Goal: Task Accomplishment & Management: Use online tool/utility

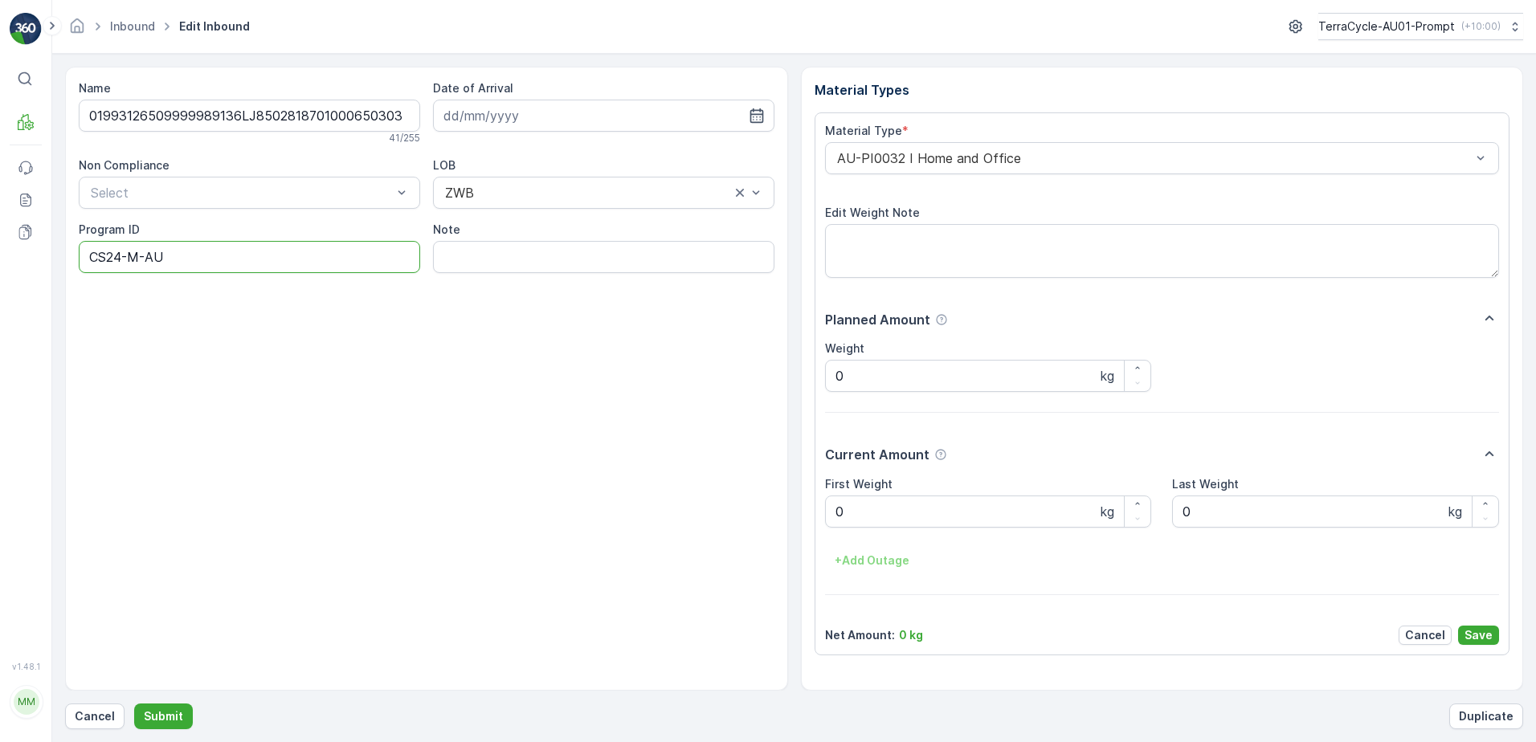
click at [113, 258] on ID "CS24-M-AU" at bounding box center [250, 257] width 342 height 32
type ID "CS104-M-AU"
click at [850, 510] on Weight "0" at bounding box center [988, 512] width 327 height 32
click at [134, 704] on button "Submit" at bounding box center [163, 717] width 59 height 26
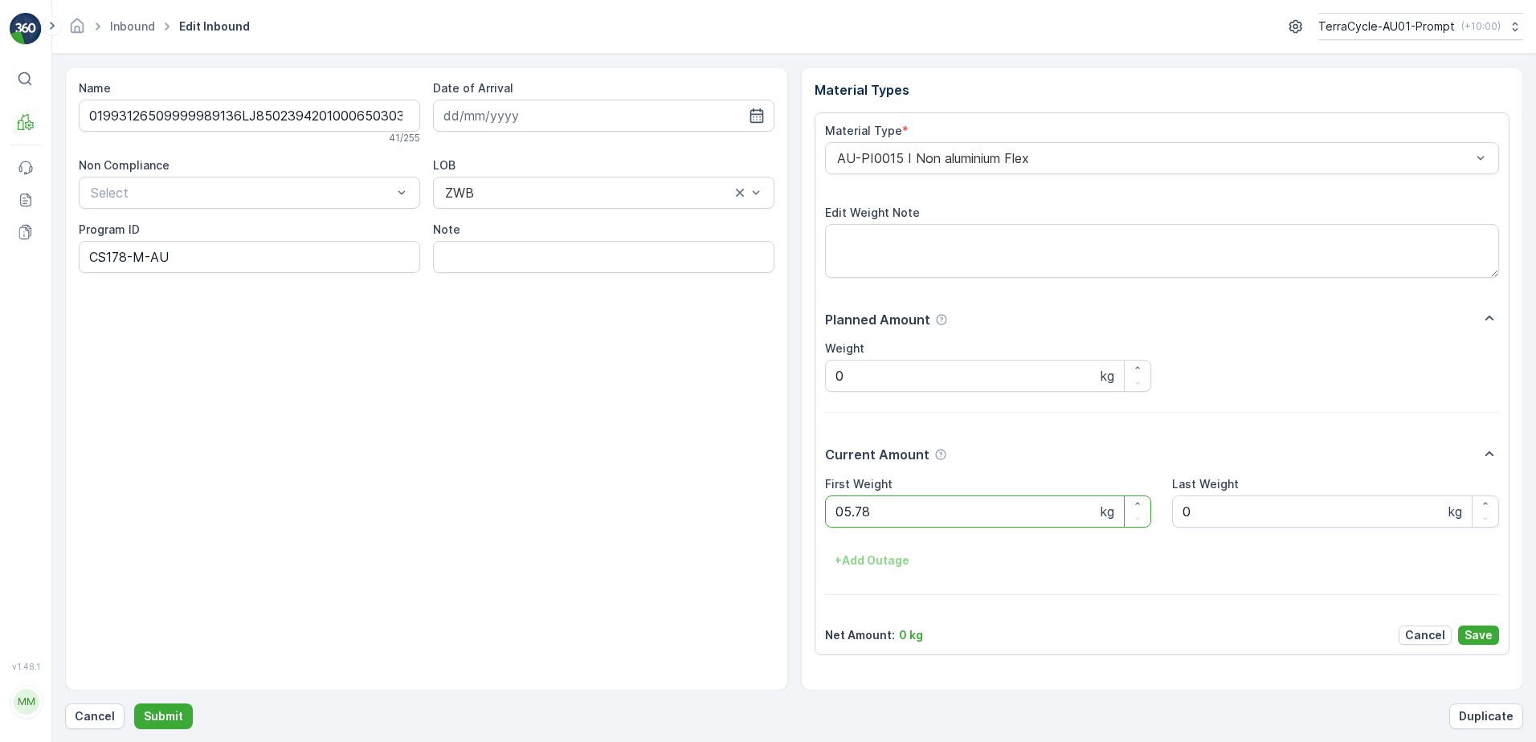
click at [134, 704] on button "Submit" at bounding box center [163, 717] width 59 height 26
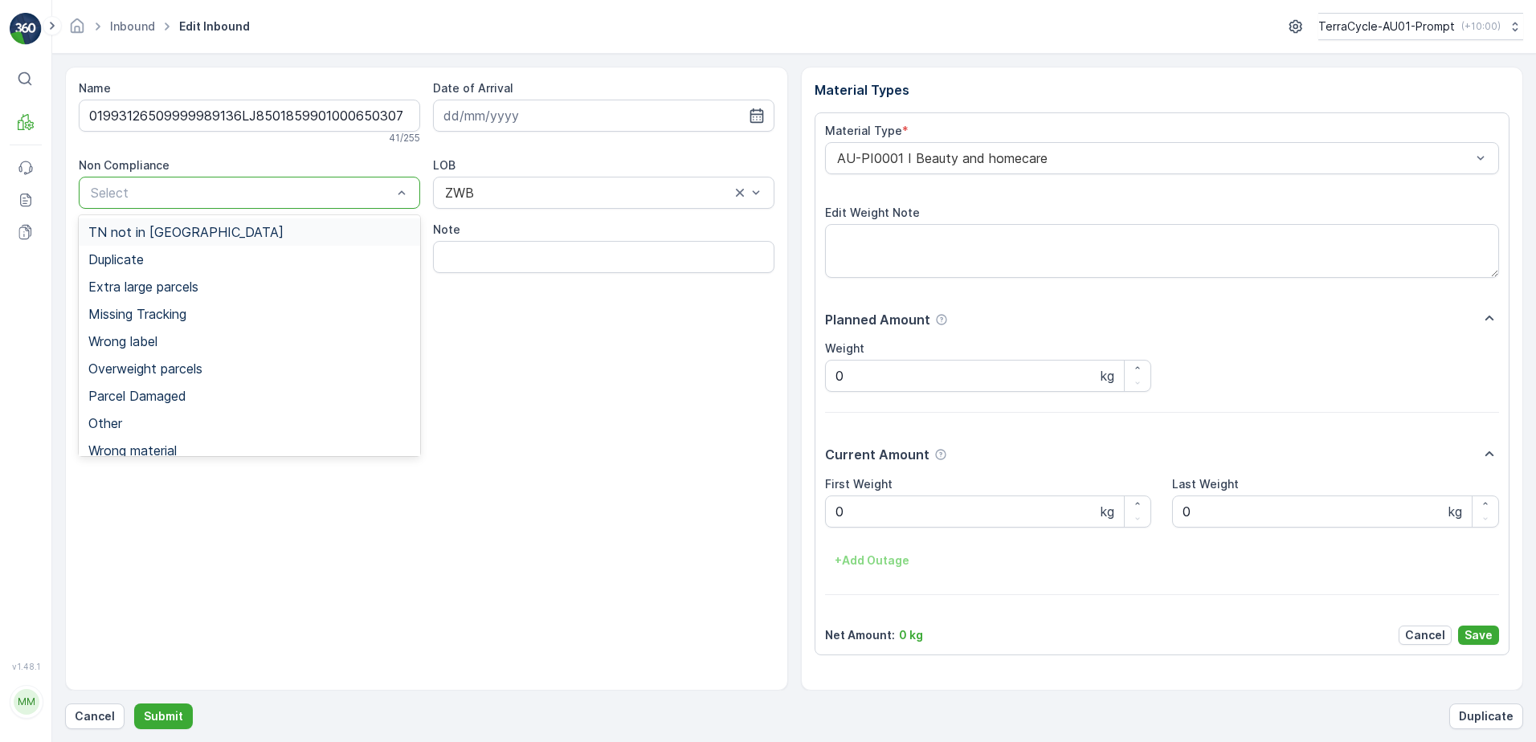
click at [164, 188] on div at bounding box center [241, 193] width 305 height 14
click at [176, 368] on span "Overweight parcels" at bounding box center [145, 369] width 114 height 14
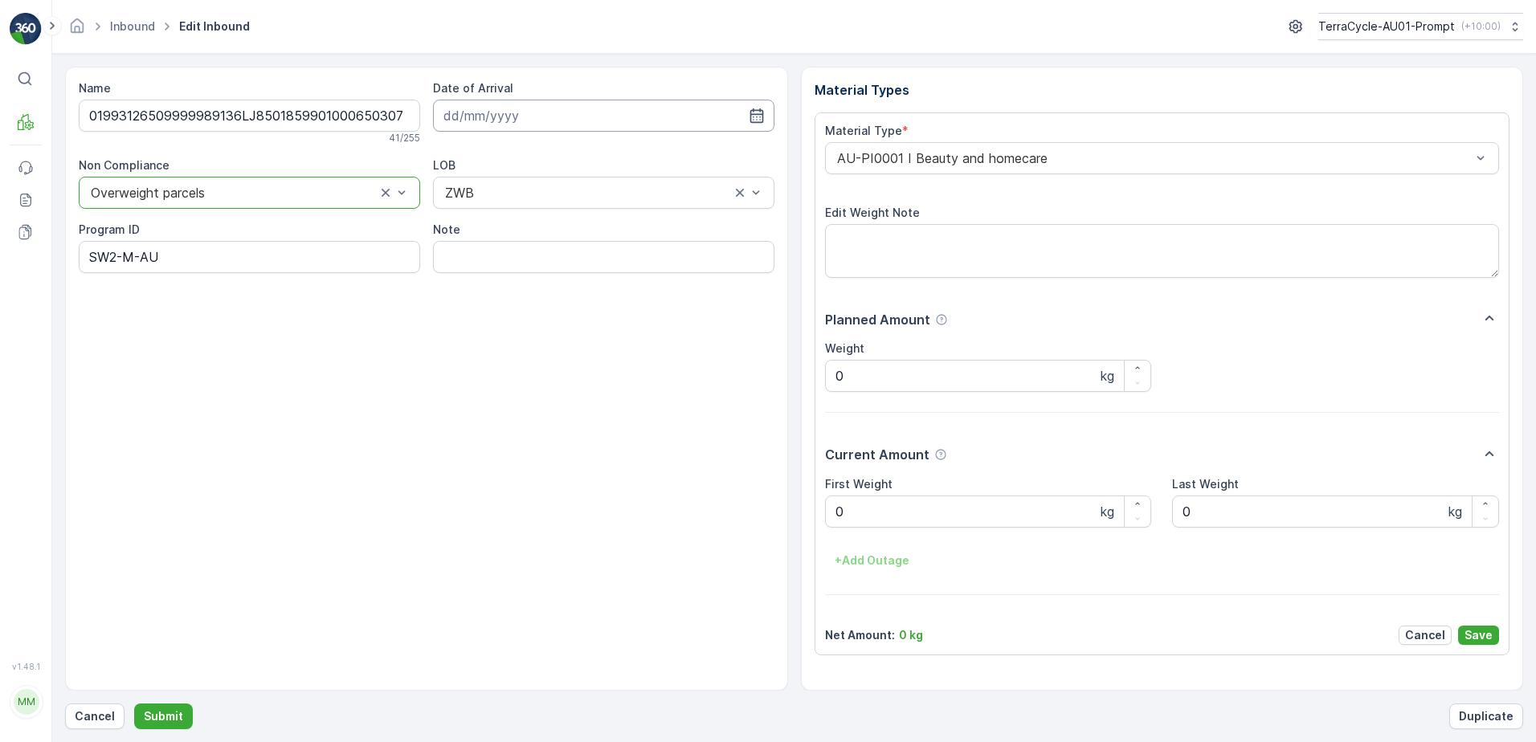
click at [607, 116] on input at bounding box center [604, 116] width 342 height 32
click at [574, 311] on div "21" at bounding box center [576, 314] width 26 height 26
type input "[DATE]"
click at [503, 263] on input "Note" at bounding box center [604, 257] width 342 height 32
type input "BOX TOO HEAVY !! RATIONALE NSW2088"
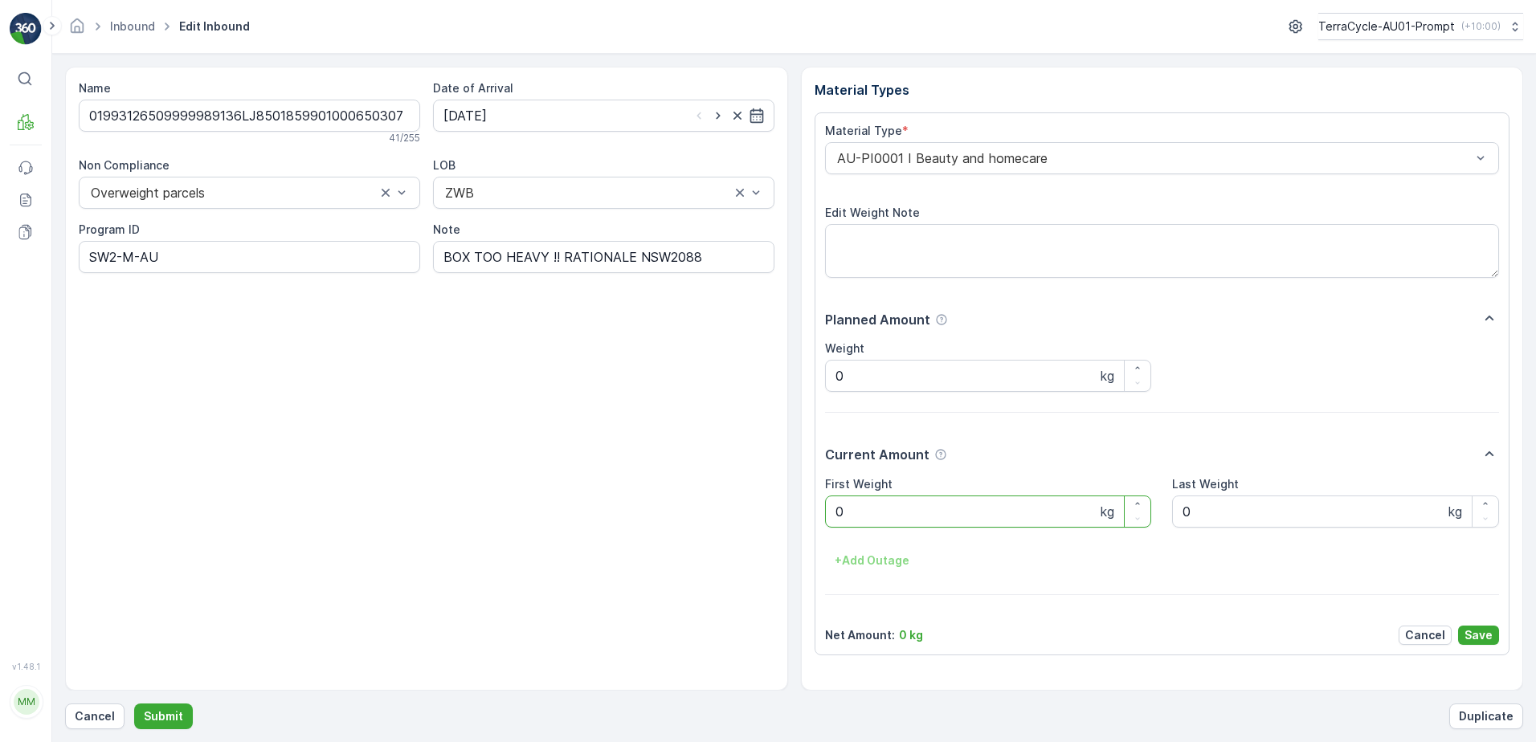
click at [855, 511] on Weight "0" at bounding box center [988, 512] width 327 height 32
click at [134, 704] on button "Submit" at bounding box center [163, 717] width 59 height 26
click at [104, 721] on p "Cancel" at bounding box center [95, 717] width 40 height 16
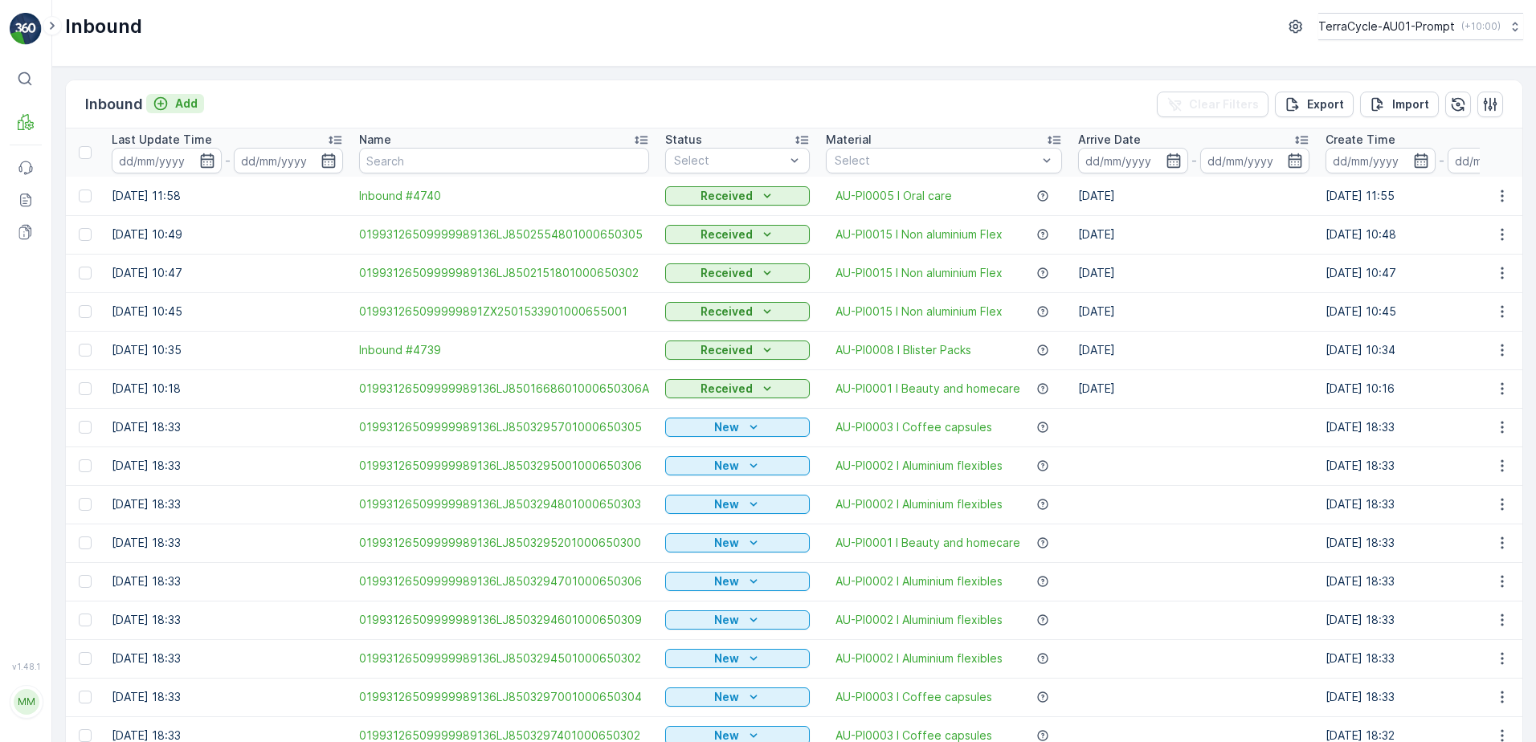
click at [183, 108] on p "Add" at bounding box center [186, 104] width 22 height 16
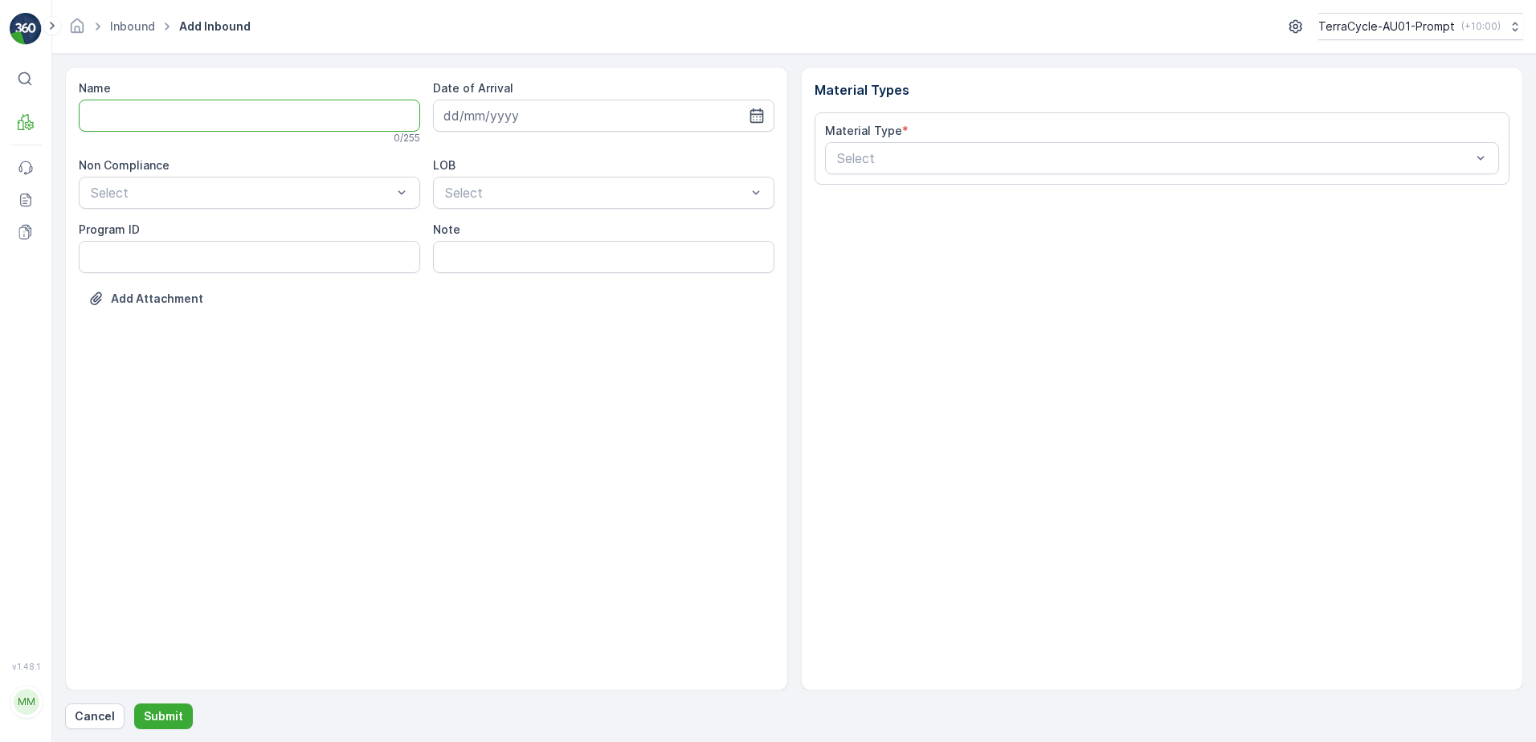
click at [174, 121] on input "Name" at bounding box center [250, 116] width 342 height 32
click at [134, 704] on button "Submit" at bounding box center [163, 717] width 59 height 26
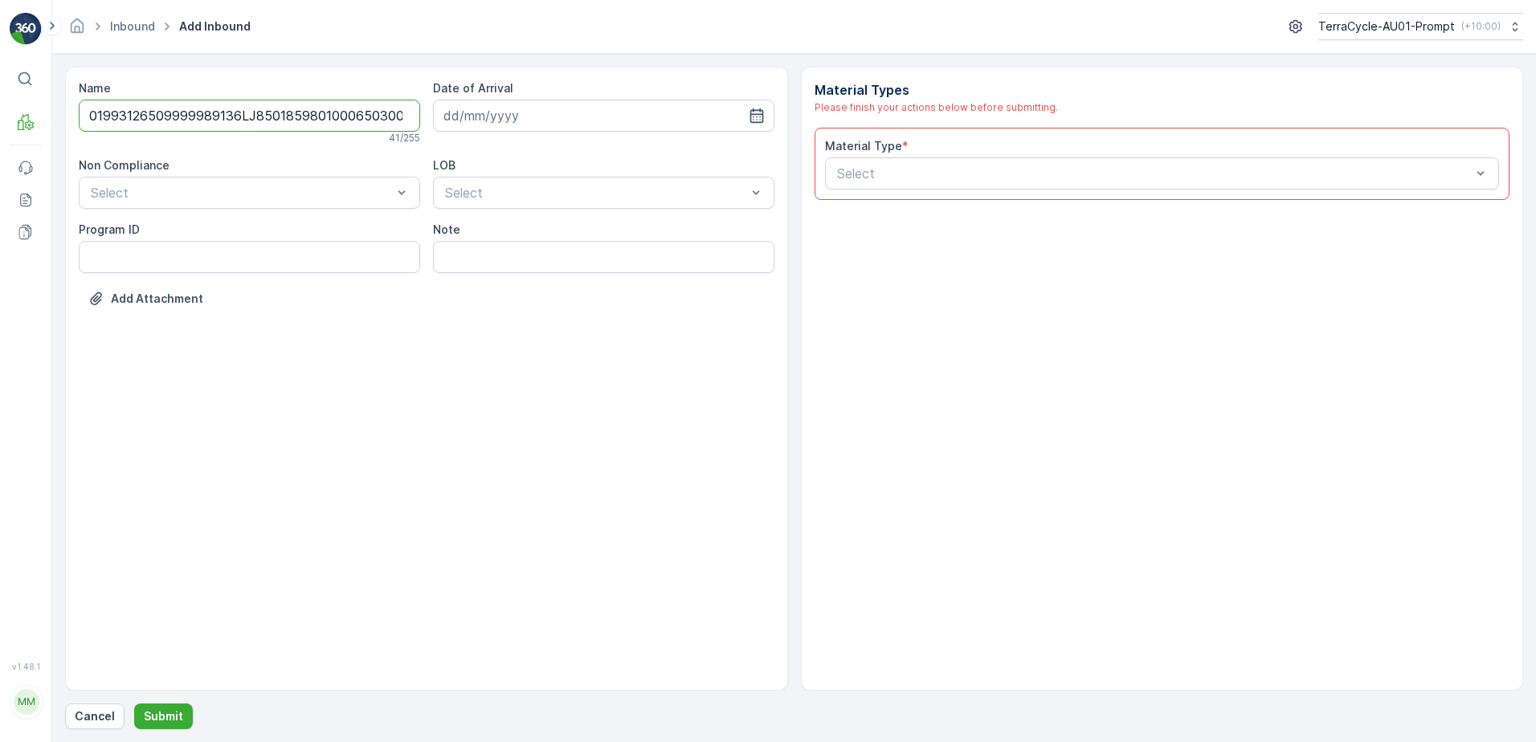
scroll to position [0, 2]
click at [386, 116] on input "01993126509999989136LJ8501859801000650300" at bounding box center [250, 116] width 342 height 32
type input "01993126509999989136LJ8501859801000650300A"
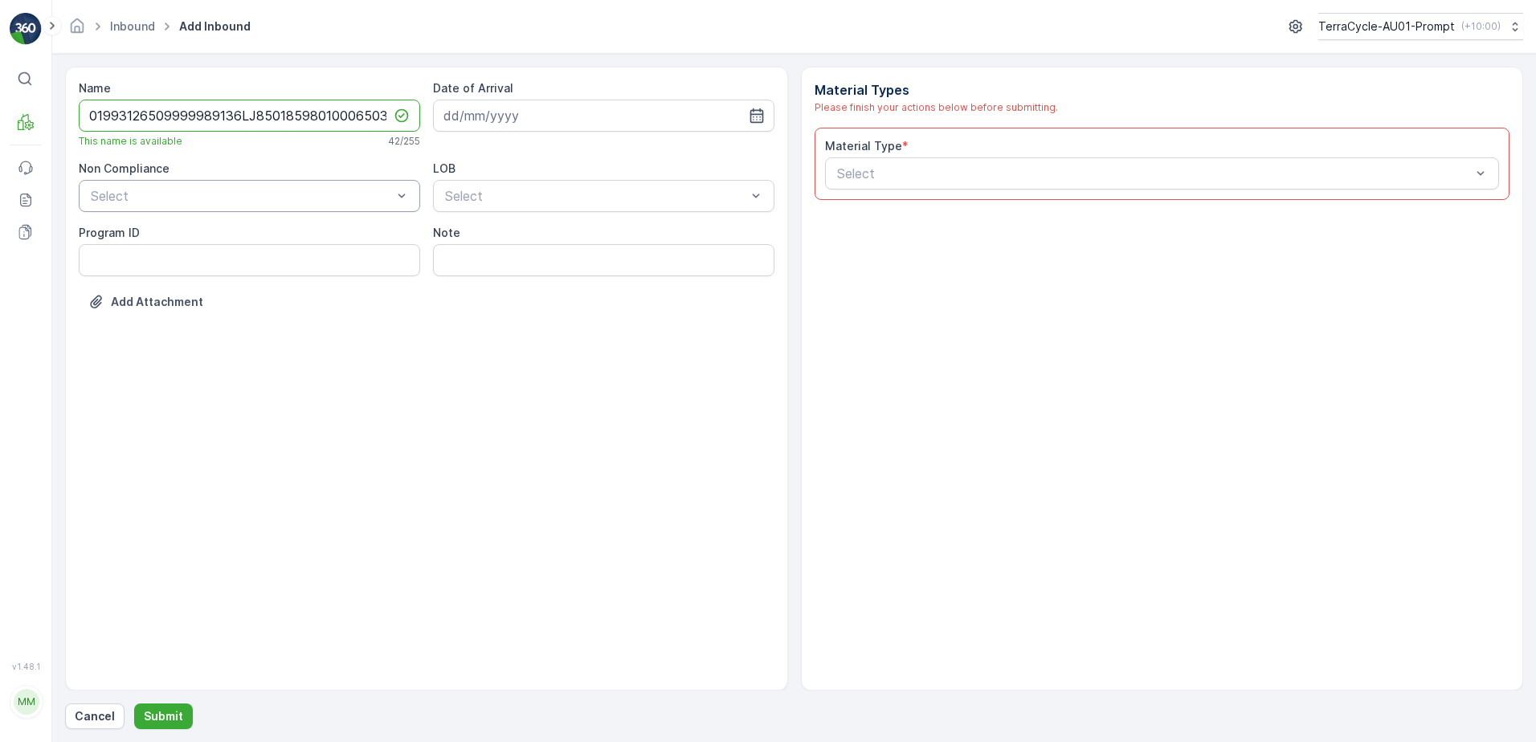
click at [216, 198] on div at bounding box center [241, 196] width 305 height 14
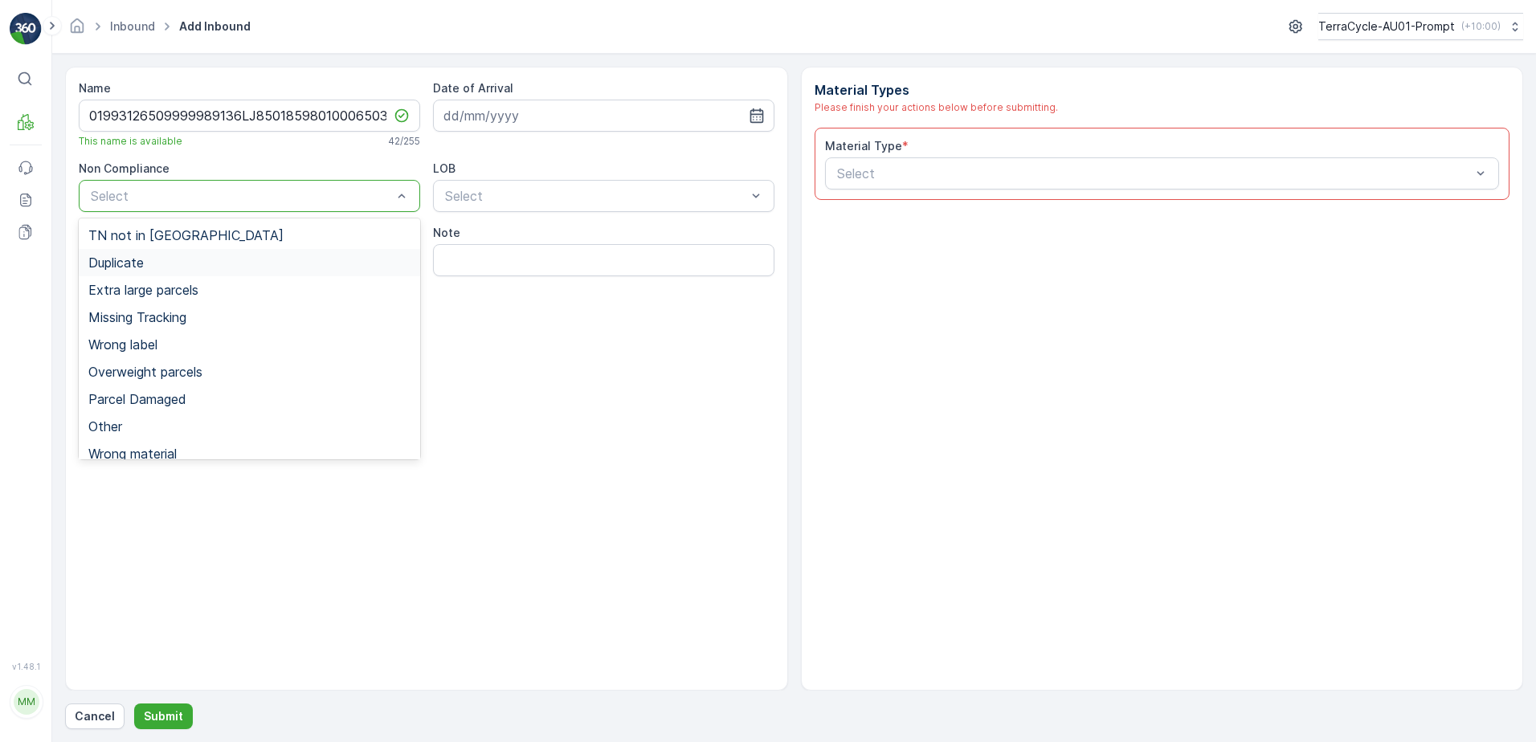
click at [183, 258] on div "Duplicate" at bounding box center [249, 263] width 322 height 14
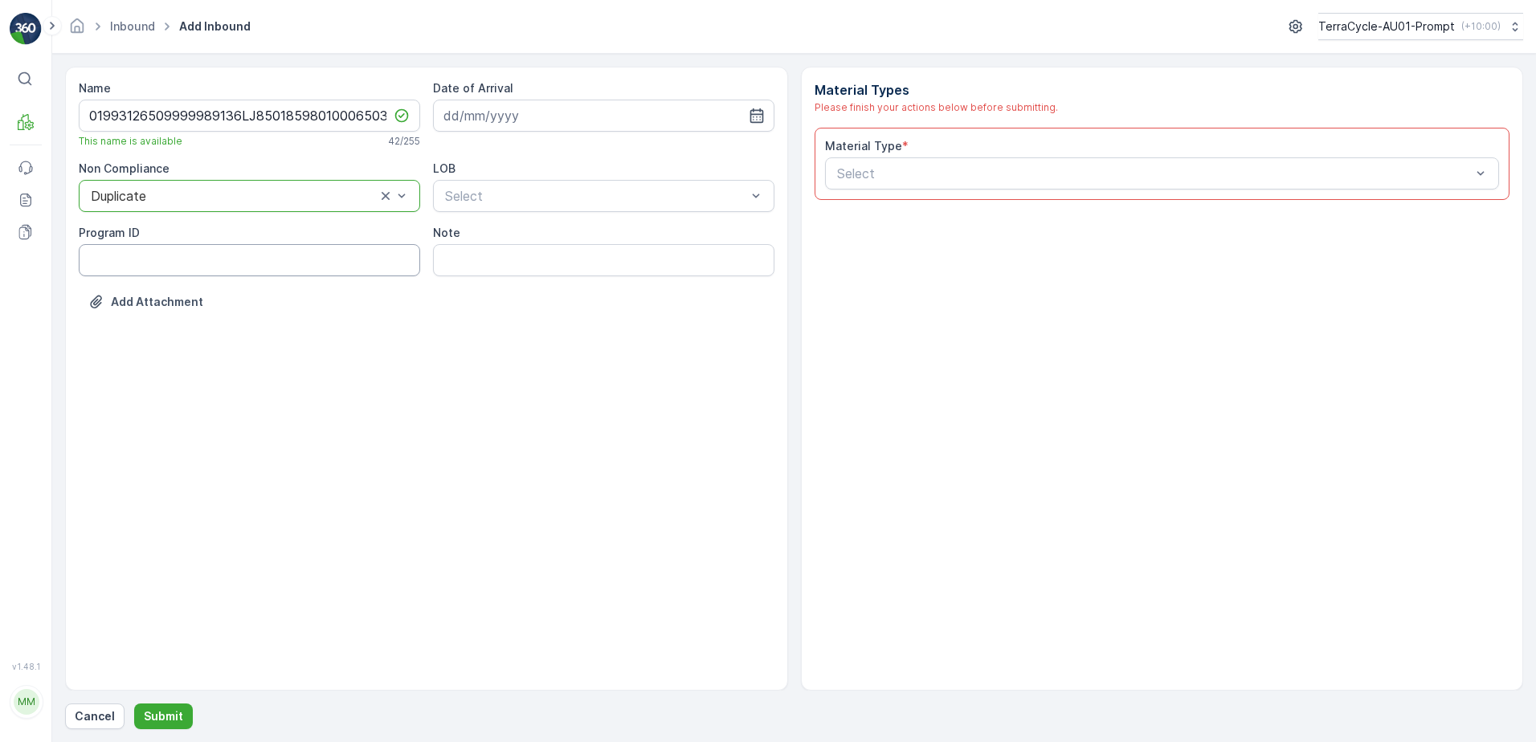
click at [103, 268] on ID "Program ID" at bounding box center [250, 260] width 342 height 32
type ID "SW2-M"
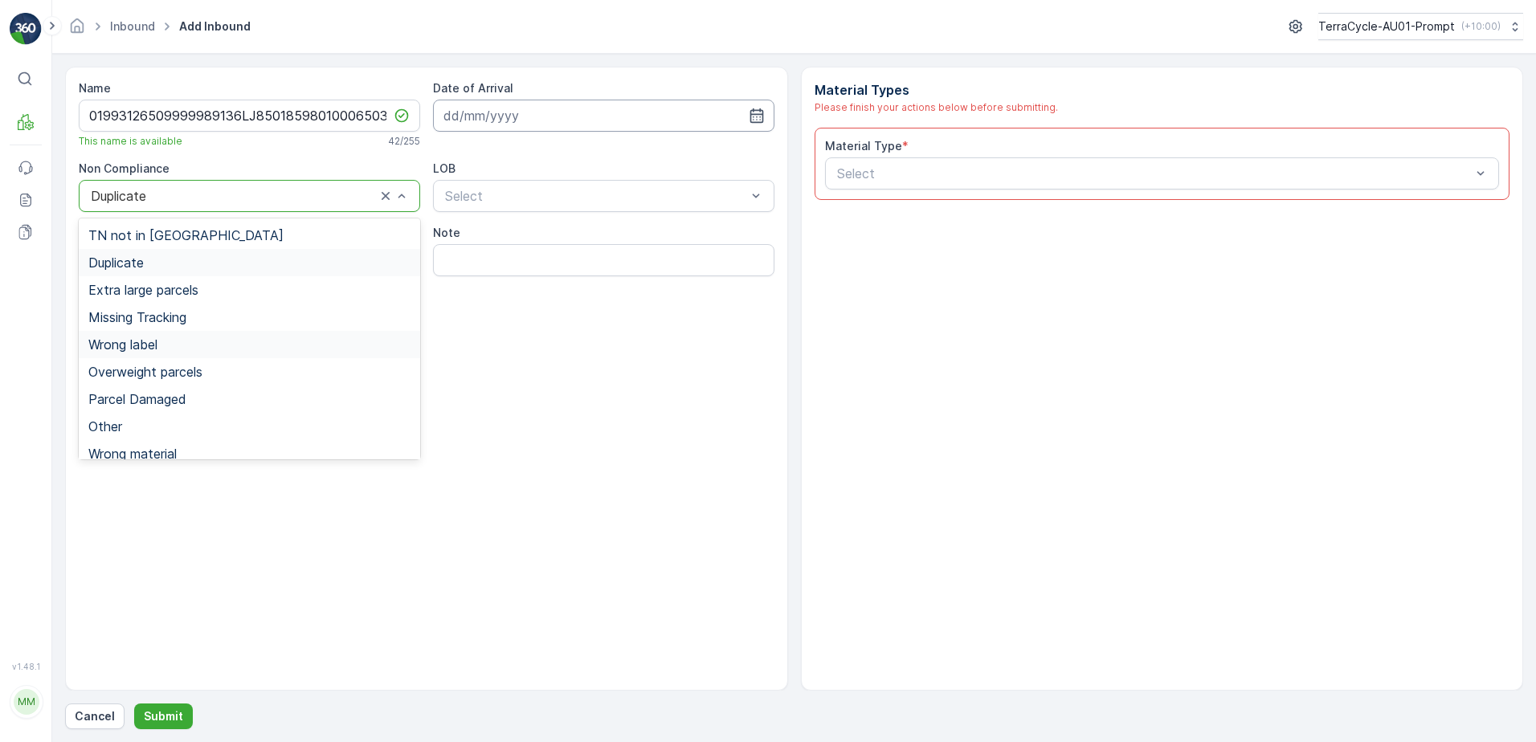
click at [642, 113] on input at bounding box center [604, 116] width 342 height 32
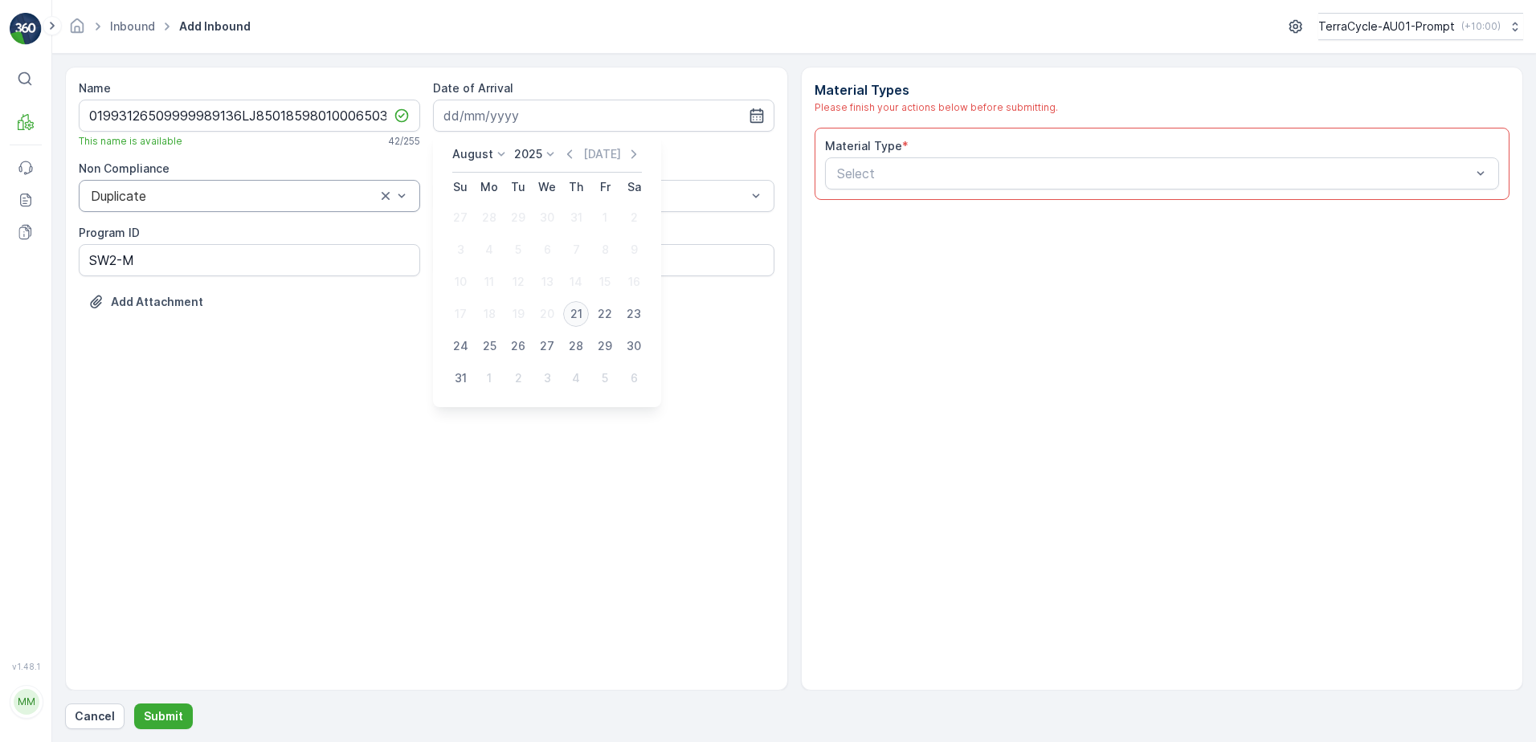
click at [575, 314] on div "21" at bounding box center [576, 314] width 26 height 26
type input "[DATE]"
click at [570, 187] on div "Select" at bounding box center [596, 195] width 305 height 19
click at [518, 266] on div "ZWB" at bounding box center [604, 263] width 322 height 14
click at [478, 265] on input "Note" at bounding box center [604, 260] width 342 height 32
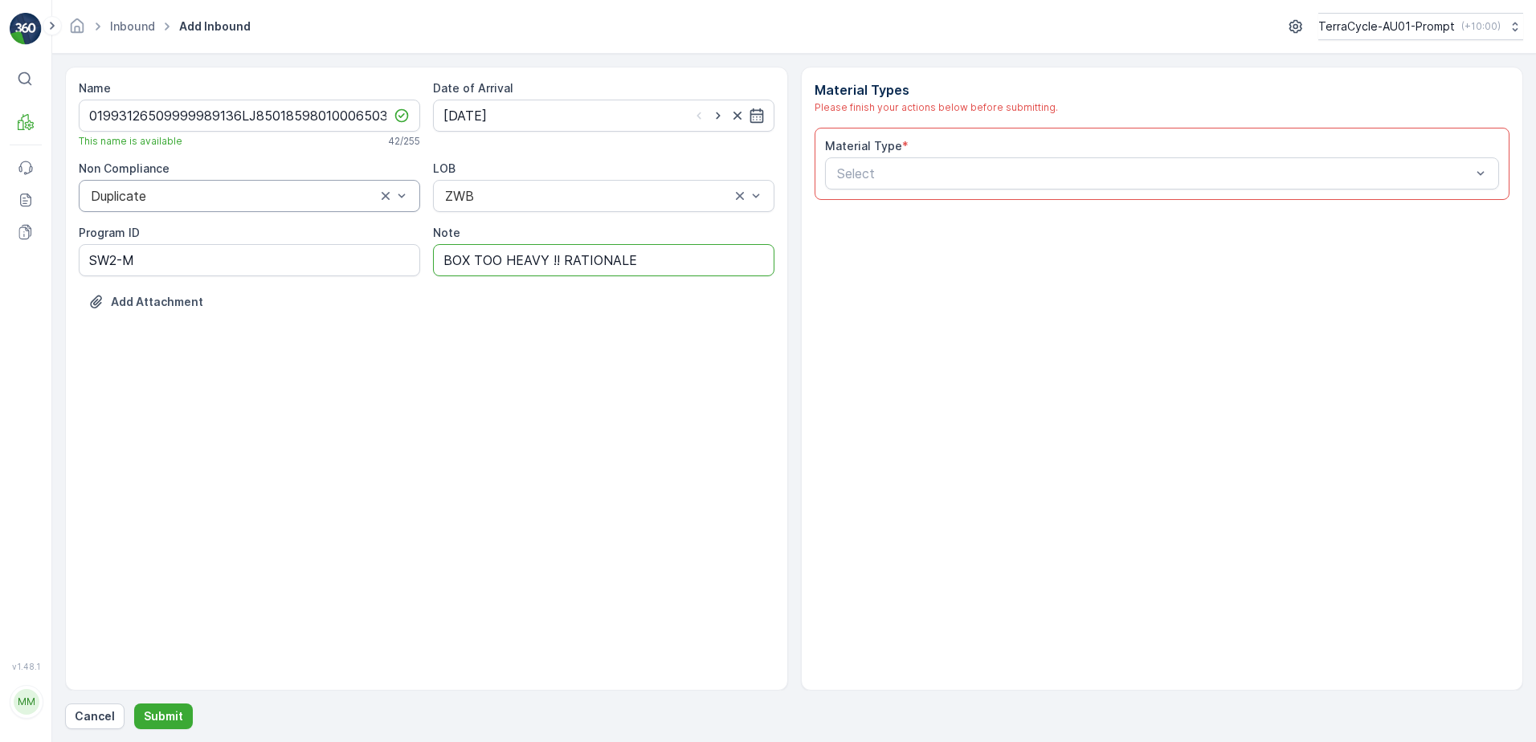
click at [134, 704] on button "Submit" at bounding box center [163, 717] width 59 height 26
type input "BOX TOO HEAVY !! RATIONALE NSW2088"
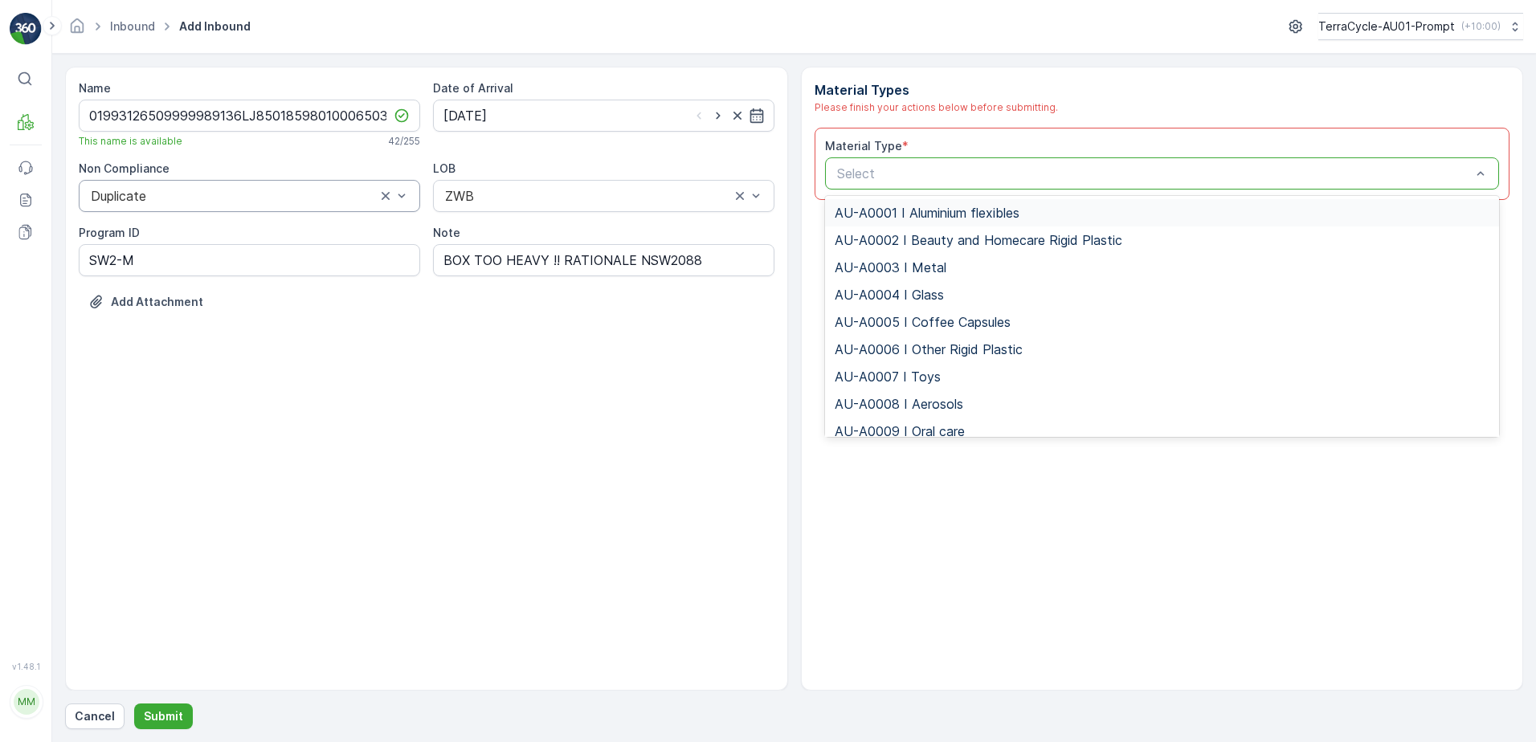
click at [886, 168] on div at bounding box center [1155, 173] width 638 height 14
type input "0001"
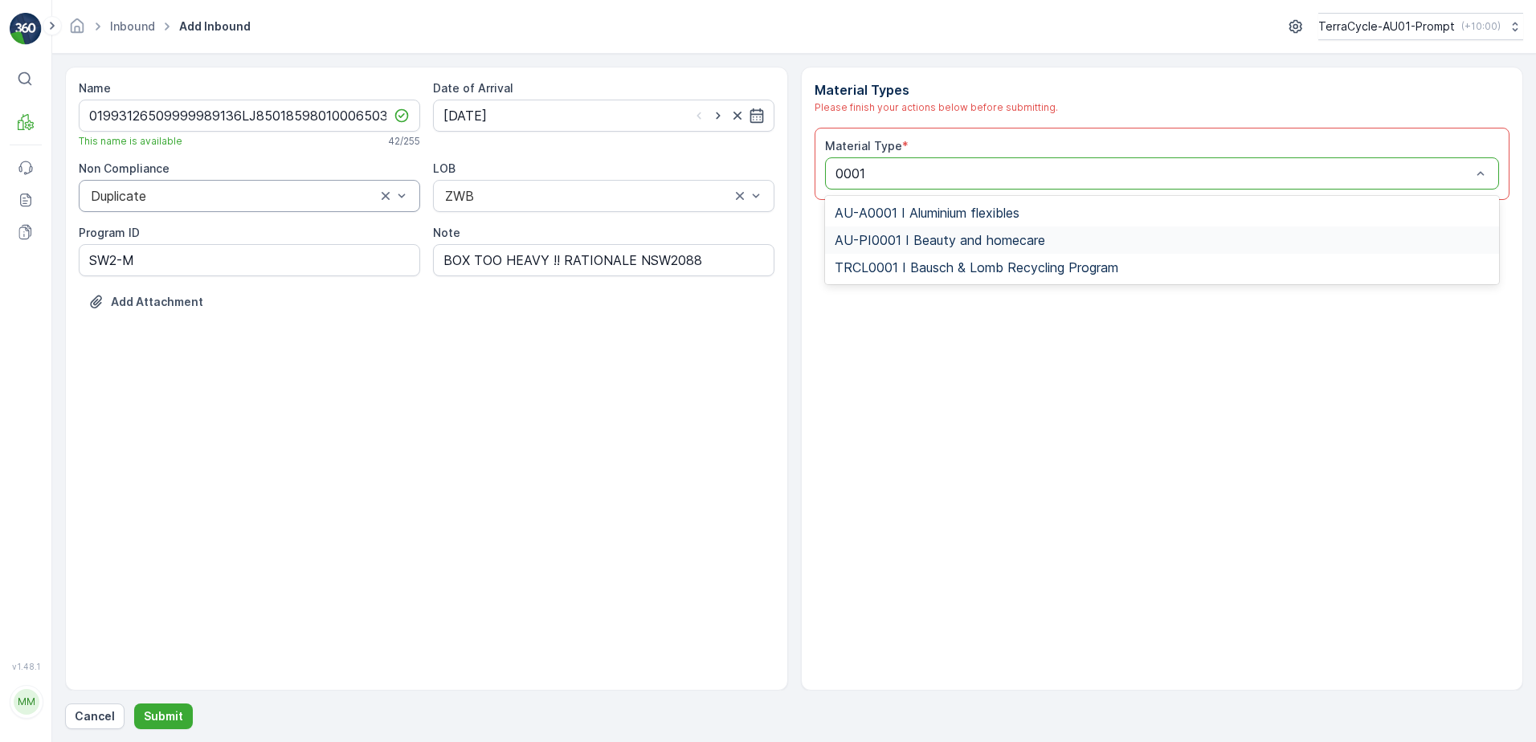
click at [968, 244] on span "AU-PI0001 I Beauty and homecare" at bounding box center [940, 240] width 211 height 14
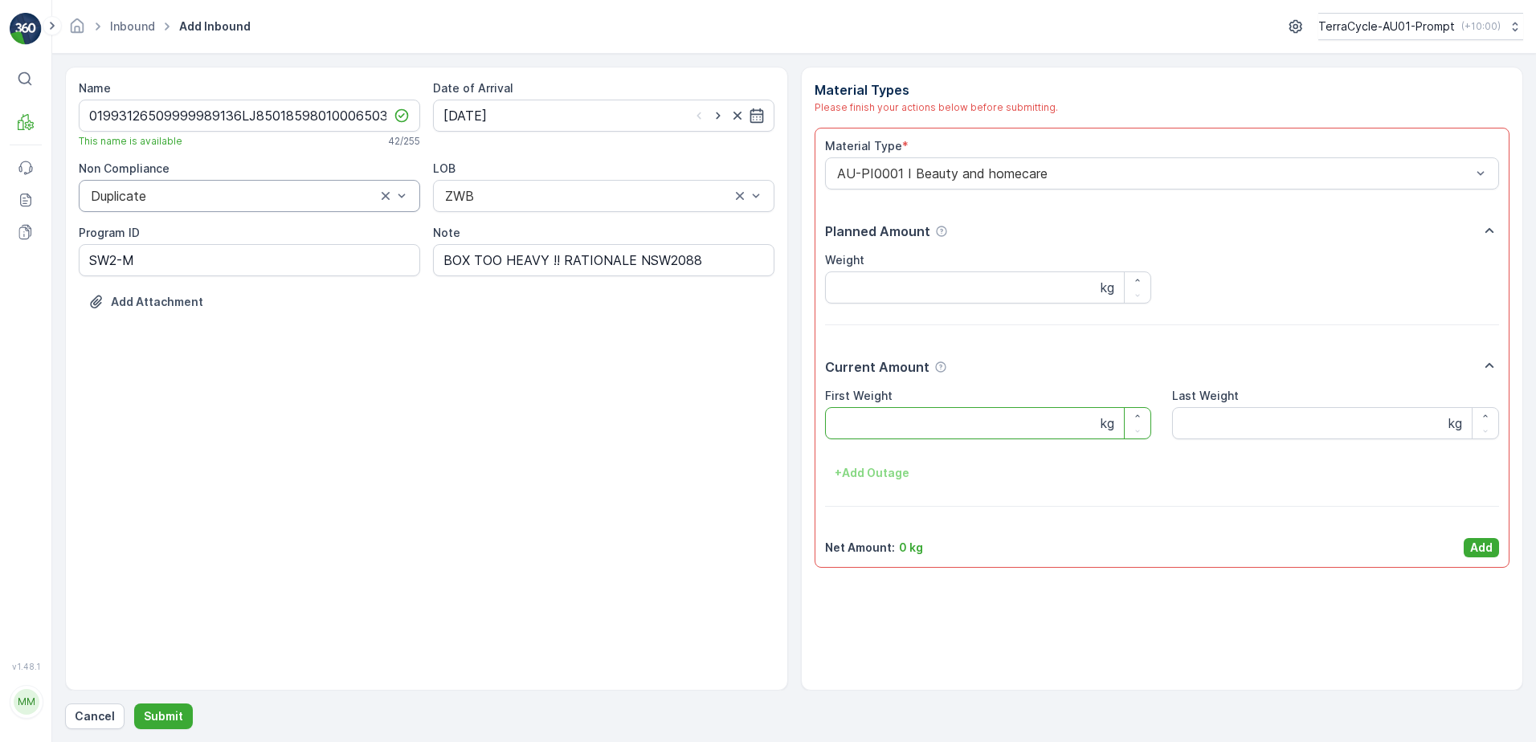
click at [896, 422] on Weight "First Weight" at bounding box center [988, 423] width 327 height 32
type Weight "21.0"
click at [1480, 552] on p "Add" at bounding box center [1482, 548] width 22 height 16
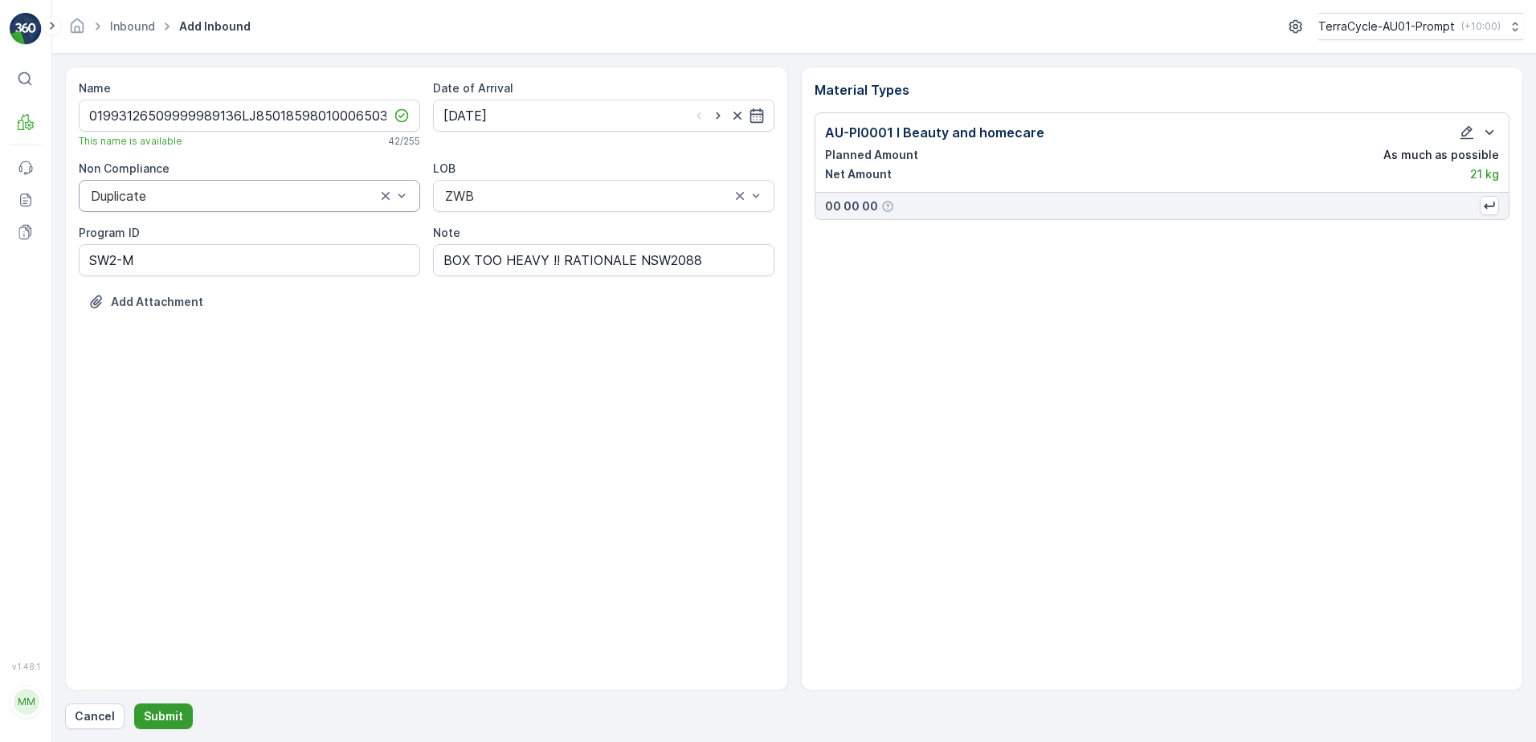
click at [152, 722] on p "Submit" at bounding box center [163, 717] width 39 height 16
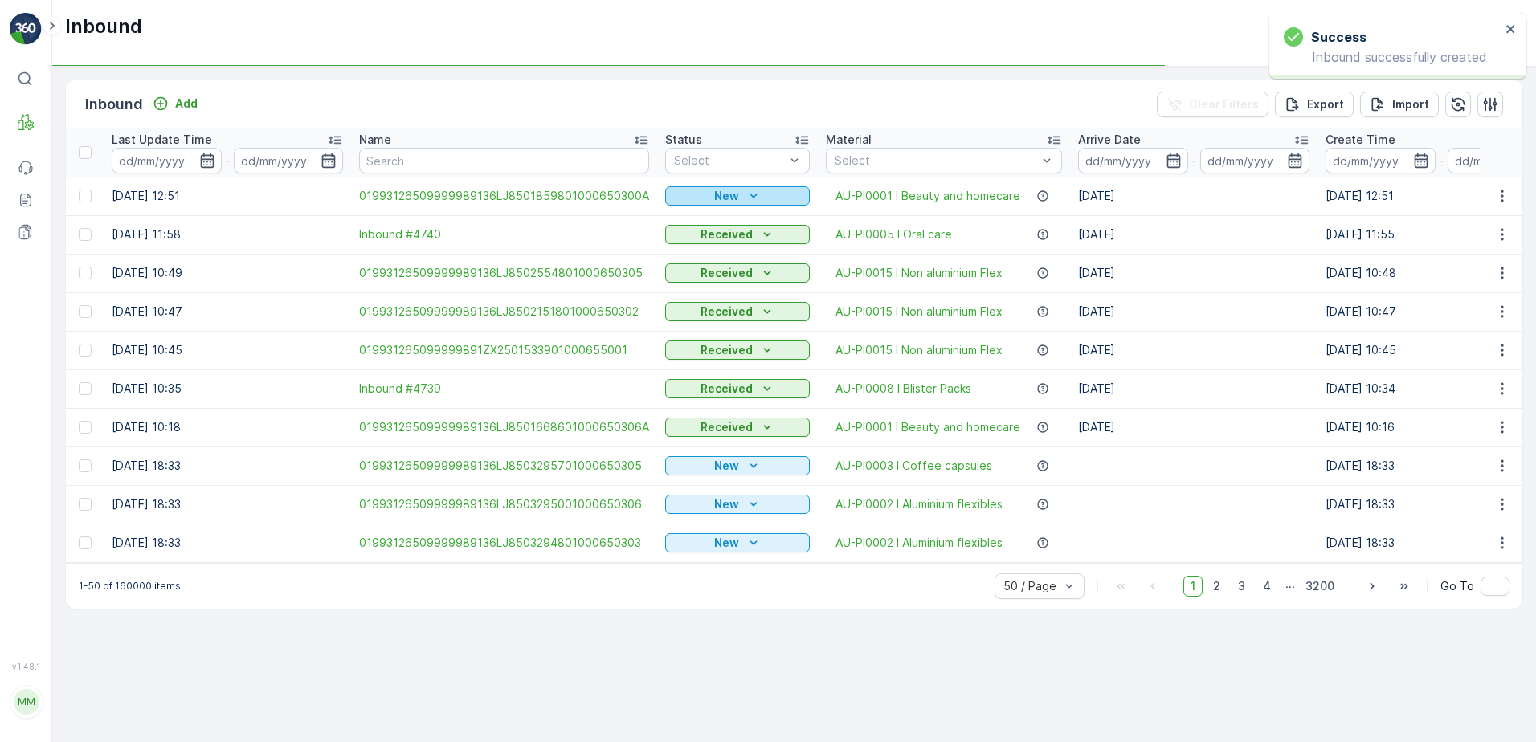
click at [731, 191] on p "New" at bounding box center [726, 196] width 25 height 16
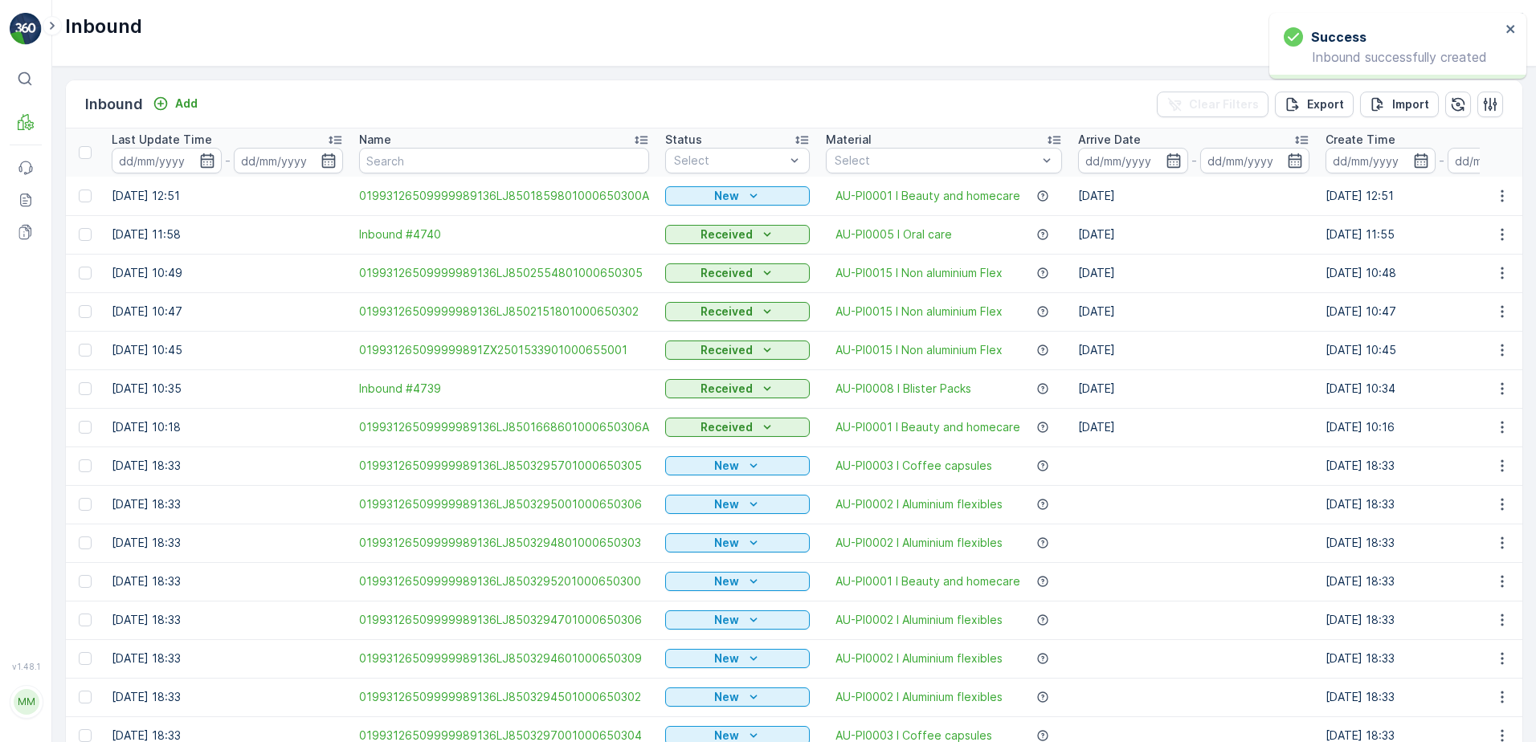
click at [714, 238] on p "Received" at bounding box center [727, 235] width 52 height 16
click at [746, 195] on icon "New" at bounding box center [754, 196] width 16 height 16
click at [690, 243] on span "Scanned" at bounding box center [692, 243] width 47 height 16
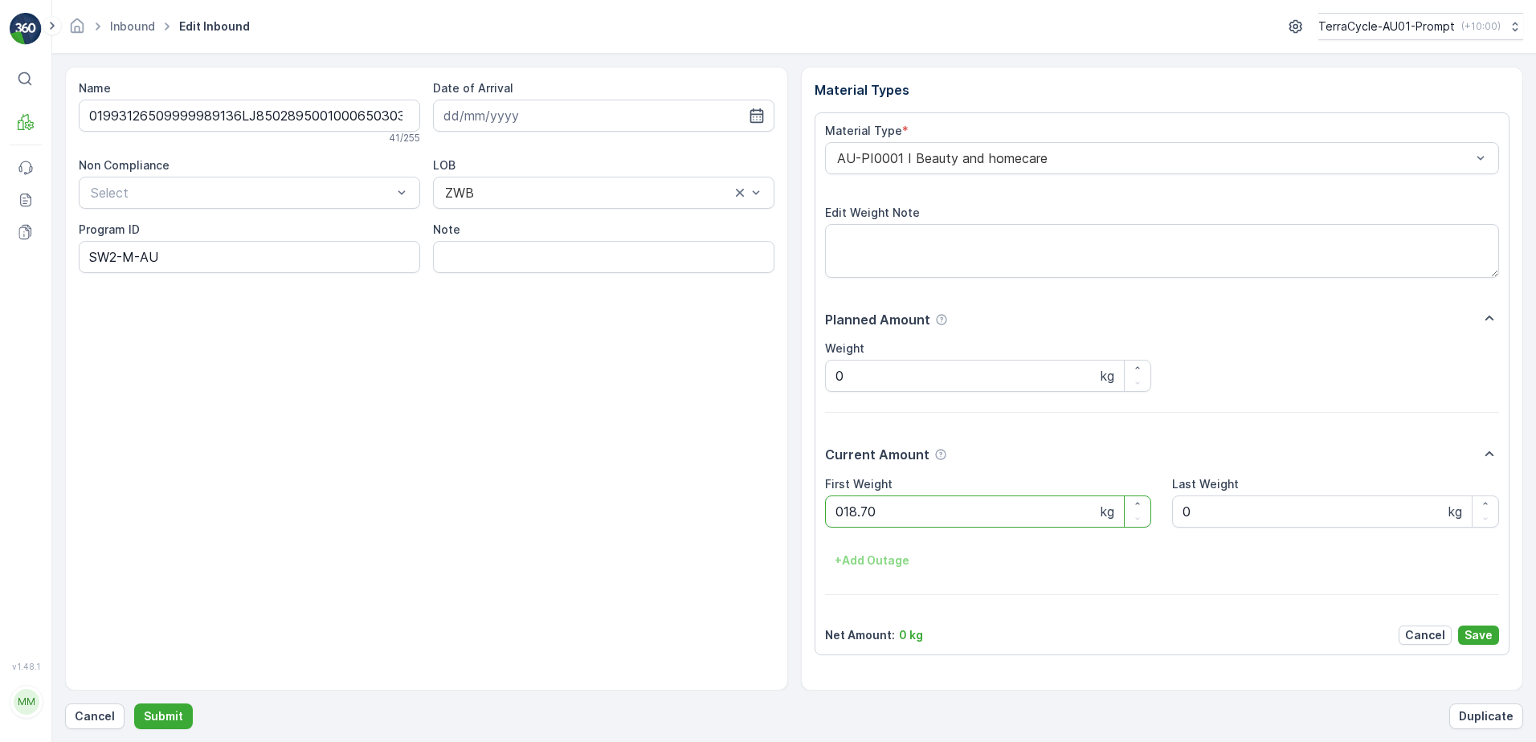
click at [134, 704] on button "Submit" at bounding box center [163, 717] width 59 height 26
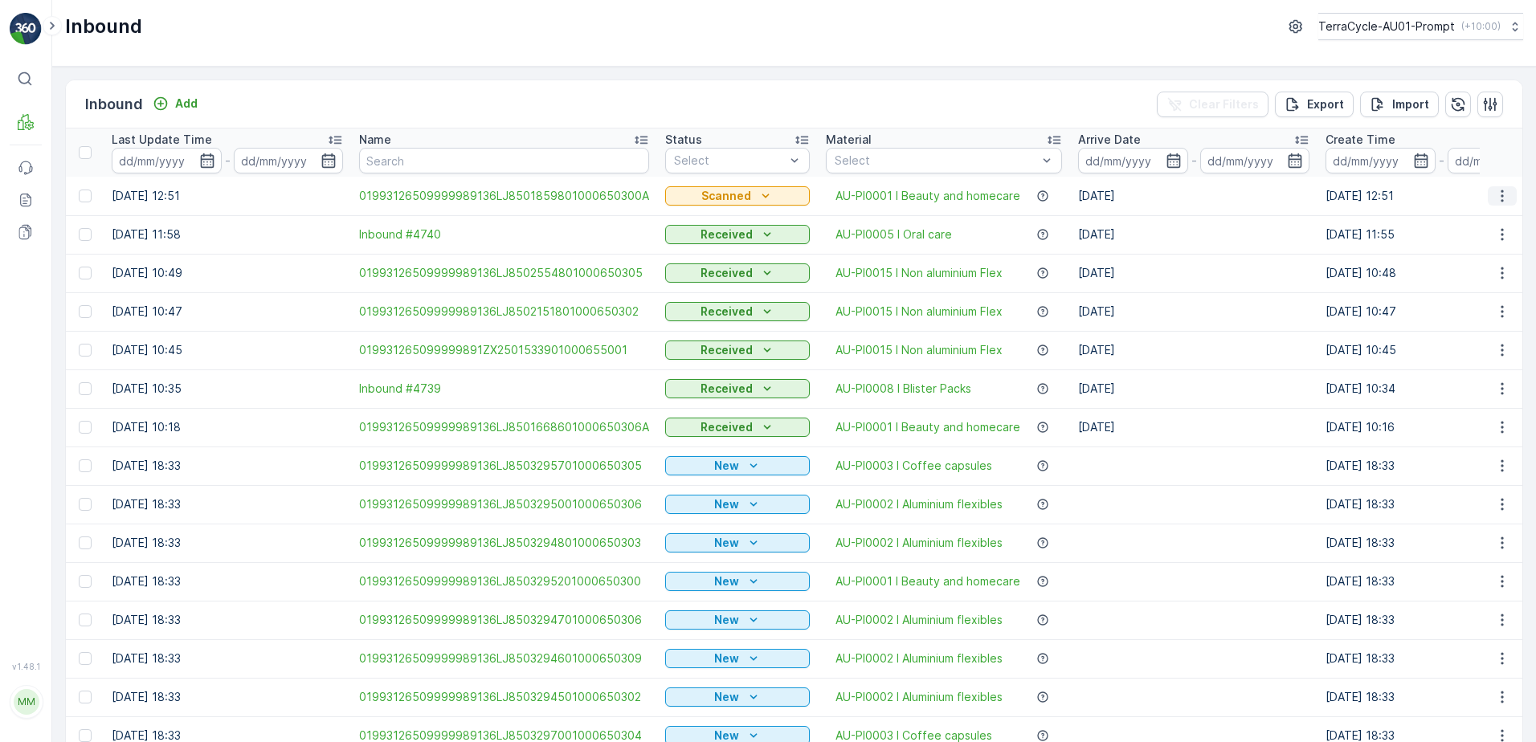
click at [1501, 198] on icon "button" at bounding box center [1503, 196] width 16 height 16
click at [1462, 308] on div "Print QR" at bounding box center [1473, 310] width 128 height 22
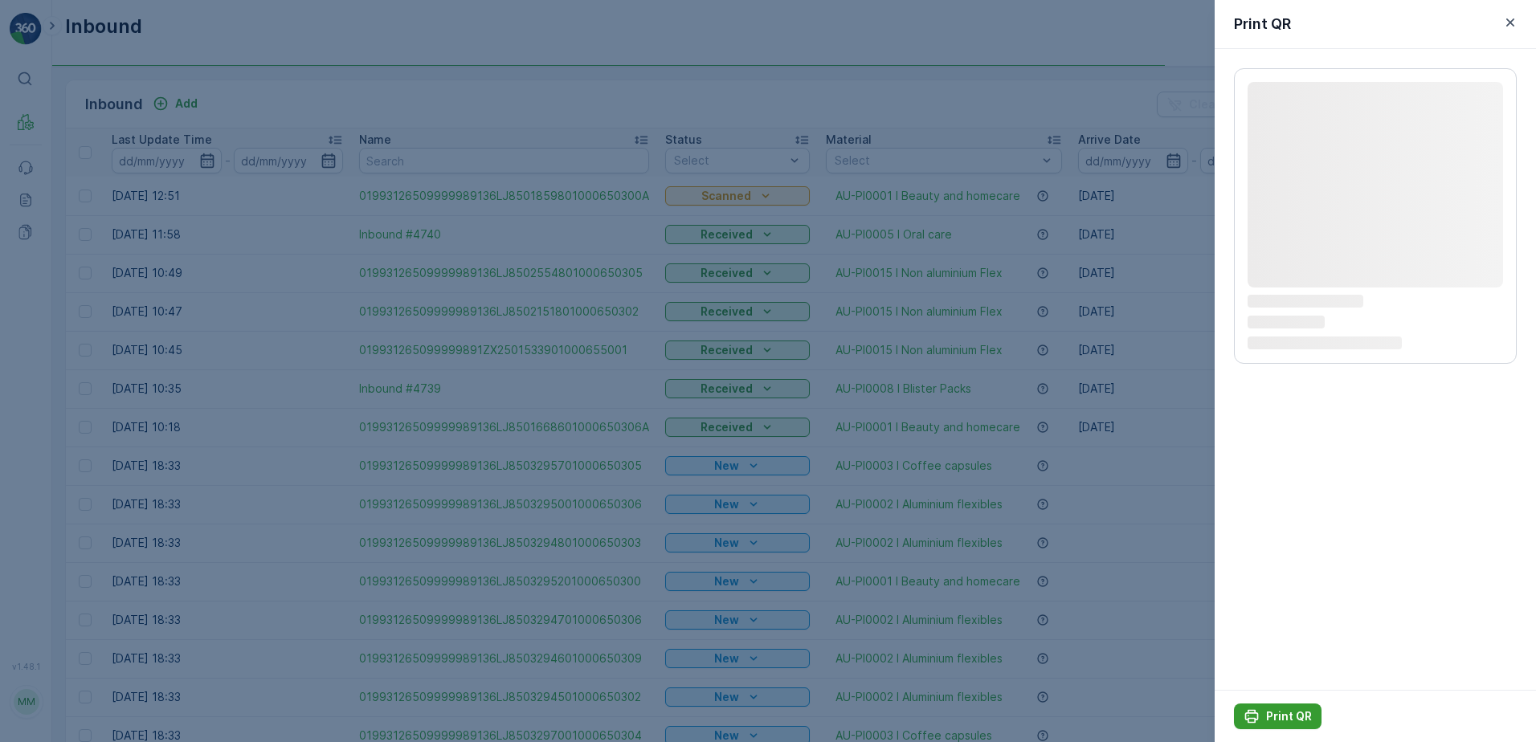
click at [1290, 707] on button "Print QR" at bounding box center [1278, 717] width 88 height 26
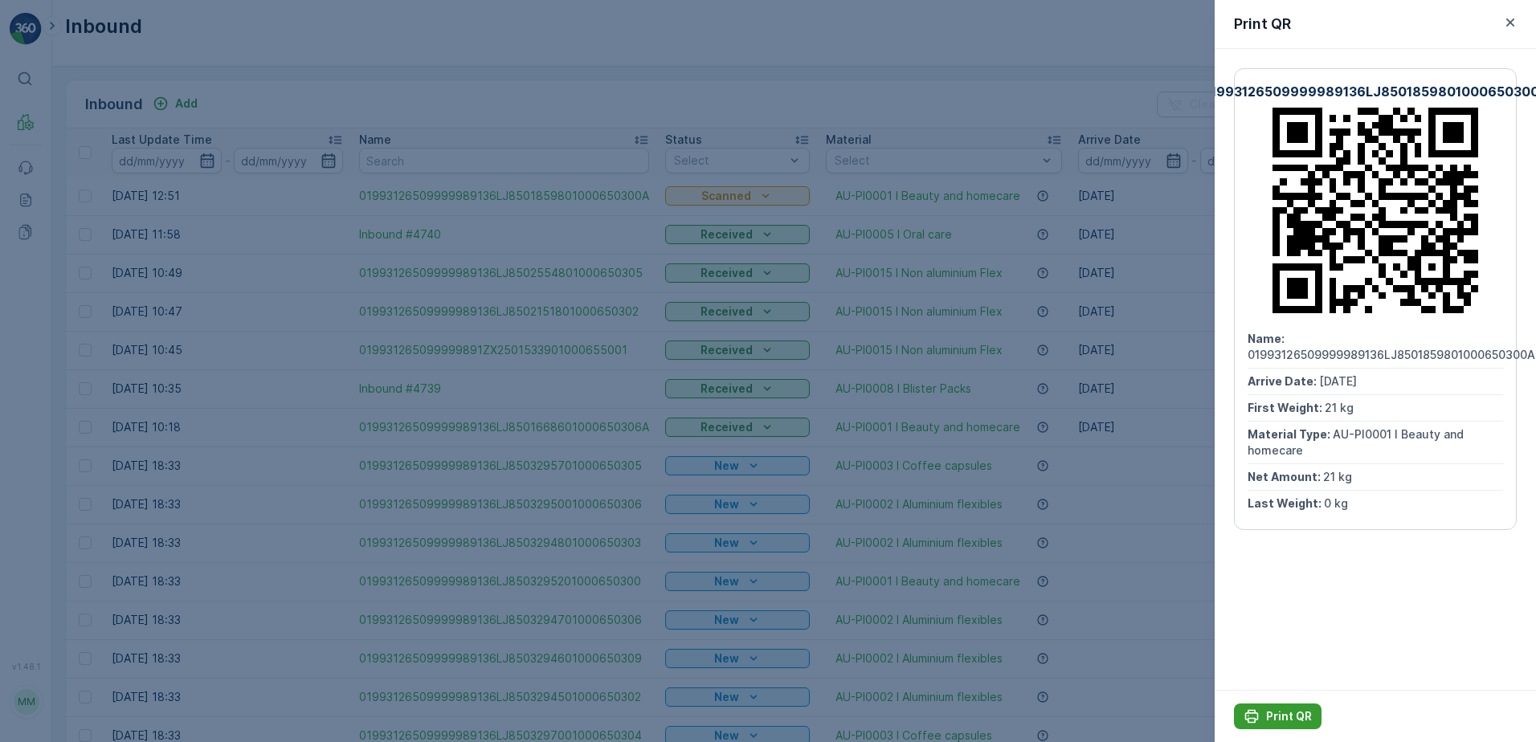
click at [1285, 706] on button "Print QR" at bounding box center [1278, 717] width 88 height 26
click at [1516, 22] on icon "button" at bounding box center [1511, 22] width 16 height 16
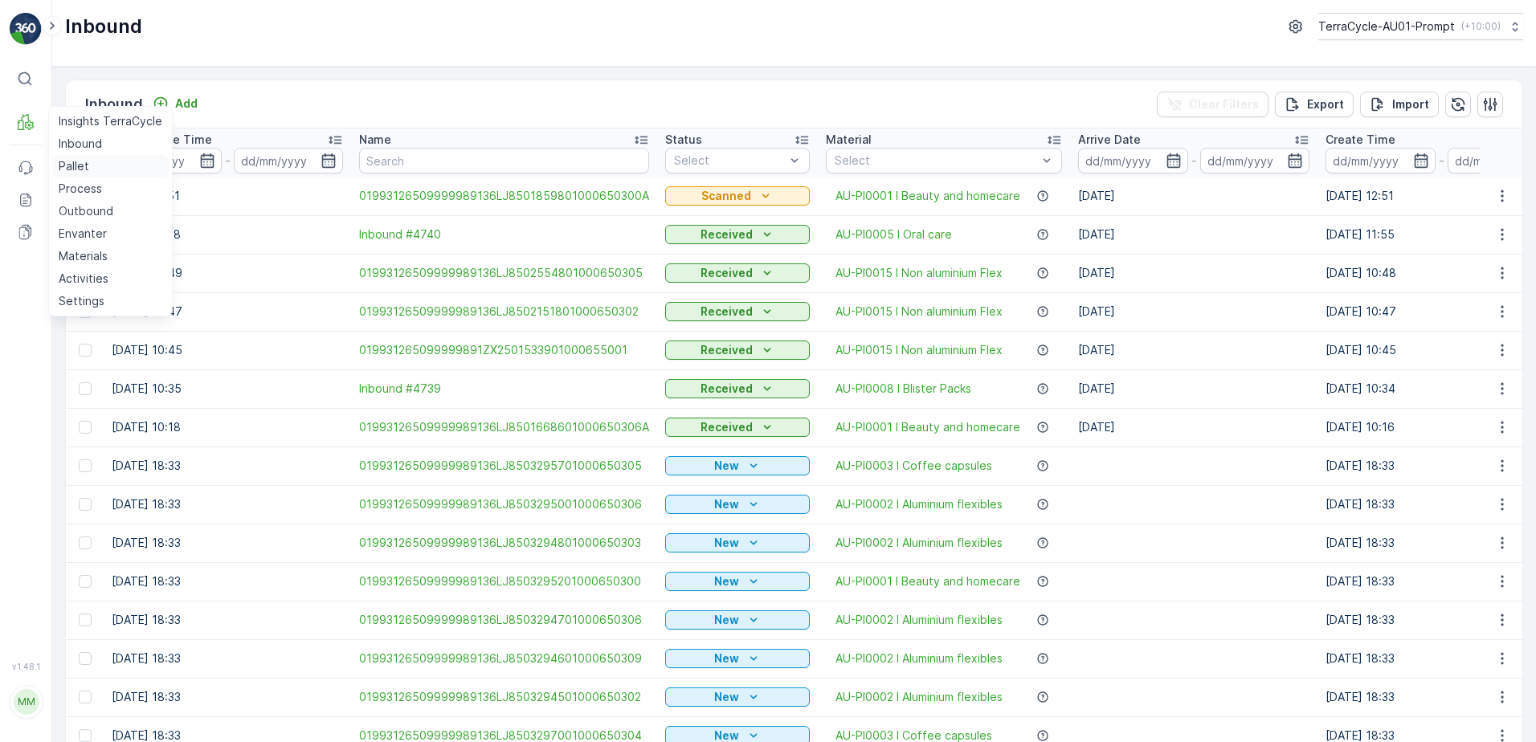
click at [84, 164] on p "Pallet" at bounding box center [74, 166] width 31 height 16
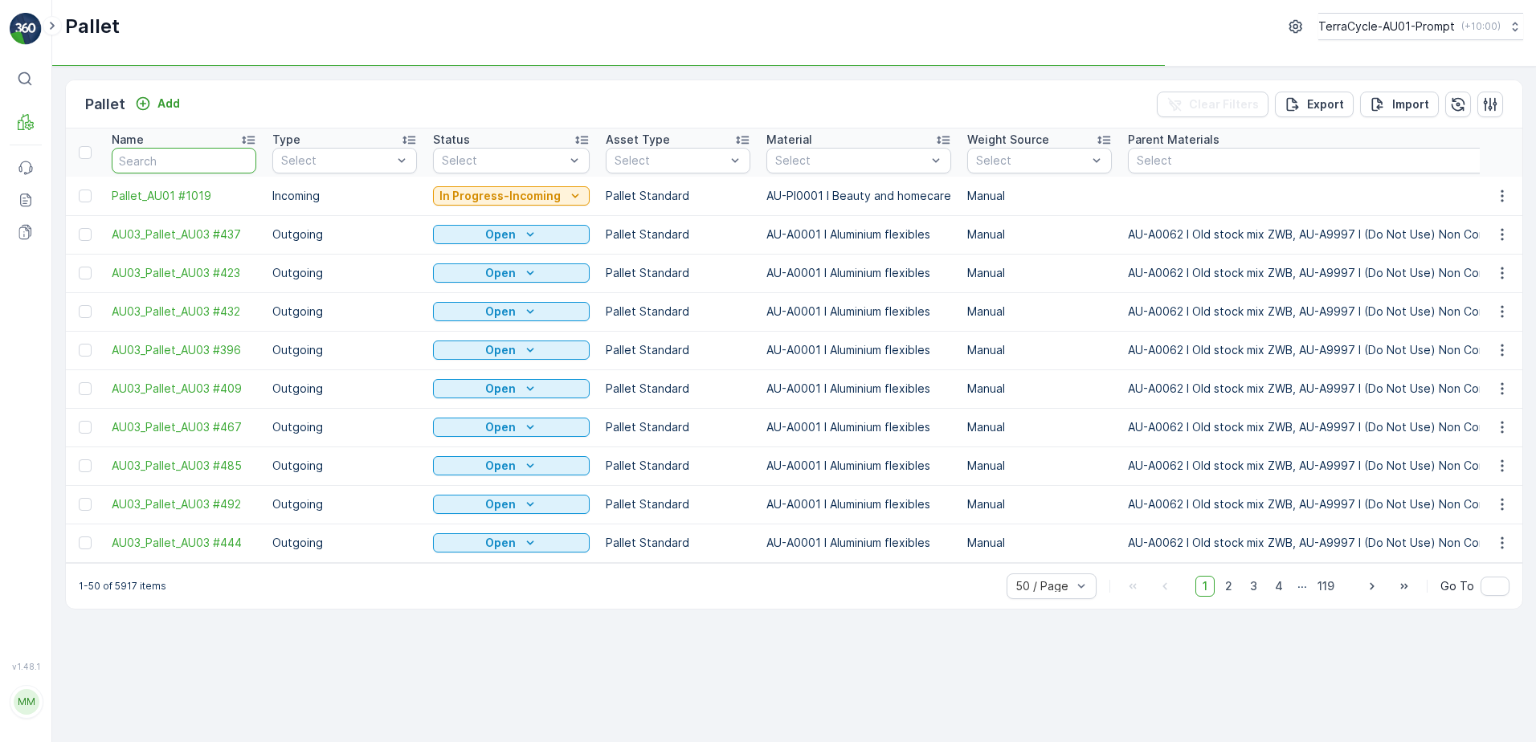
click at [172, 162] on input "text" at bounding box center [184, 161] width 145 height 26
type input "611"
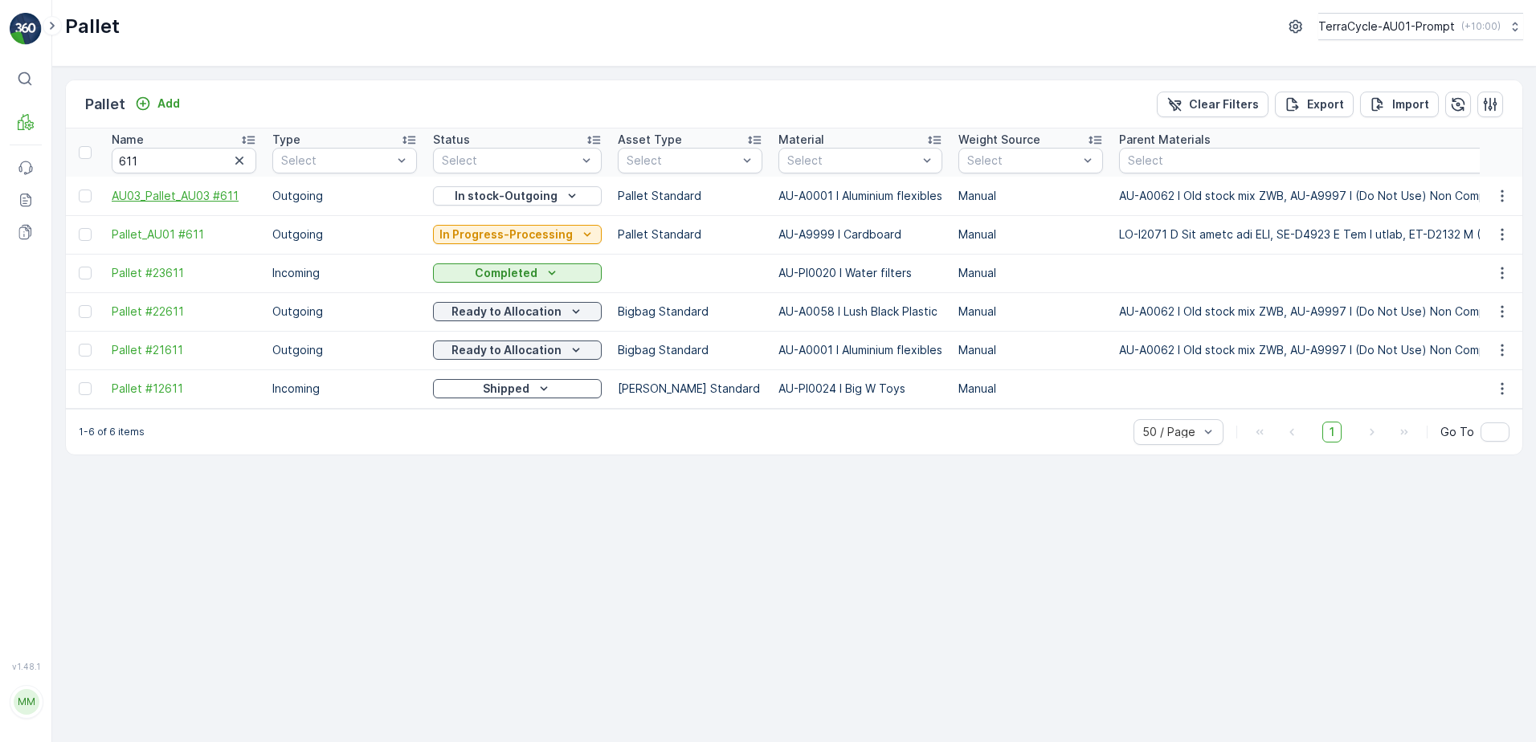
click at [194, 193] on span "AU03_Pallet_AU03 #611" at bounding box center [184, 196] width 145 height 16
click at [114, 162] on input "611" at bounding box center [184, 161] width 145 height 26
type input "AU611"
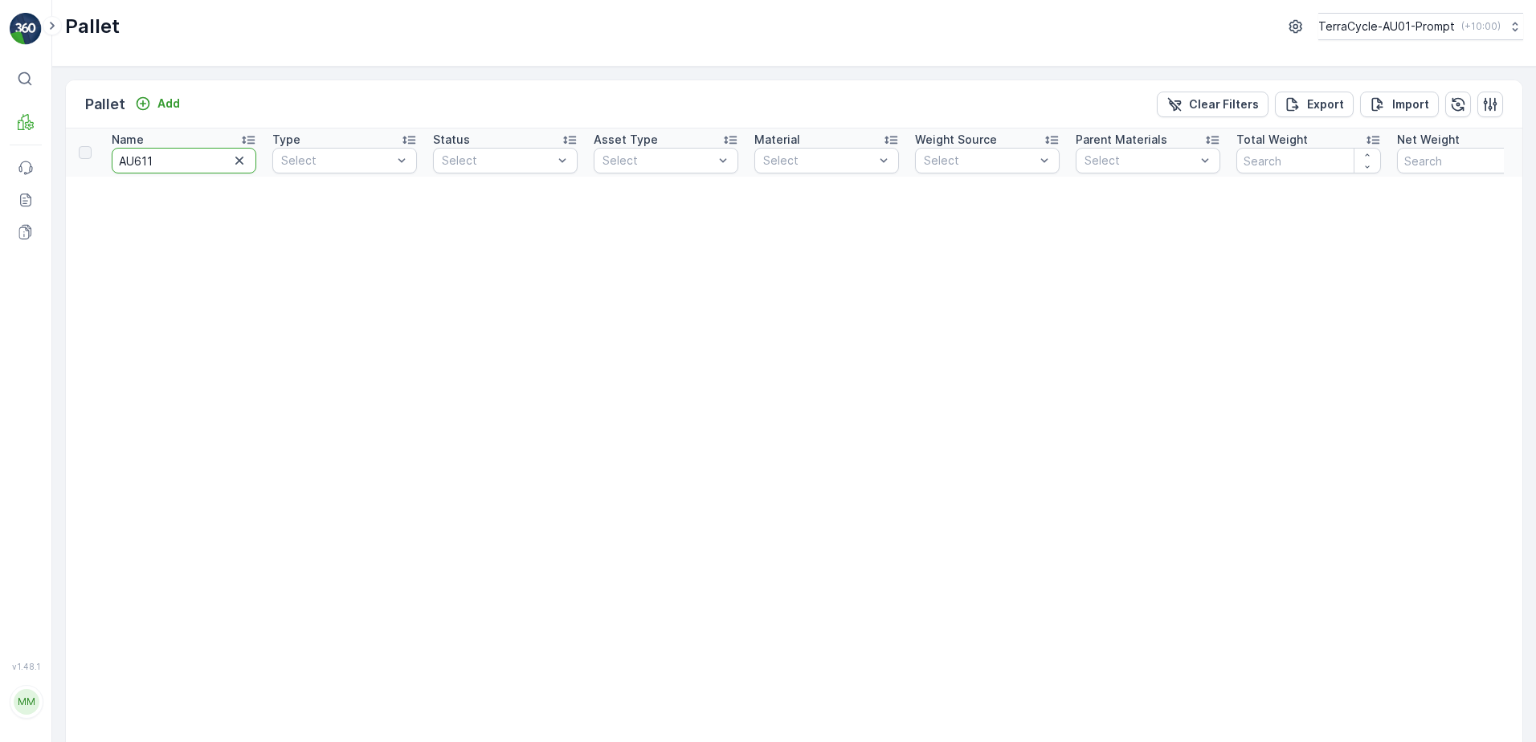
click at [133, 162] on input "AU611" at bounding box center [184, 161] width 145 height 26
type input "AU01611"
click at [146, 158] on input "AU01611" at bounding box center [184, 161] width 145 height 26
type input "AU01#611"
drag, startPoint x: 179, startPoint y: 161, endPoint x: 117, endPoint y: 162, distance: 61.9
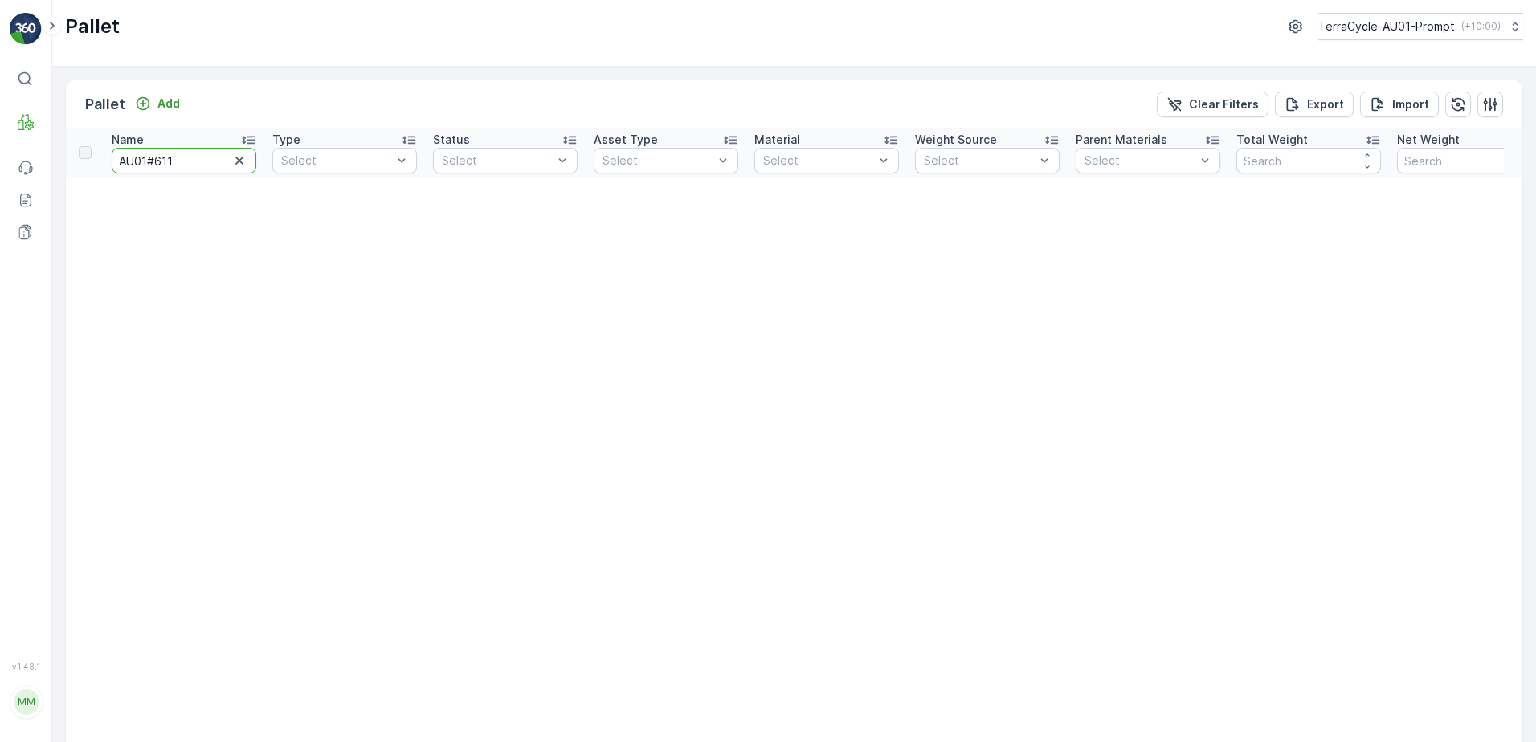
click at [117, 162] on input "AU01#611" at bounding box center [184, 161] width 145 height 26
click at [117, 162] on input "text" at bounding box center [184, 161] width 145 height 26
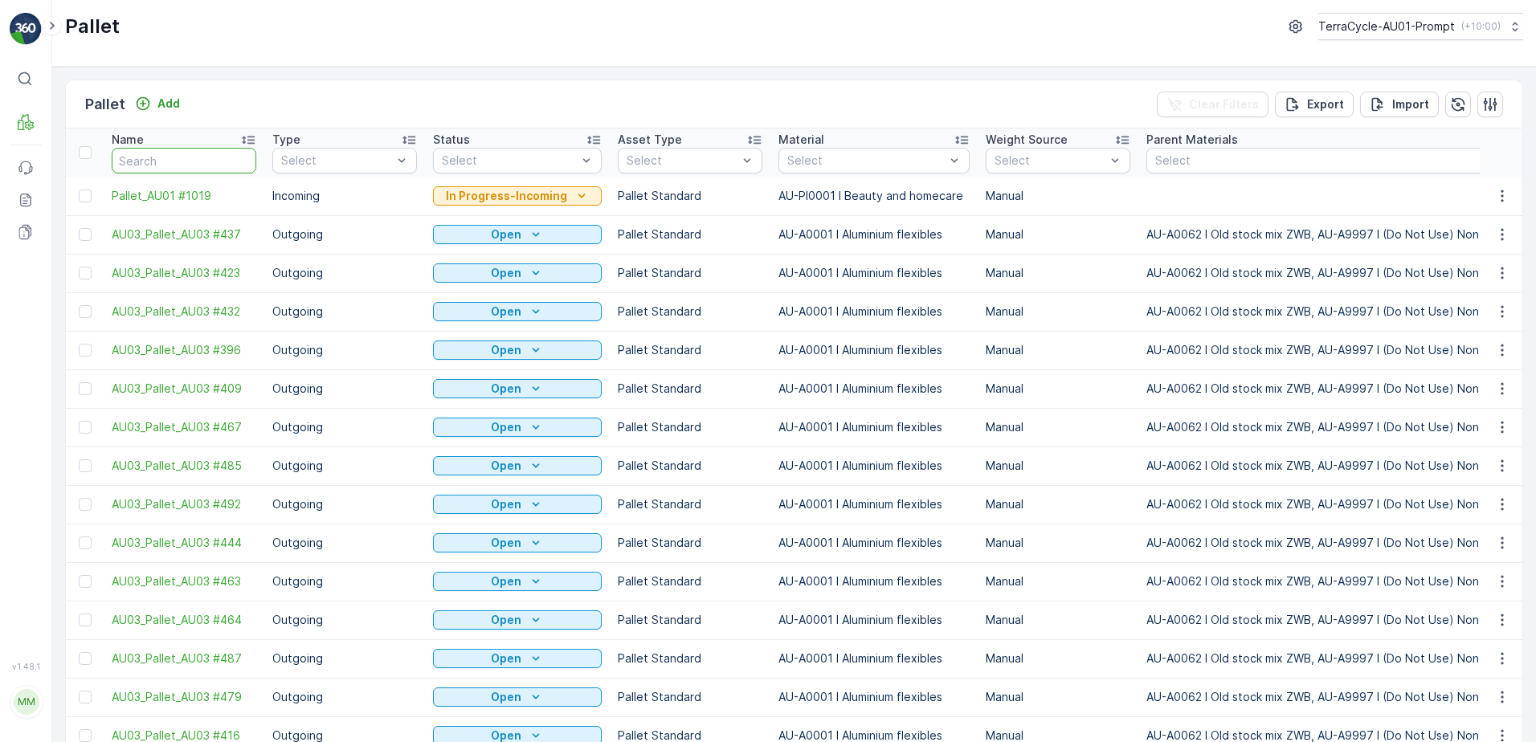
click at [160, 163] on input "text" at bounding box center [184, 161] width 145 height 26
paste input "PI0002 Alu flex bail #6"
type input "PI0002 Alu flex bail #6"
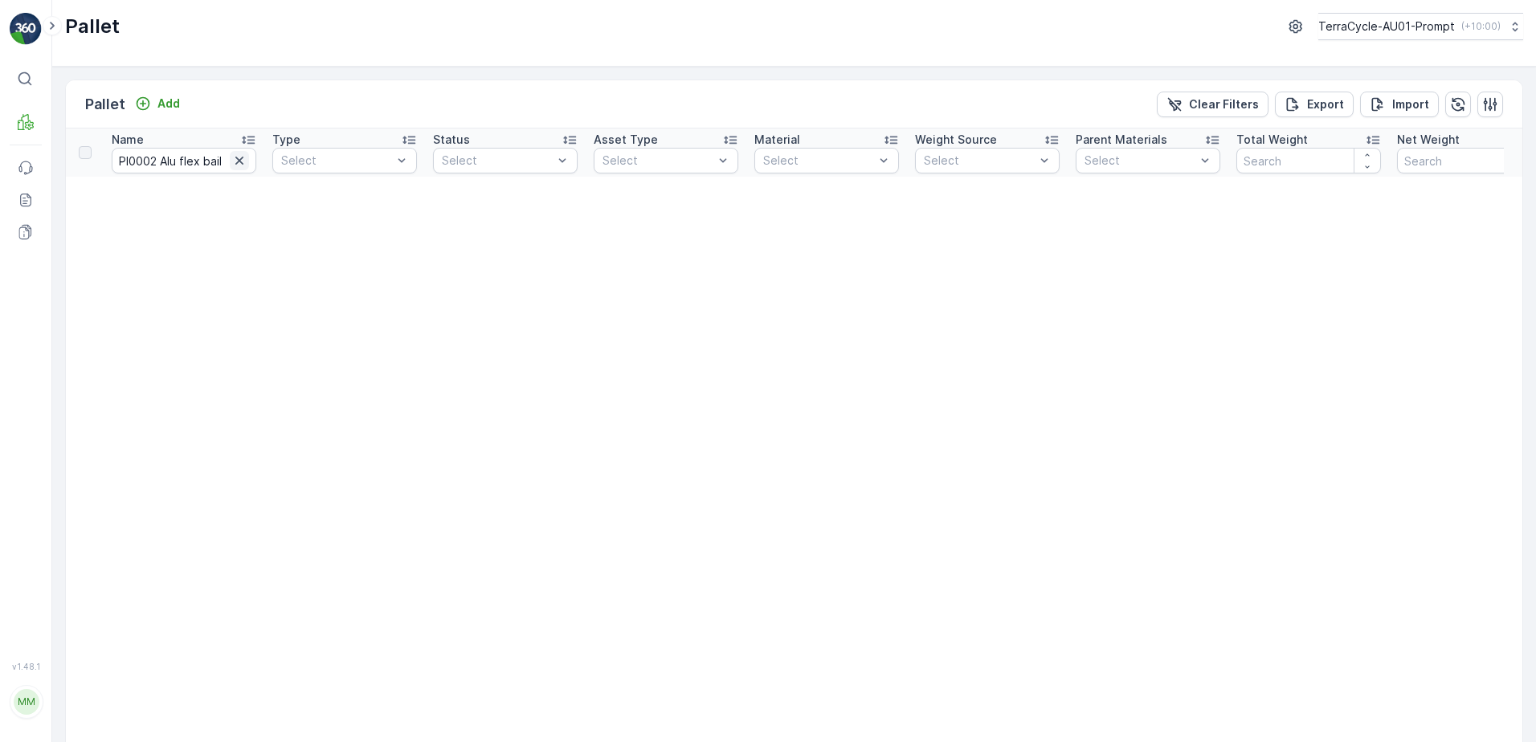
click at [239, 163] on icon "button" at bounding box center [239, 161] width 16 height 16
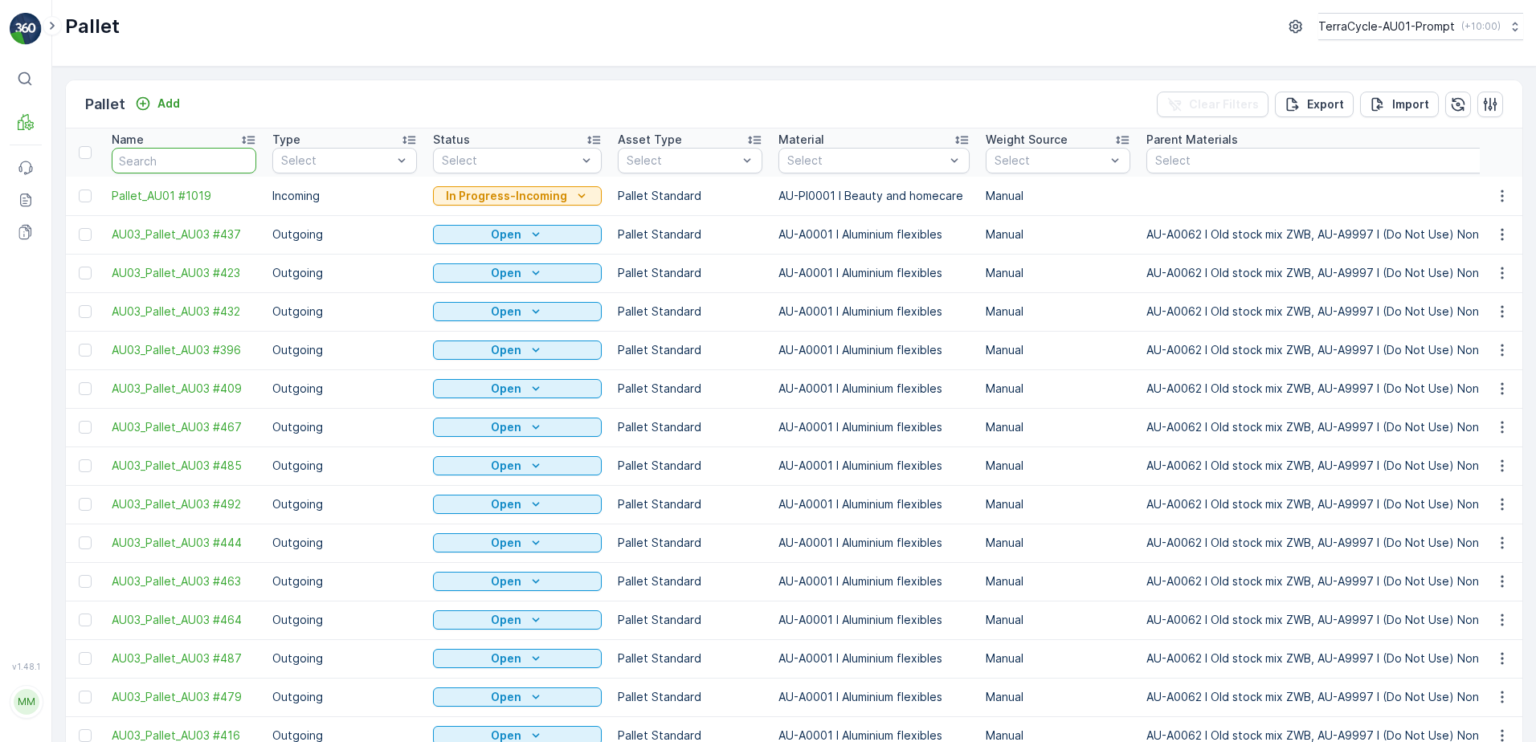
click at [187, 162] on input "text" at bounding box center [184, 161] width 145 height 26
paste input "PI0002 Alu flex bail #6"
type input "PI0002 Alu flex bail #6"
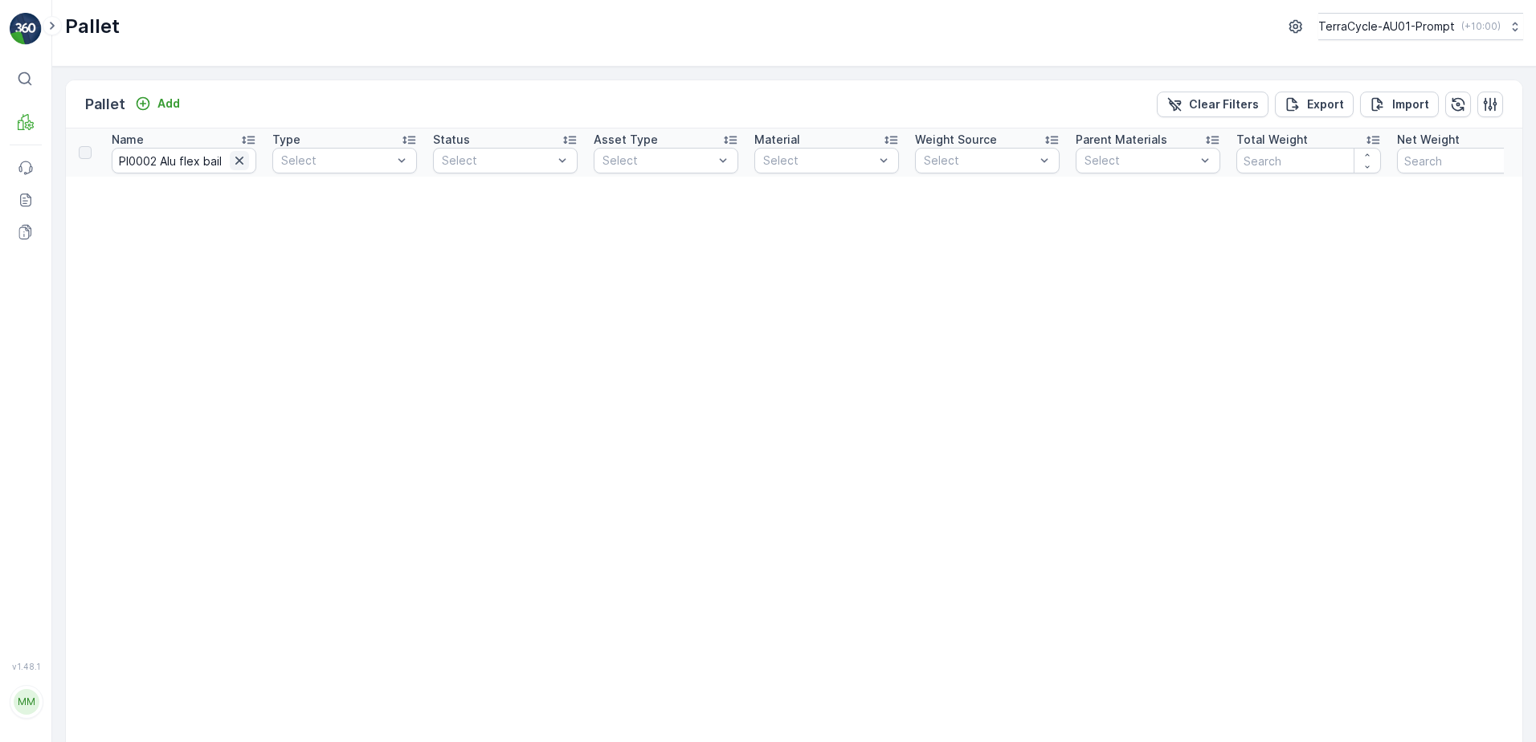
click at [238, 161] on icon "button" at bounding box center [239, 161] width 16 height 16
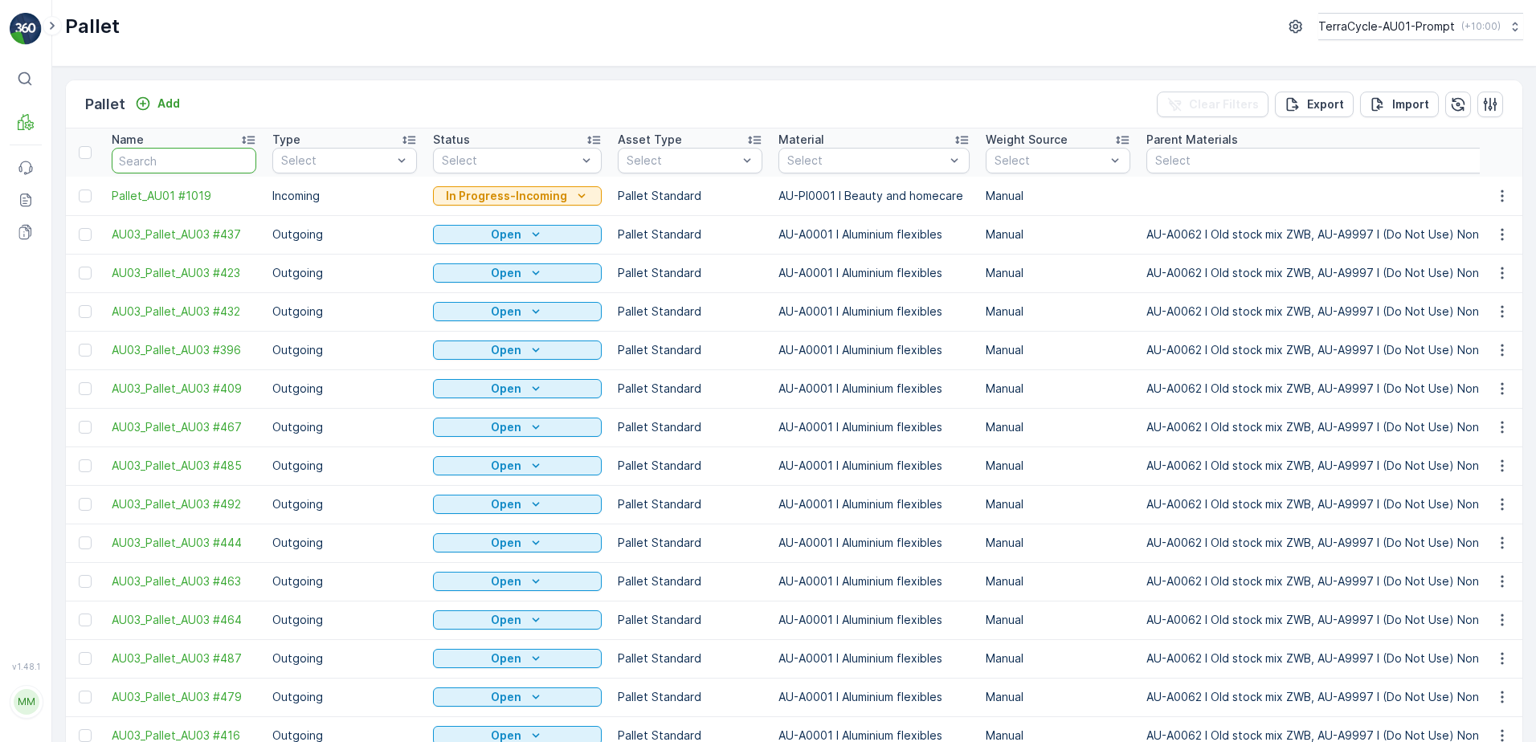
click at [149, 159] on input "text" at bounding box center [184, 161] width 145 height 26
paste input "AU01 #611"
type input "AU01 #611"
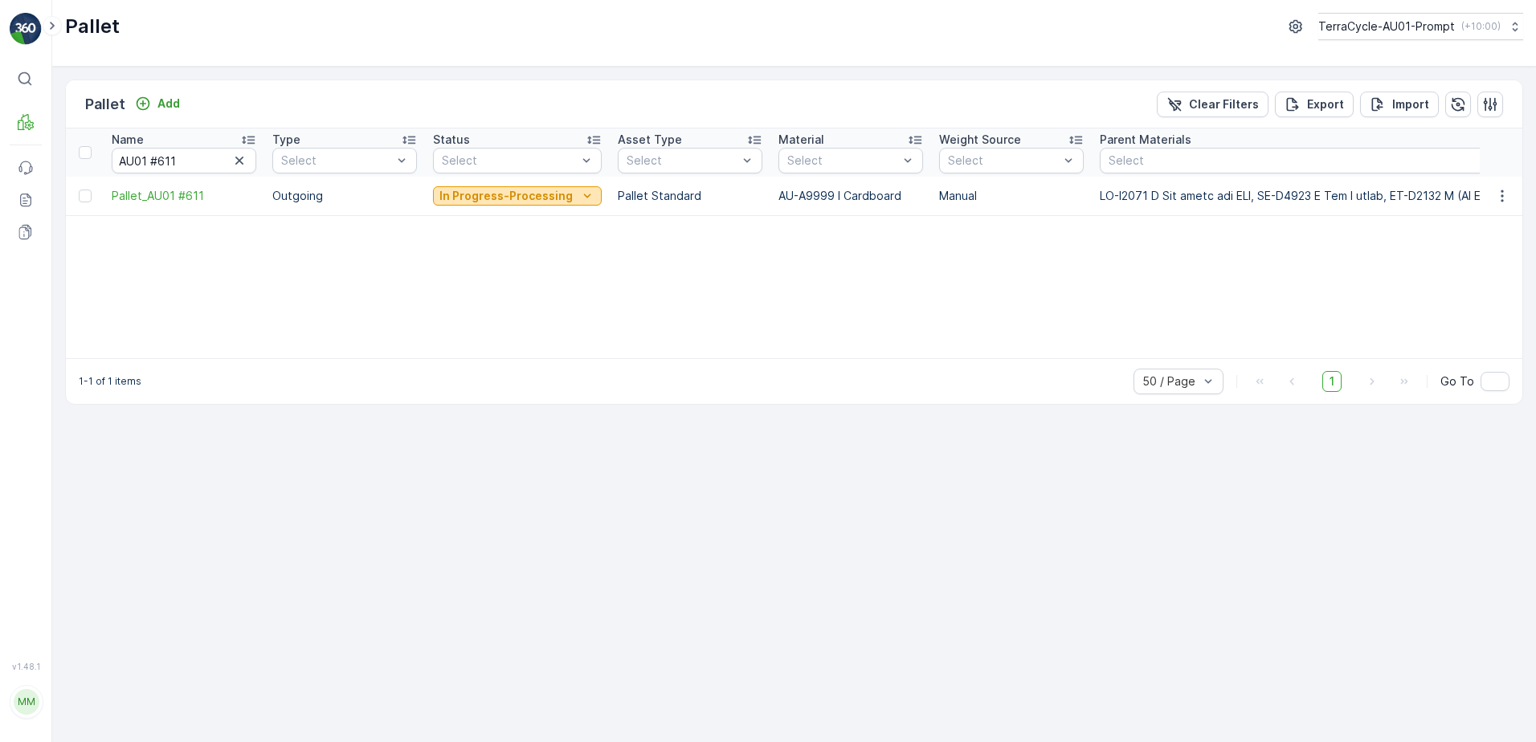
click at [579, 198] on icon "In Progress-Processing" at bounding box center [587, 196] width 16 height 16
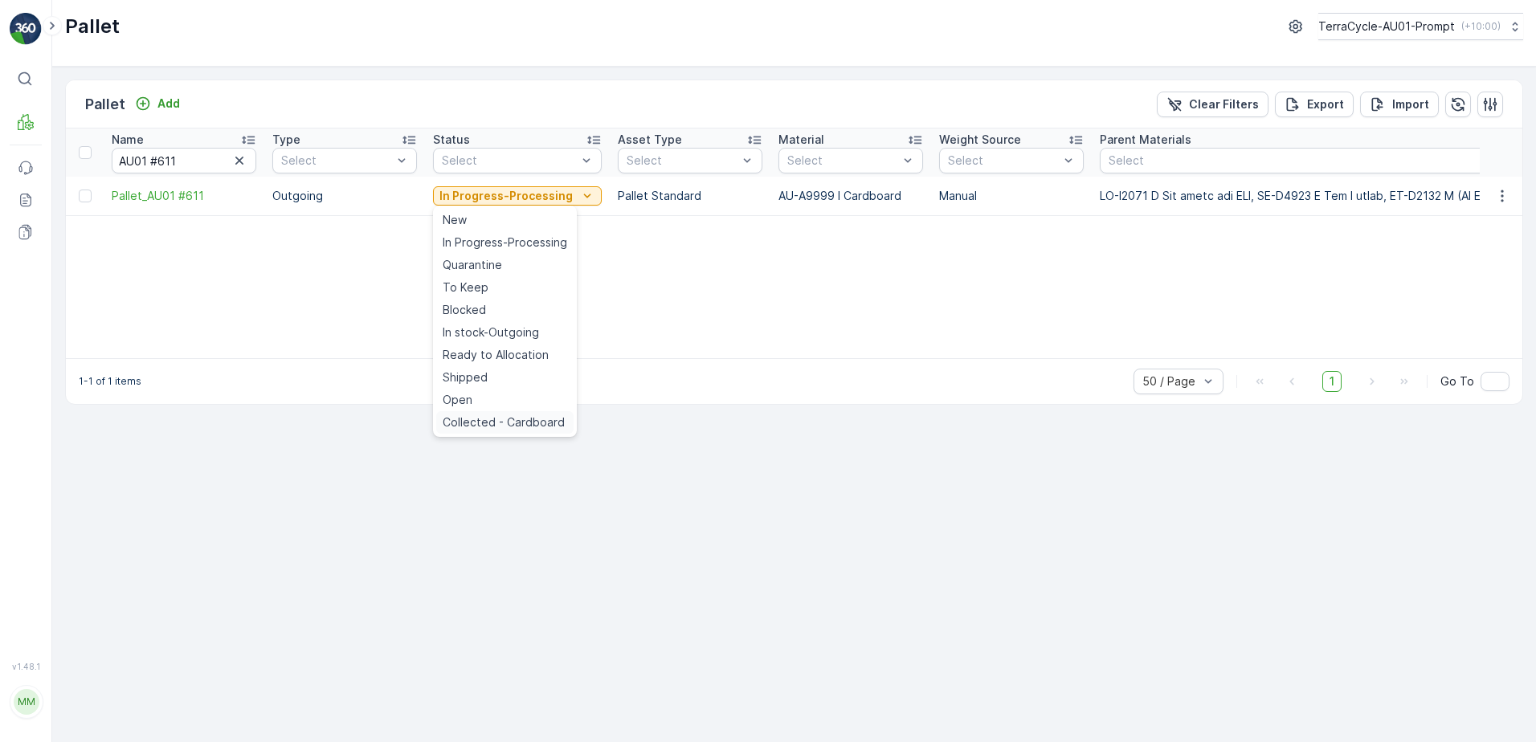
click at [516, 421] on span "Collected - Cardboard" at bounding box center [504, 423] width 122 height 16
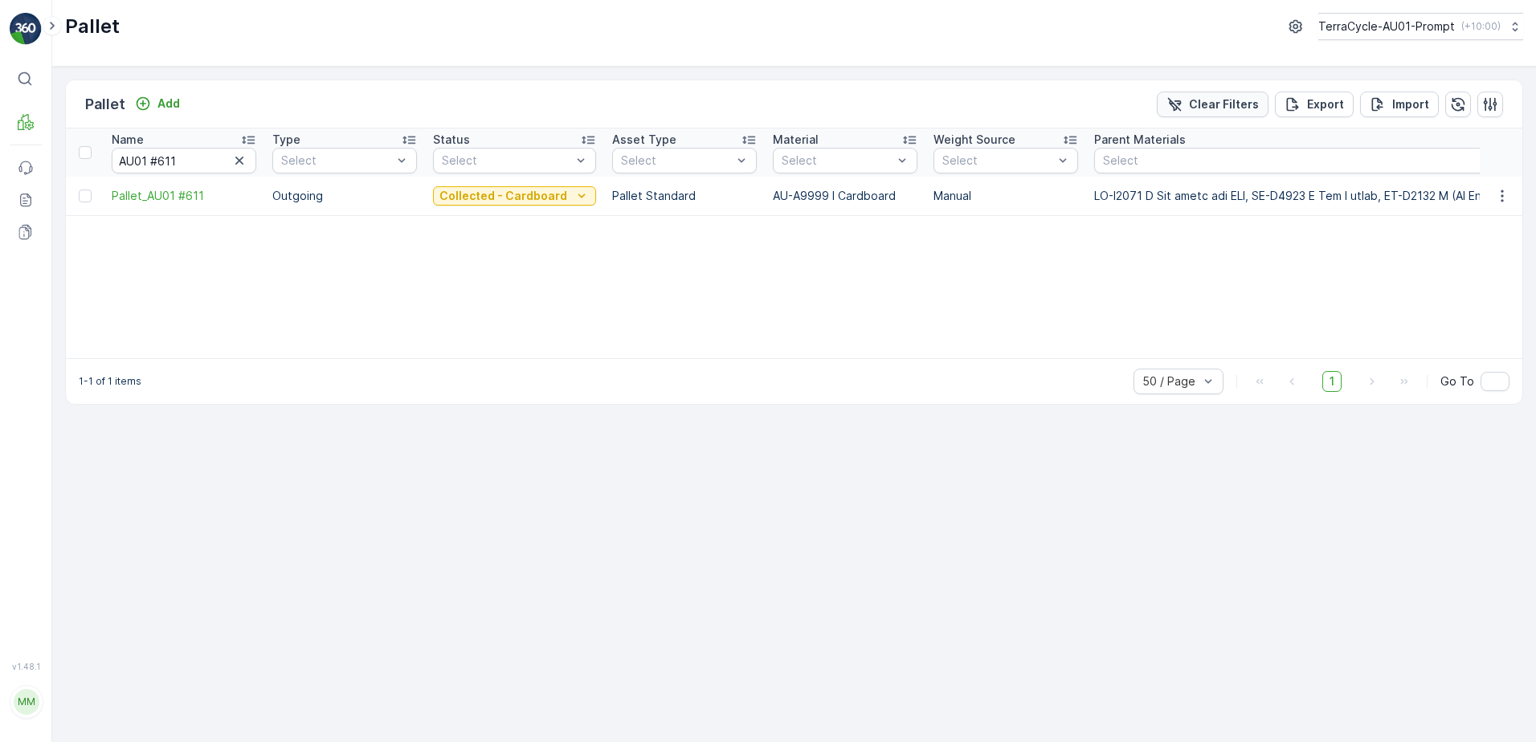
click at [1229, 107] on p "Clear Filters" at bounding box center [1224, 104] width 70 height 16
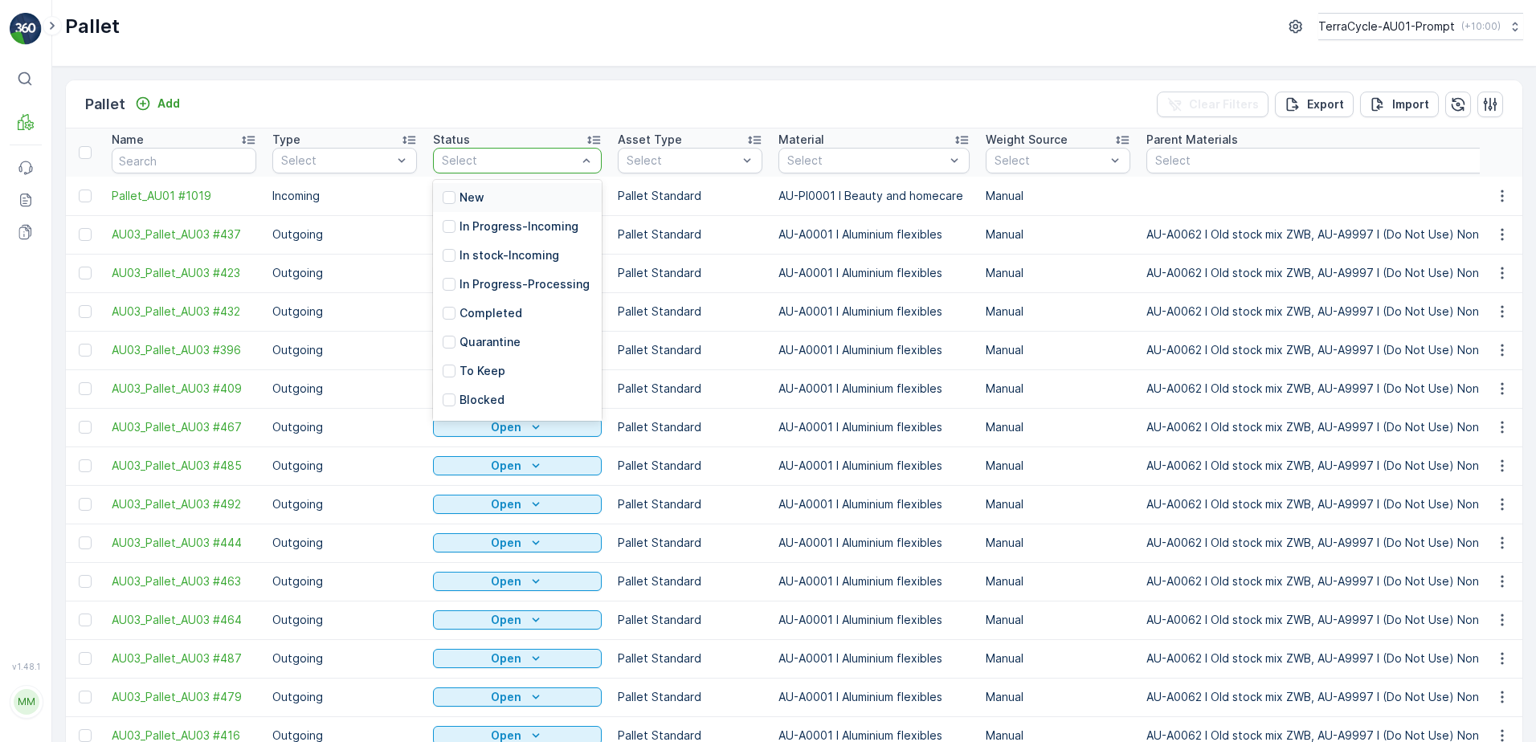
click at [592, 153] on div "Select" at bounding box center [517, 161] width 169 height 26
click at [477, 378] on p "Open" at bounding box center [475, 374] width 30 height 16
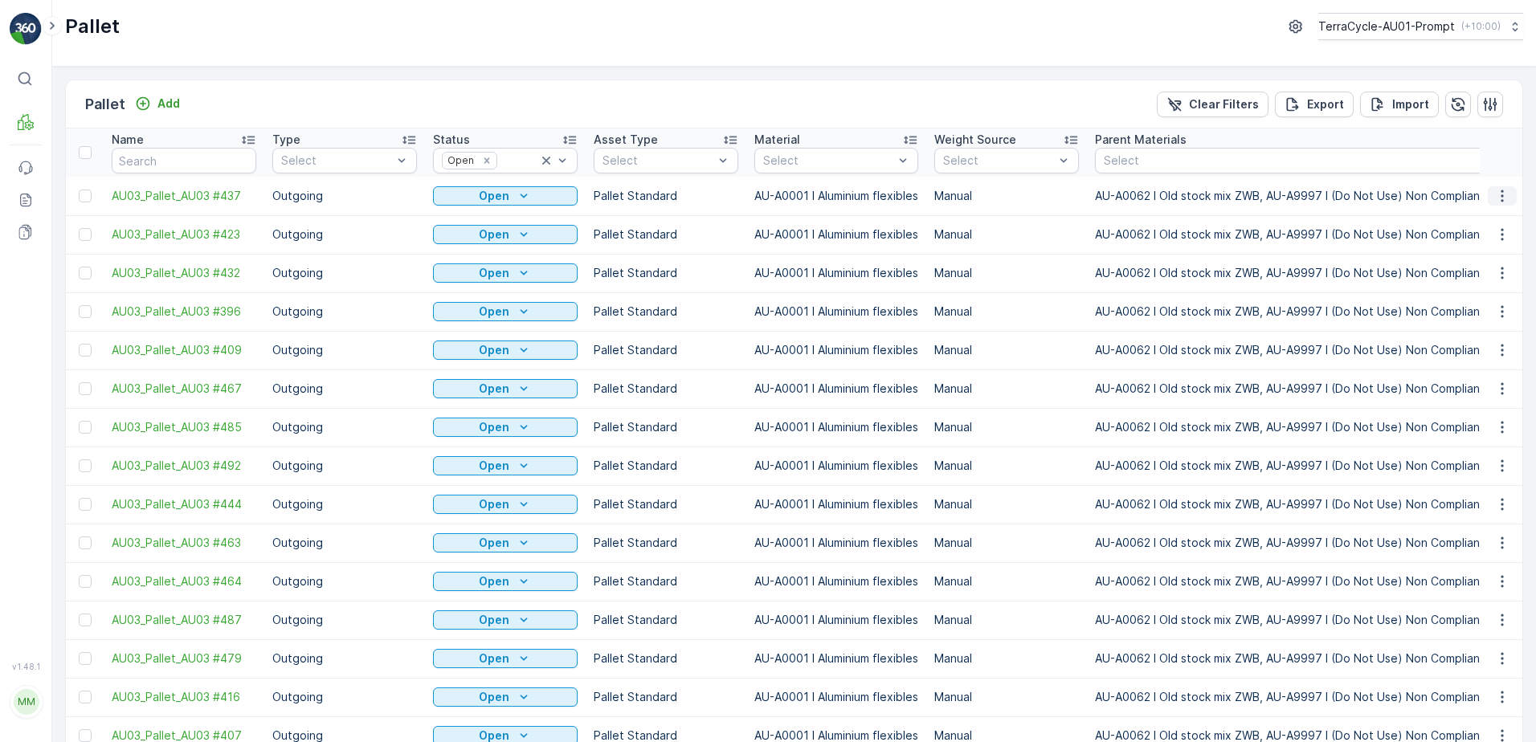
click at [1501, 199] on icon "button" at bounding box center [1502, 196] width 2 height 12
click at [1497, 307] on div "Print QR" at bounding box center [1483, 310] width 106 height 22
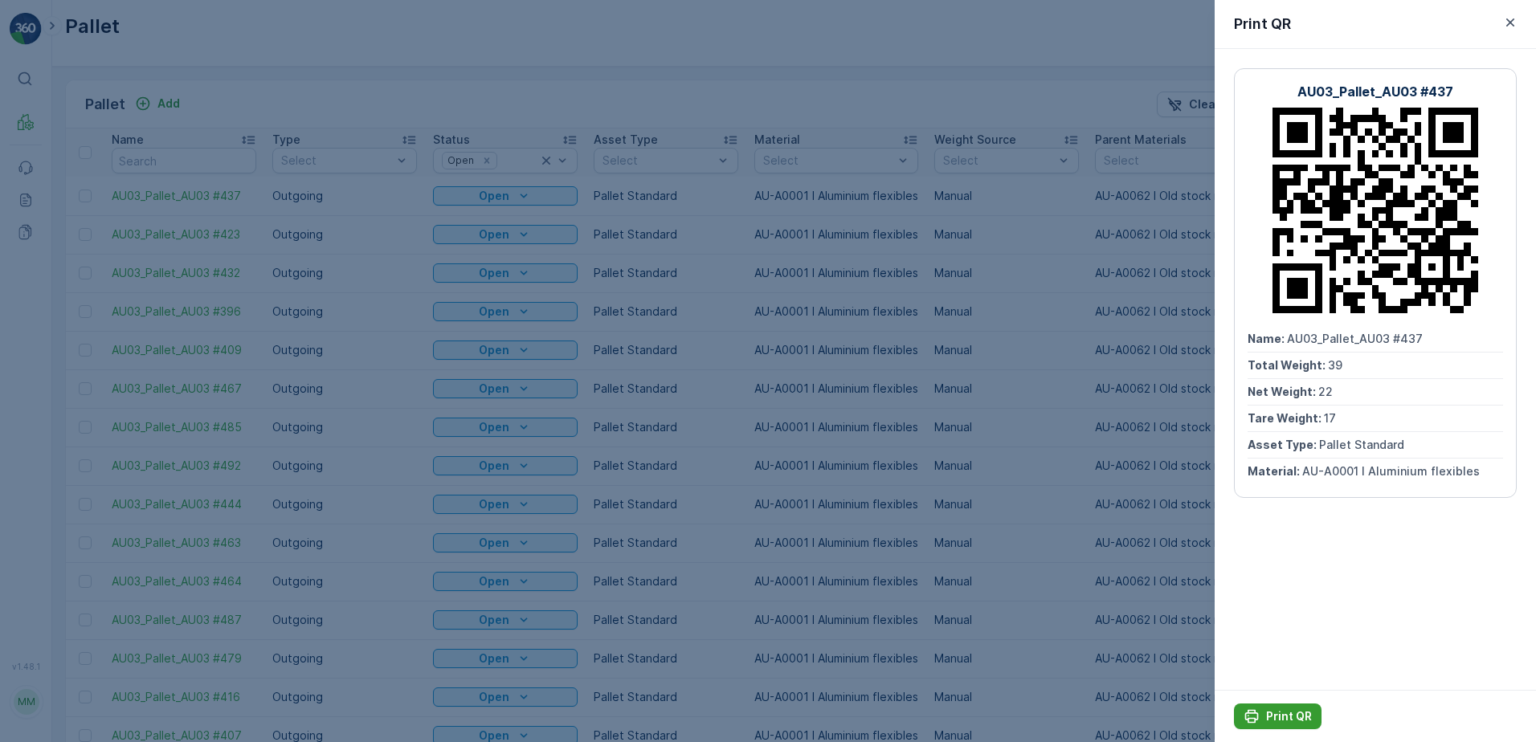
click at [1310, 710] on p "Print QR" at bounding box center [1289, 717] width 46 height 16
click at [1514, 19] on icon "button" at bounding box center [1511, 22] width 8 height 8
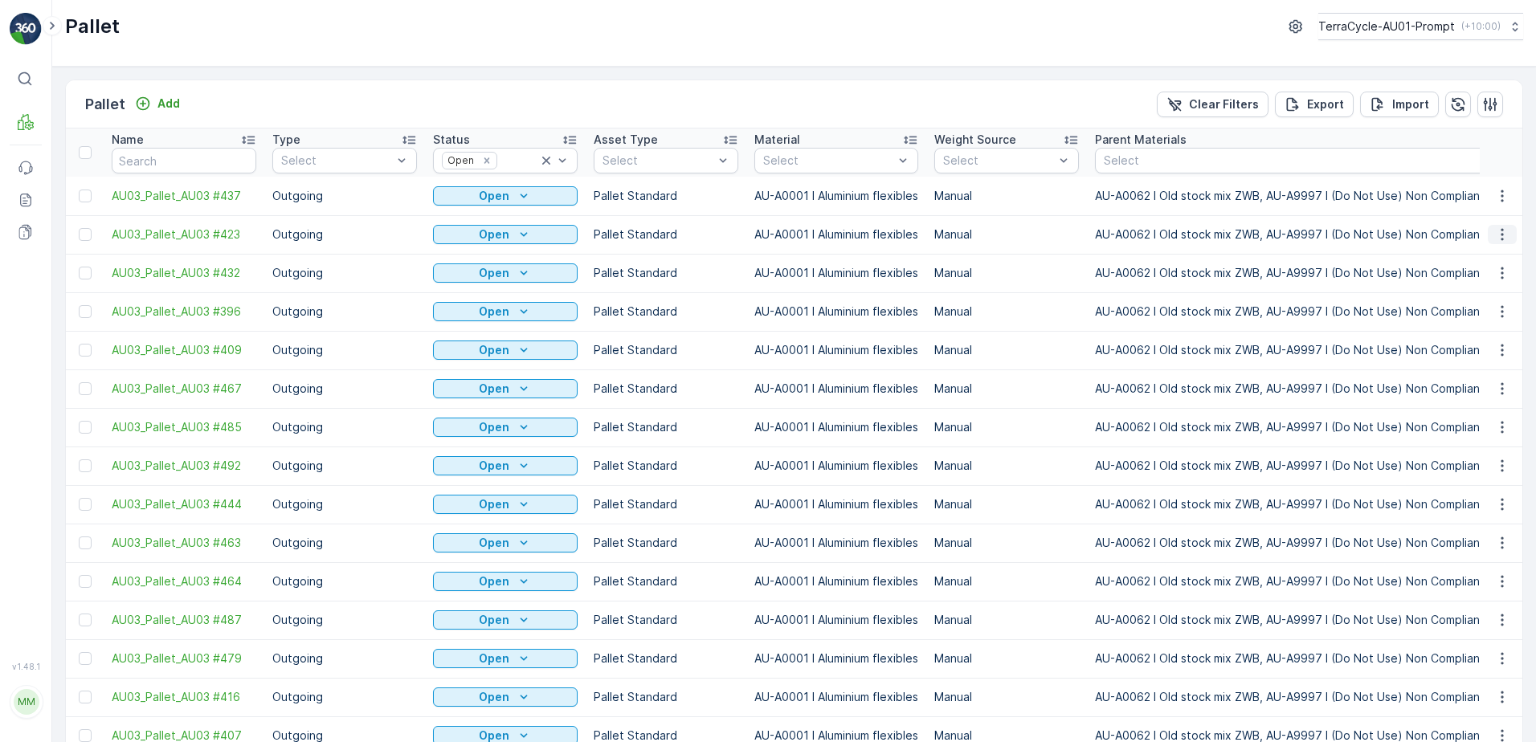
click at [1501, 230] on icon "button" at bounding box center [1502, 235] width 2 height 12
click at [1487, 350] on div "Print QR" at bounding box center [1483, 348] width 106 height 22
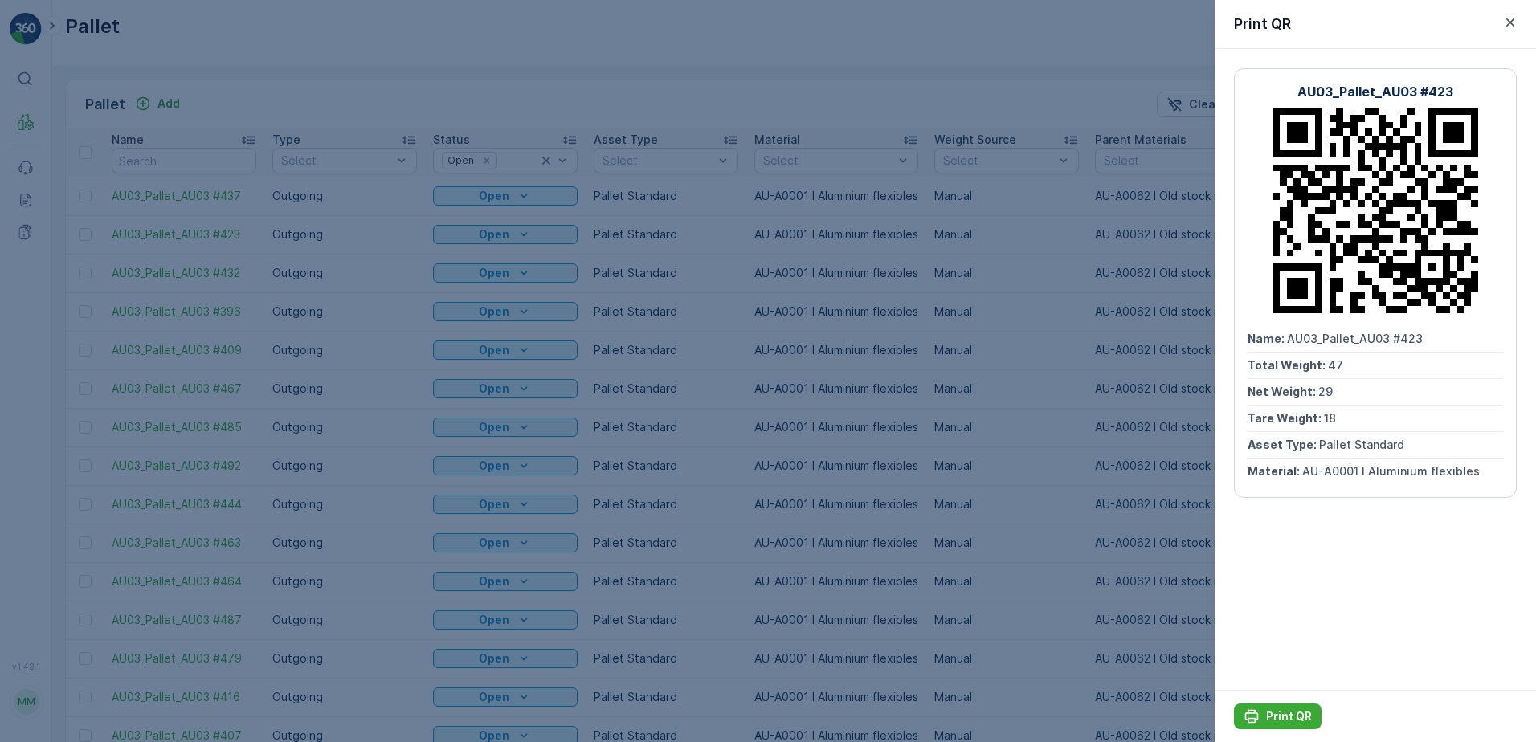
click at [1295, 703] on div "Print QR" at bounding box center [1375, 716] width 321 height 52
click at [1255, 705] on button "Print QR" at bounding box center [1278, 717] width 88 height 26
click at [1507, 26] on icon "button" at bounding box center [1511, 22] width 16 height 16
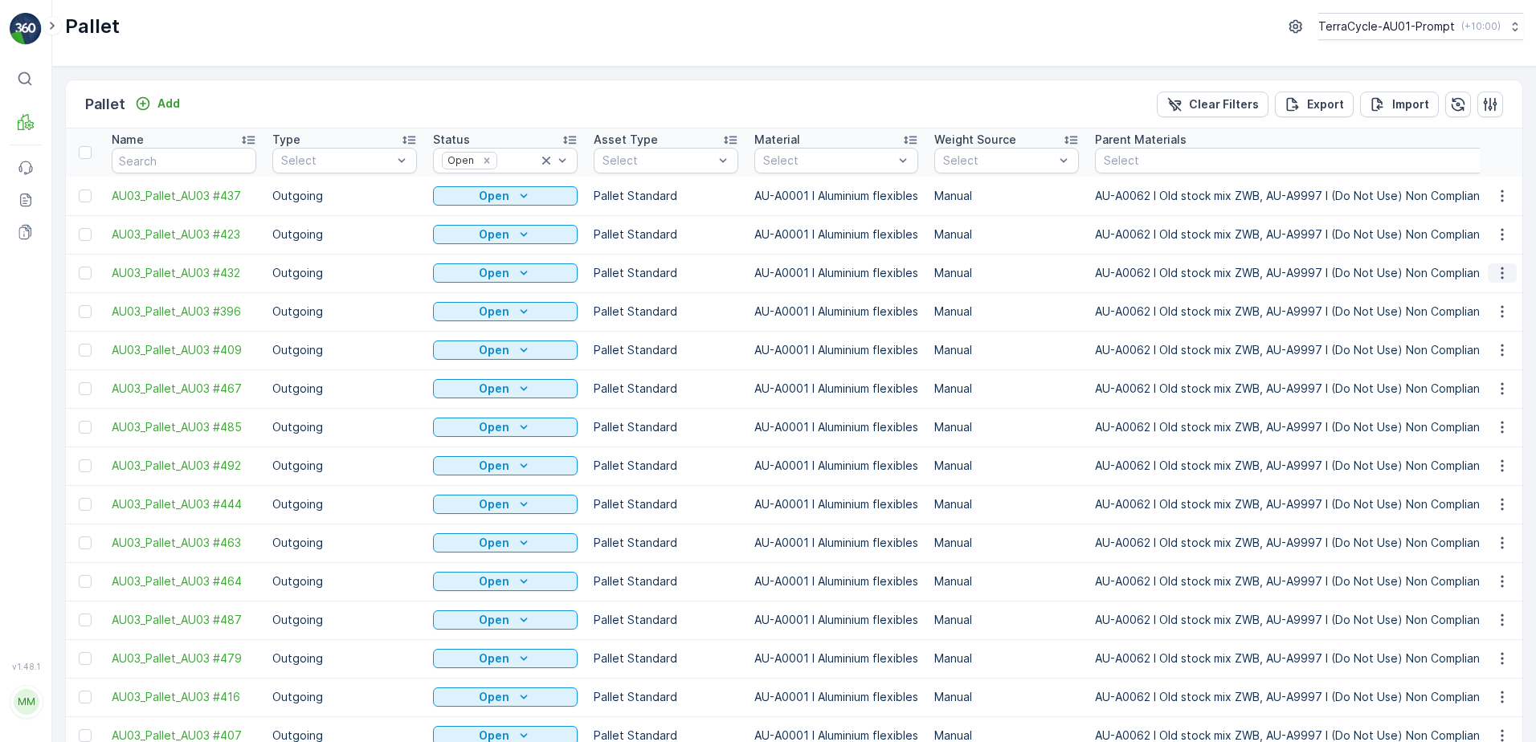
click at [1502, 277] on icon "button" at bounding box center [1503, 273] width 16 height 16
click at [1465, 386] on span "Print QR" at bounding box center [1459, 387] width 44 height 16
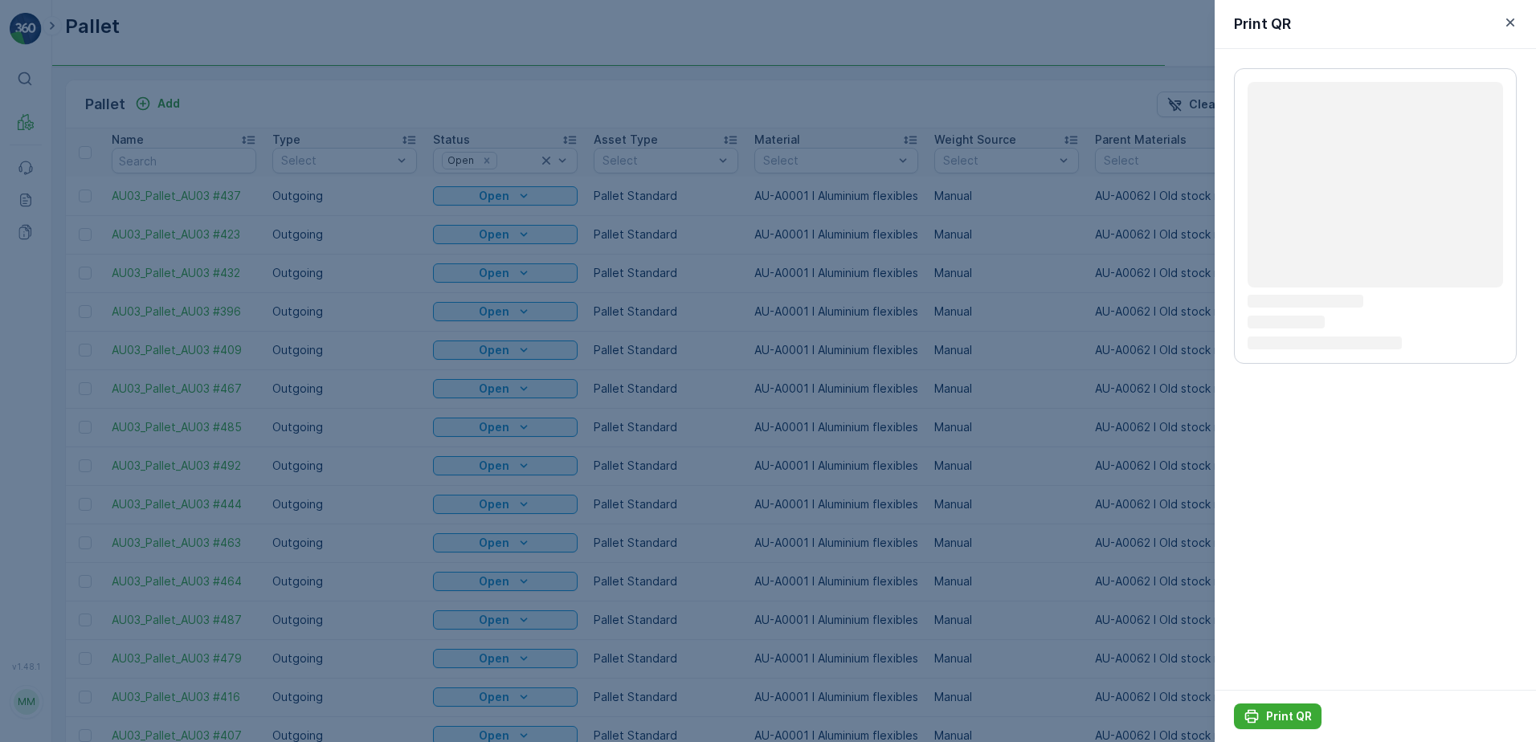
drag, startPoint x: 1284, startPoint y: 715, endPoint x: 1263, endPoint y: 692, distance: 31.3
click at [1284, 714] on p "Print QR" at bounding box center [1289, 717] width 46 height 16
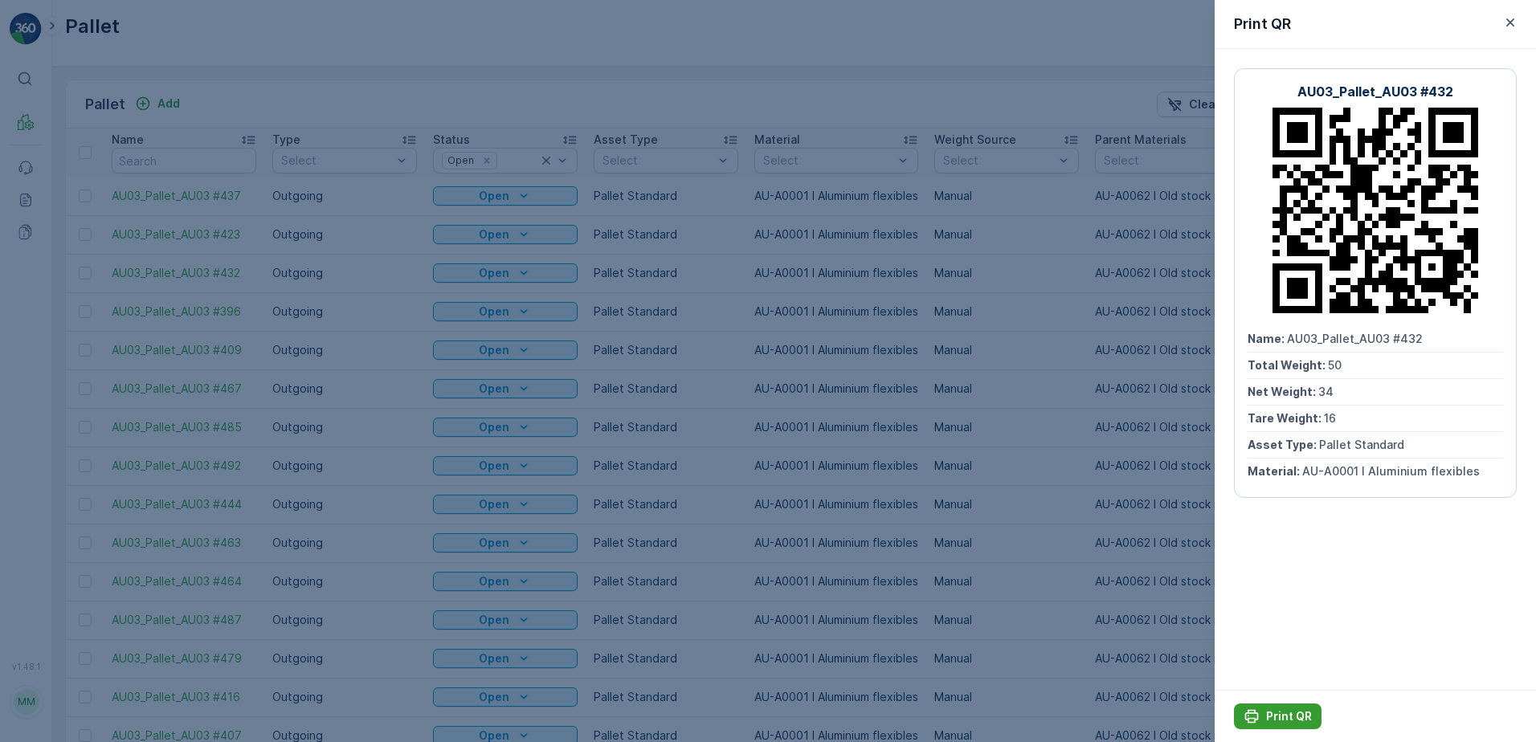
click at [1274, 724] on p "Print QR" at bounding box center [1289, 717] width 46 height 16
click at [1511, 28] on icon "button" at bounding box center [1511, 22] width 16 height 16
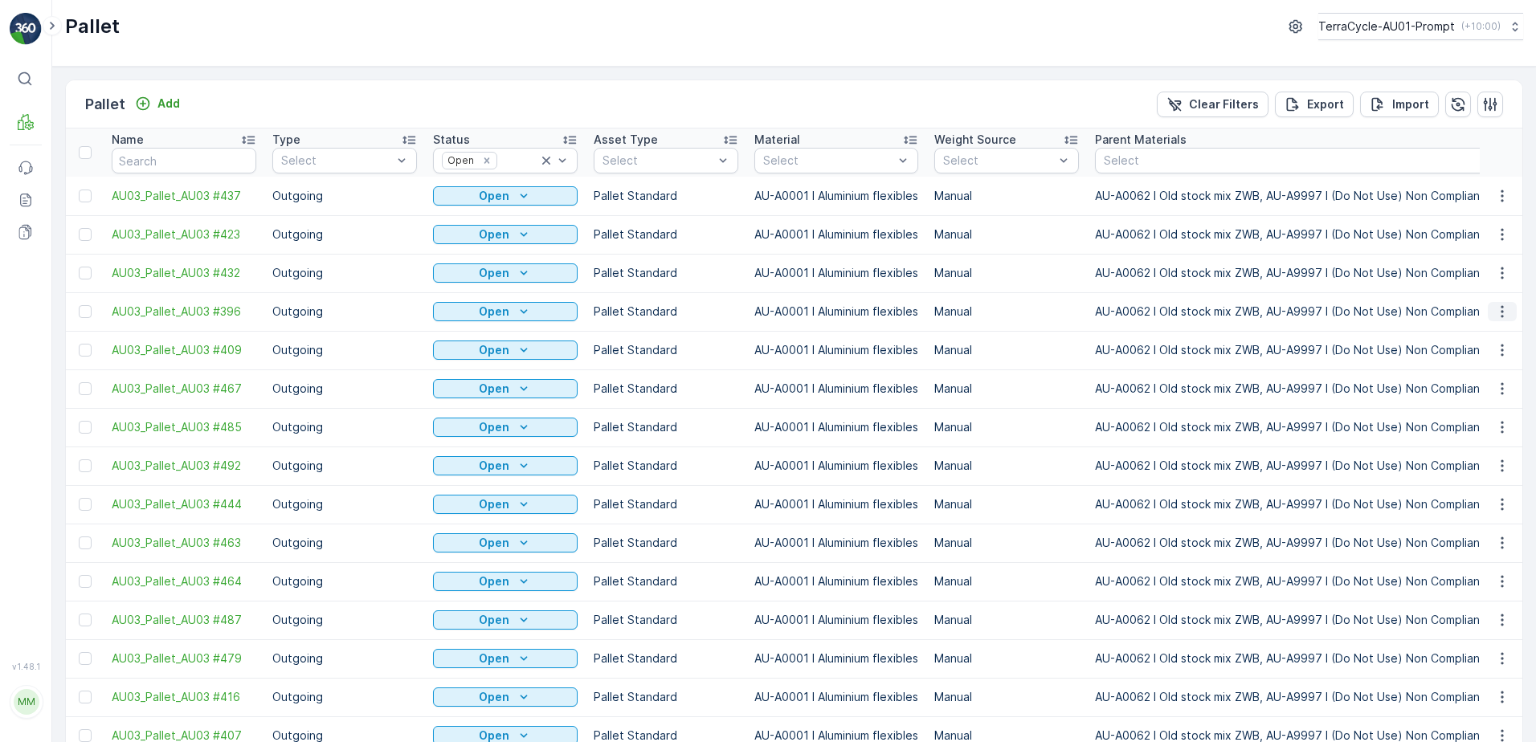
click at [1506, 316] on icon "button" at bounding box center [1503, 312] width 16 height 16
click at [1460, 430] on span "Print QR" at bounding box center [1459, 426] width 44 height 16
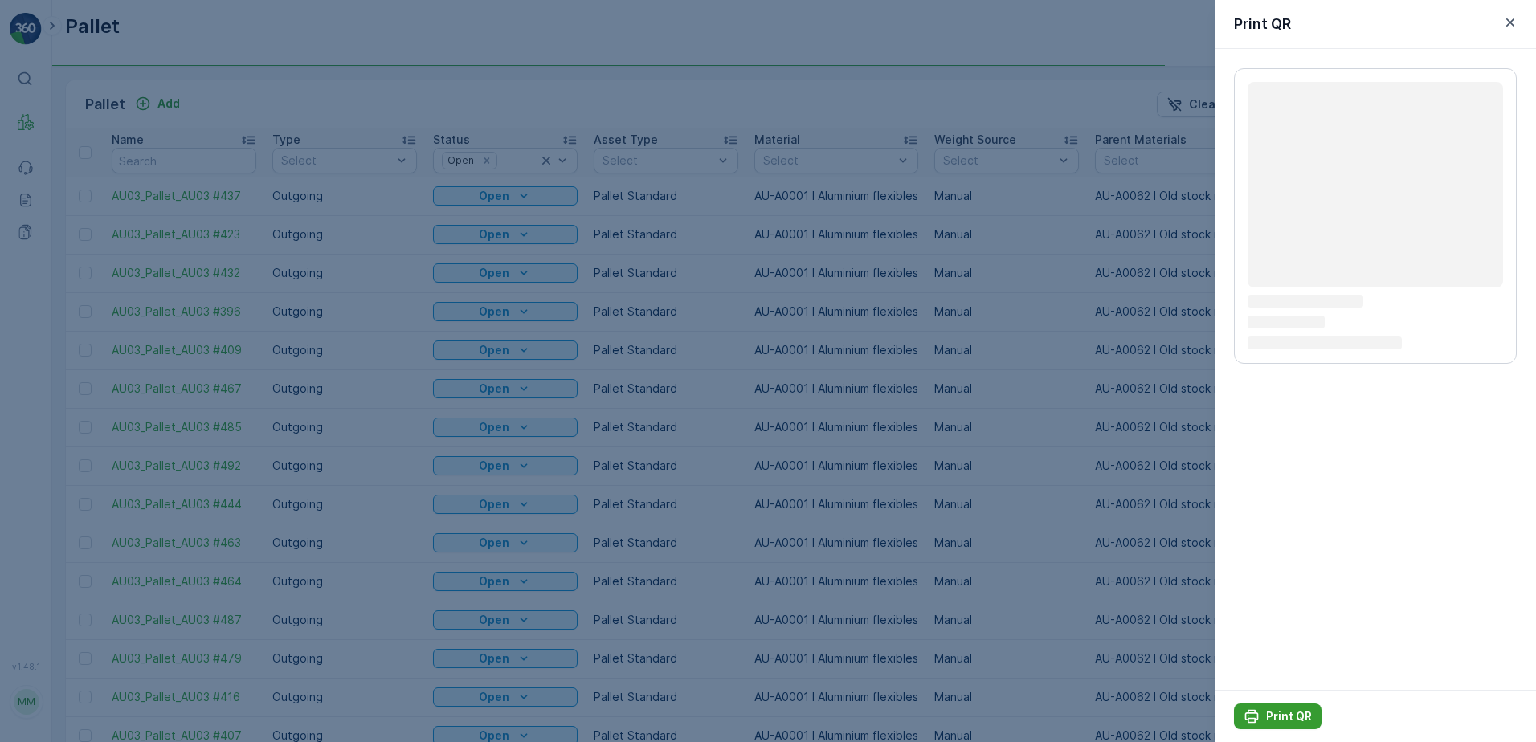
click at [1284, 714] on p "Print QR" at bounding box center [1289, 717] width 46 height 16
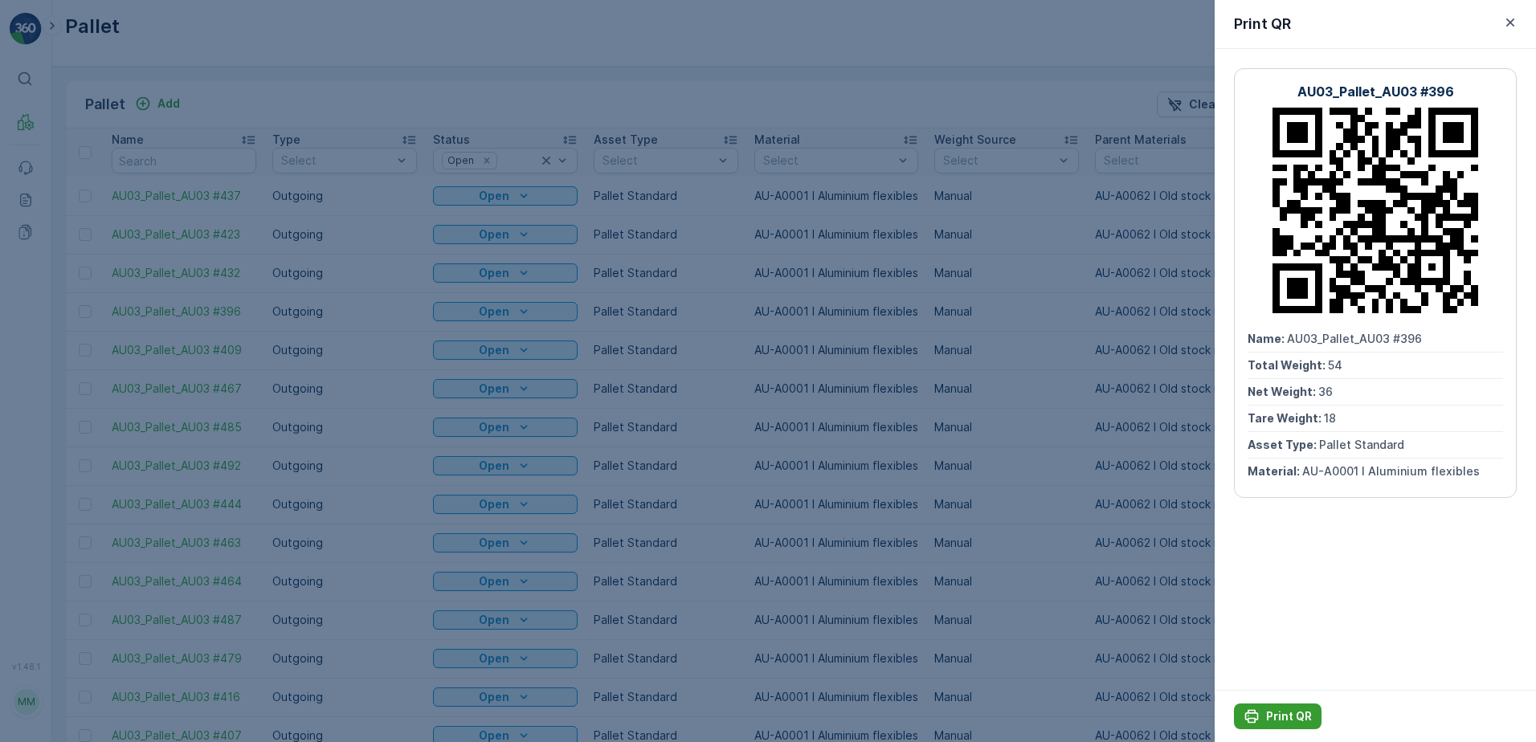
click at [1273, 717] on p "Print QR" at bounding box center [1289, 717] width 46 height 16
click at [1512, 19] on icon "button" at bounding box center [1511, 22] width 16 height 16
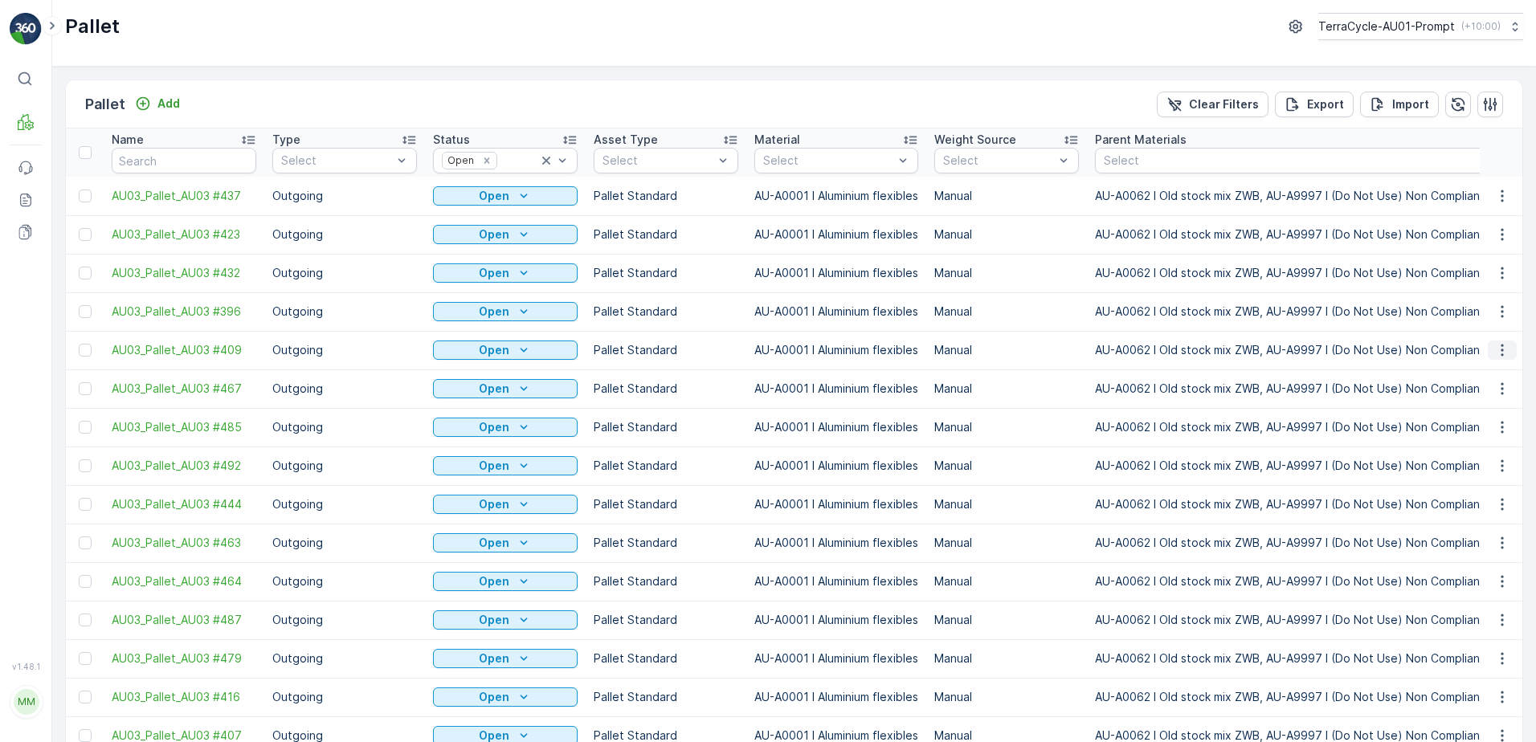
click at [1502, 352] on icon "button" at bounding box center [1503, 350] width 16 height 16
click at [1486, 464] on div "Print QR" at bounding box center [1483, 464] width 106 height 22
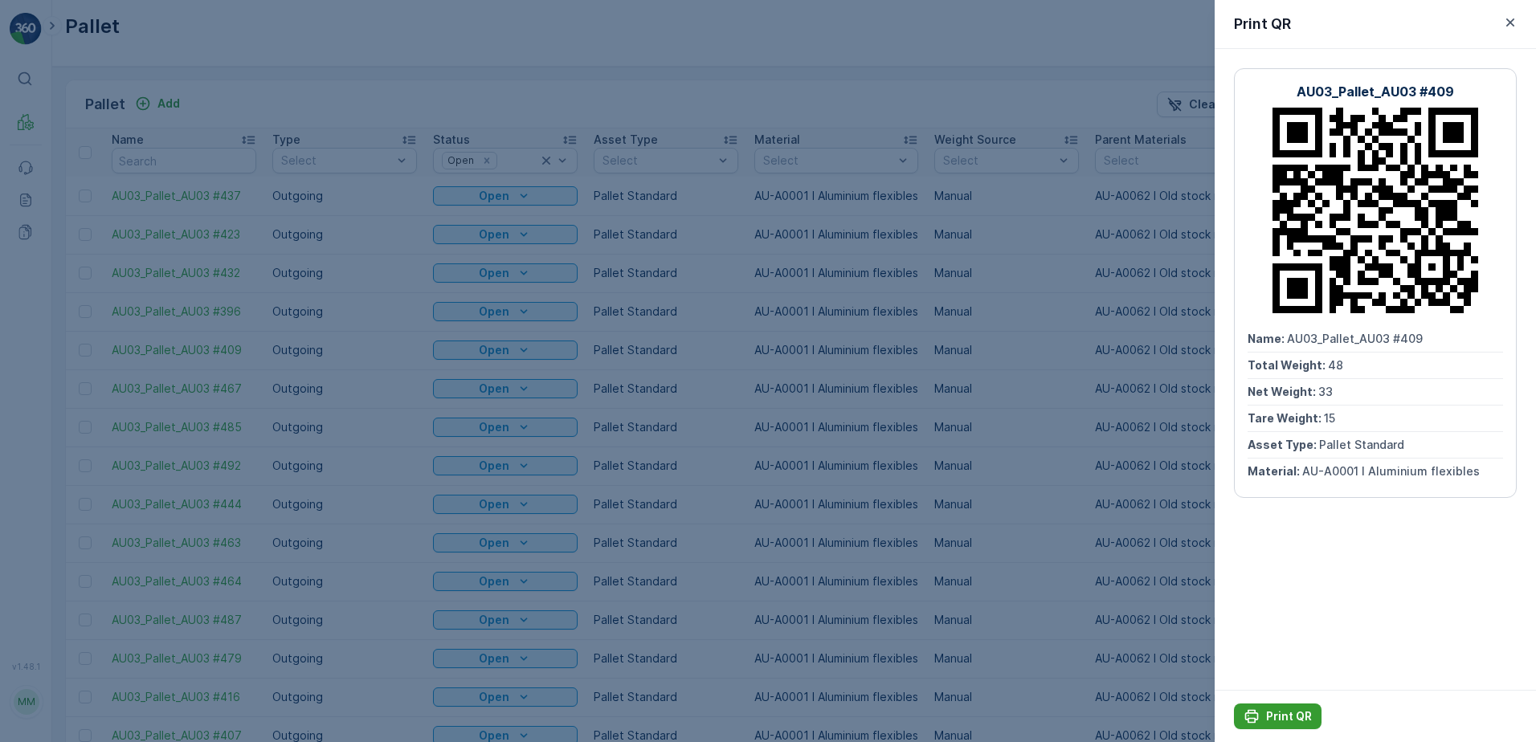
click at [1287, 706] on button "Print QR" at bounding box center [1278, 717] width 88 height 26
click at [1516, 18] on icon "button" at bounding box center [1511, 22] width 16 height 16
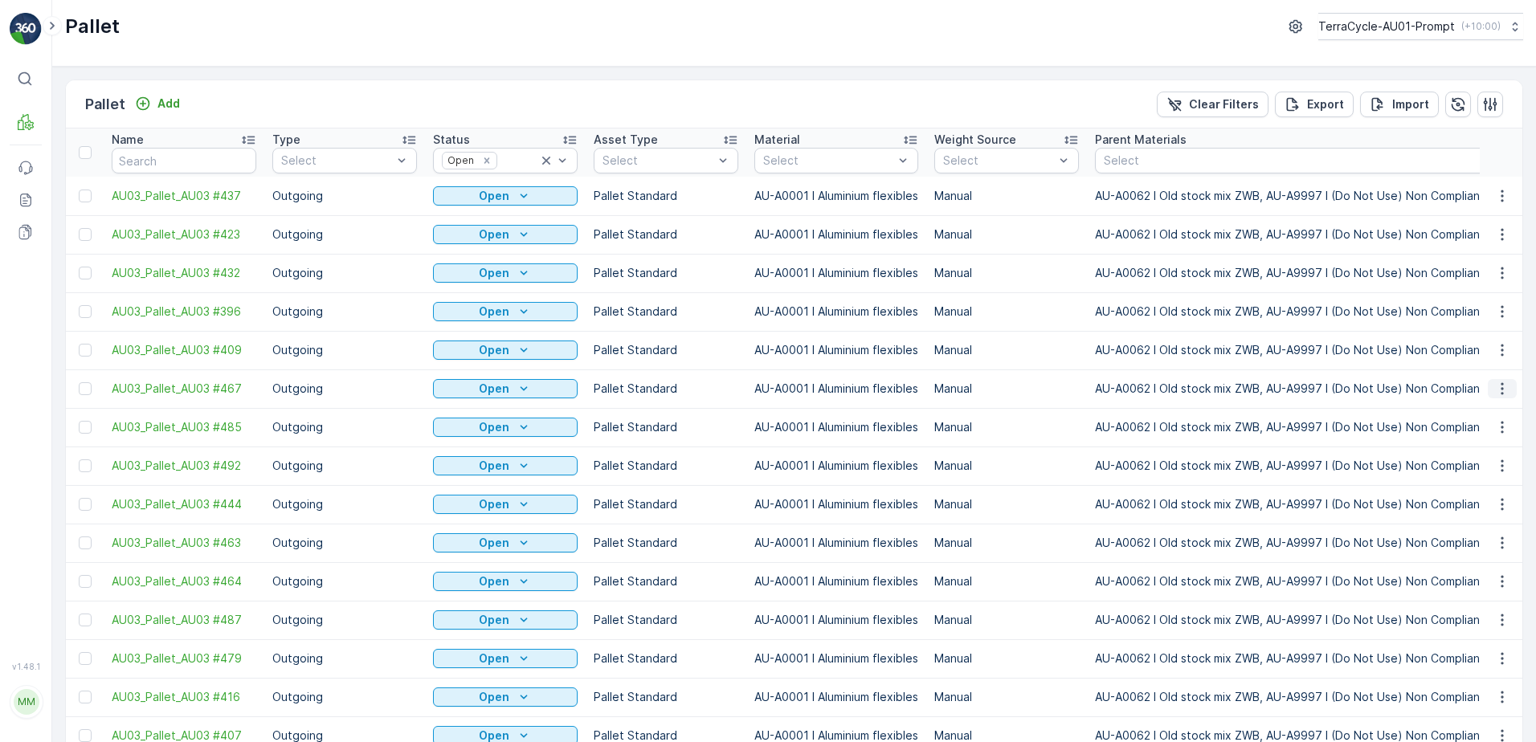
click at [1500, 387] on icon "button" at bounding box center [1503, 389] width 16 height 16
click at [1483, 504] on div "Print QR" at bounding box center [1483, 503] width 106 height 22
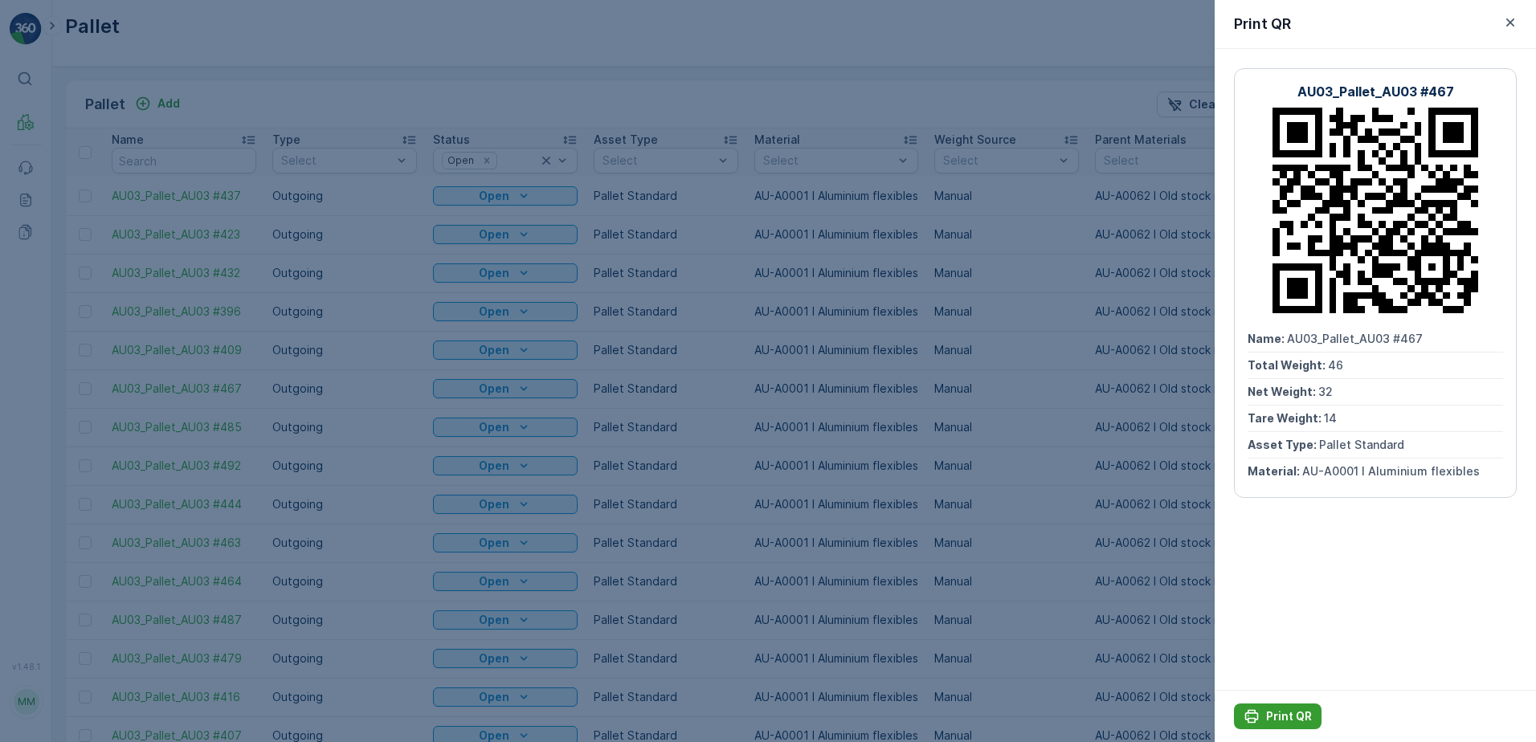
click at [1285, 718] on p "Print QR" at bounding box center [1289, 717] width 46 height 16
click at [1507, 27] on icon "button" at bounding box center [1511, 22] width 16 height 16
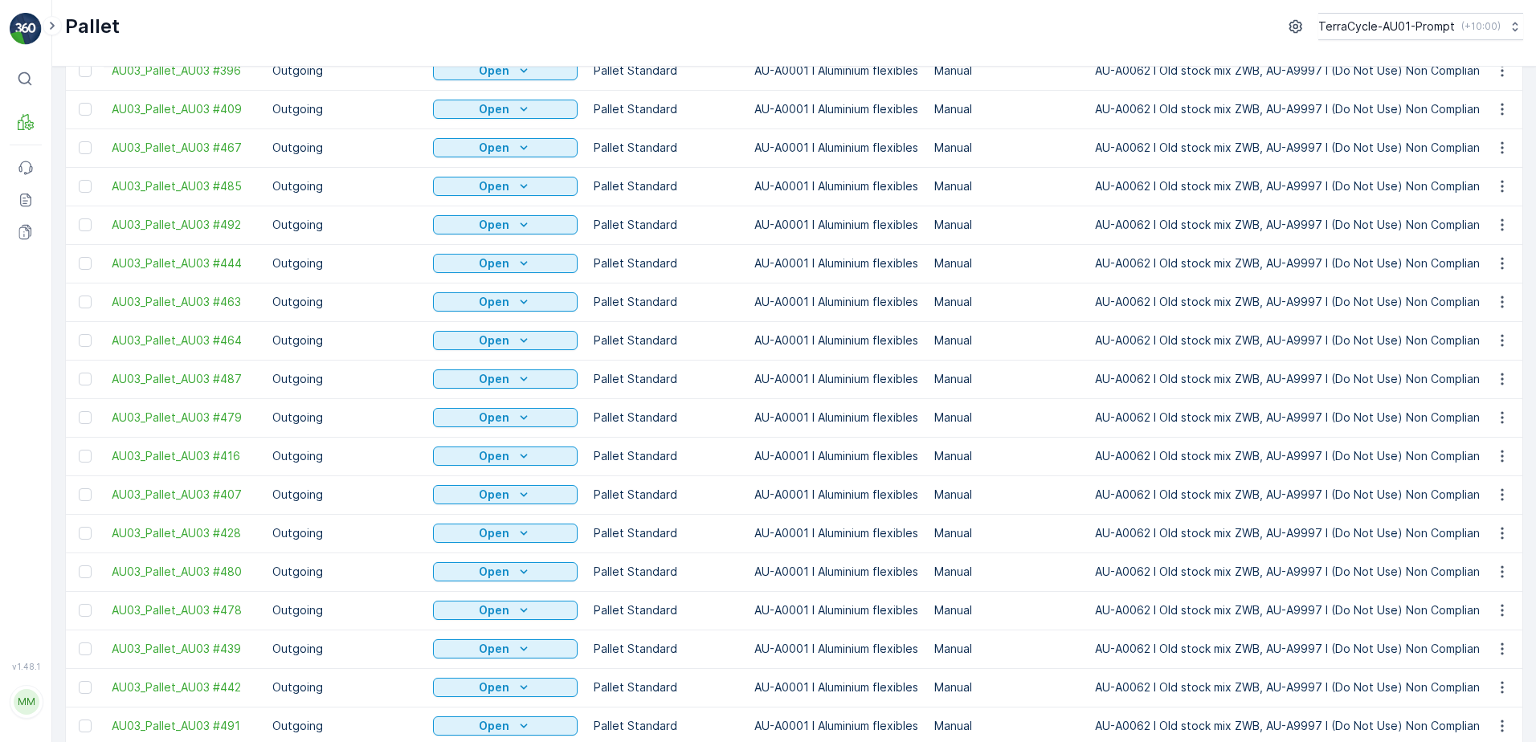
scroll to position [321, 0]
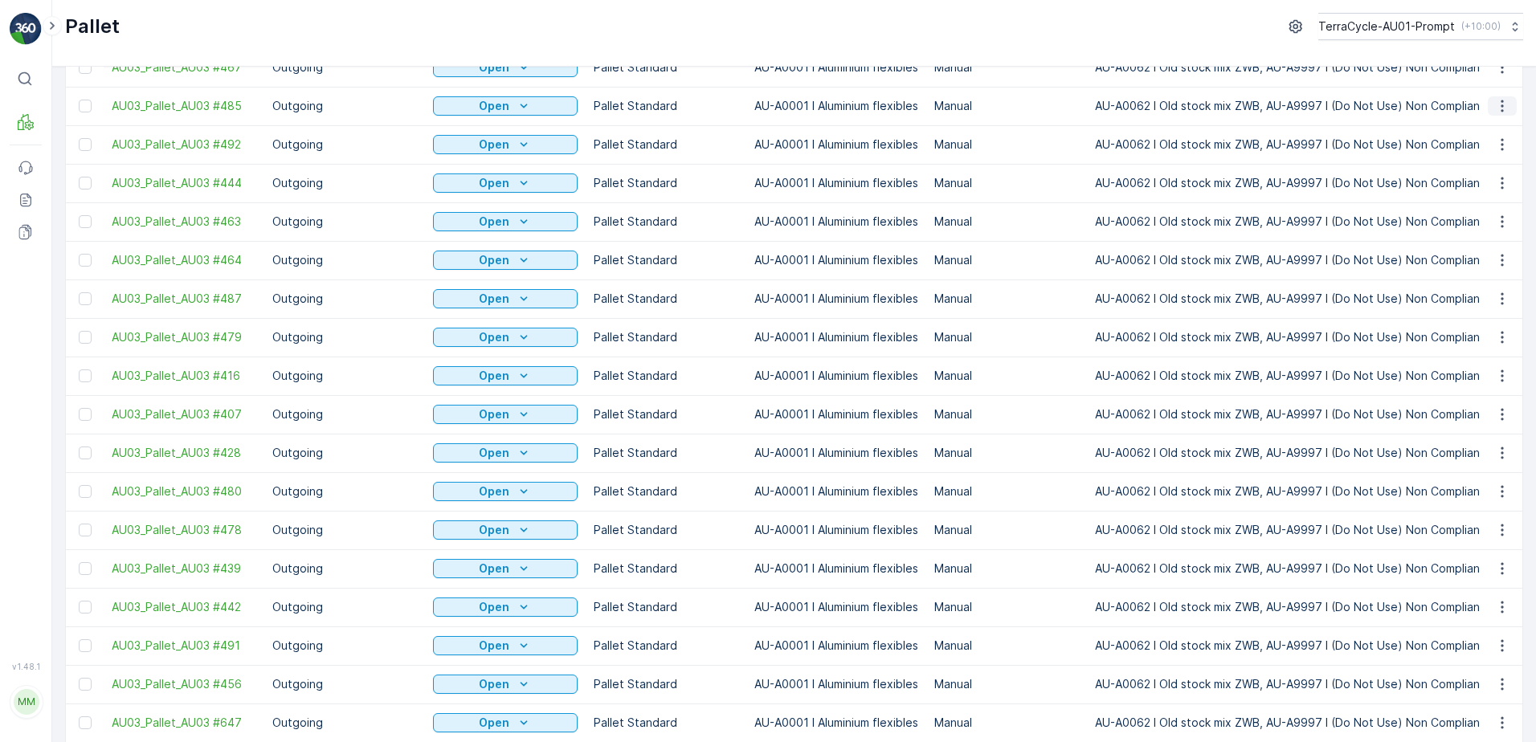
click at [1496, 104] on icon "button" at bounding box center [1503, 106] width 16 height 16
click at [1460, 223] on span "Print QR" at bounding box center [1459, 220] width 44 height 16
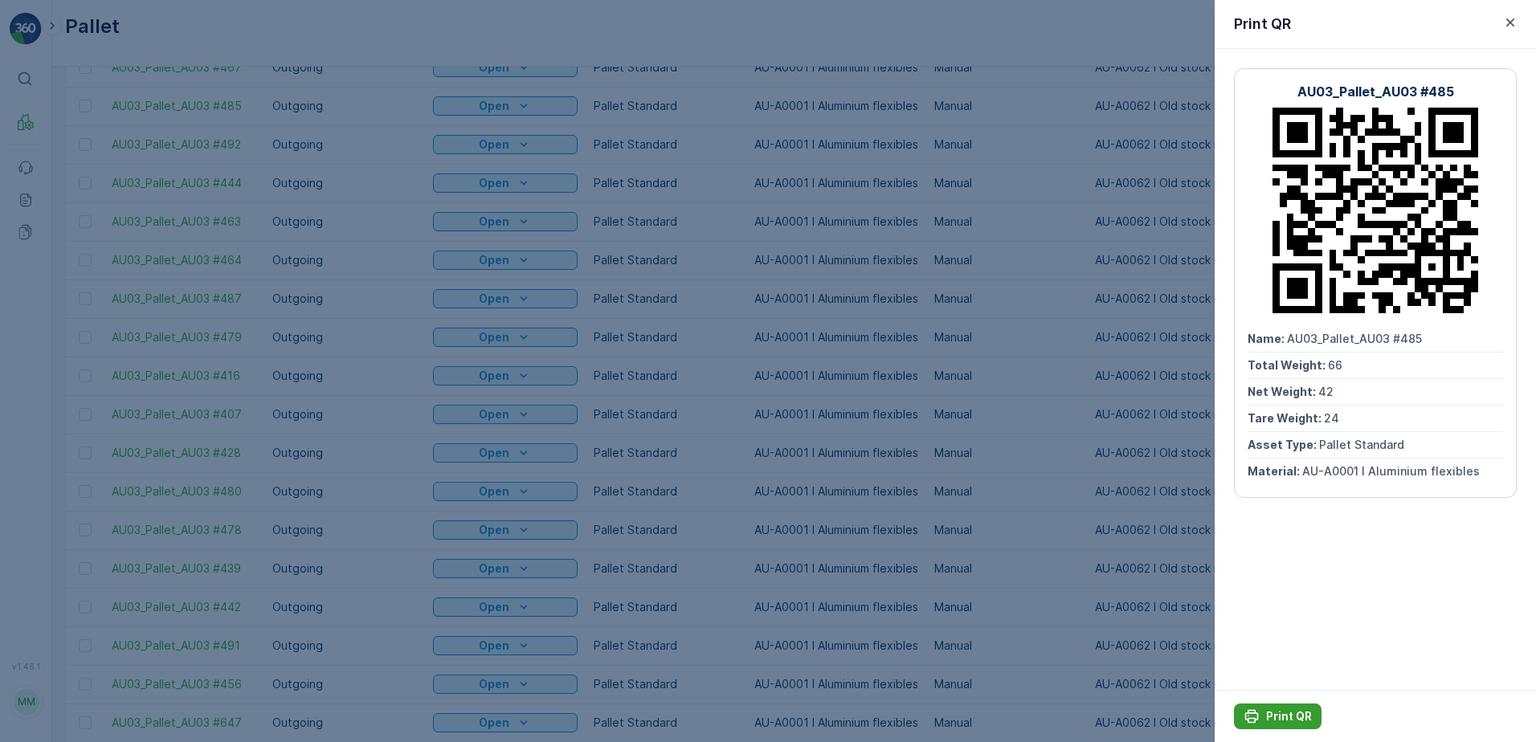
click at [1295, 718] on p "Print QR" at bounding box center [1289, 717] width 46 height 16
click at [1512, 23] on icon "button" at bounding box center [1511, 22] width 8 height 8
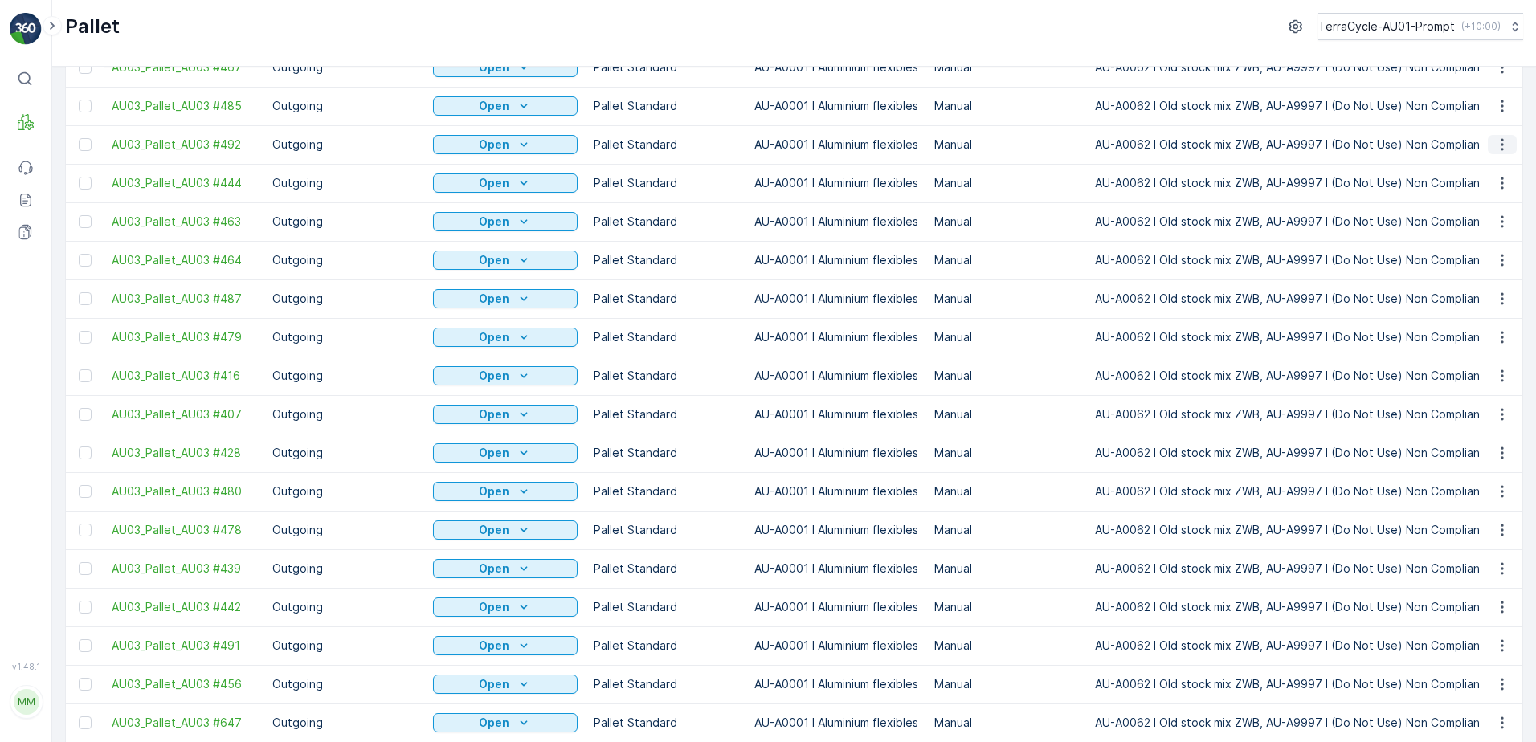
click at [1501, 145] on icon "button" at bounding box center [1503, 145] width 16 height 16
click at [1487, 260] on div "Print QR" at bounding box center [1483, 258] width 106 height 22
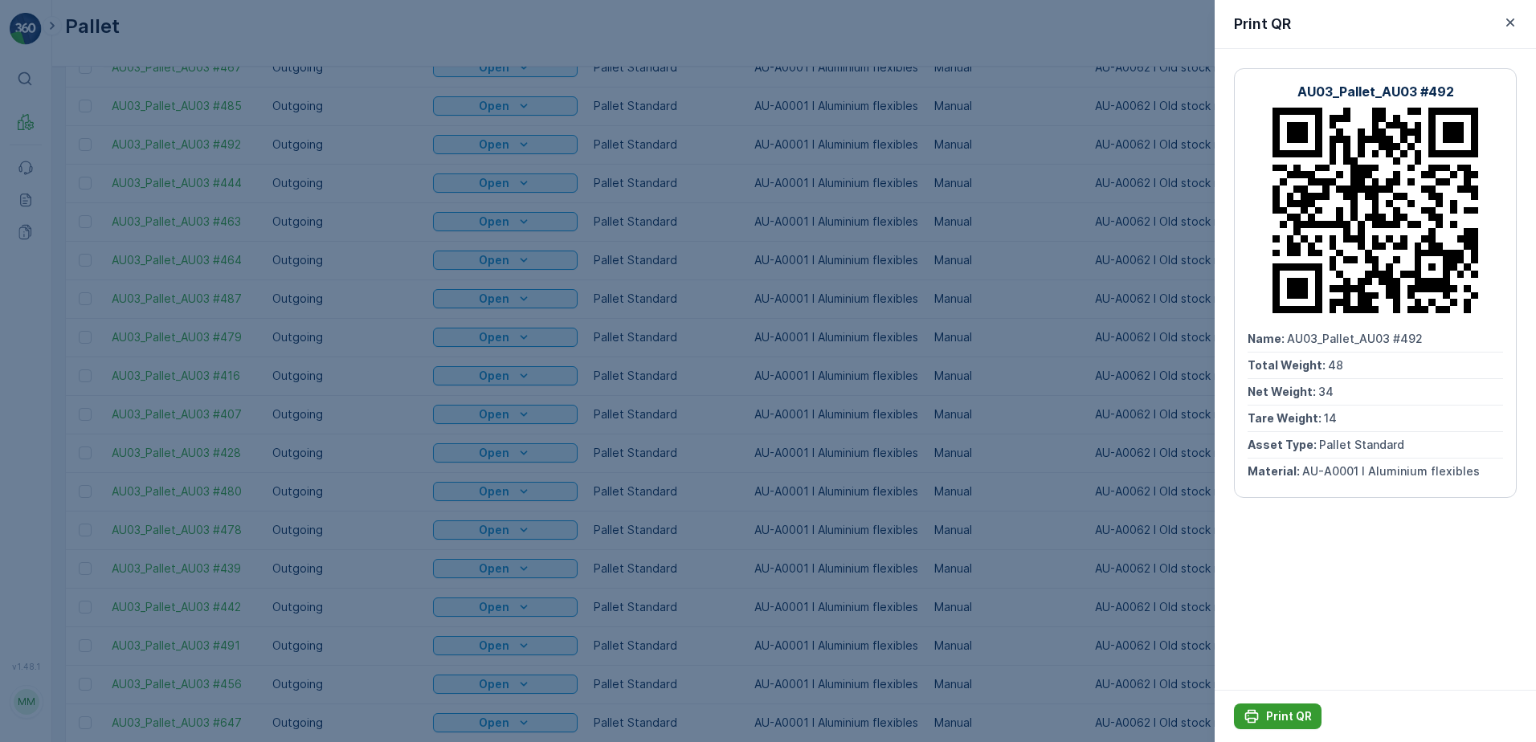
click at [1287, 718] on p "Print QR" at bounding box center [1289, 717] width 46 height 16
click at [1513, 26] on icon "button" at bounding box center [1511, 22] width 8 height 8
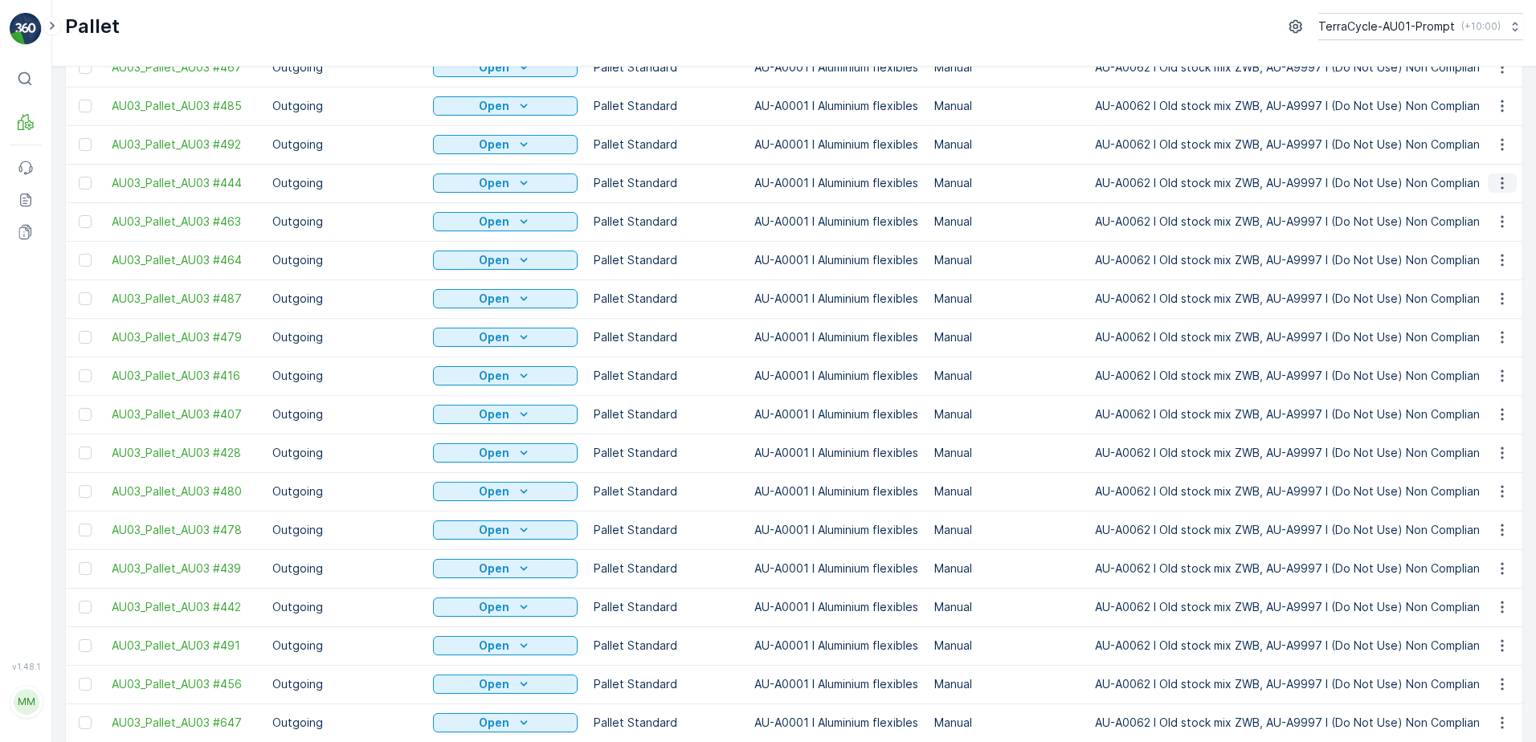
click at [1498, 191] on button "button" at bounding box center [1502, 183] width 29 height 19
click at [1475, 298] on span "Print QR" at bounding box center [1459, 297] width 44 height 16
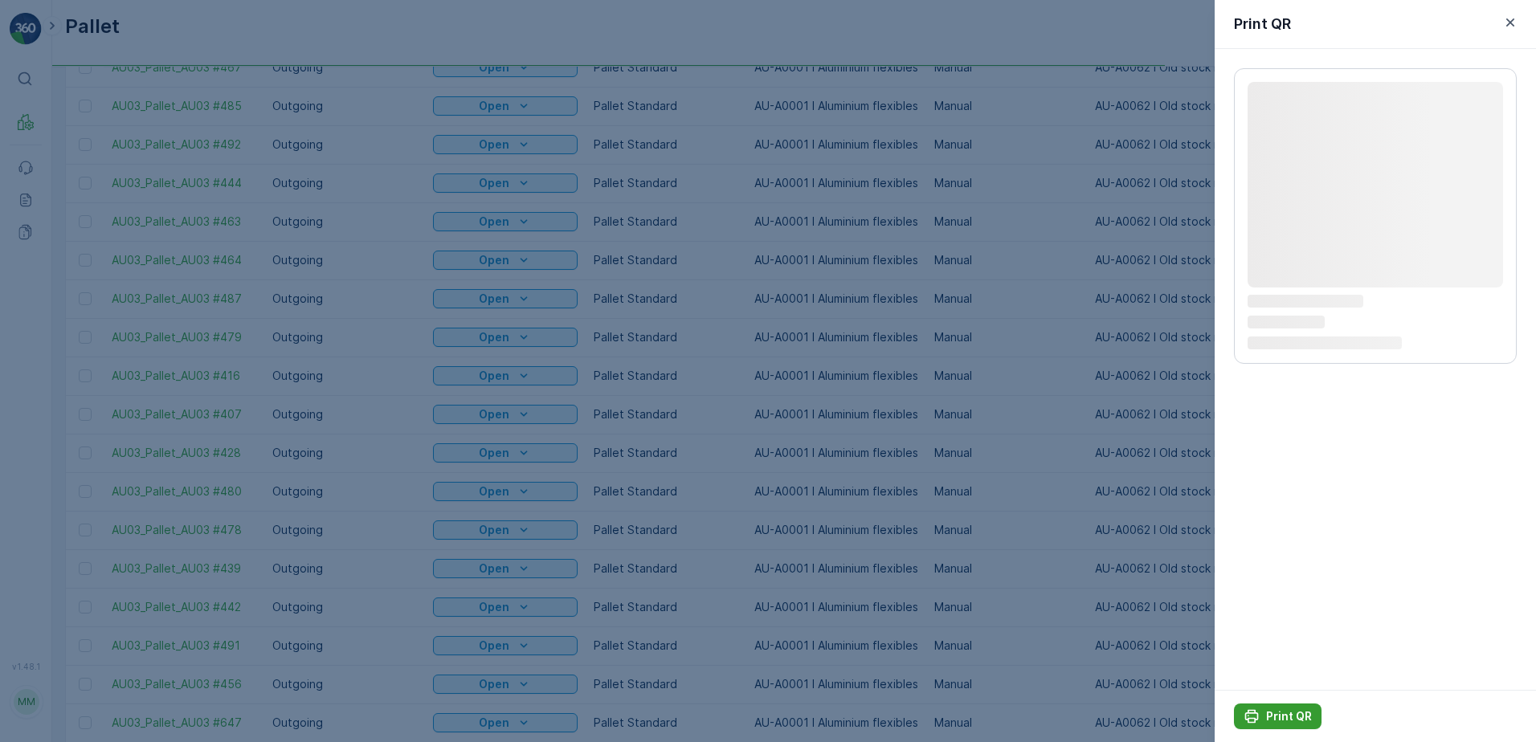
click at [1292, 718] on p "Print QR" at bounding box center [1289, 717] width 46 height 16
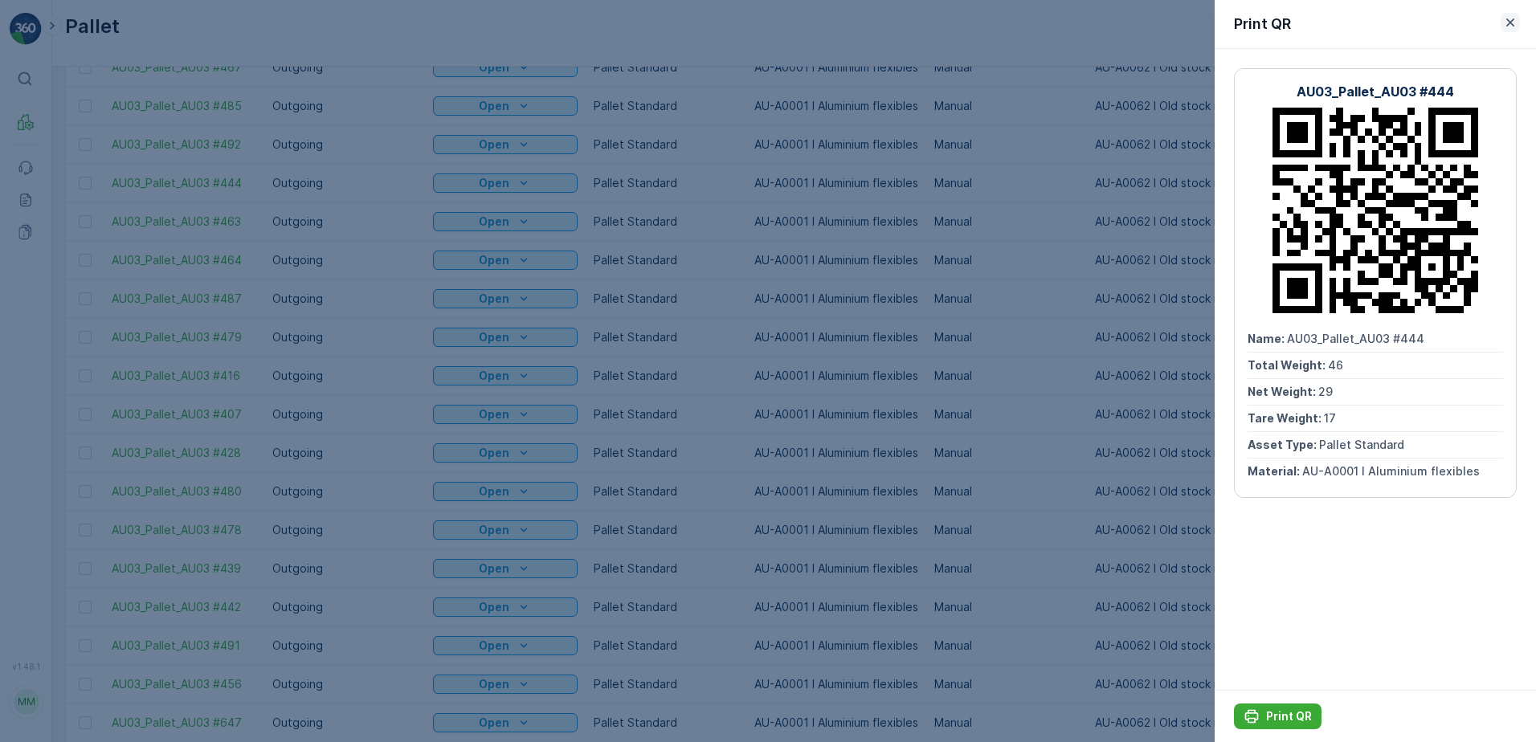
click at [1513, 21] on icon "button" at bounding box center [1511, 22] width 8 height 8
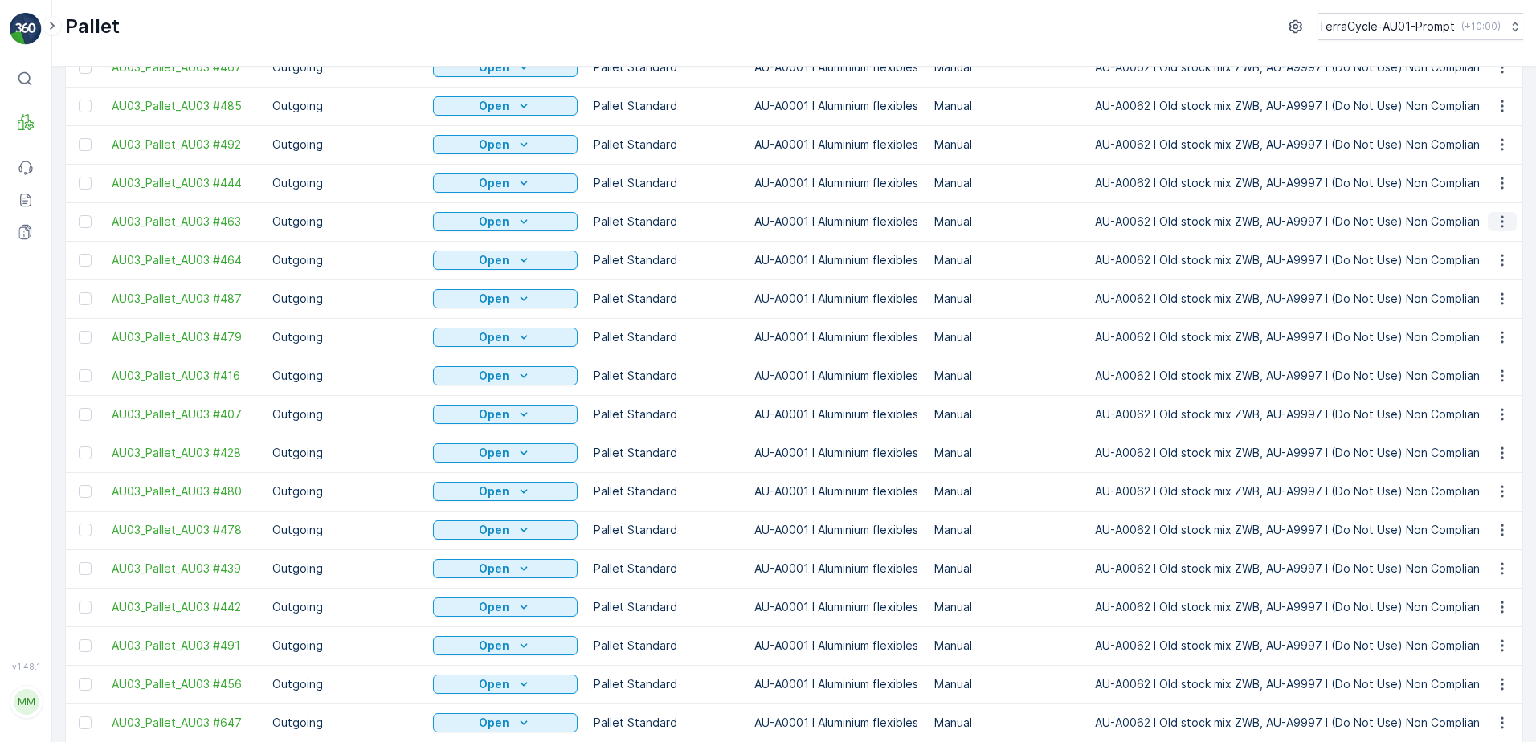
click at [1503, 223] on icon "button" at bounding box center [1503, 222] width 16 height 16
click at [1472, 330] on span "Print QR" at bounding box center [1459, 336] width 44 height 16
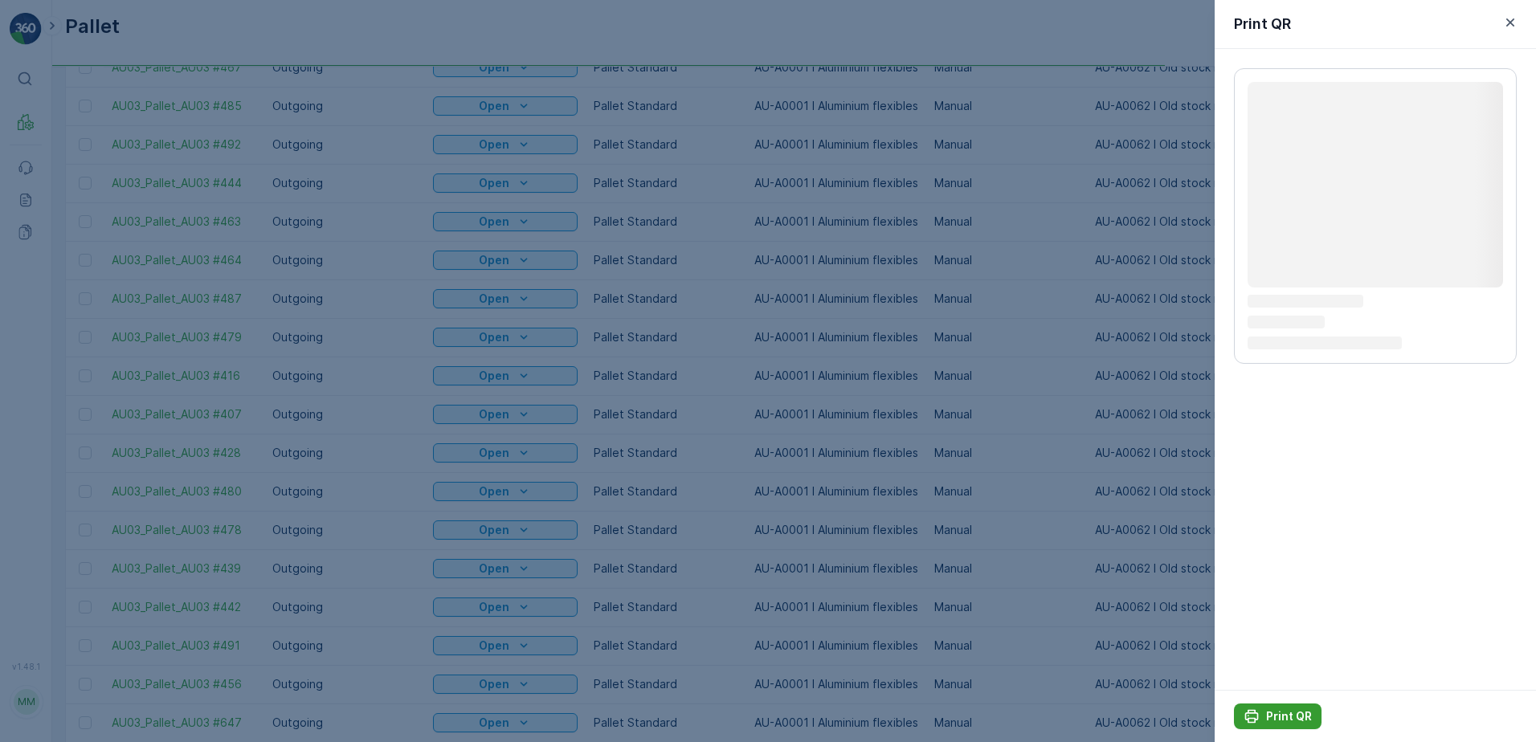
click at [1289, 718] on p "Print QR" at bounding box center [1289, 717] width 46 height 16
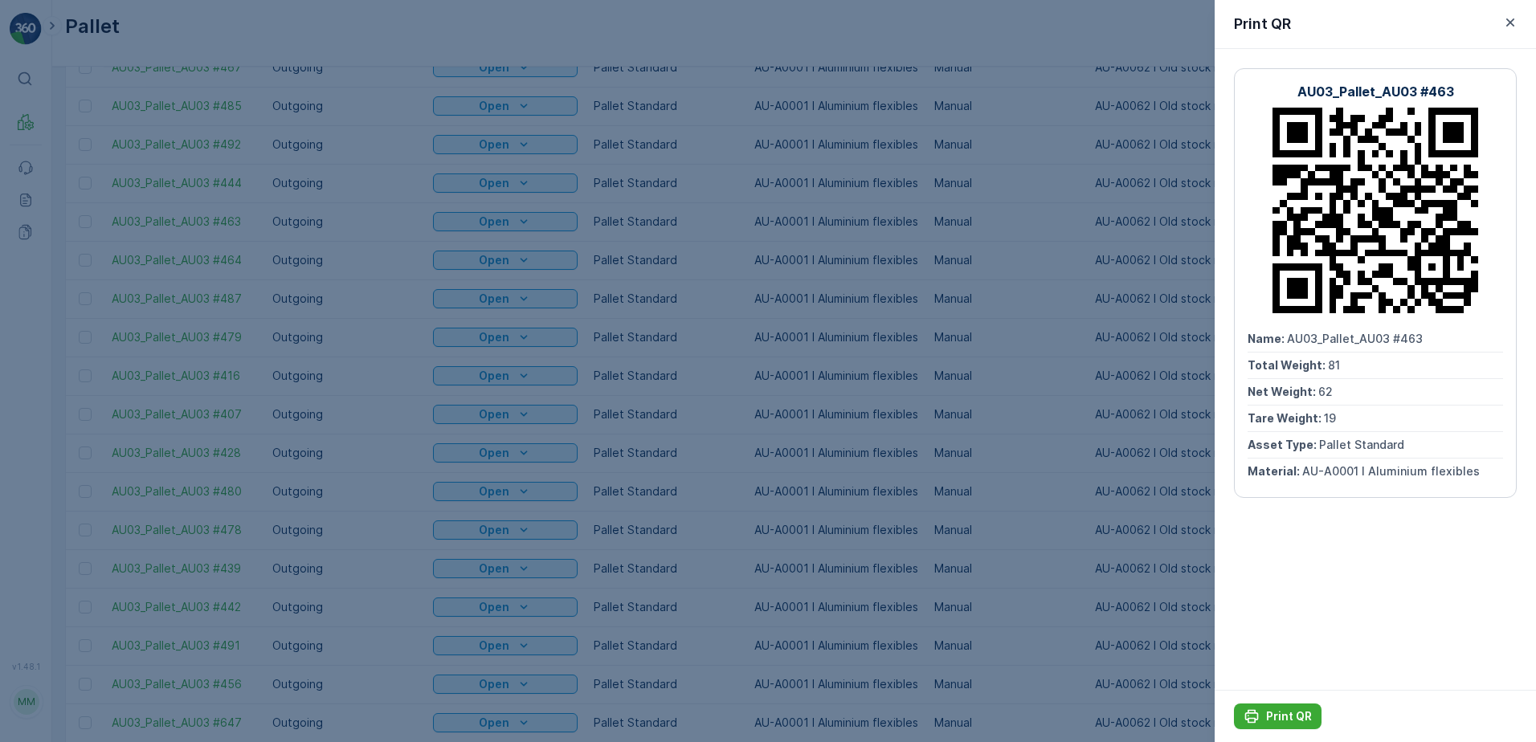
click at [1327, 712] on div "Print QR" at bounding box center [1375, 716] width 321 height 52
click at [1289, 717] on p "Print QR" at bounding box center [1289, 717] width 46 height 16
click at [1514, 16] on icon "button" at bounding box center [1511, 22] width 16 height 16
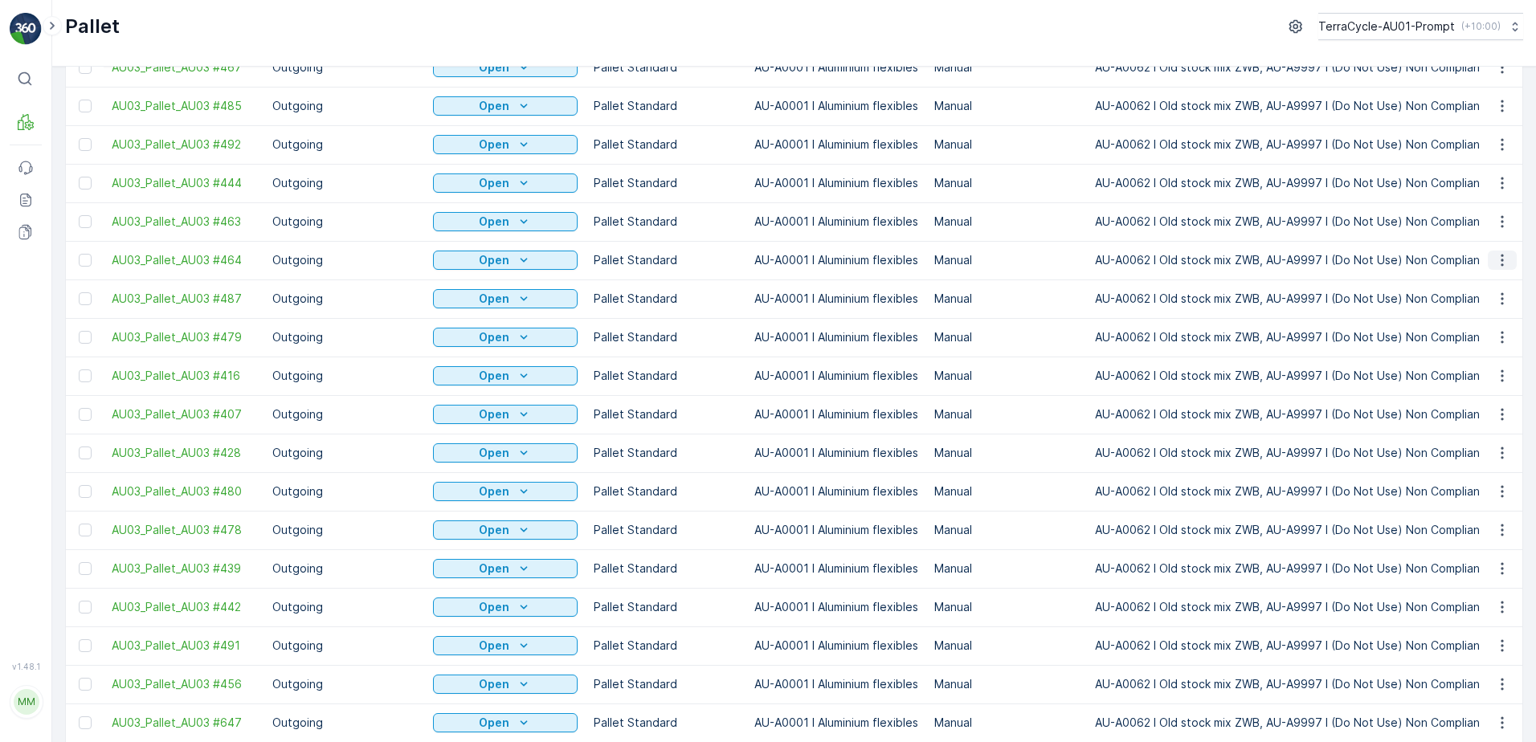
click at [1504, 259] on icon "button" at bounding box center [1503, 260] width 16 height 16
click at [1485, 373] on div "Print QR" at bounding box center [1483, 374] width 106 height 22
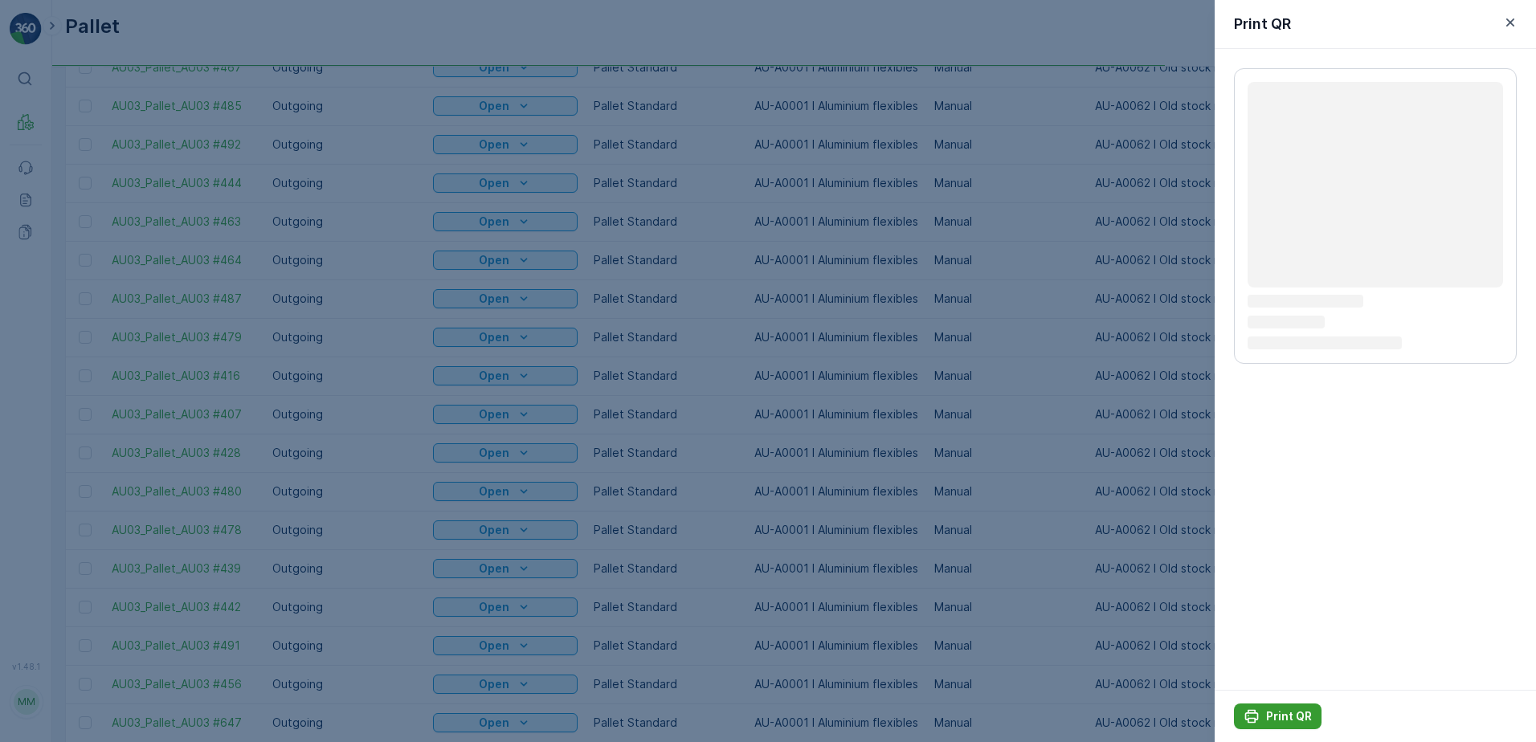
click at [1281, 721] on p "Print QR" at bounding box center [1289, 717] width 46 height 16
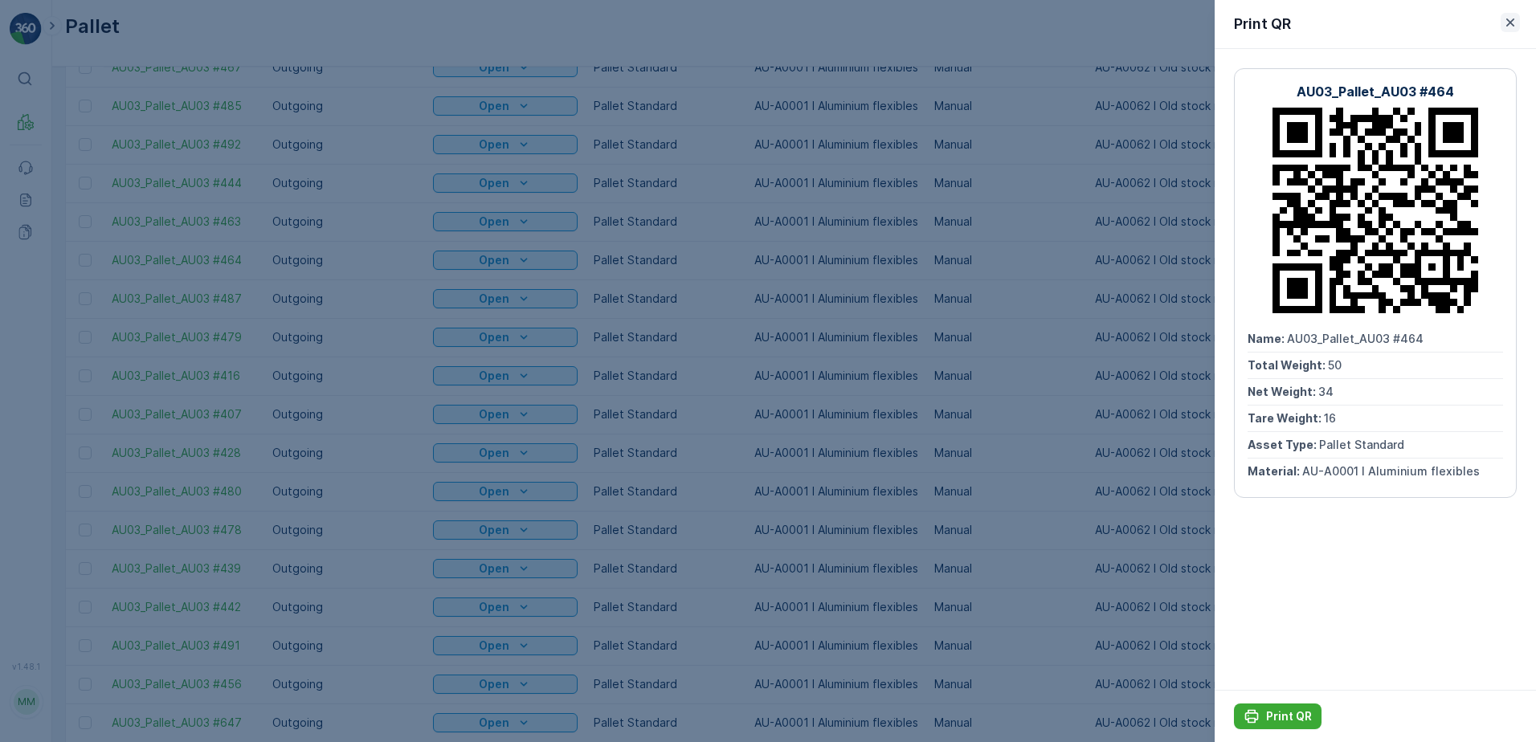
click at [1510, 25] on icon "button" at bounding box center [1511, 22] width 16 height 16
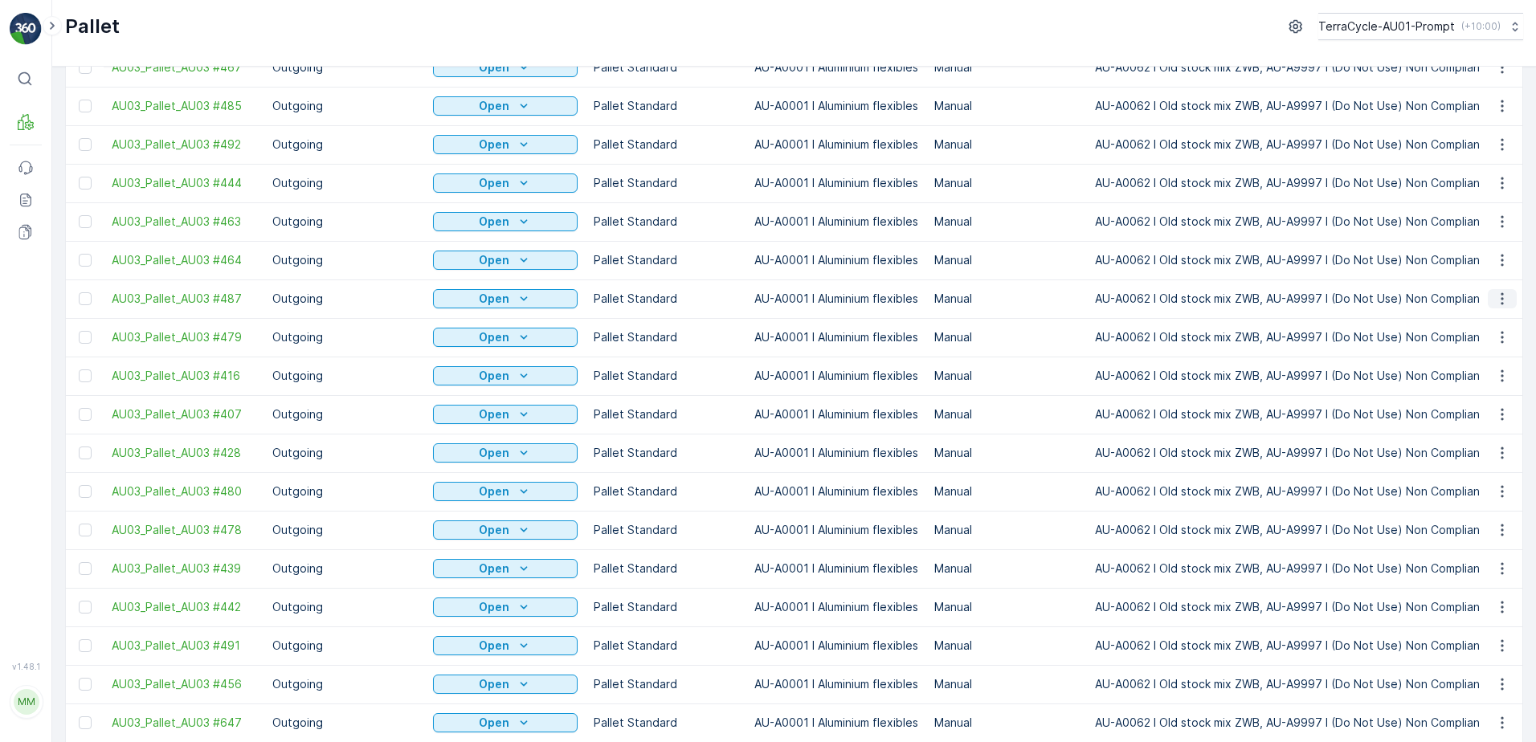
click at [1504, 297] on icon "button" at bounding box center [1503, 299] width 16 height 16
click at [1464, 415] on span "Print QR" at bounding box center [1459, 413] width 44 height 16
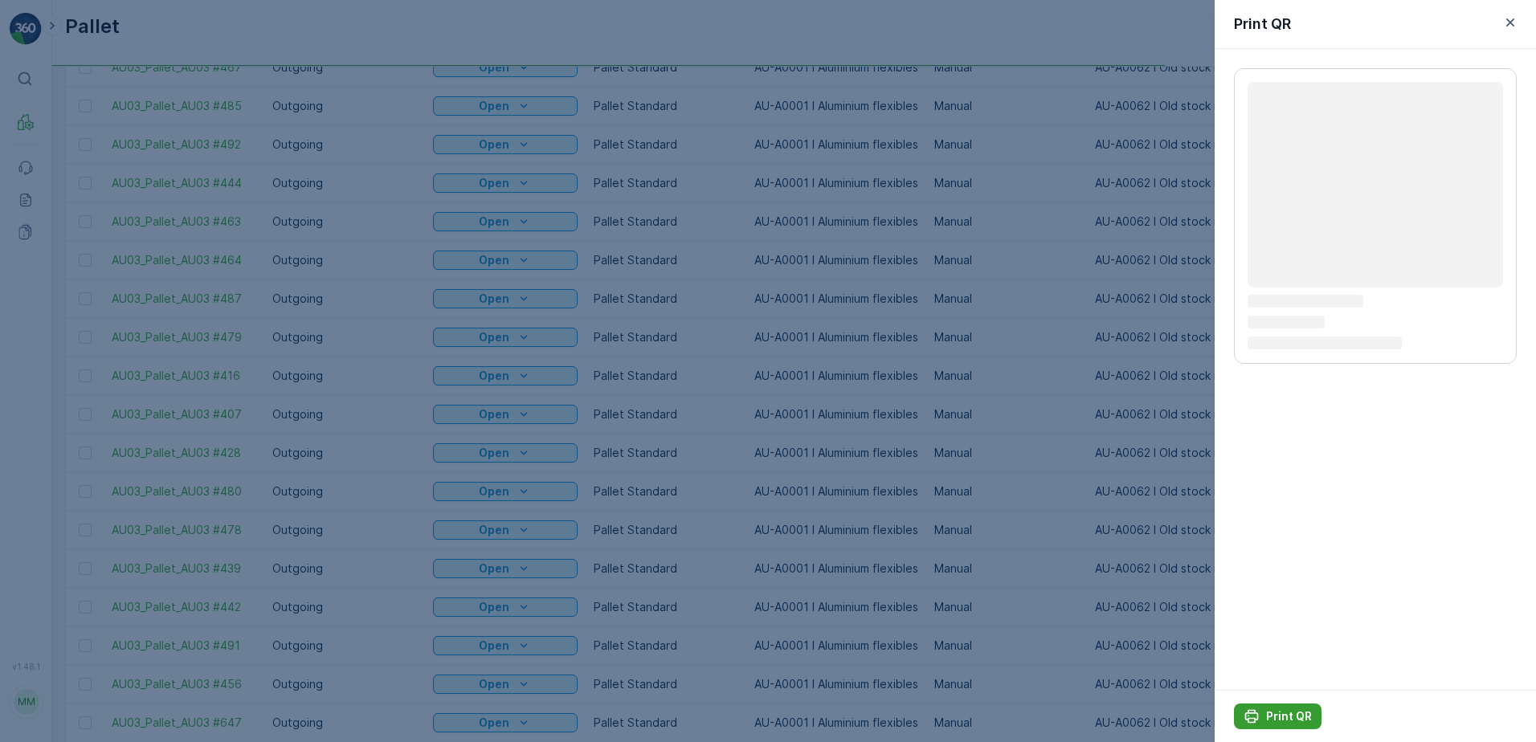
click at [1282, 714] on p "Print QR" at bounding box center [1289, 717] width 46 height 16
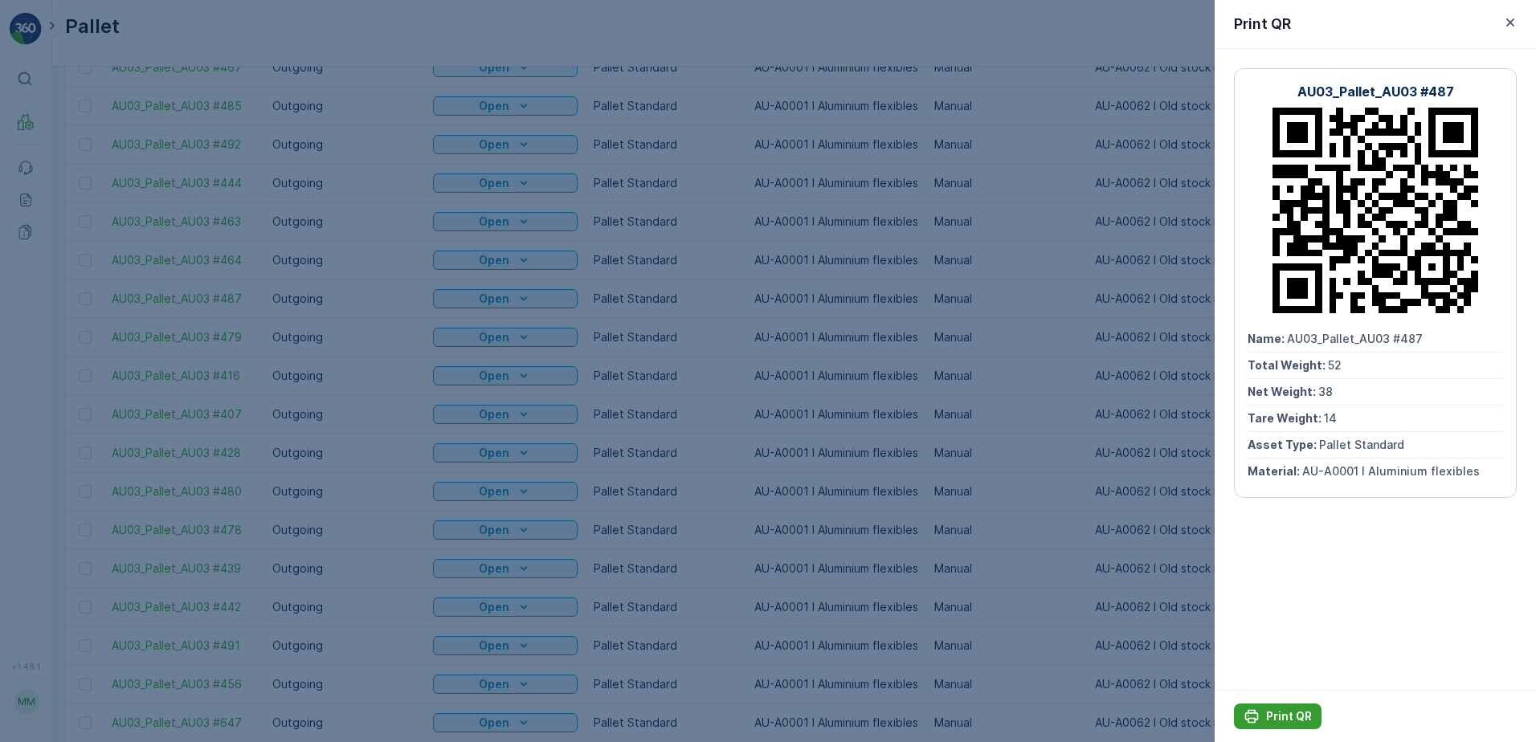
click at [1274, 714] on p "Print QR" at bounding box center [1289, 717] width 46 height 16
click at [1516, 23] on icon "button" at bounding box center [1511, 22] width 16 height 16
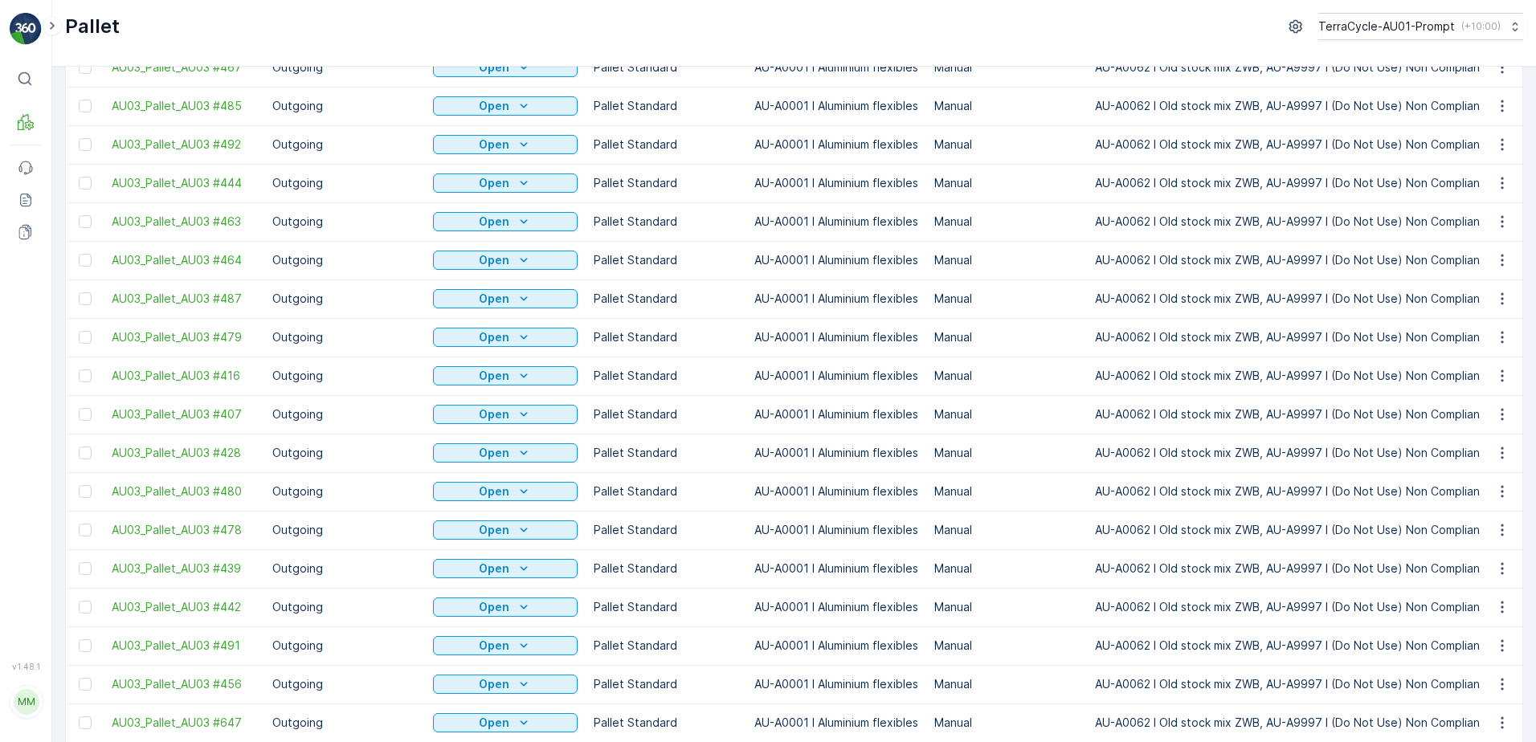
scroll to position [482, 0]
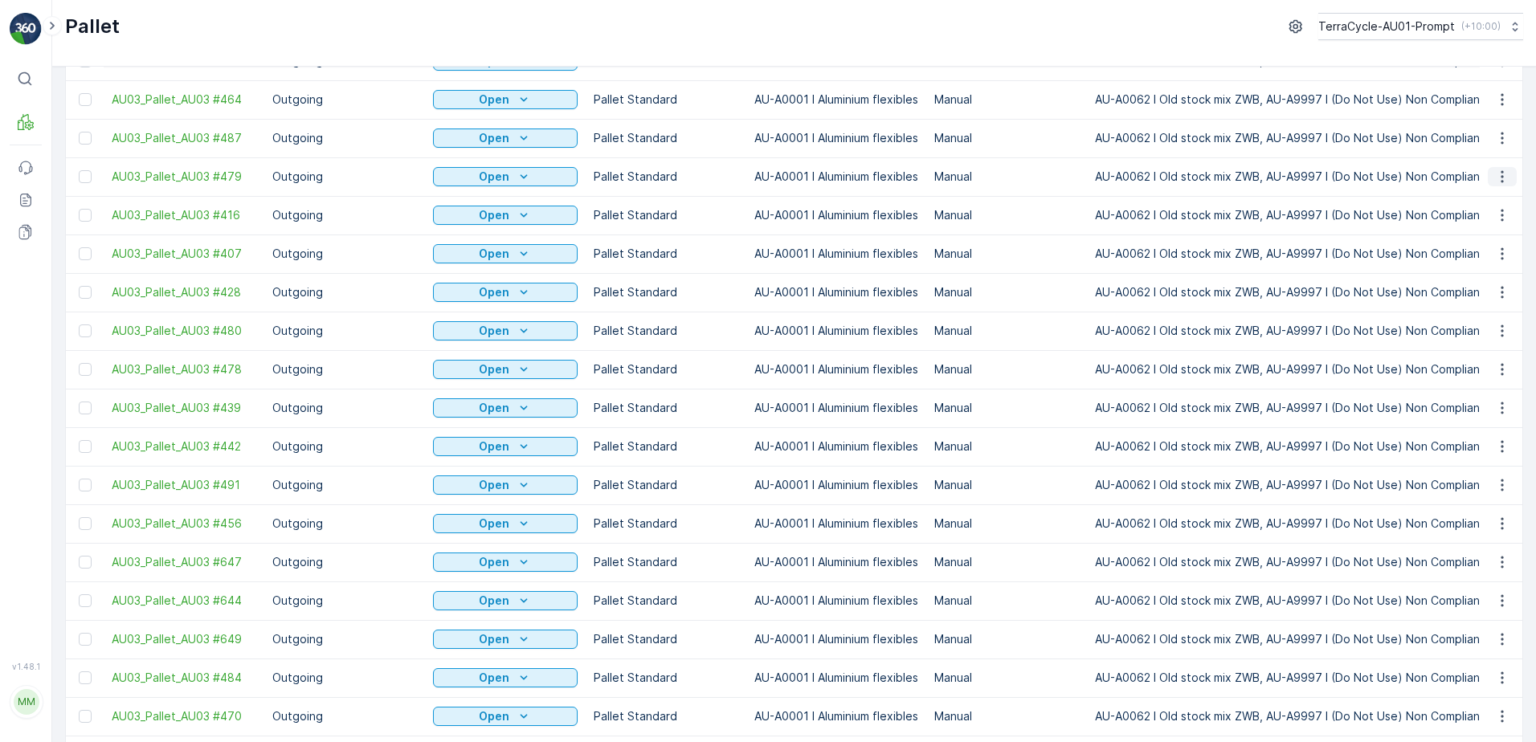
click at [1501, 178] on icon "button" at bounding box center [1502, 177] width 2 height 12
click at [1487, 297] on div "Print QR" at bounding box center [1483, 291] width 106 height 22
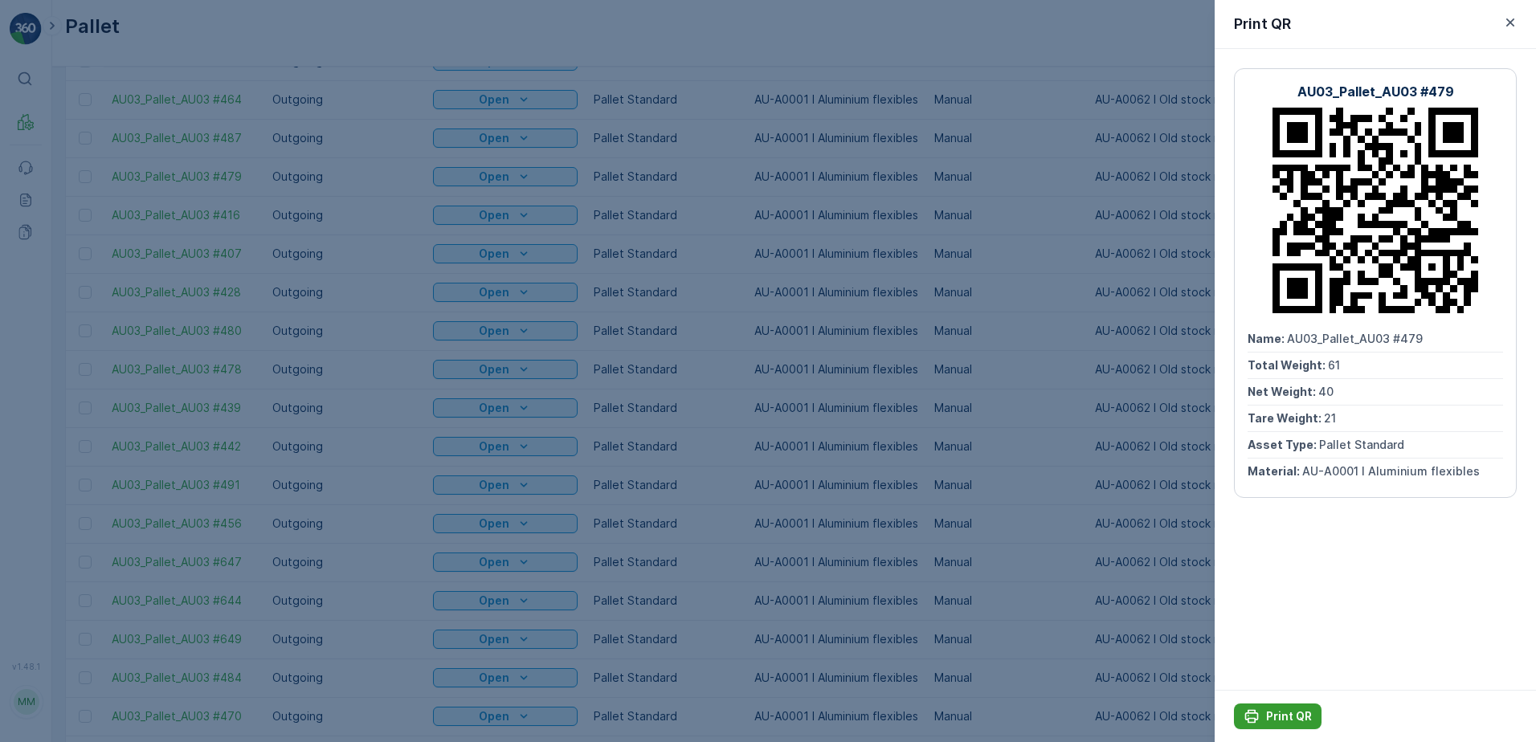
click at [1280, 718] on p "Print QR" at bounding box center [1289, 717] width 46 height 16
click at [1508, 21] on icon "button" at bounding box center [1511, 22] width 8 height 8
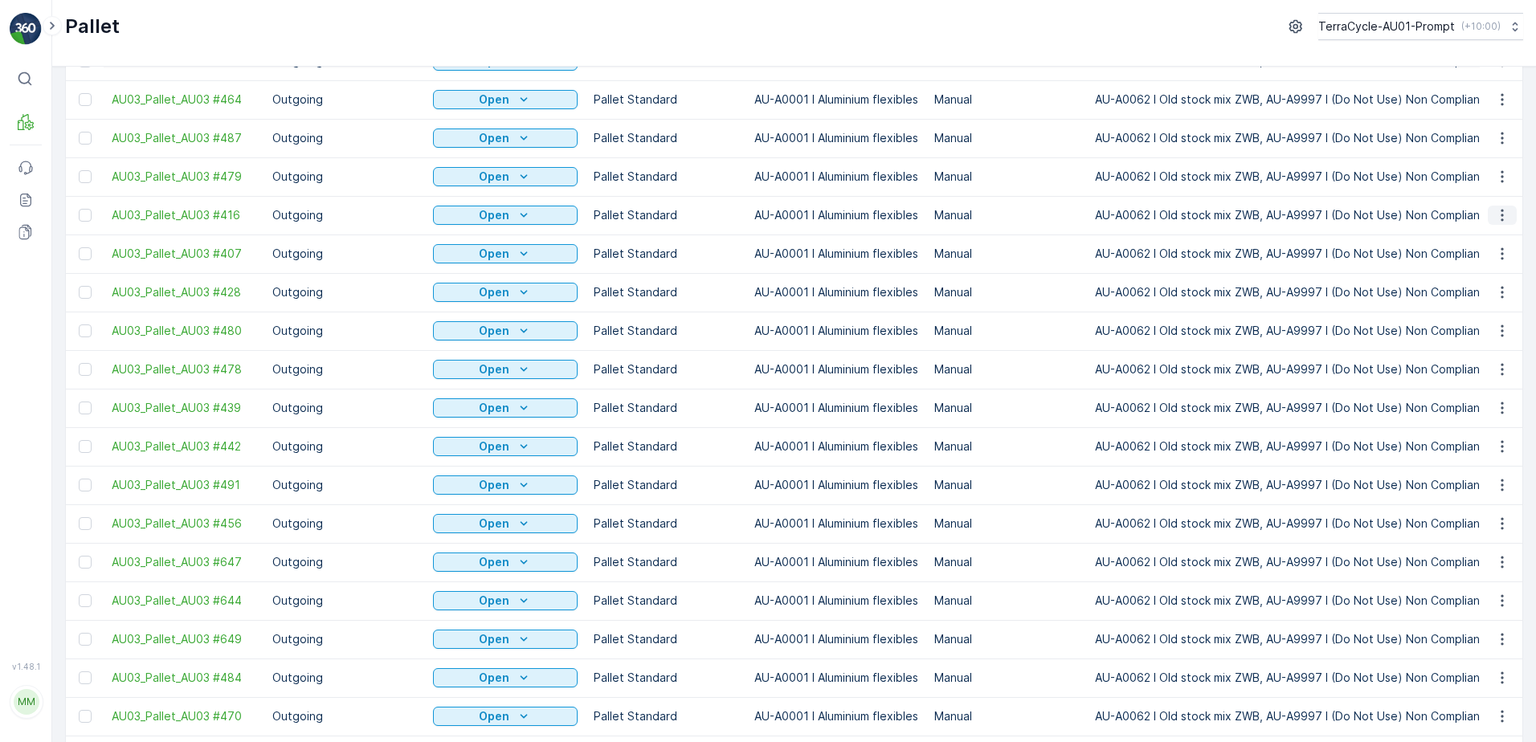
click at [1496, 216] on icon "button" at bounding box center [1503, 215] width 16 height 16
click at [1472, 324] on span "Print QR" at bounding box center [1459, 329] width 44 height 16
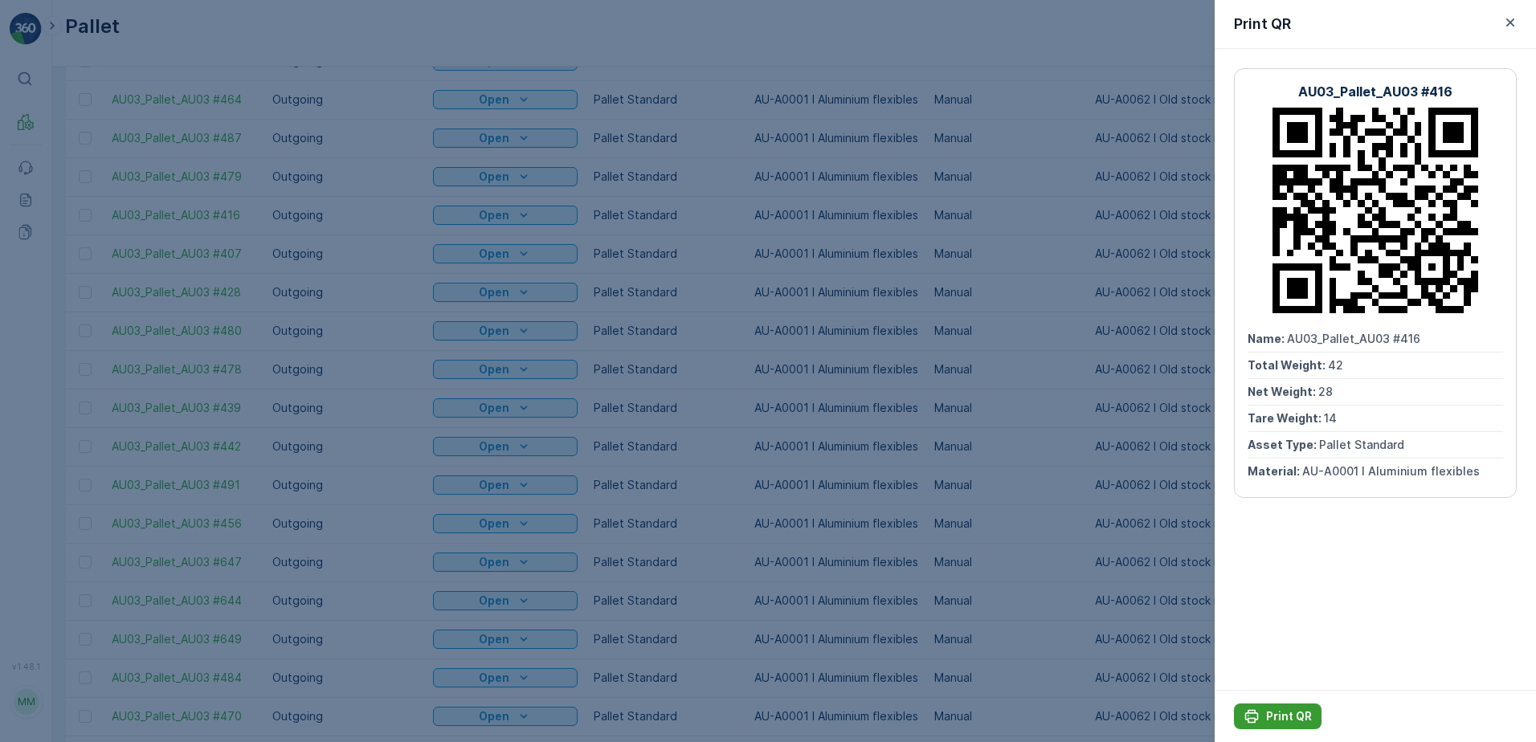
click at [1274, 718] on p "Print QR" at bounding box center [1289, 717] width 46 height 16
click at [1512, 27] on icon "button" at bounding box center [1511, 22] width 16 height 16
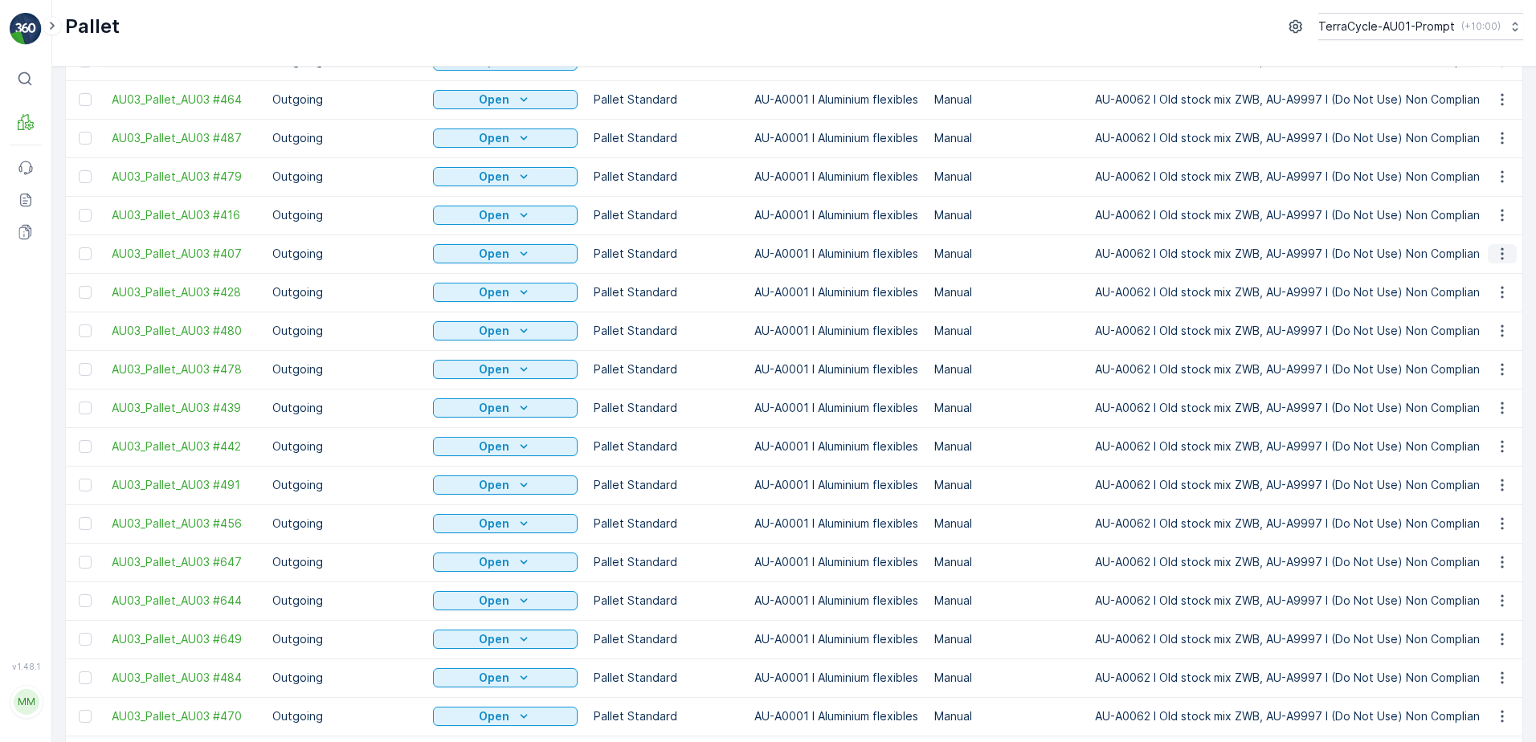
click at [1495, 253] on icon "button" at bounding box center [1503, 254] width 16 height 16
click at [1475, 363] on span "Print QR" at bounding box center [1459, 368] width 44 height 16
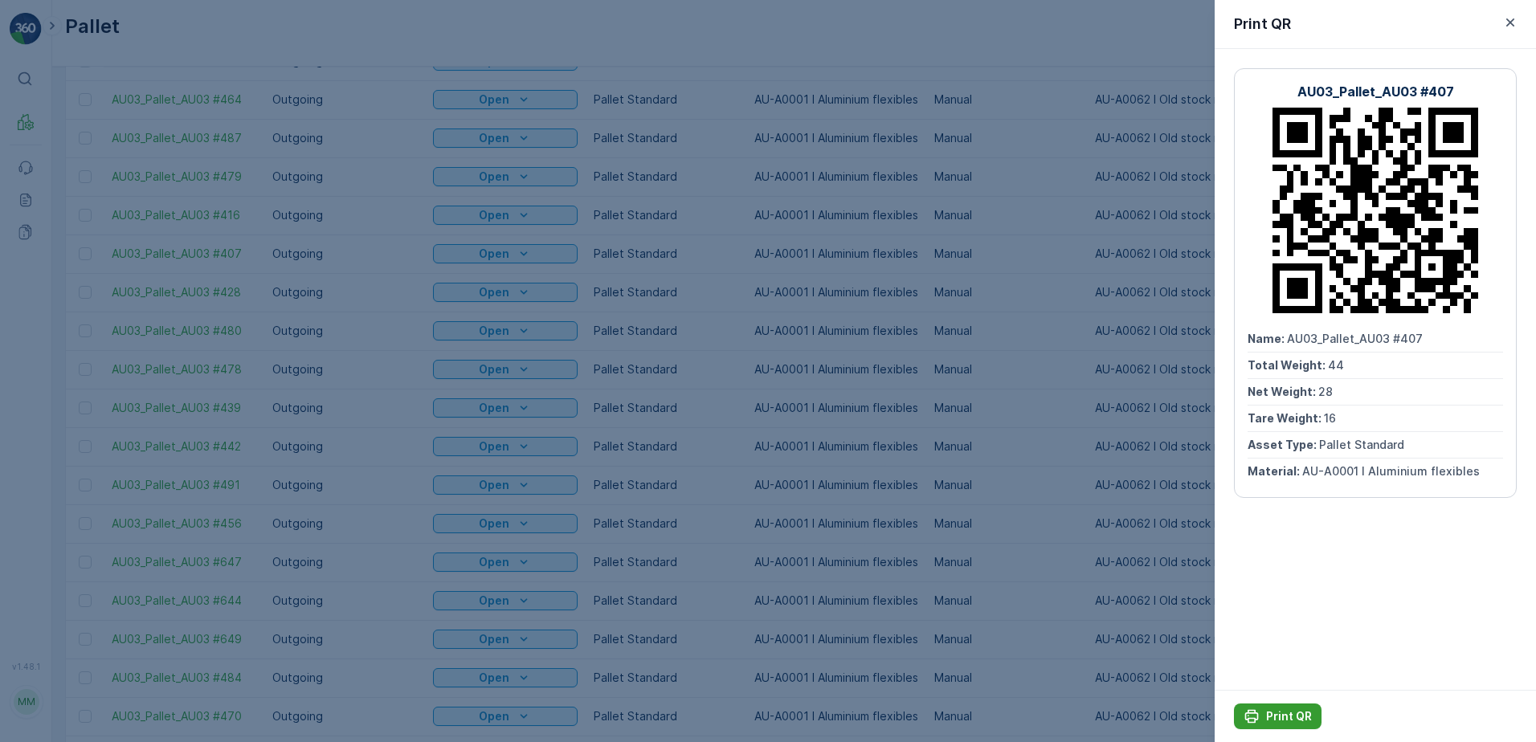
click at [1301, 713] on p "Print QR" at bounding box center [1289, 717] width 46 height 16
click at [1513, 23] on icon "button" at bounding box center [1511, 22] width 16 height 16
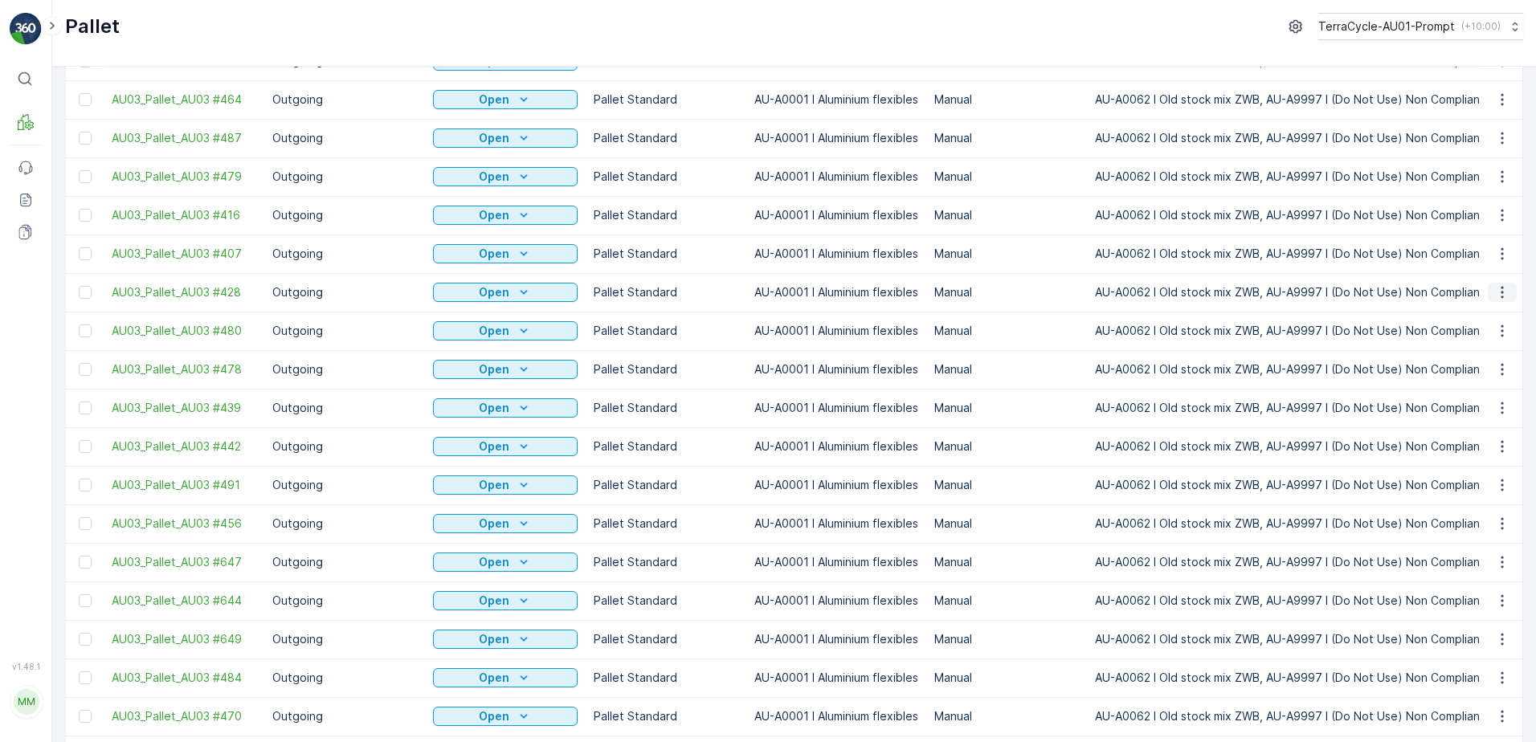
click at [1495, 291] on icon "button" at bounding box center [1503, 292] width 16 height 16
click at [1472, 406] on span "Print QR" at bounding box center [1459, 407] width 44 height 16
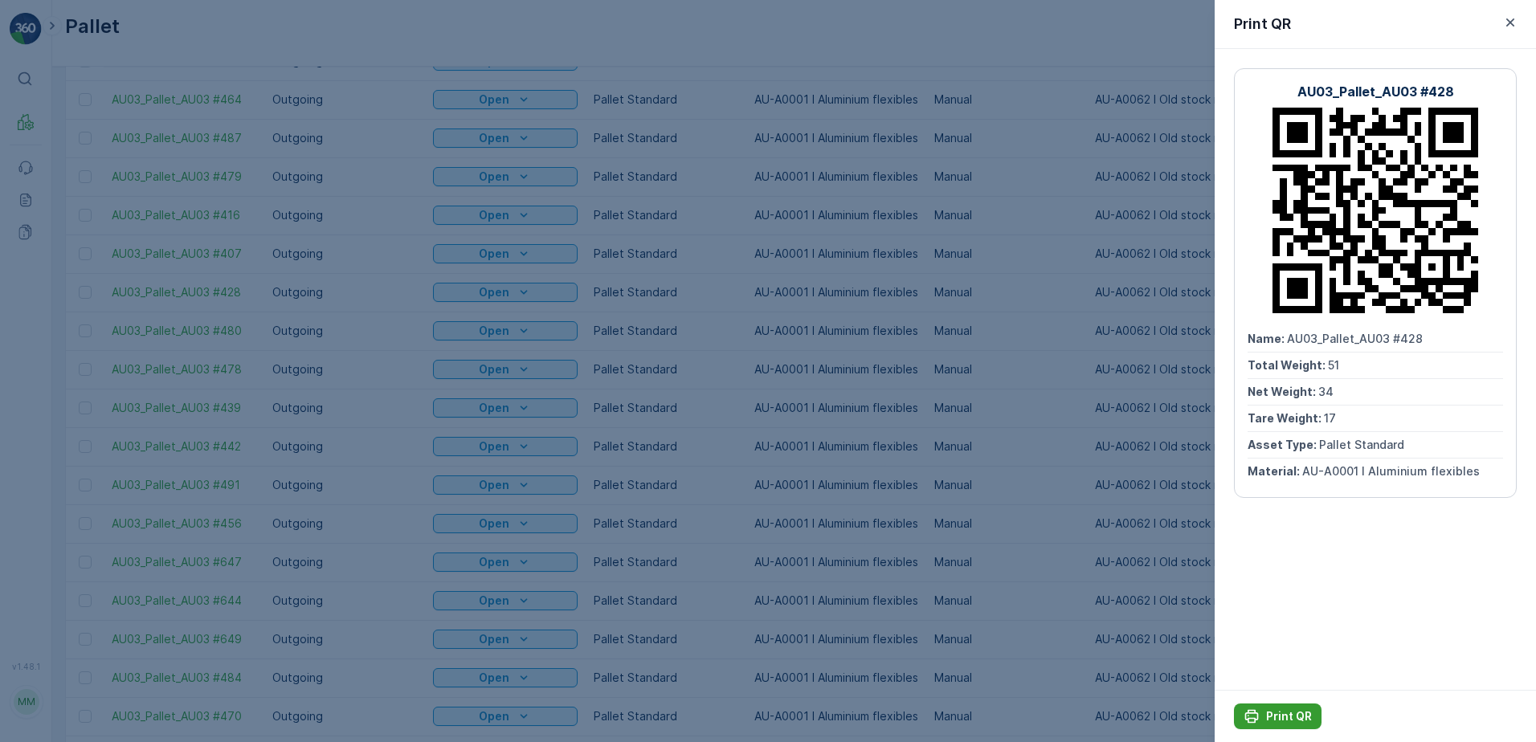
click at [1288, 714] on p "Print QR" at bounding box center [1289, 717] width 46 height 16
click at [1505, 14] on button "button" at bounding box center [1510, 22] width 19 height 19
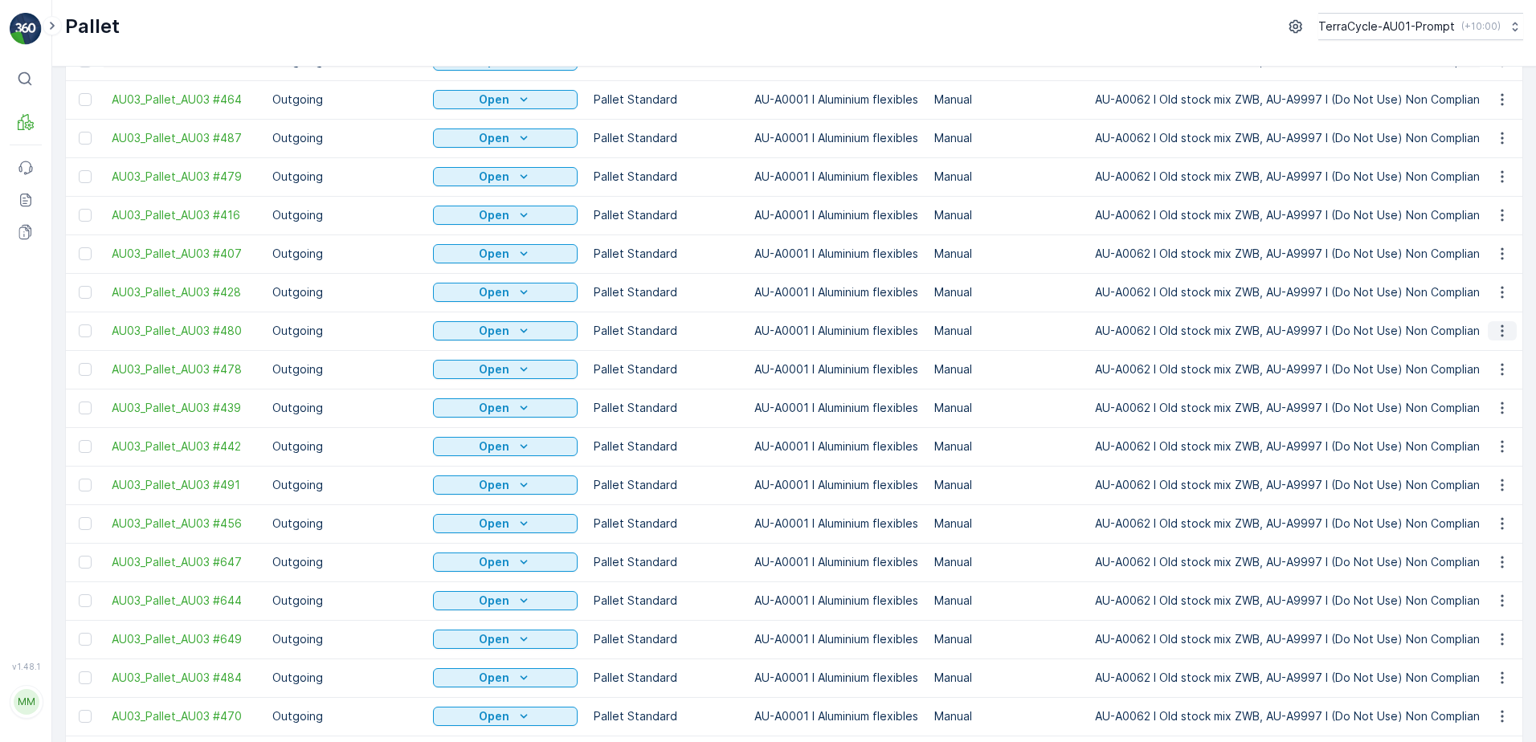
click at [1505, 335] on icon "button" at bounding box center [1503, 331] width 16 height 16
click at [1465, 444] on span "Print QR" at bounding box center [1459, 445] width 44 height 16
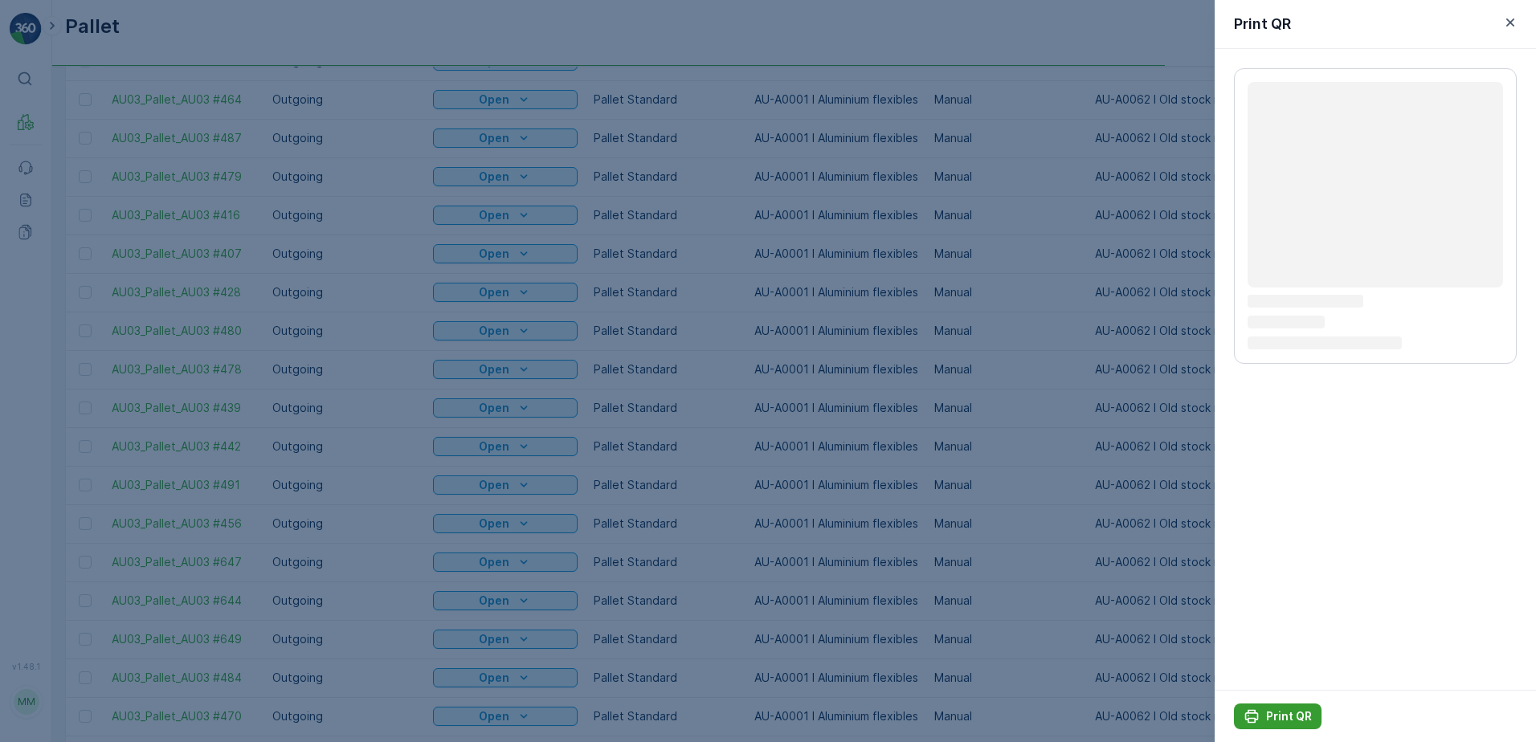
click at [1291, 715] on p "Print QR" at bounding box center [1289, 717] width 46 height 16
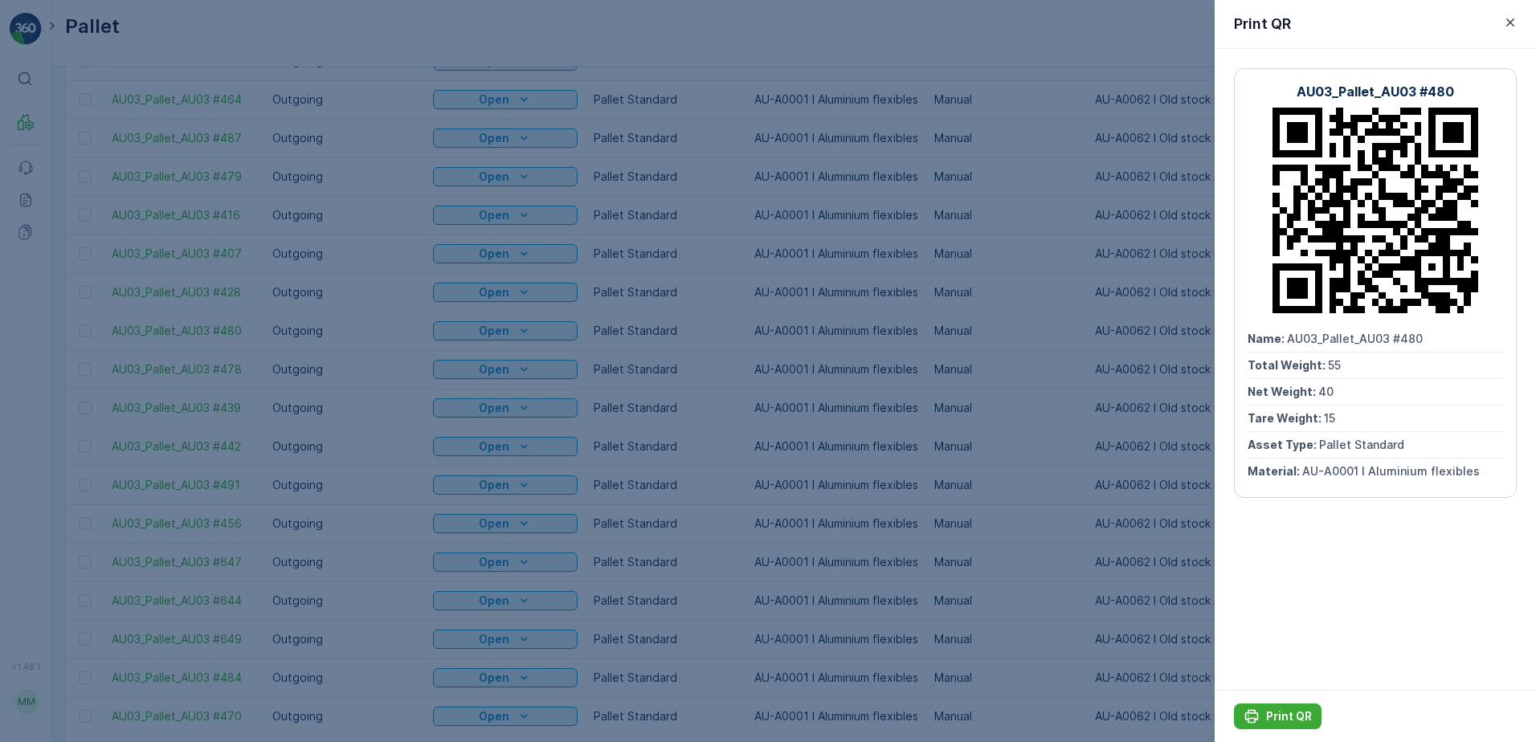
drag, startPoint x: 1288, startPoint y: 713, endPoint x: 1064, endPoint y: 686, distance: 225.8
click at [1287, 710] on p "Print QR" at bounding box center [1289, 717] width 46 height 16
click at [1510, 25] on icon "button" at bounding box center [1511, 22] width 16 height 16
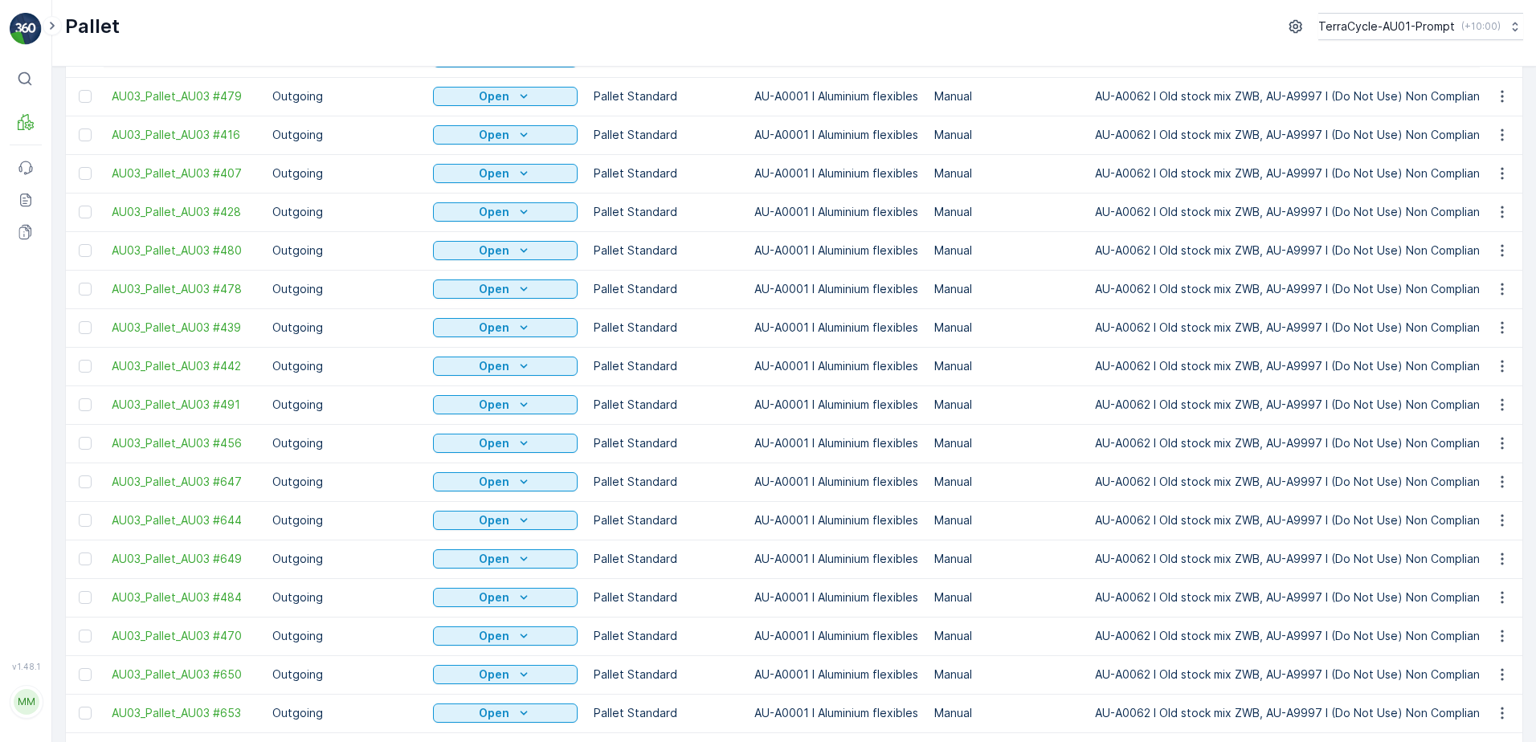
scroll to position [723, 0]
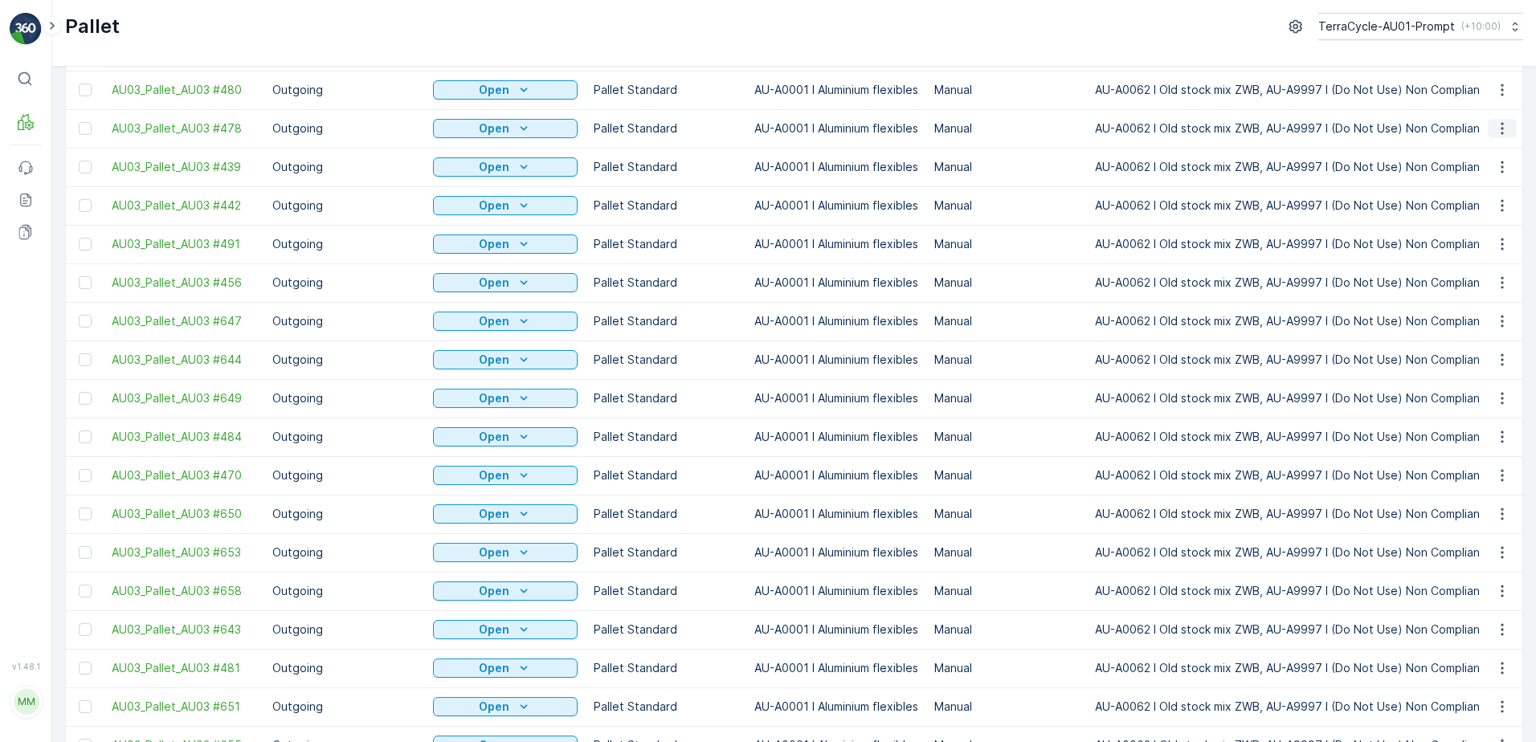
click at [1500, 132] on icon "button" at bounding box center [1503, 129] width 16 height 16
click at [1475, 246] on span "Print QR" at bounding box center [1459, 243] width 44 height 16
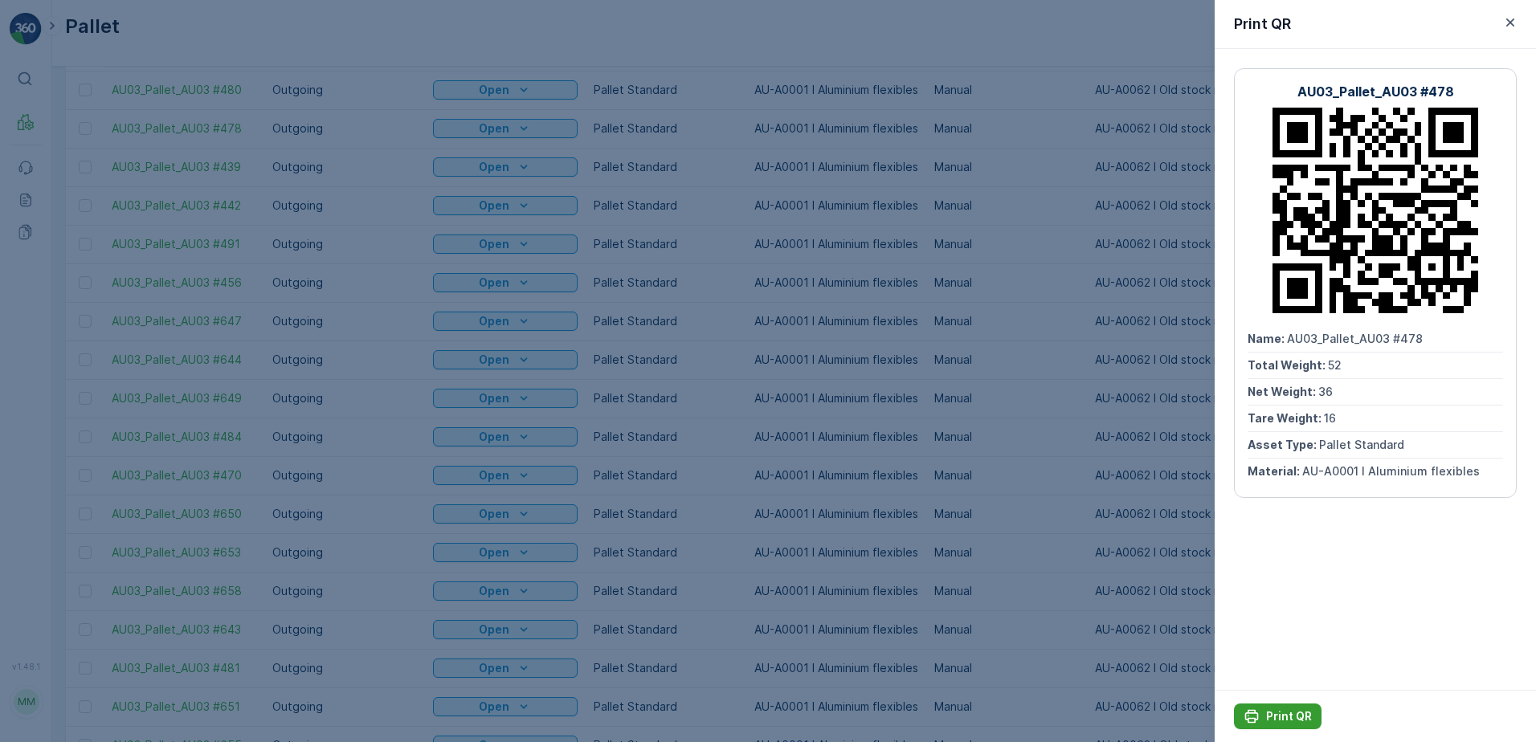
click at [1266, 719] on p "Print QR" at bounding box center [1289, 717] width 46 height 16
click at [1509, 18] on icon "button" at bounding box center [1511, 22] width 16 height 16
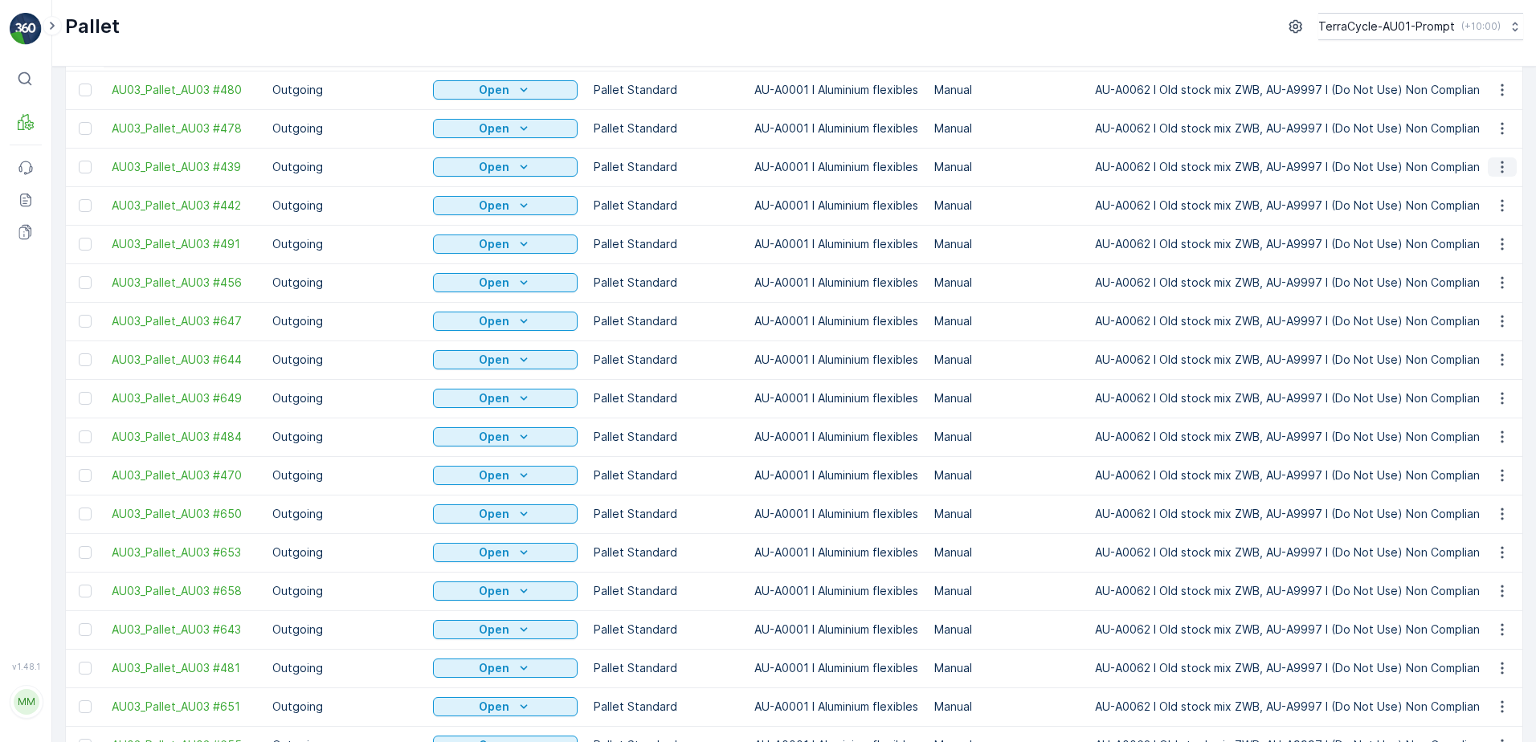
click at [1495, 166] on icon "button" at bounding box center [1503, 167] width 16 height 16
click at [1481, 273] on div "Print QR" at bounding box center [1483, 281] width 106 height 22
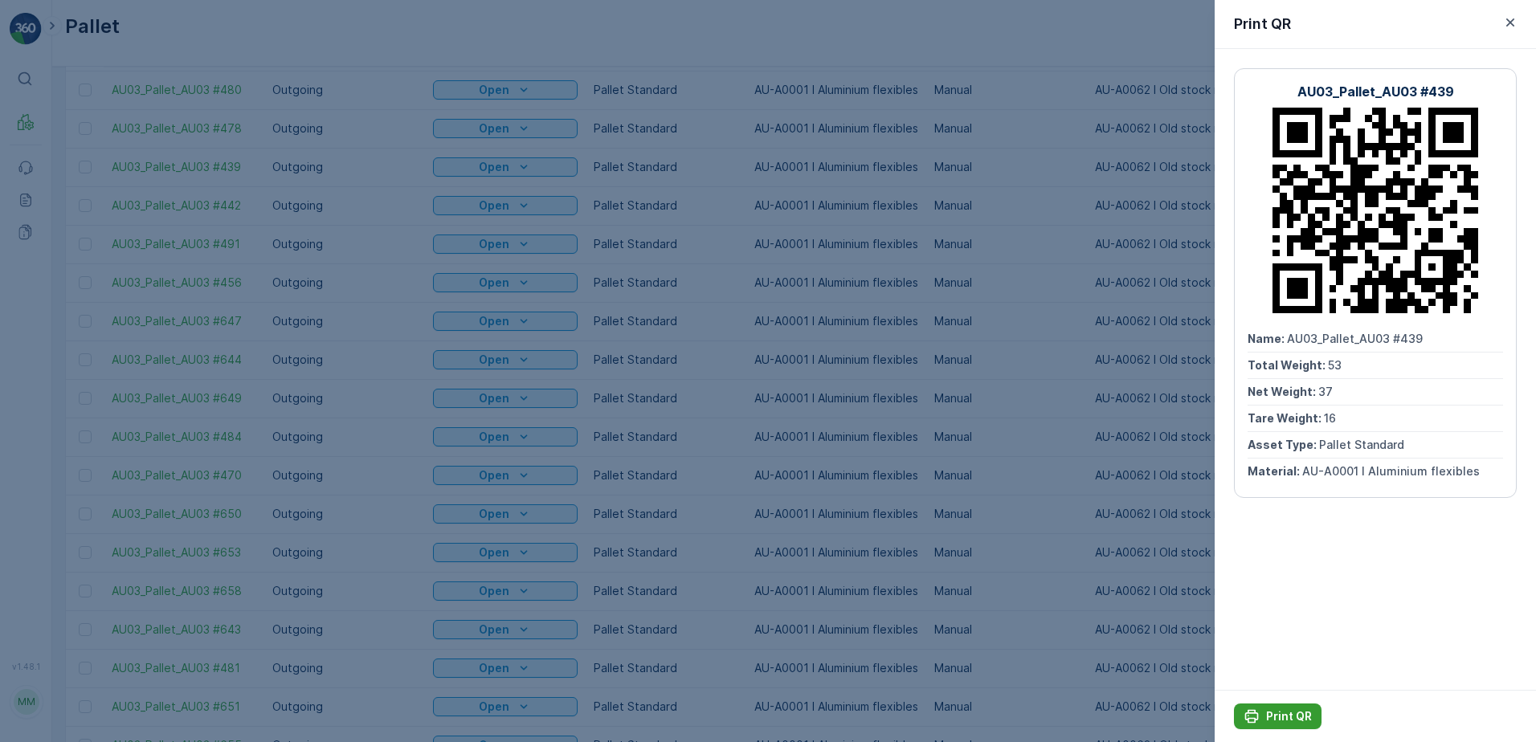
click at [1281, 713] on p "Print QR" at bounding box center [1289, 717] width 46 height 16
click at [1510, 18] on icon "button" at bounding box center [1511, 22] width 16 height 16
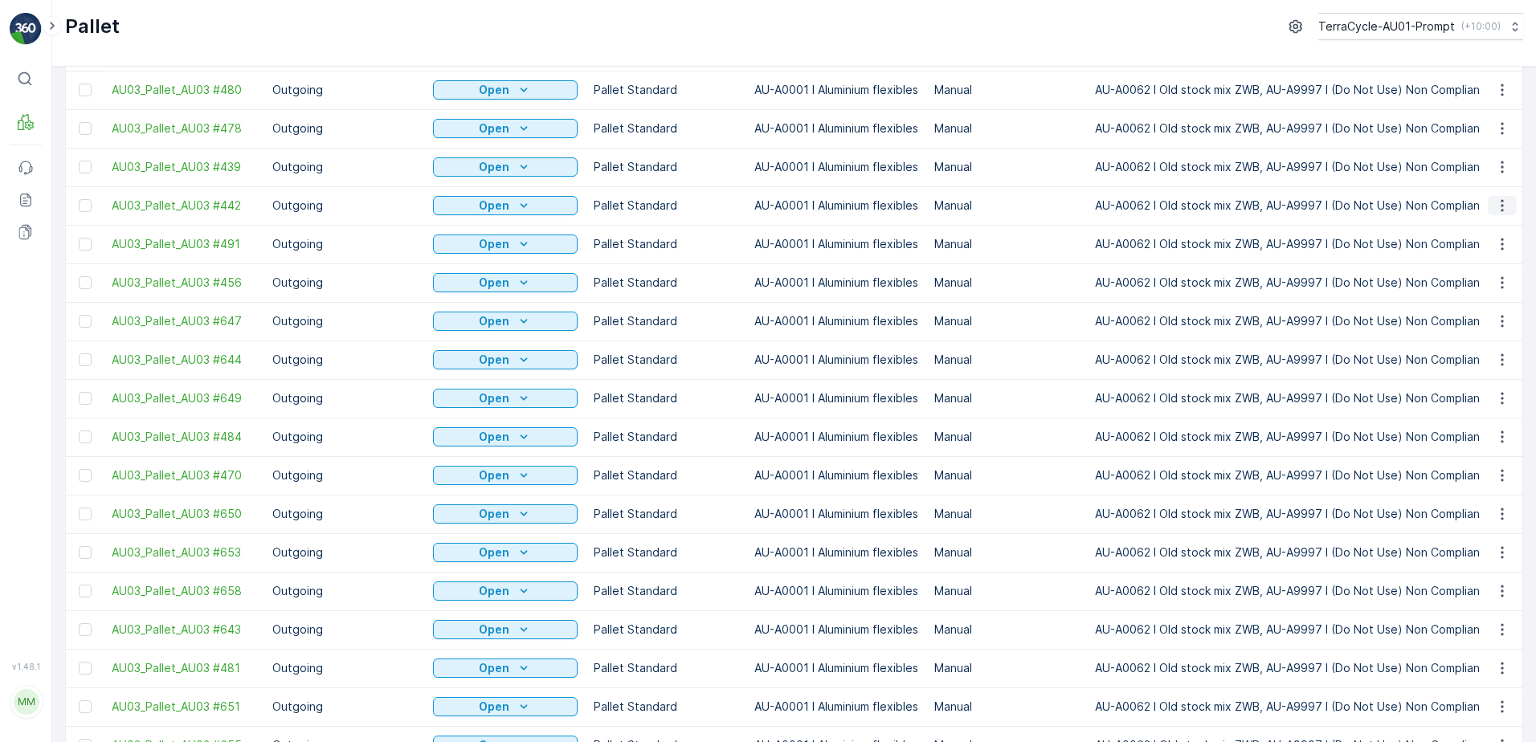
click at [1495, 200] on icon "button" at bounding box center [1503, 206] width 16 height 16
click at [1450, 318] on span "Print QR" at bounding box center [1459, 320] width 44 height 16
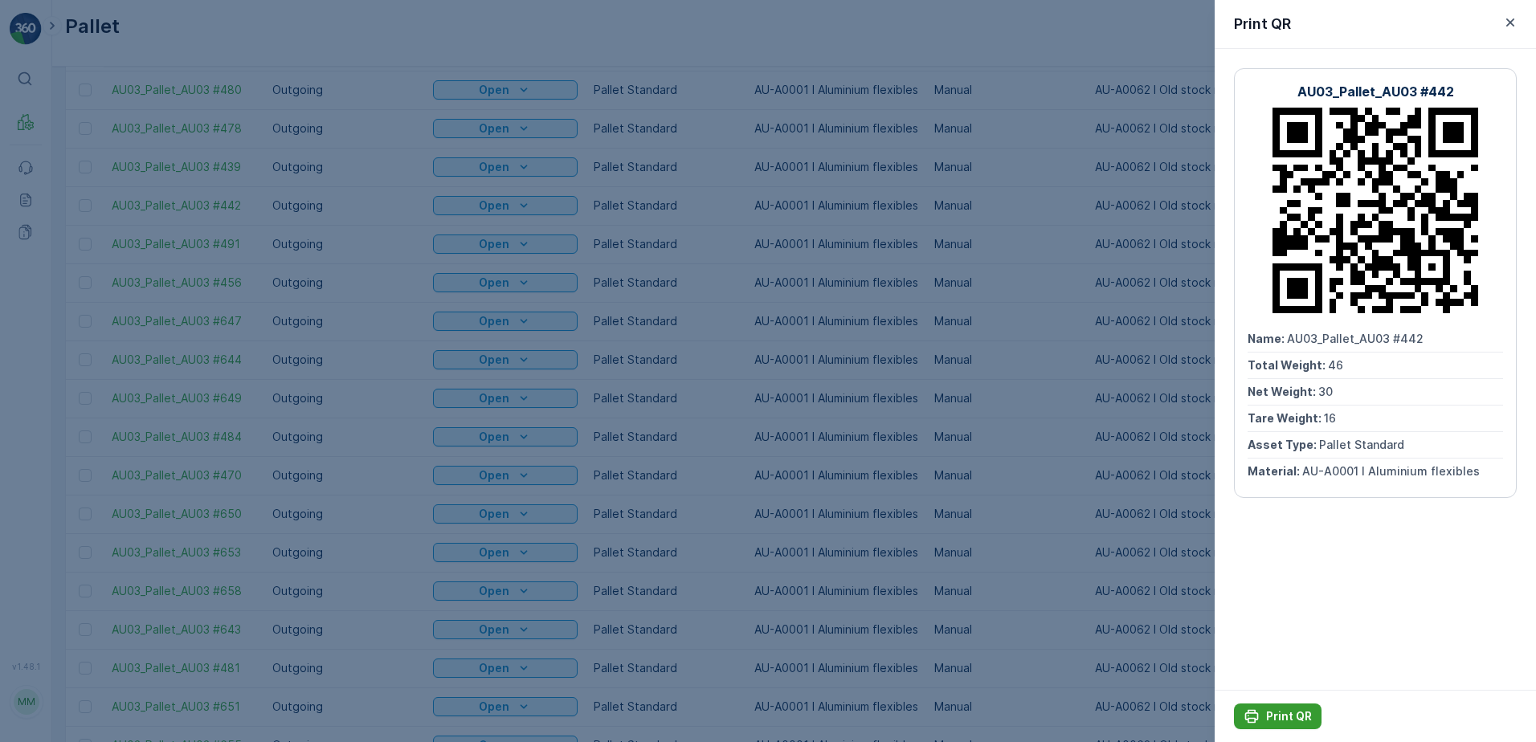
click at [1278, 717] on p "Print QR" at bounding box center [1289, 717] width 46 height 16
click at [1512, 24] on icon "button" at bounding box center [1511, 22] width 8 height 8
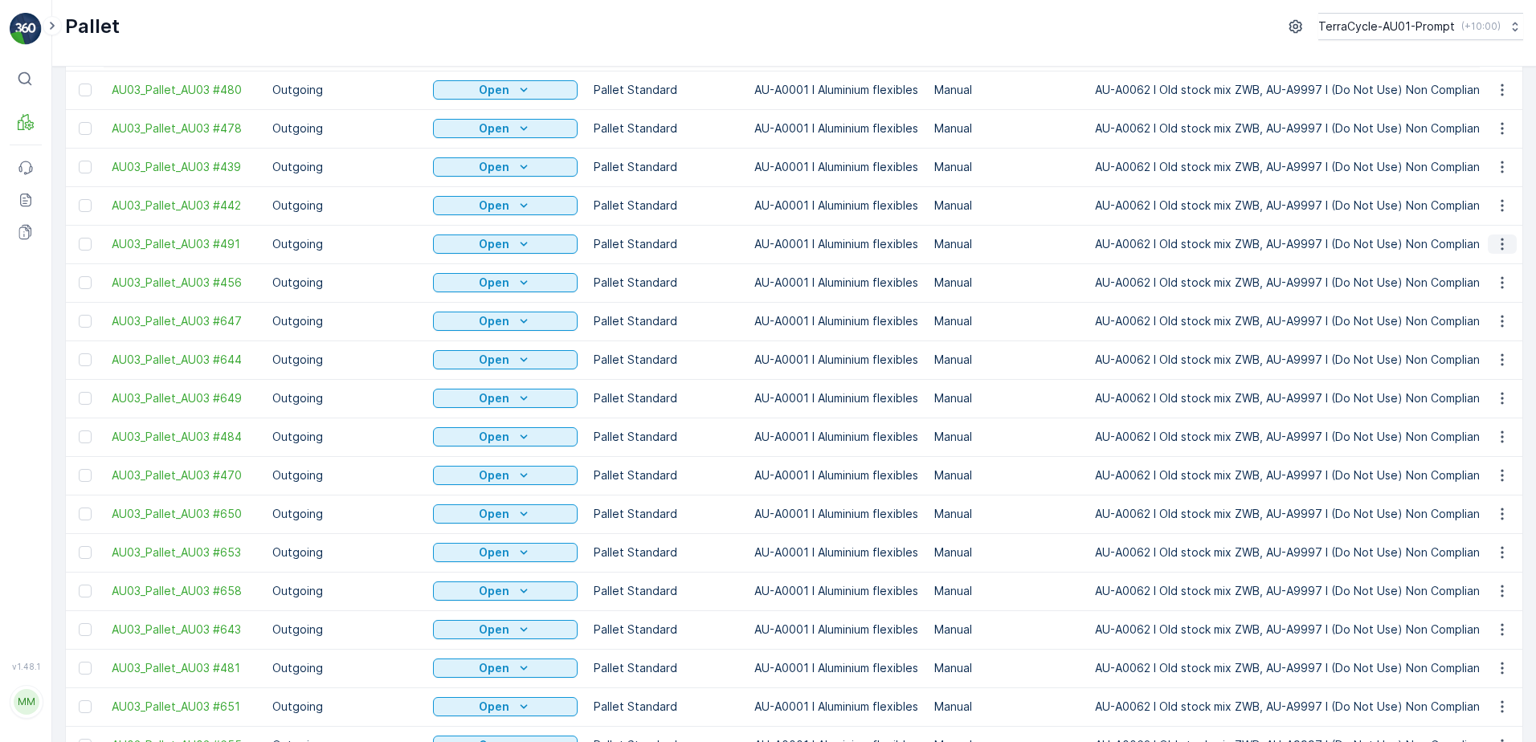
click at [1505, 244] on icon "button" at bounding box center [1503, 244] width 16 height 16
click at [1462, 356] on span "Print QR" at bounding box center [1459, 358] width 44 height 16
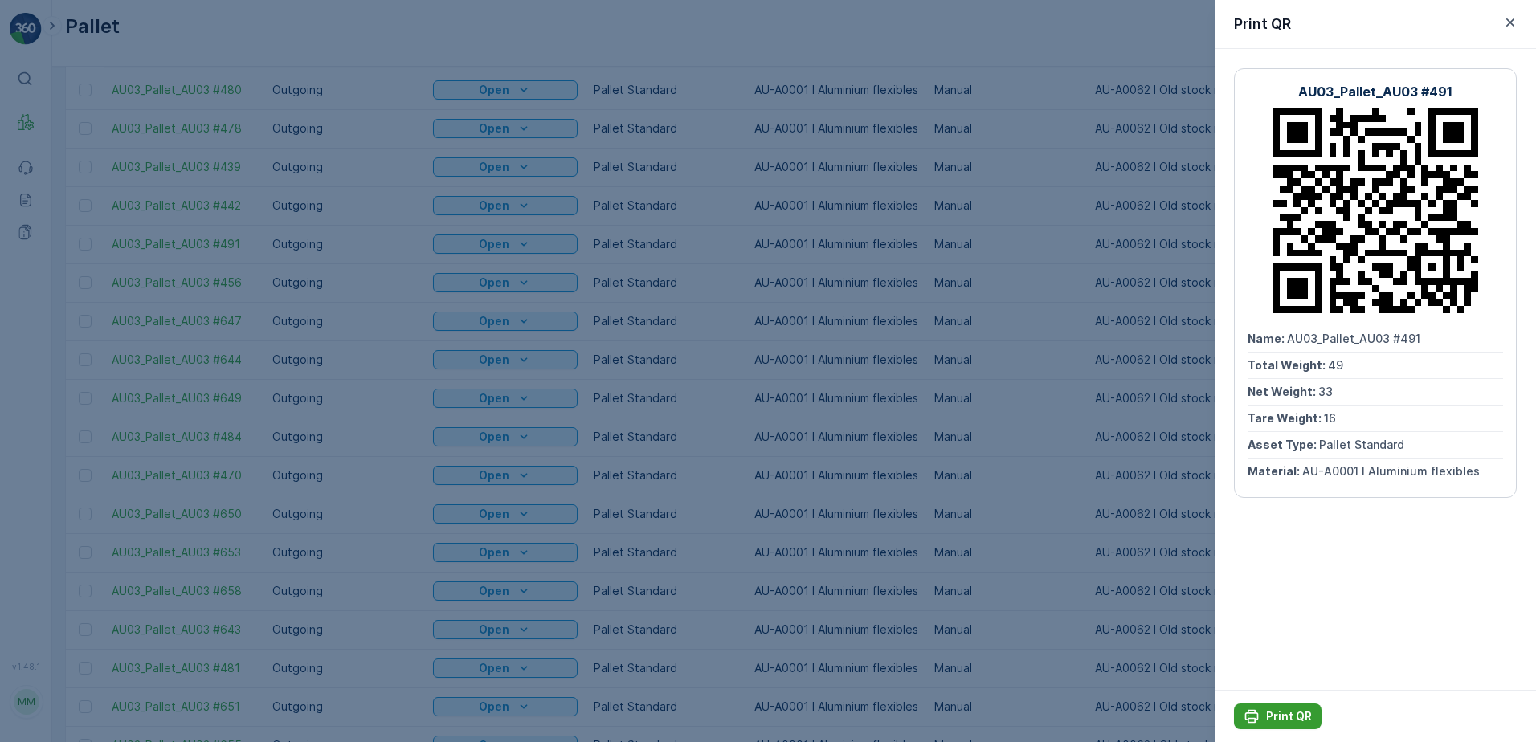
click at [1292, 714] on p "Print QR" at bounding box center [1289, 717] width 46 height 16
click at [1516, 20] on icon "button" at bounding box center [1511, 22] width 16 height 16
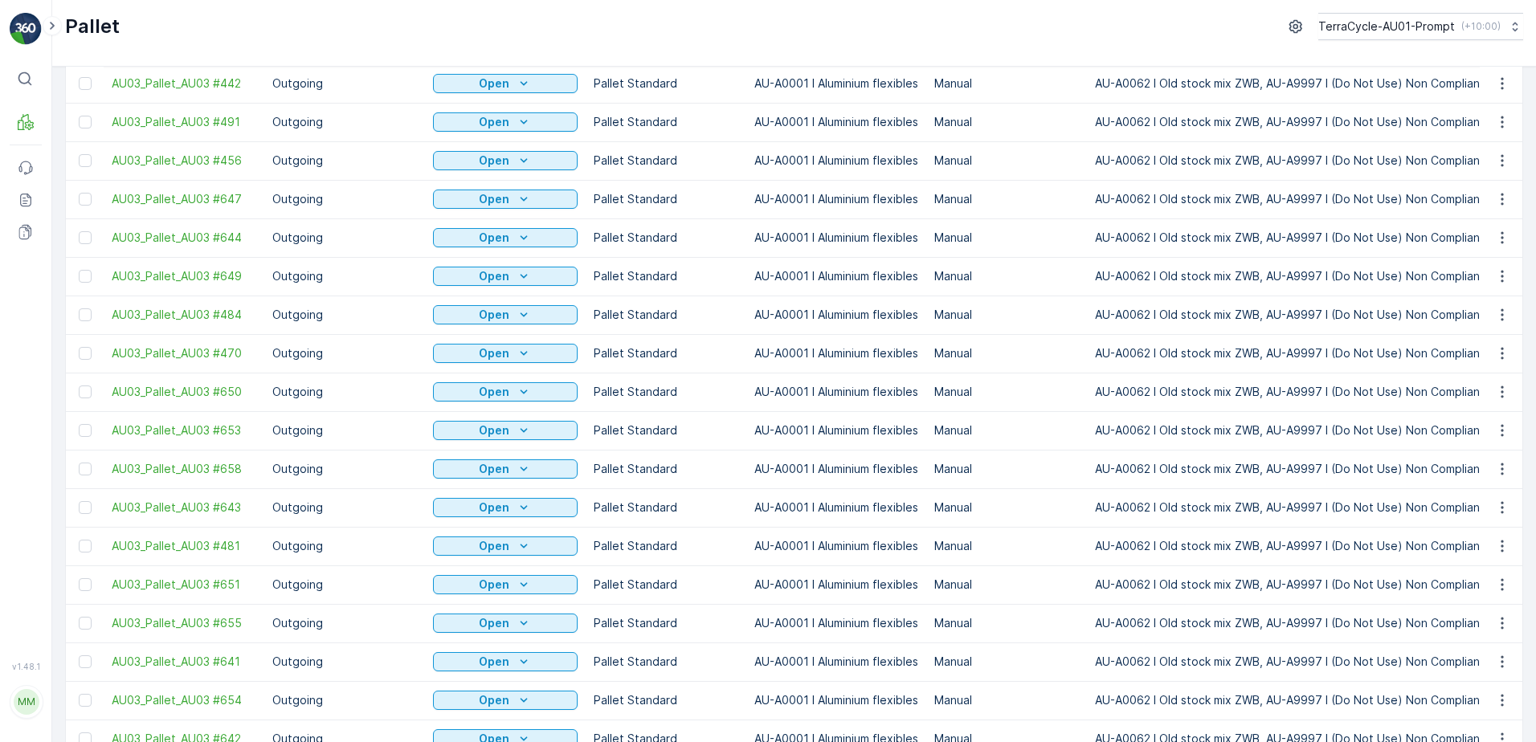
scroll to position [884, 0]
click at [1495, 117] on icon "button" at bounding box center [1503, 122] width 16 height 16
click at [1475, 235] on span "Print QR" at bounding box center [1459, 236] width 44 height 16
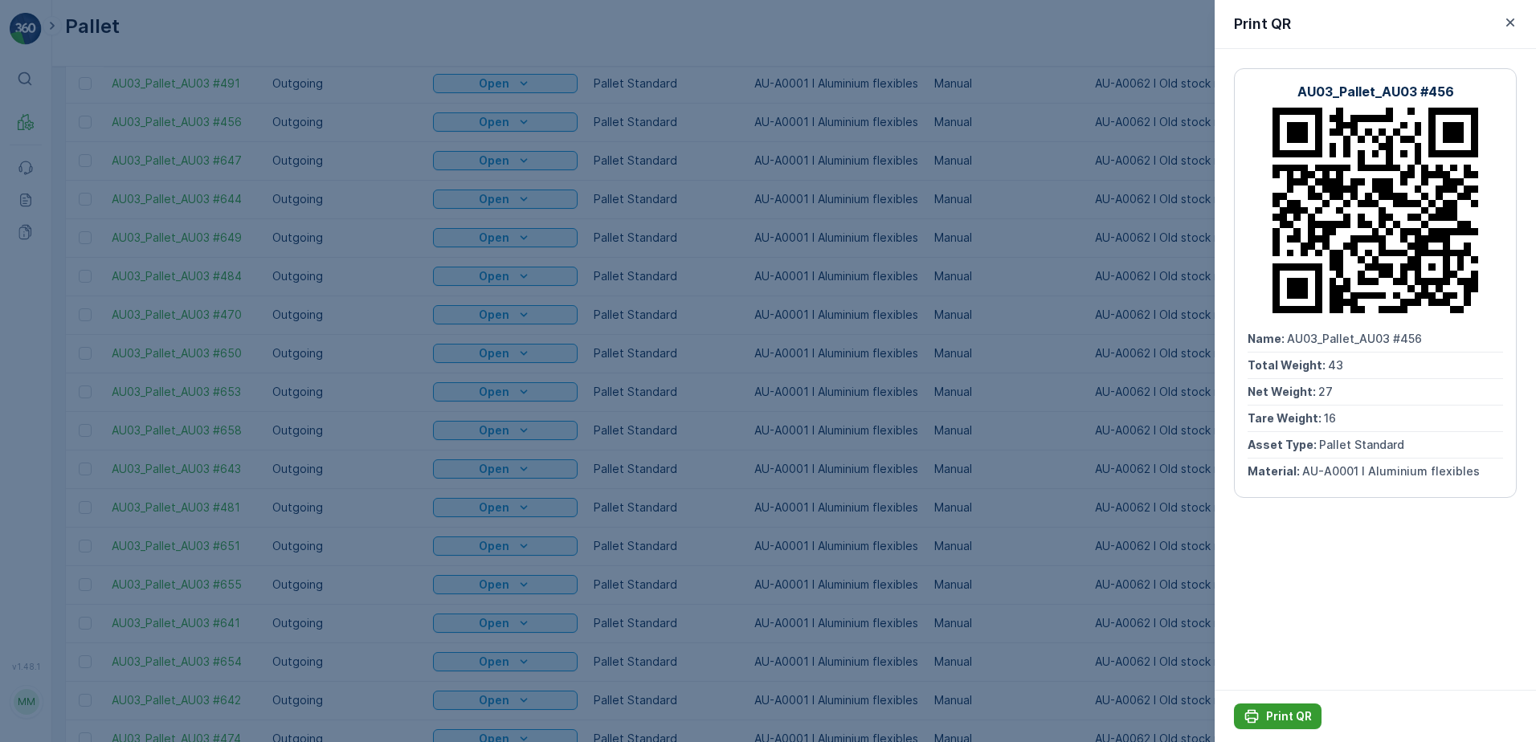
click at [1289, 713] on p "Print QR" at bounding box center [1289, 717] width 46 height 16
click at [1508, 20] on icon "button" at bounding box center [1511, 22] width 8 height 8
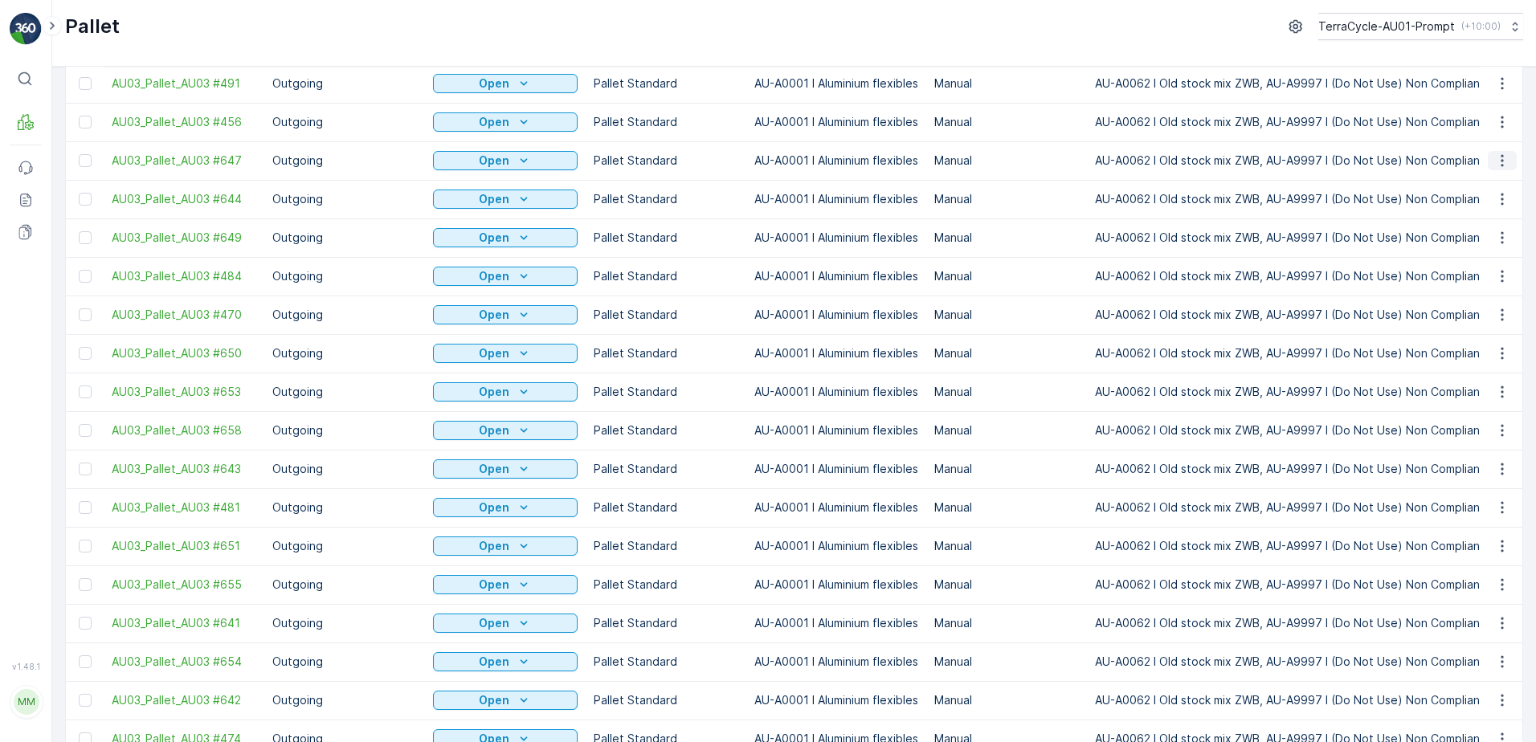
click at [1496, 160] on icon "button" at bounding box center [1503, 161] width 16 height 16
click at [1478, 279] on span "Print QR" at bounding box center [1459, 275] width 44 height 16
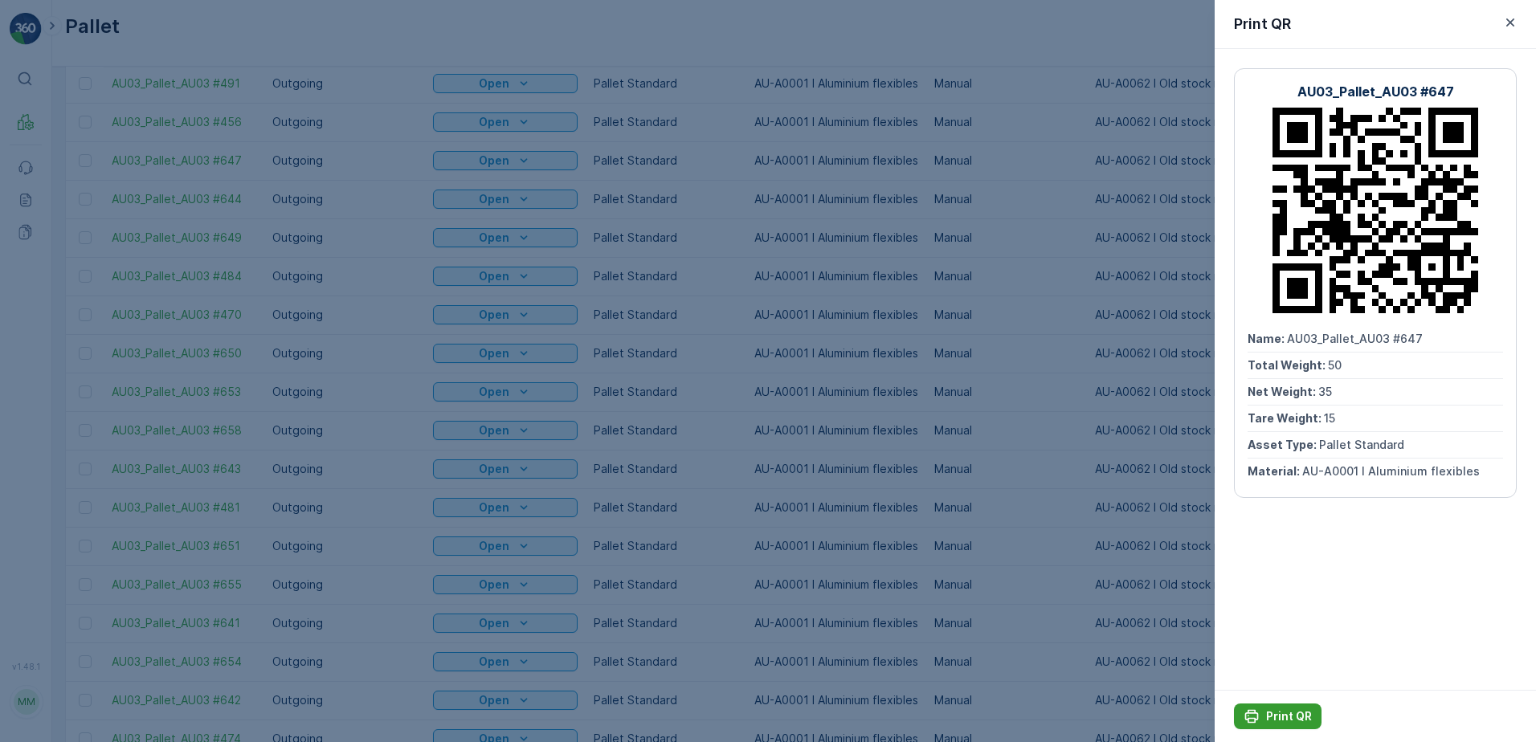
click at [1287, 721] on p "Print QR" at bounding box center [1289, 717] width 46 height 16
click at [1513, 25] on icon "button" at bounding box center [1511, 22] width 8 height 8
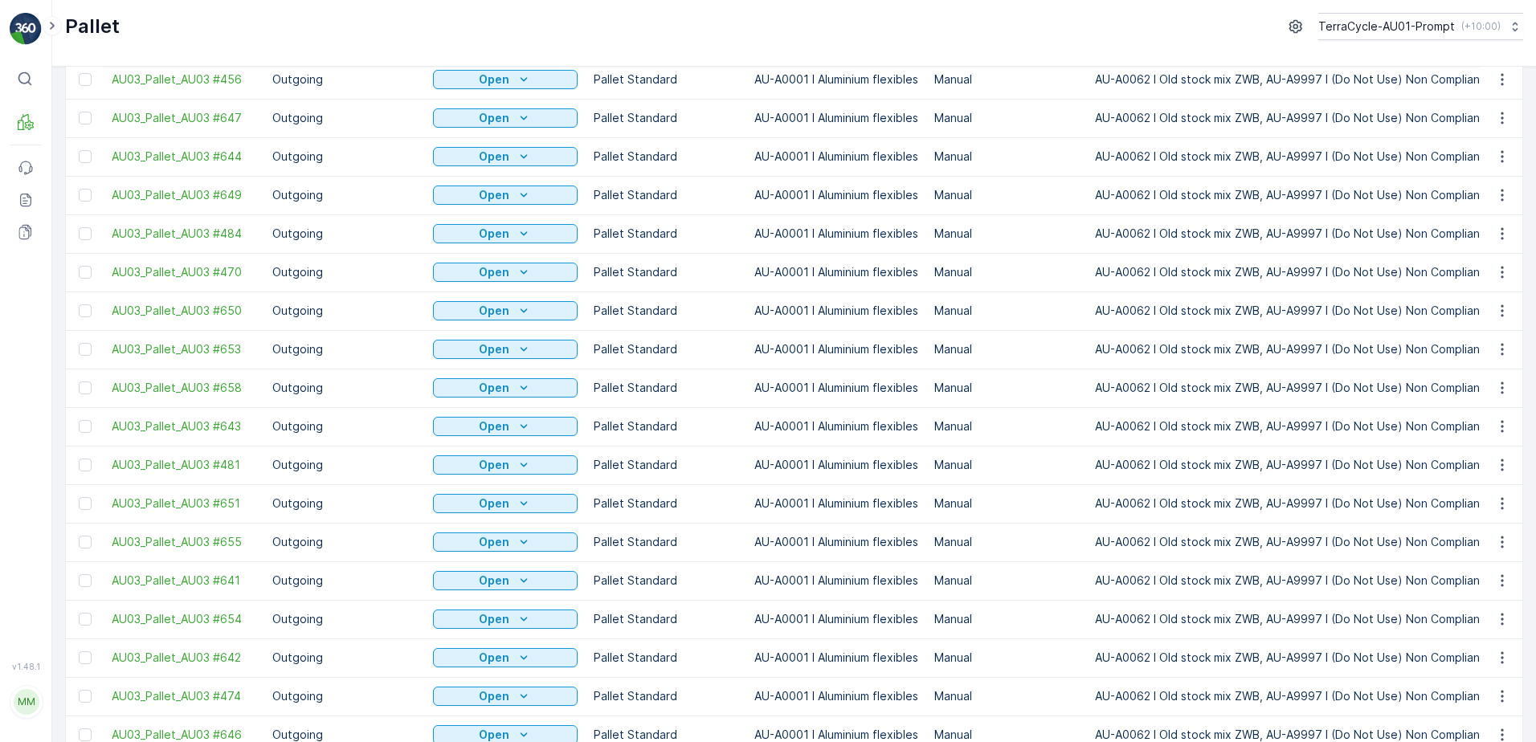
scroll to position [964, 0]
click at [1495, 113] on icon "button" at bounding box center [1503, 119] width 16 height 16
click at [1471, 231] on span "Print QR" at bounding box center [1459, 233] width 44 height 16
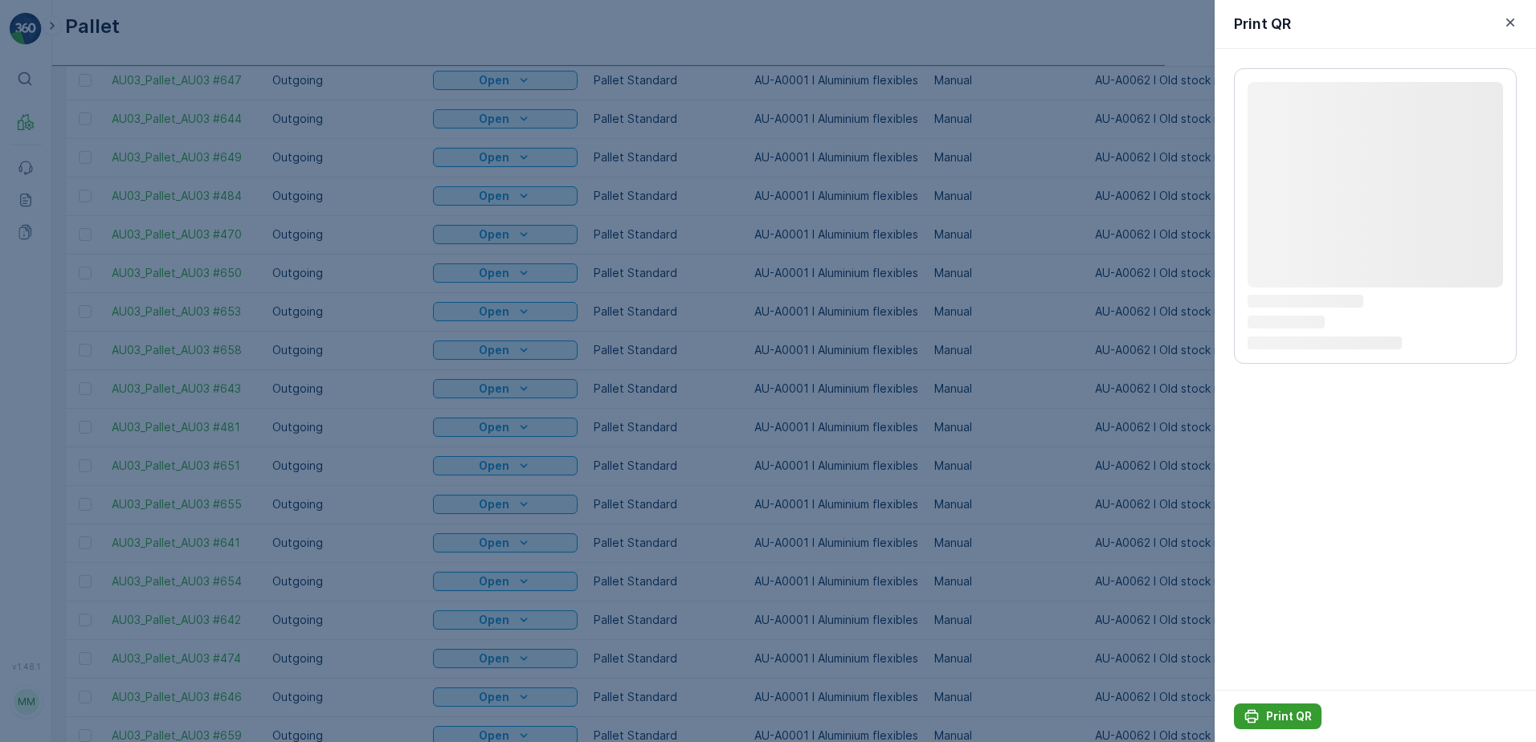
drag, startPoint x: 1279, startPoint y: 715, endPoint x: 1281, endPoint y: 704, distance: 11.4
click at [1281, 714] on p "Print QR" at bounding box center [1289, 717] width 46 height 16
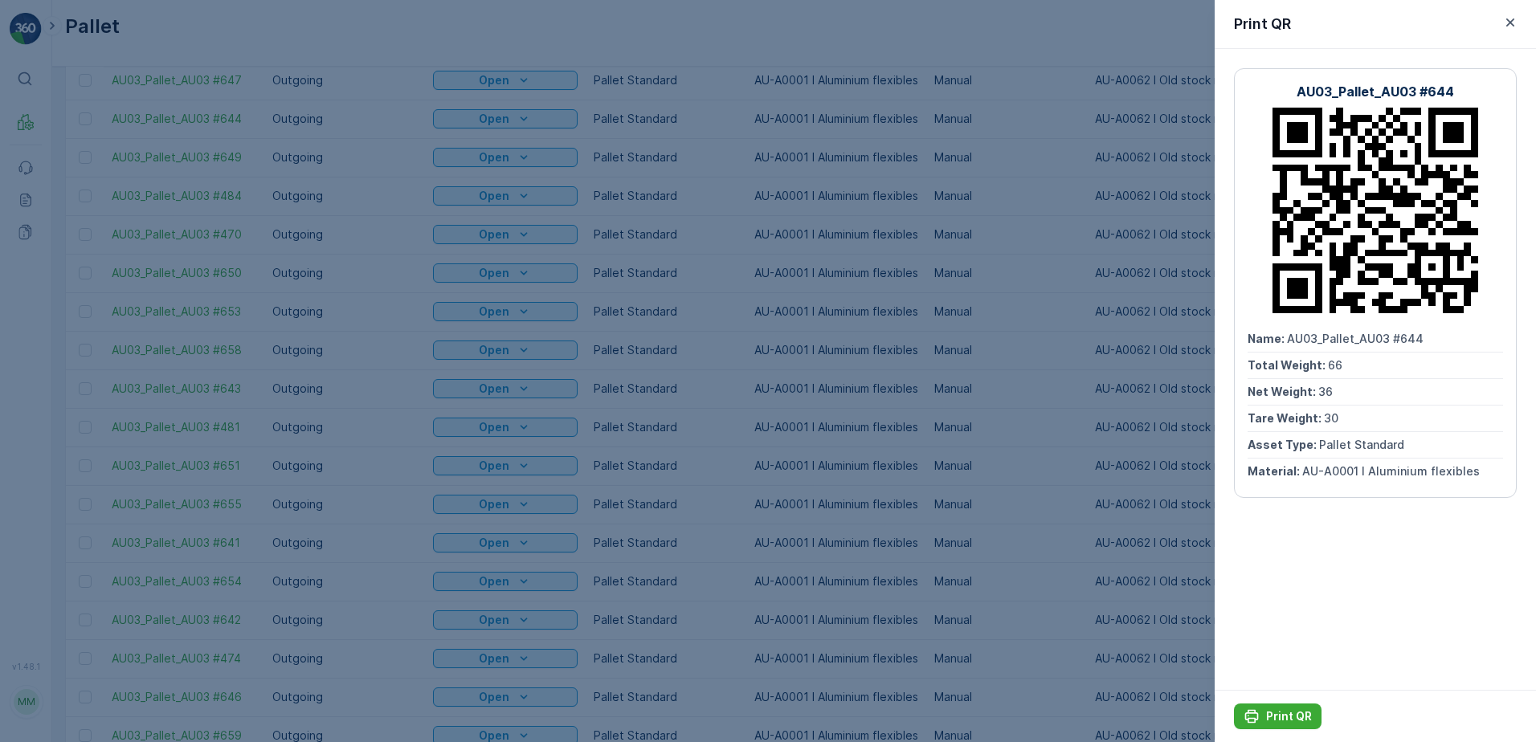
scroll to position [0, 0]
click at [1517, 19] on icon "button" at bounding box center [1511, 22] width 16 height 16
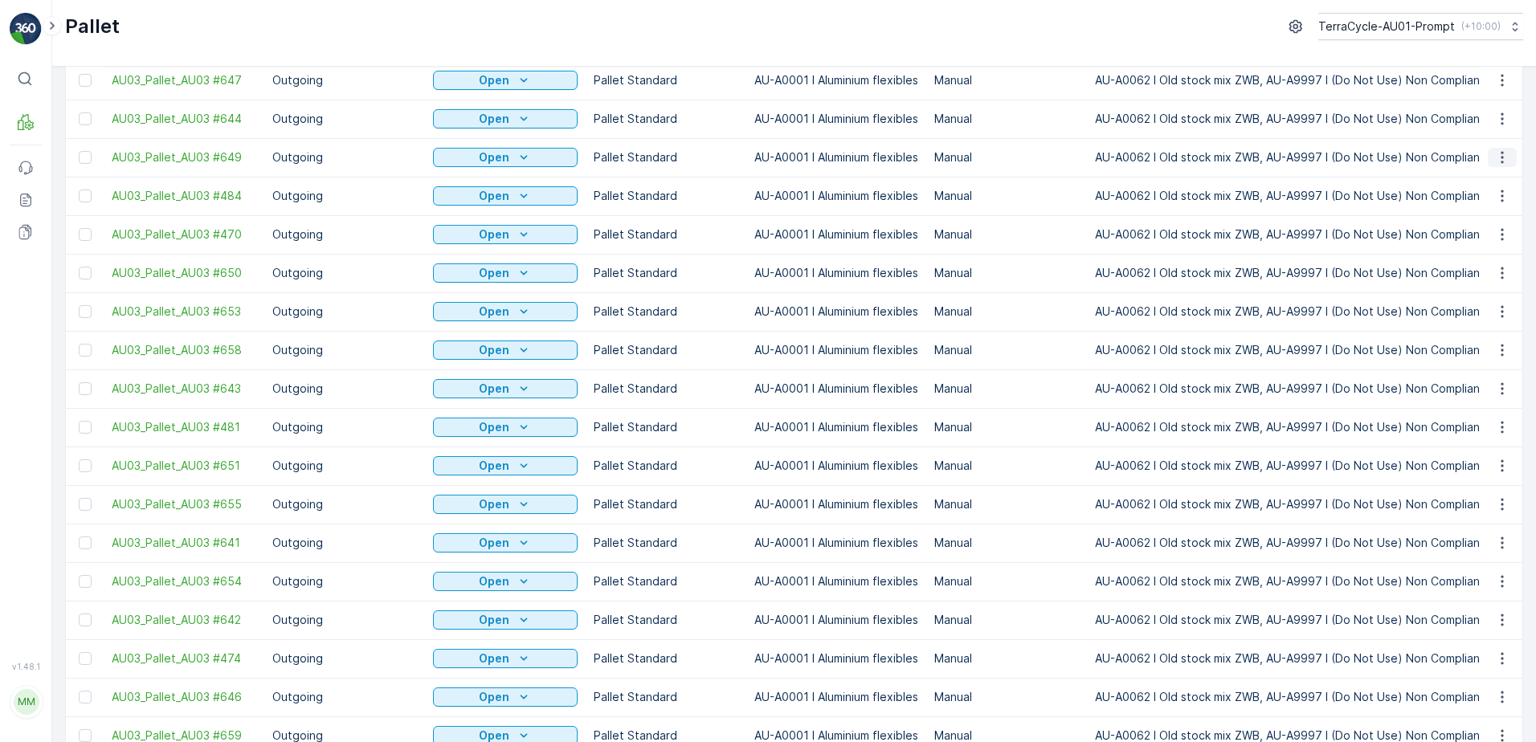
click at [1499, 154] on icon "button" at bounding box center [1503, 157] width 16 height 16
click at [1465, 278] on span "Print QR" at bounding box center [1459, 272] width 44 height 16
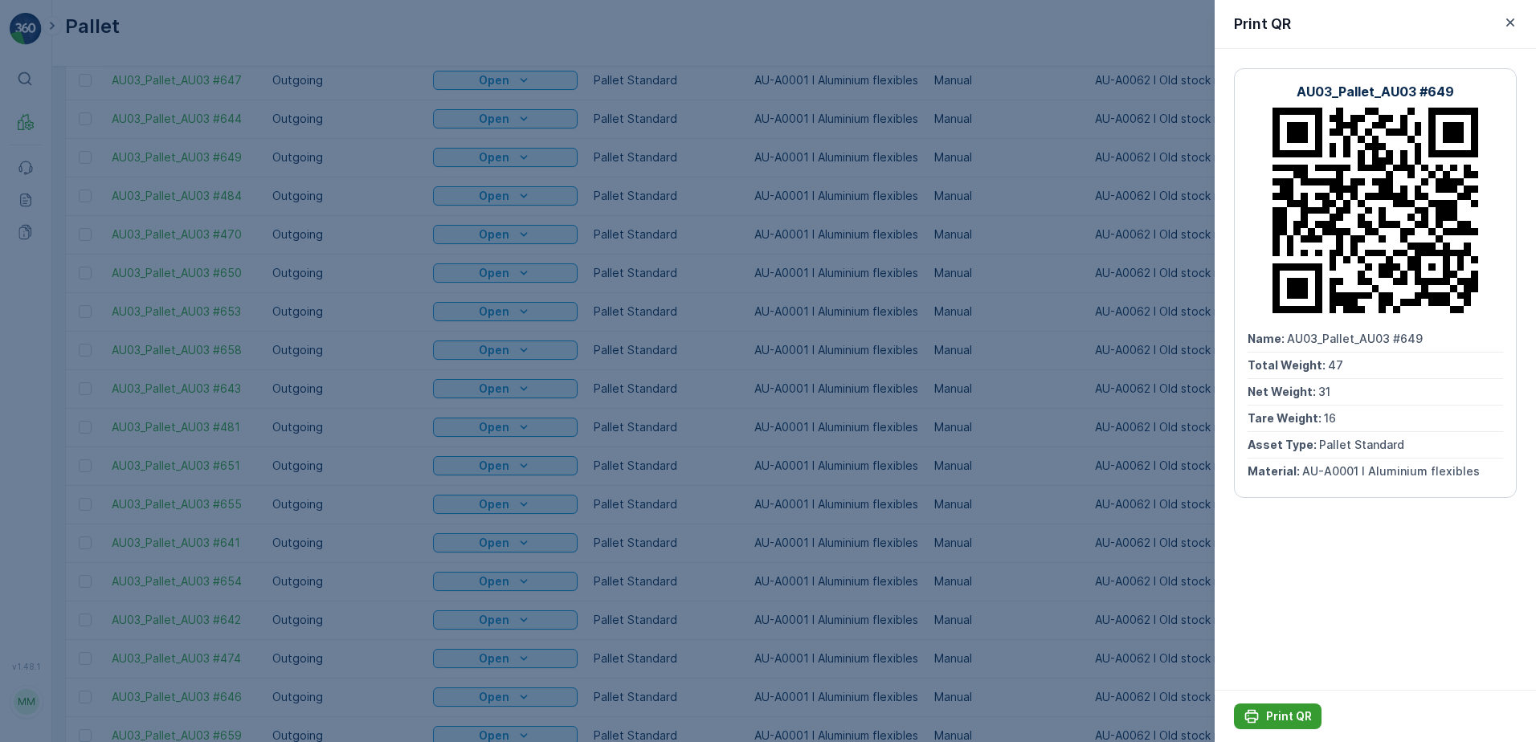
click at [1279, 711] on p "Print QR" at bounding box center [1289, 717] width 46 height 16
click at [1515, 22] on icon "button" at bounding box center [1511, 22] width 16 height 16
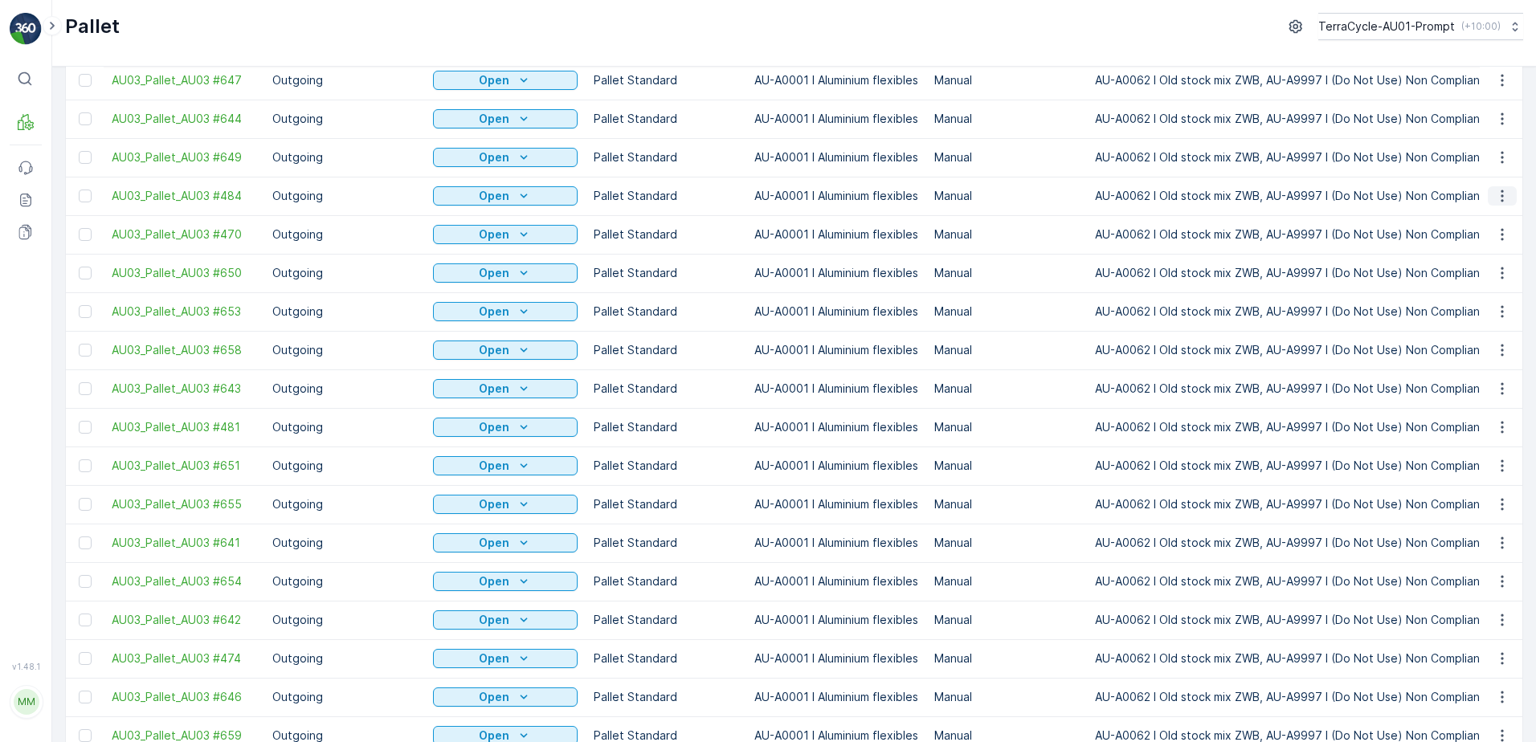
click at [1500, 195] on icon "button" at bounding box center [1503, 196] width 16 height 16
click at [1473, 306] on span "Print QR" at bounding box center [1459, 310] width 44 height 16
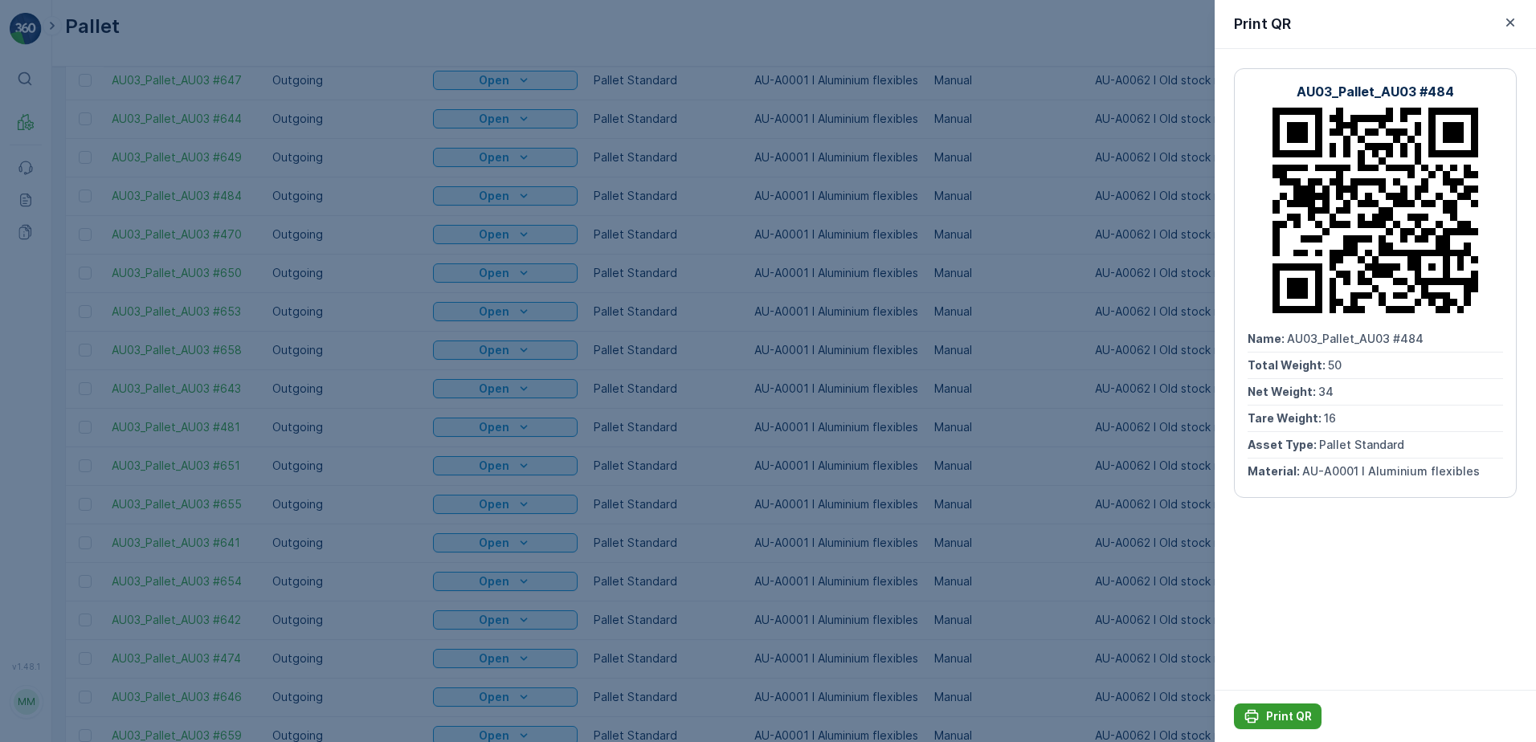
click at [1293, 717] on p "Print QR" at bounding box center [1289, 717] width 46 height 16
click at [1515, 22] on icon "button" at bounding box center [1511, 22] width 16 height 16
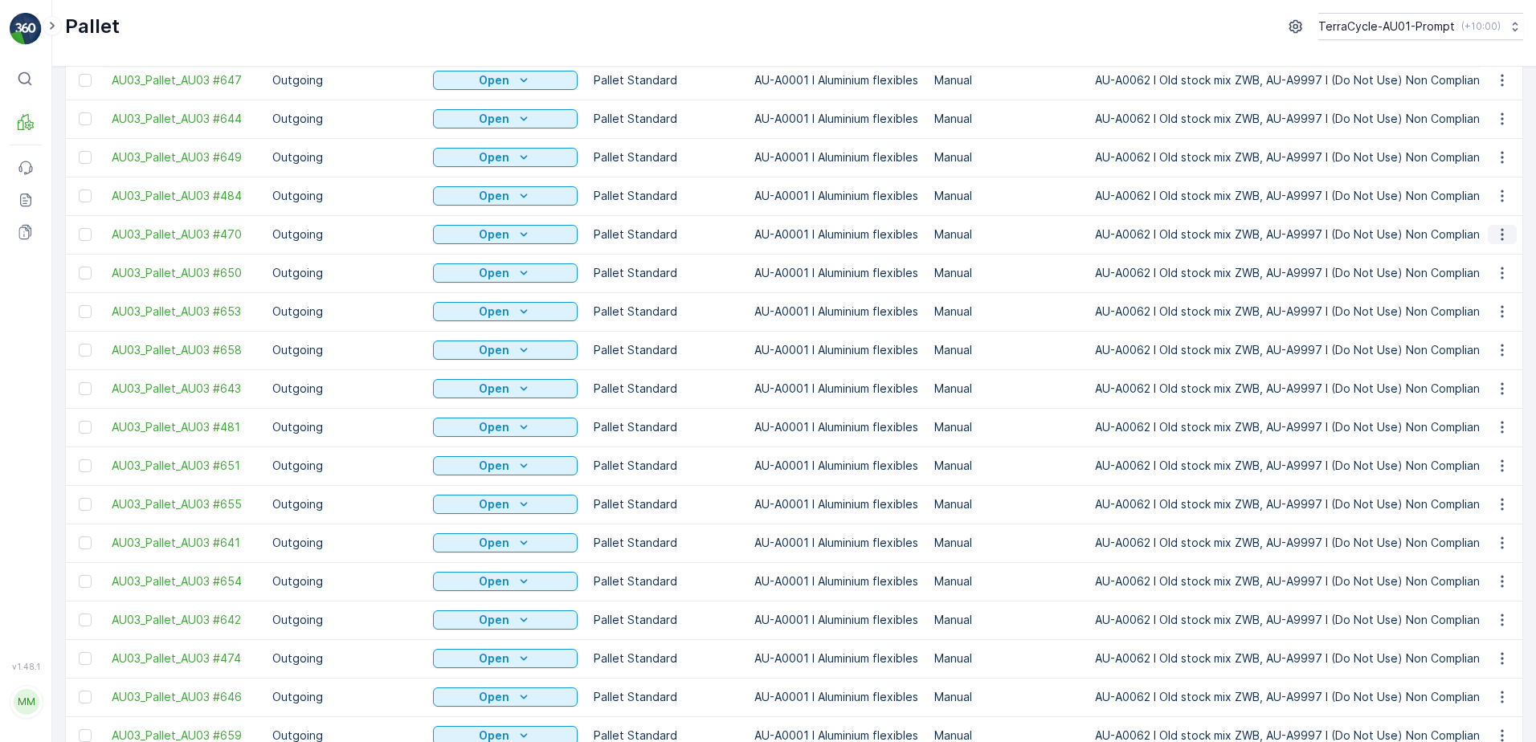
click at [1495, 231] on icon "button" at bounding box center [1503, 235] width 16 height 16
click at [1475, 346] on span "Print QR" at bounding box center [1459, 349] width 44 height 16
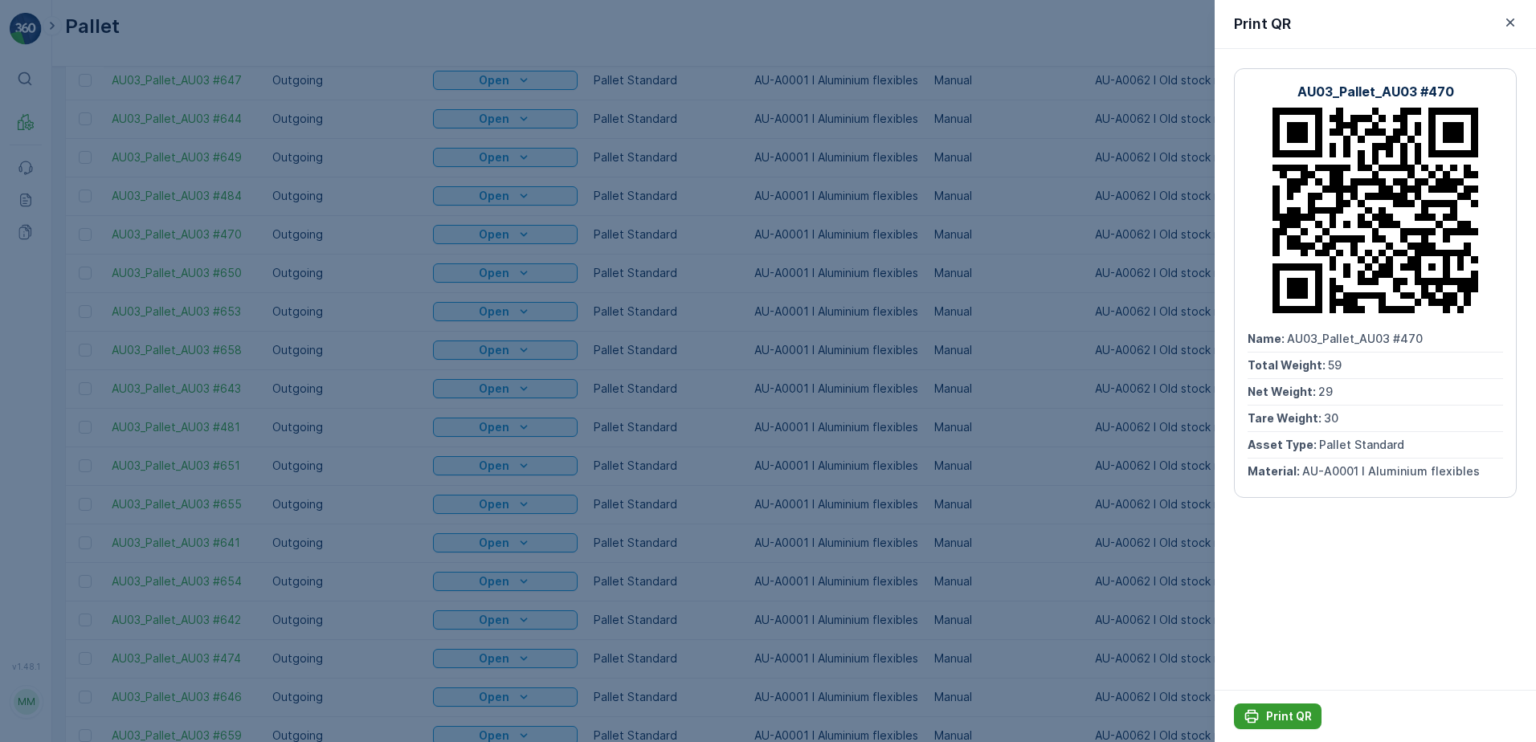
click at [1278, 714] on p "Print QR" at bounding box center [1289, 717] width 46 height 16
click at [1512, 22] on icon "button" at bounding box center [1511, 22] width 16 height 16
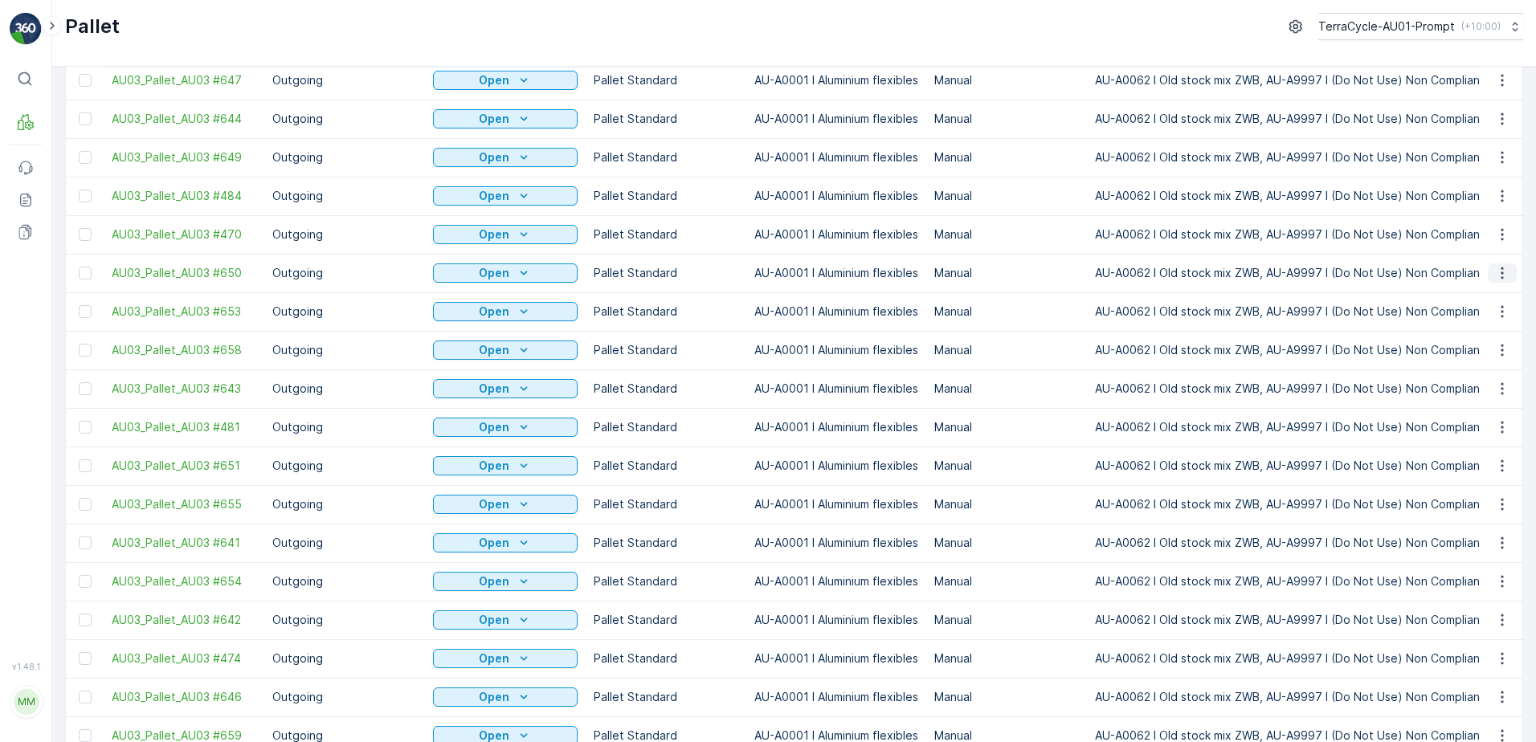
click at [1500, 279] on icon "button" at bounding box center [1503, 273] width 16 height 16
click at [1483, 383] on div "Print QR" at bounding box center [1483, 387] width 106 height 22
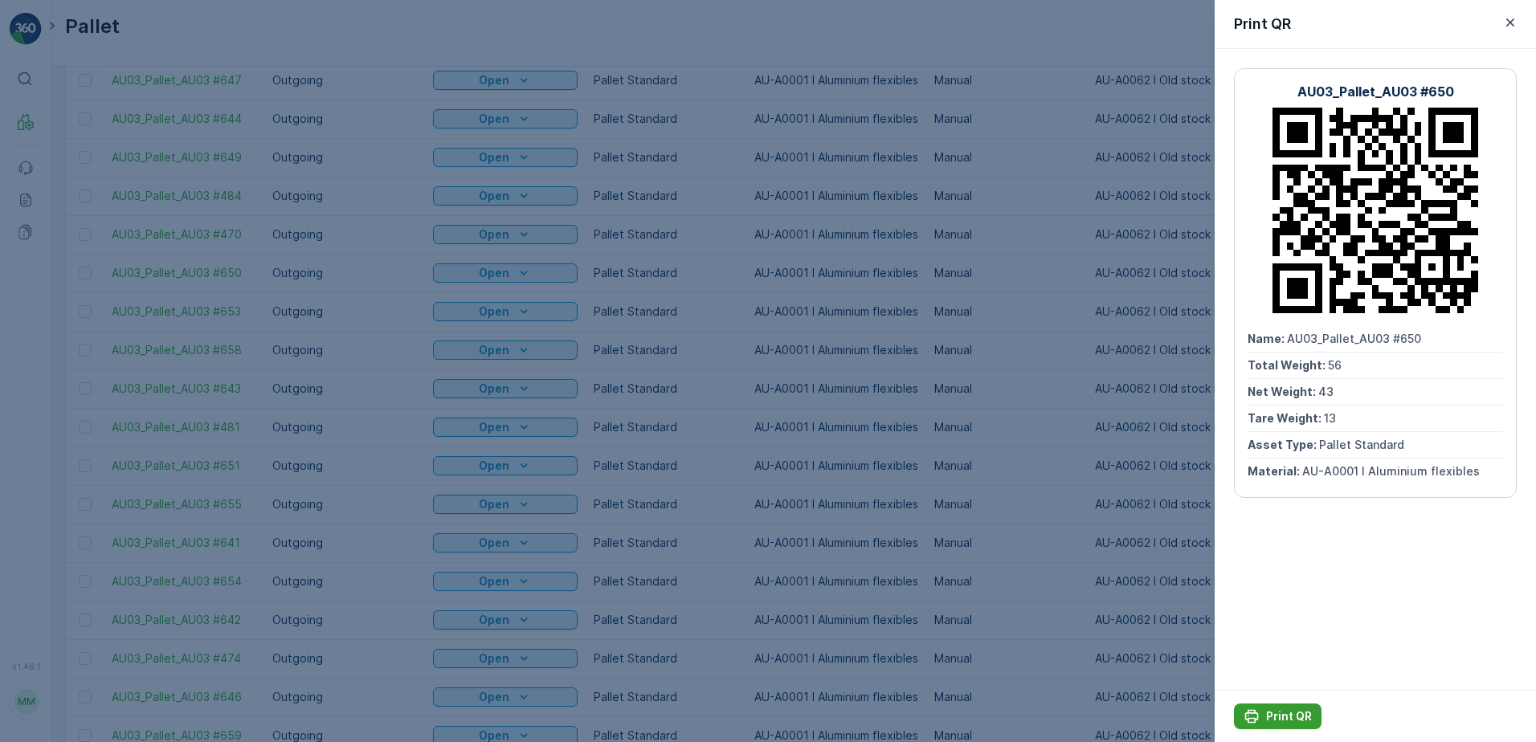
click at [1291, 710] on p "Print QR" at bounding box center [1289, 717] width 46 height 16
click at [1505, 21] on icon "button" at bounding box center [1511, 22] width 16 height 16
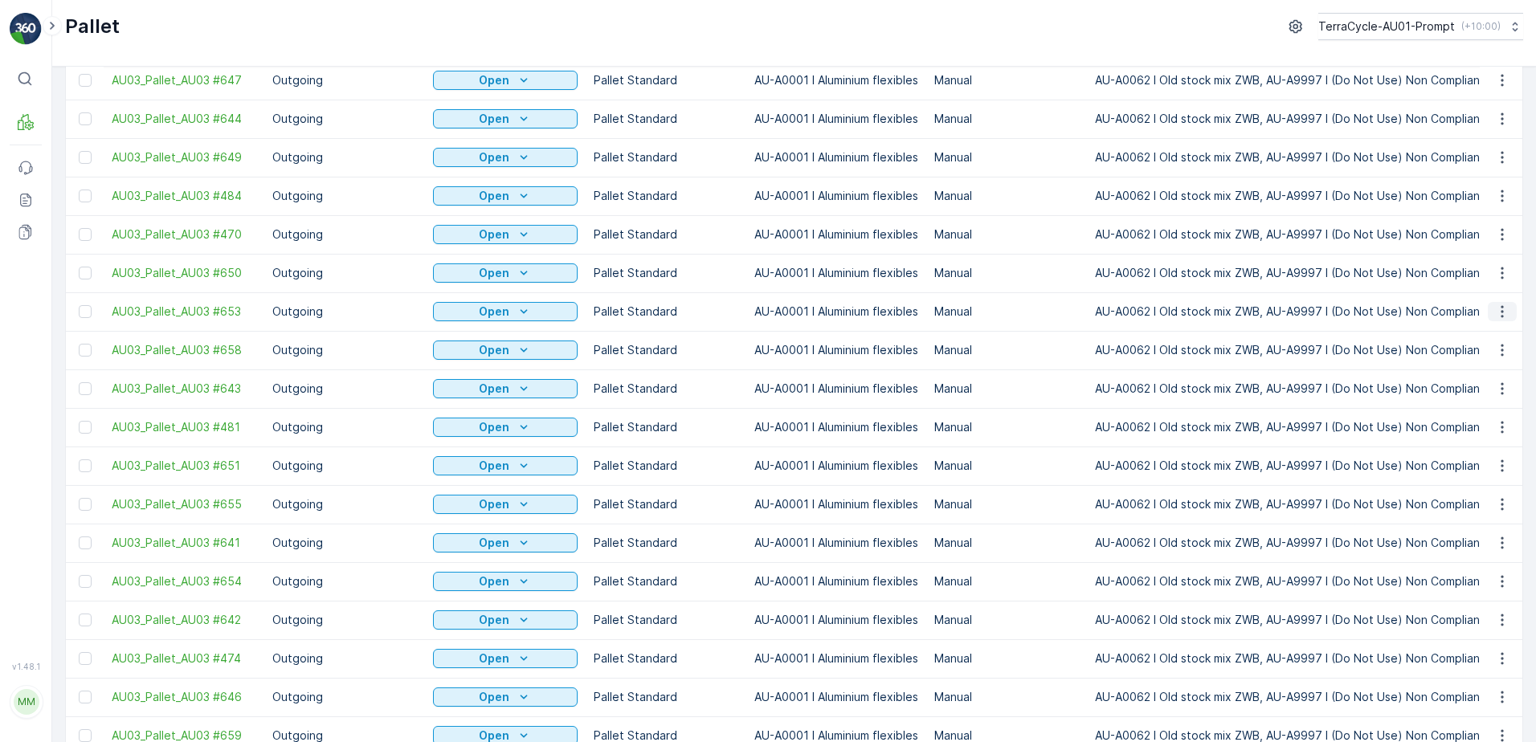
click at [1497, 304] on icon "button" at bounding box center [1503, 312] width 16 height 16
click at [1452, 188] on span "Print QR" at bounding box center [1459, 190] width 44 height 16
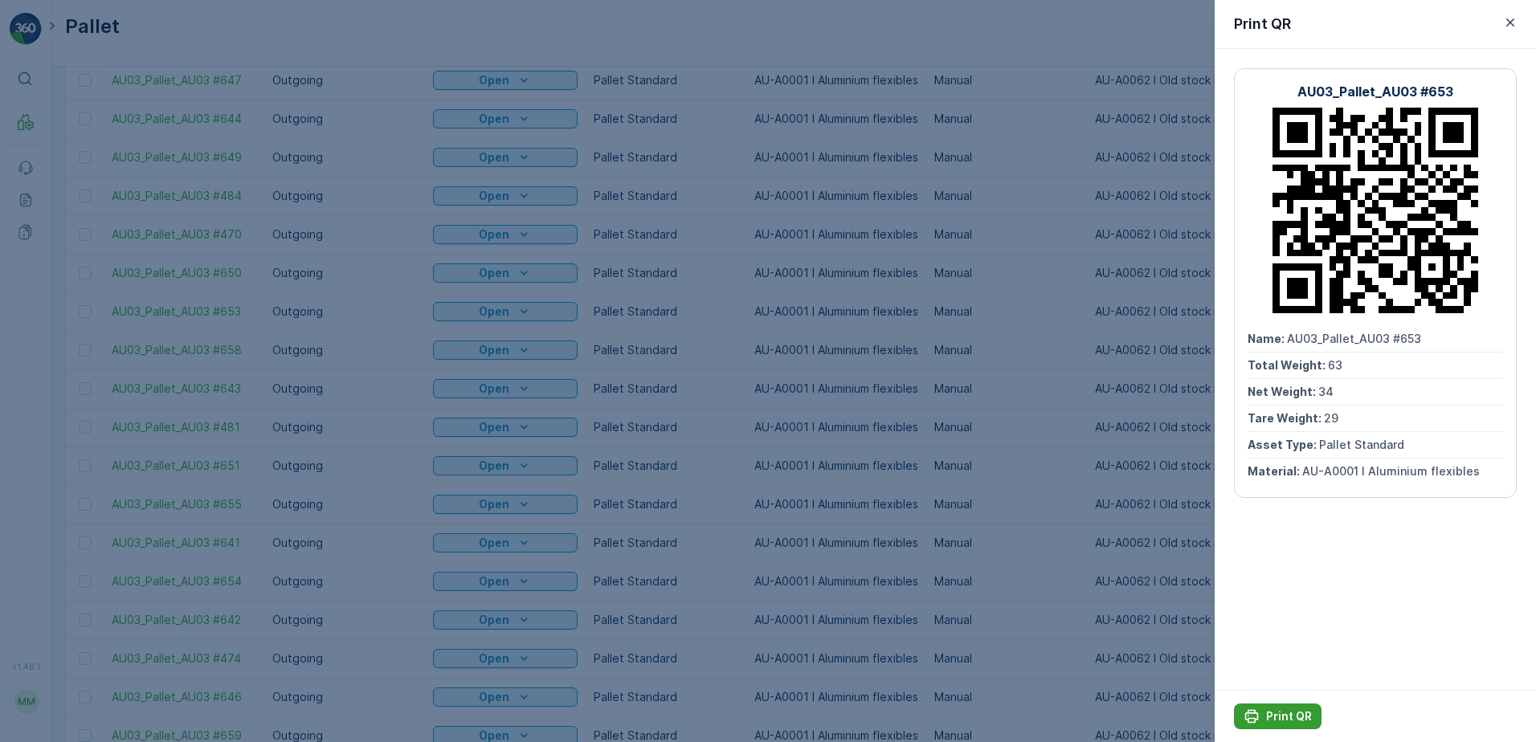
click at [1271, 721] on p "Print QR" at bounding box center [1289, 717] width 46 height 16
click at [1512, 19] on icon "button" at bounding box center [1511, 22] width 16 height 16
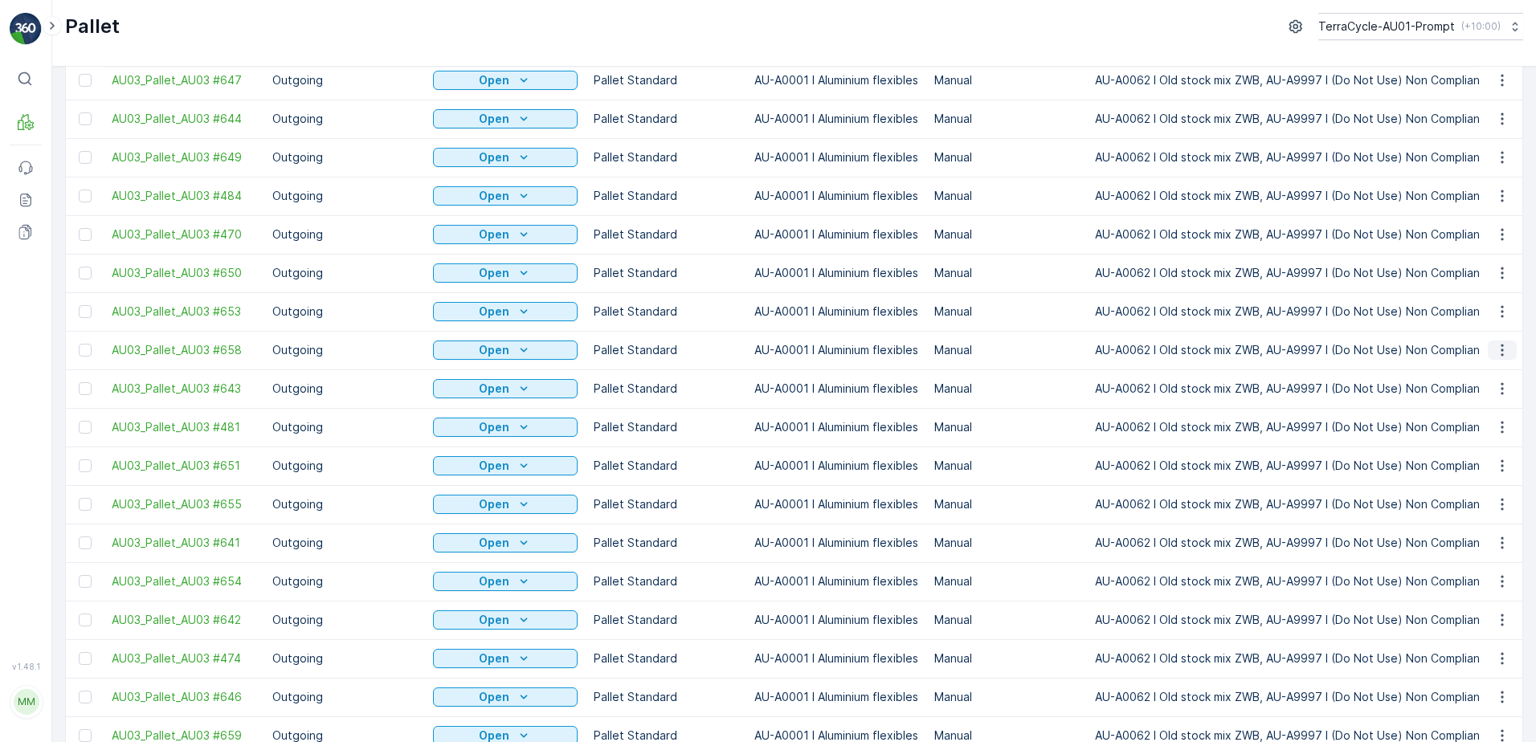
click at [1505, 342] on icon "button" at bounding box center [1503, 350] width 16 height 16
click at [1479, 229] on span "Print QR" at bounding box center [1459, 229] width 44 height 16
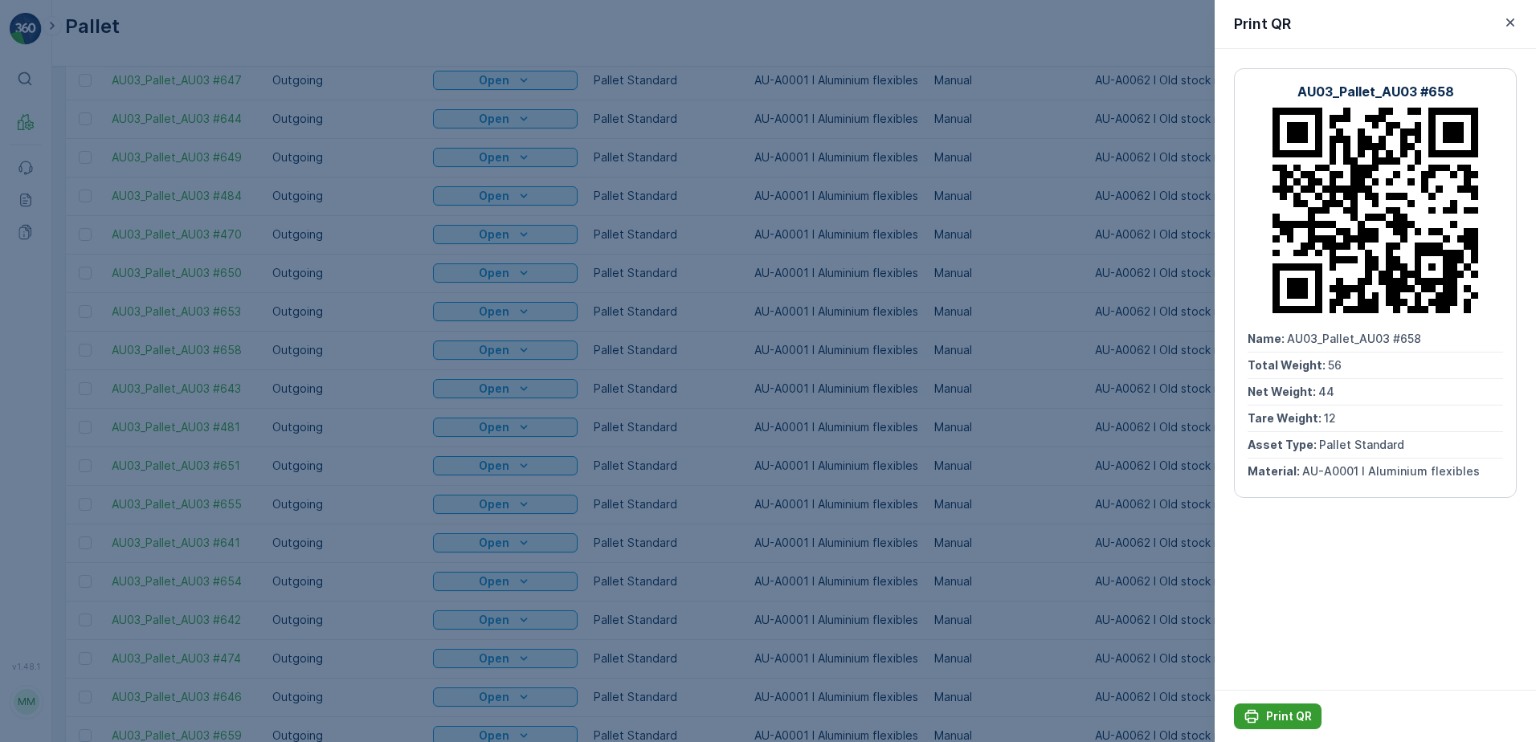
click at [1266, 716] on p "Print QR" at bounding box center [1289, 717] width 46 height 16
click at [1516, 23] on icon "button" at bounding box center [1511, 22] width 16 height 16
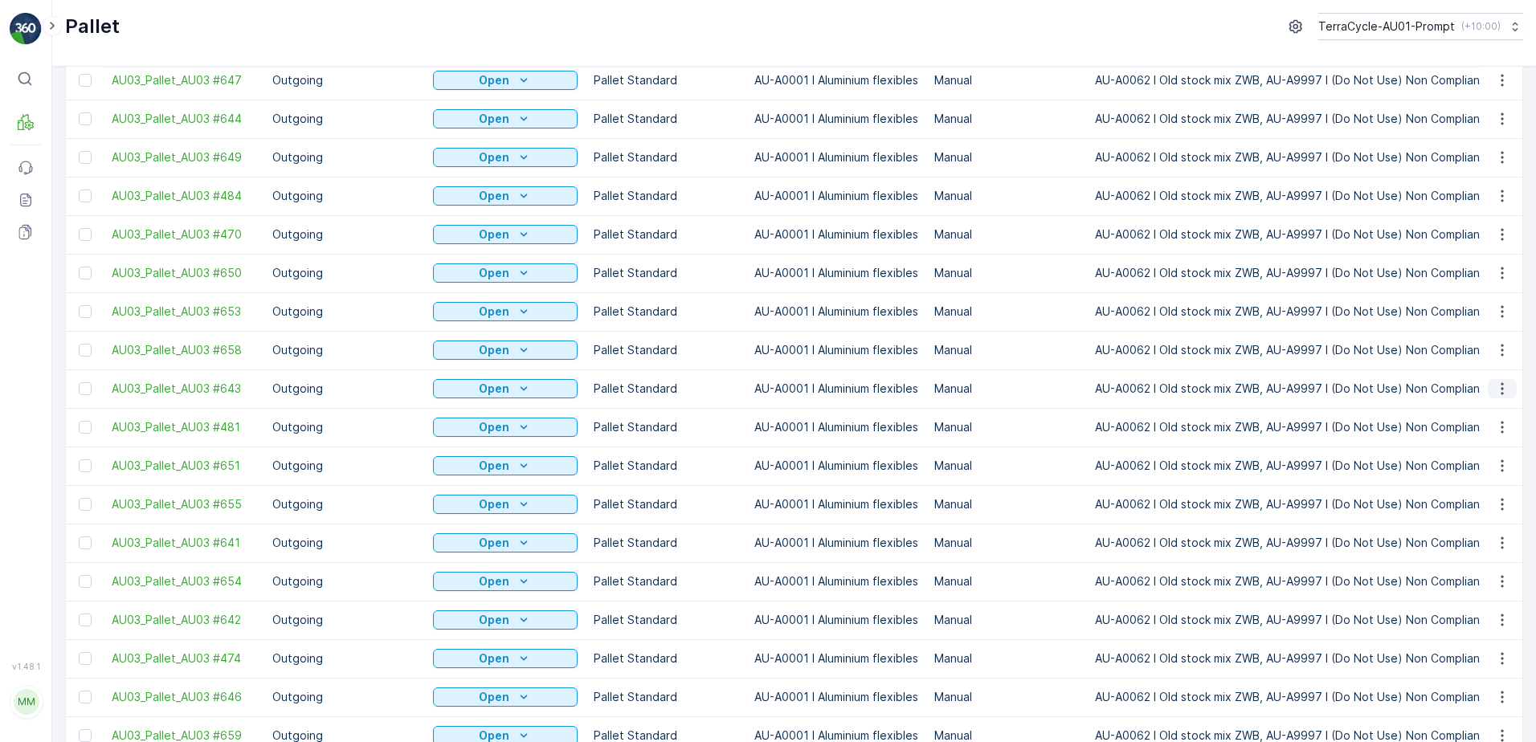
click at [1502, 381] on icon "button" at bounding box center [1503, 389] width 16 height 16
click at [1467, 266] on span "Print QR" at bounding box center [1459, 268] width 44 height 16
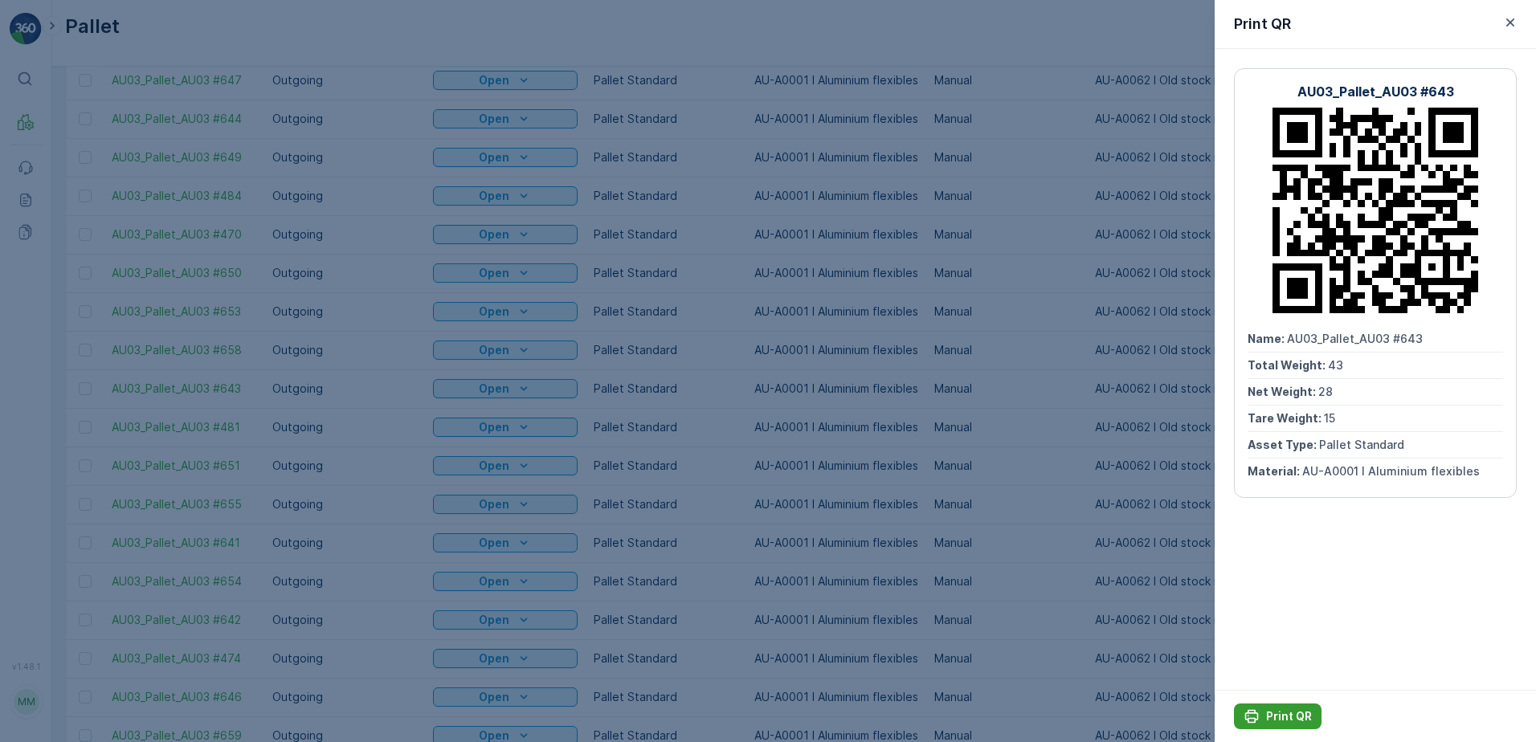
click at [1286, 711] on p "Print QR" at bounding box center [1289, 717] width 46 height 16
click at [1512, 20] on icon "button" at bounding box center [1511, 22] width 16 height 16
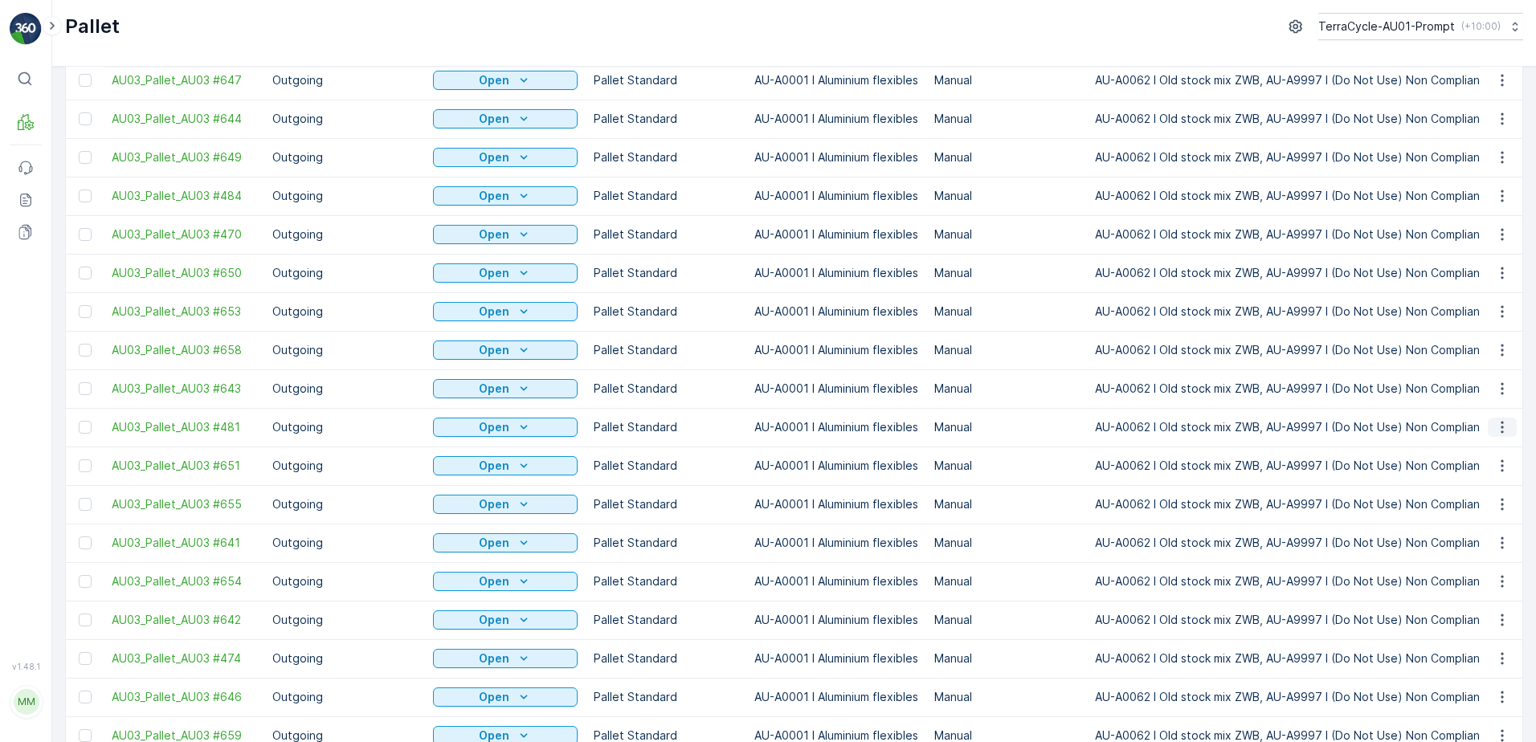
click at [1499, 419] on icon "button" at bounding box center [1503, 427] width 16 height 16
click at [1477, 308] on span "Print QR" at bounding box center [1459, 306] width 44 height 16
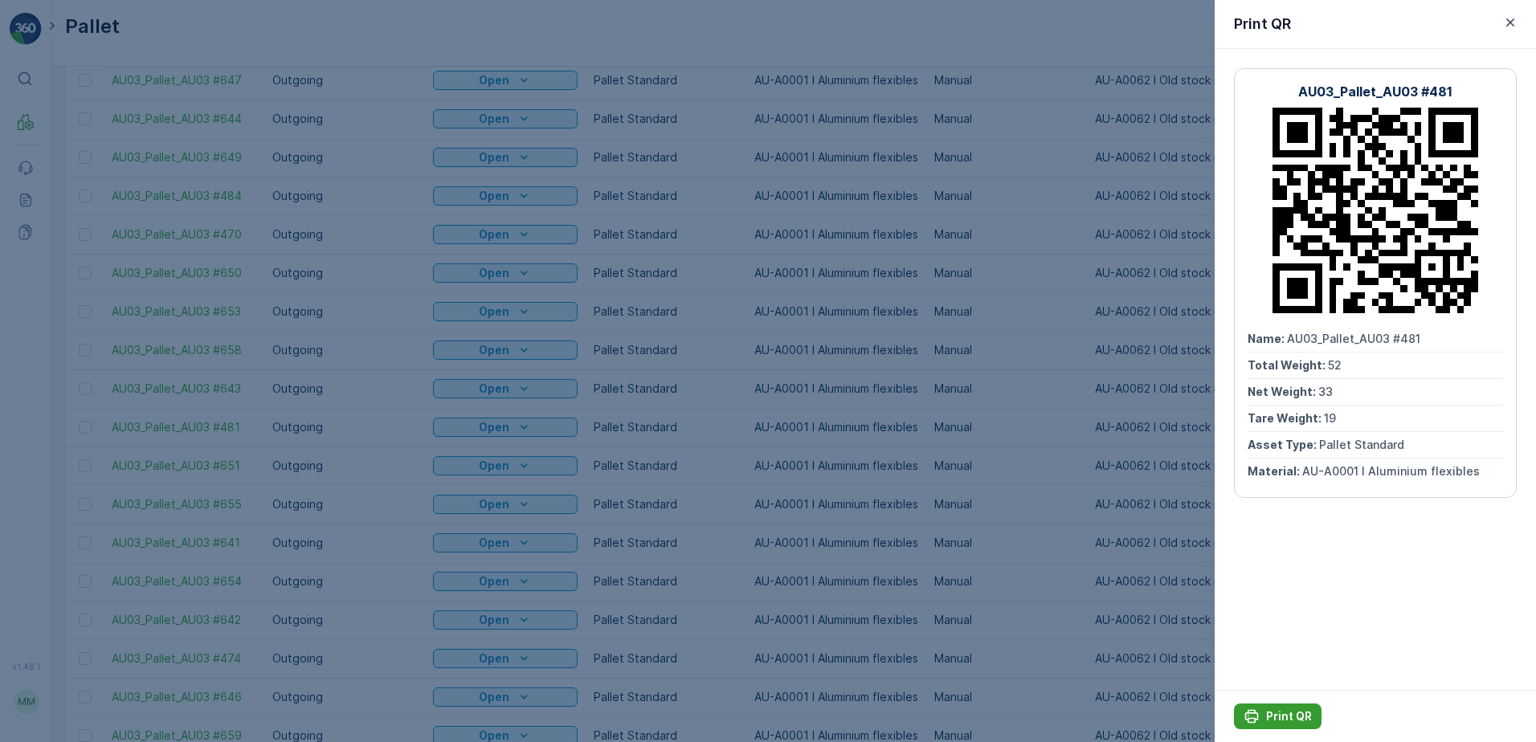
click at [1275, 716] on p "Print QR" at bounding box center [1289, 717] width 46 height 16
click at [1513, 23] on icon "button" at bounding box center [1511, 22] width 16 height 16
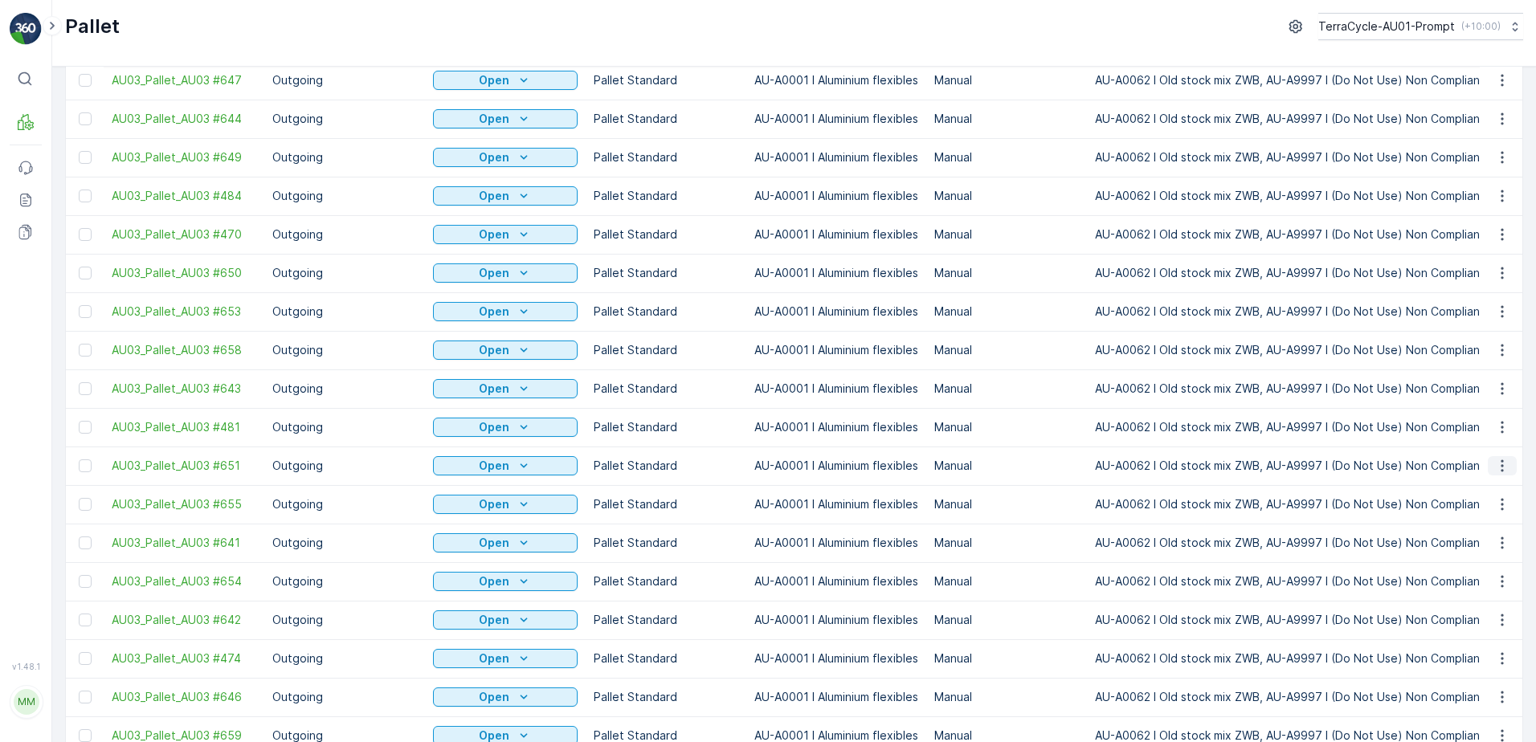
click at [1505, 458] on icon "button" at bounding box center [1503, 466] width 16 height 16
click at [1475, 343] on span "Print QR" at bounding box center [1459, 345] width 44 height 16
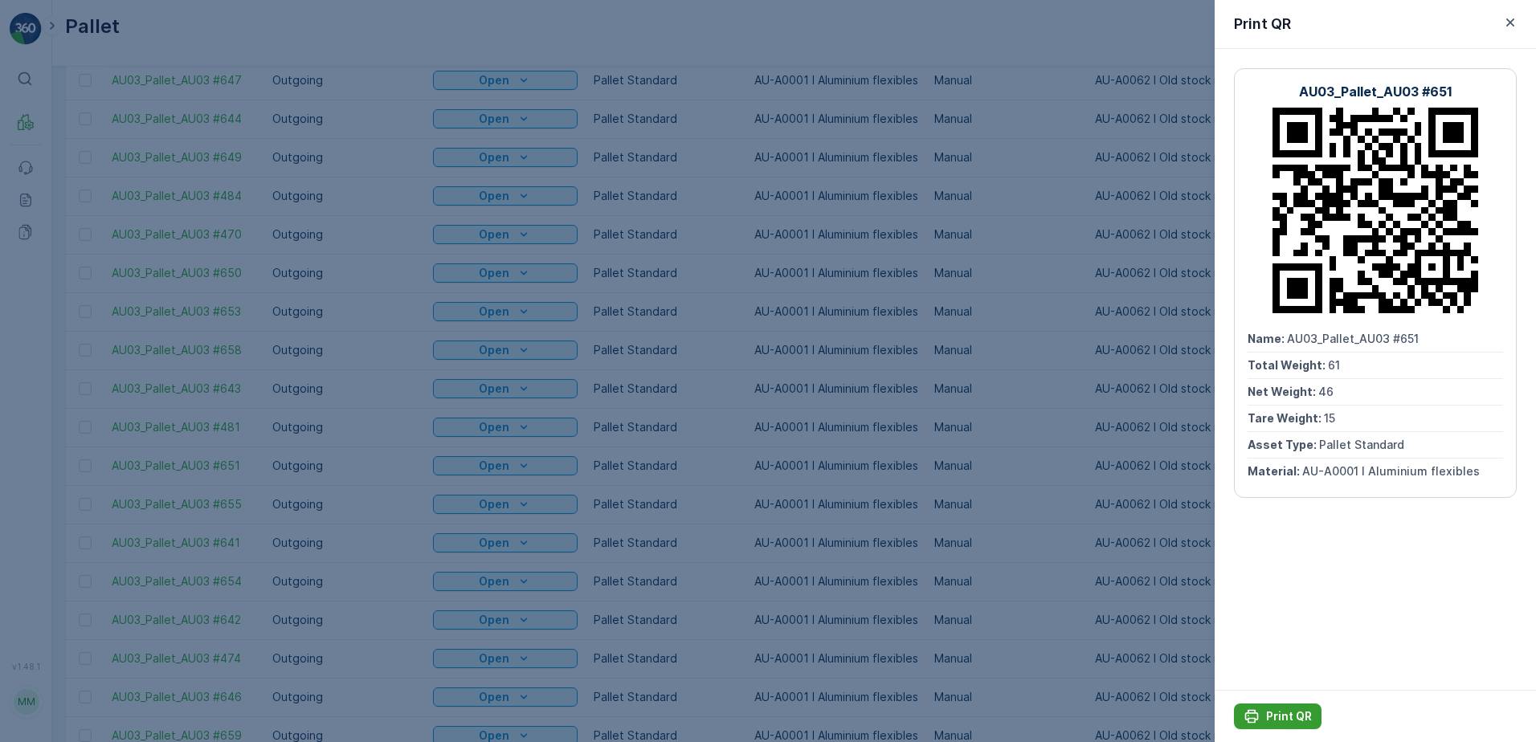
click at [1301, 719] on p "Print QR" at bounding box center [1289, 717] width 46 height 16
click at [1508, 22] on icon "button" at bounding box center [1511, 22] width 16 height 16
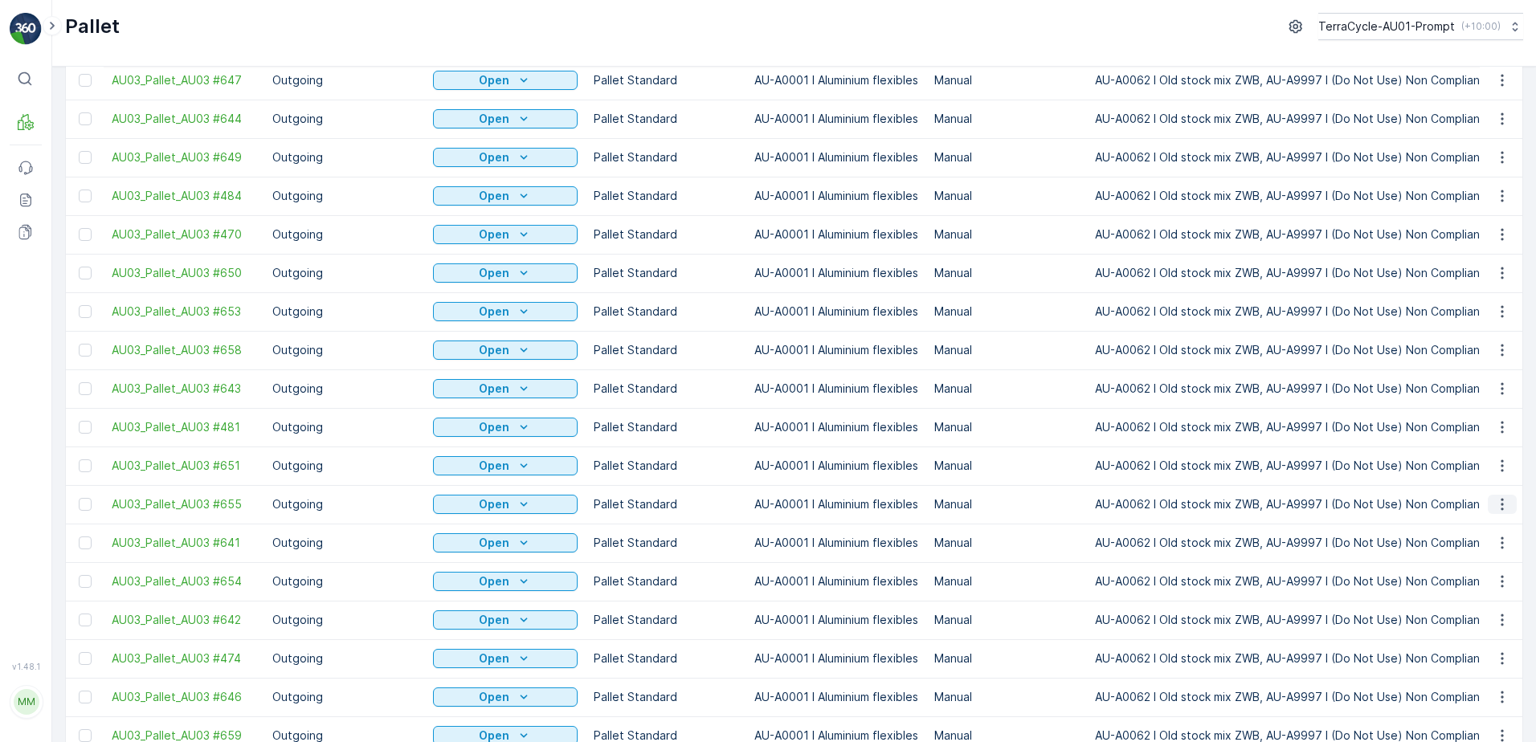
click at [1498, 497] on icon "button" at bounding box center [1503, 505] width 16 height 16
click at [1467, 383] on span "Print QR" at bounding box center [1459, 383] width 44 height 16
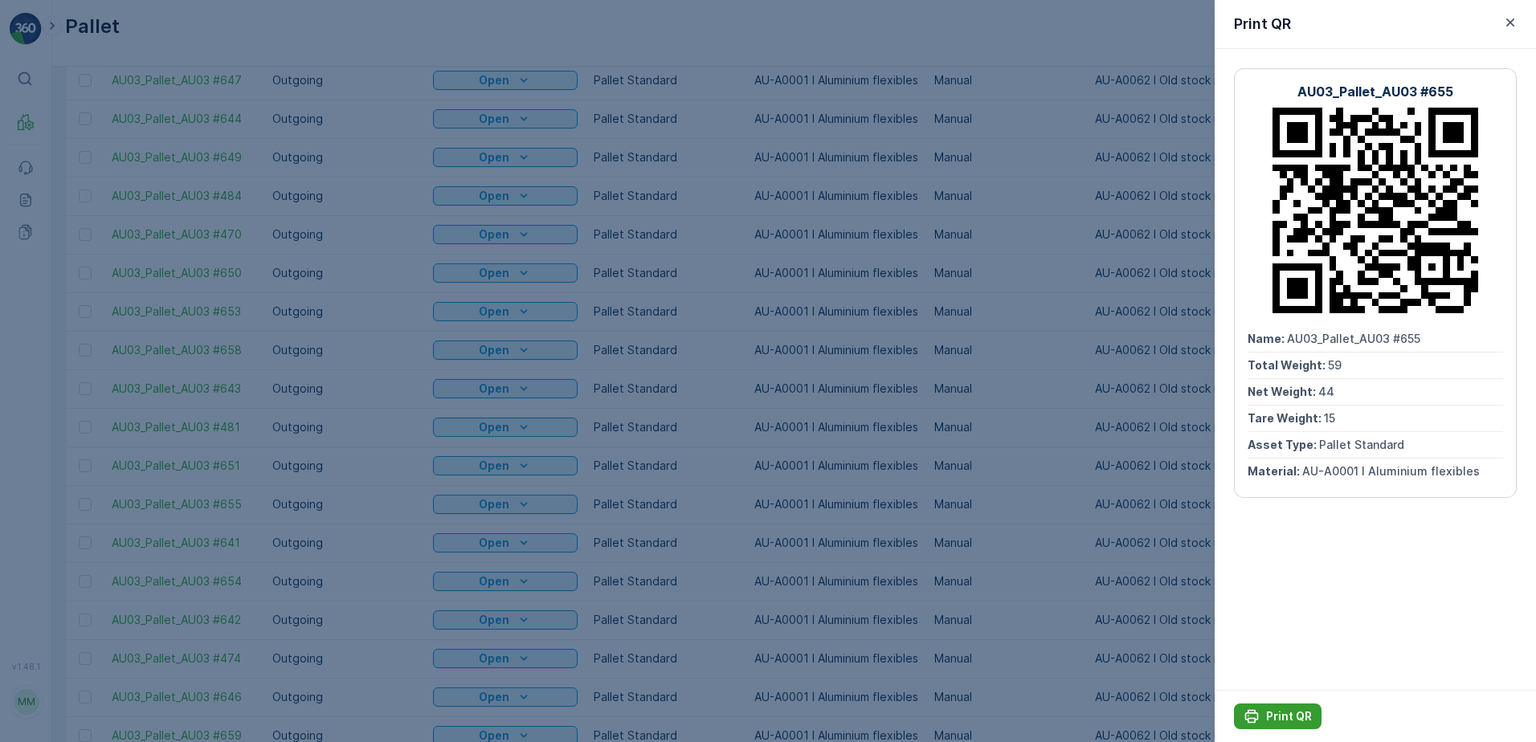
click at [1285, 713] on p "Print QR" at bounding box center [1289, 717] width 46 height 16
click at [1512, 21] on icon "button" at bounding box center [1511, 22] width 8 height 8
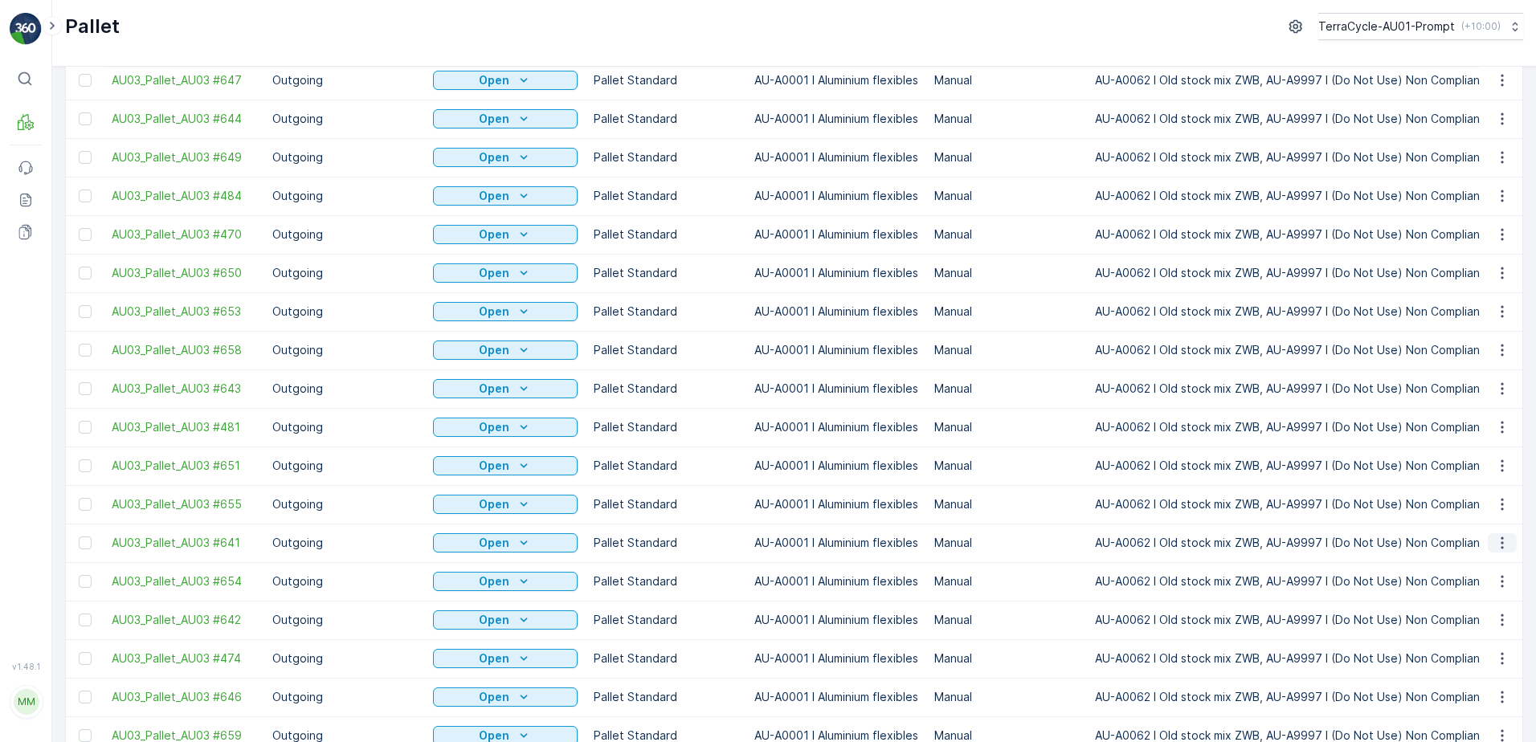
click at [1502, 535] on icon "button" at bounding box center [1503, 543] width 16 height 16
click at [1480, 425] on span "Print QR" at bounding box center [1459, 422] width 44 height 16
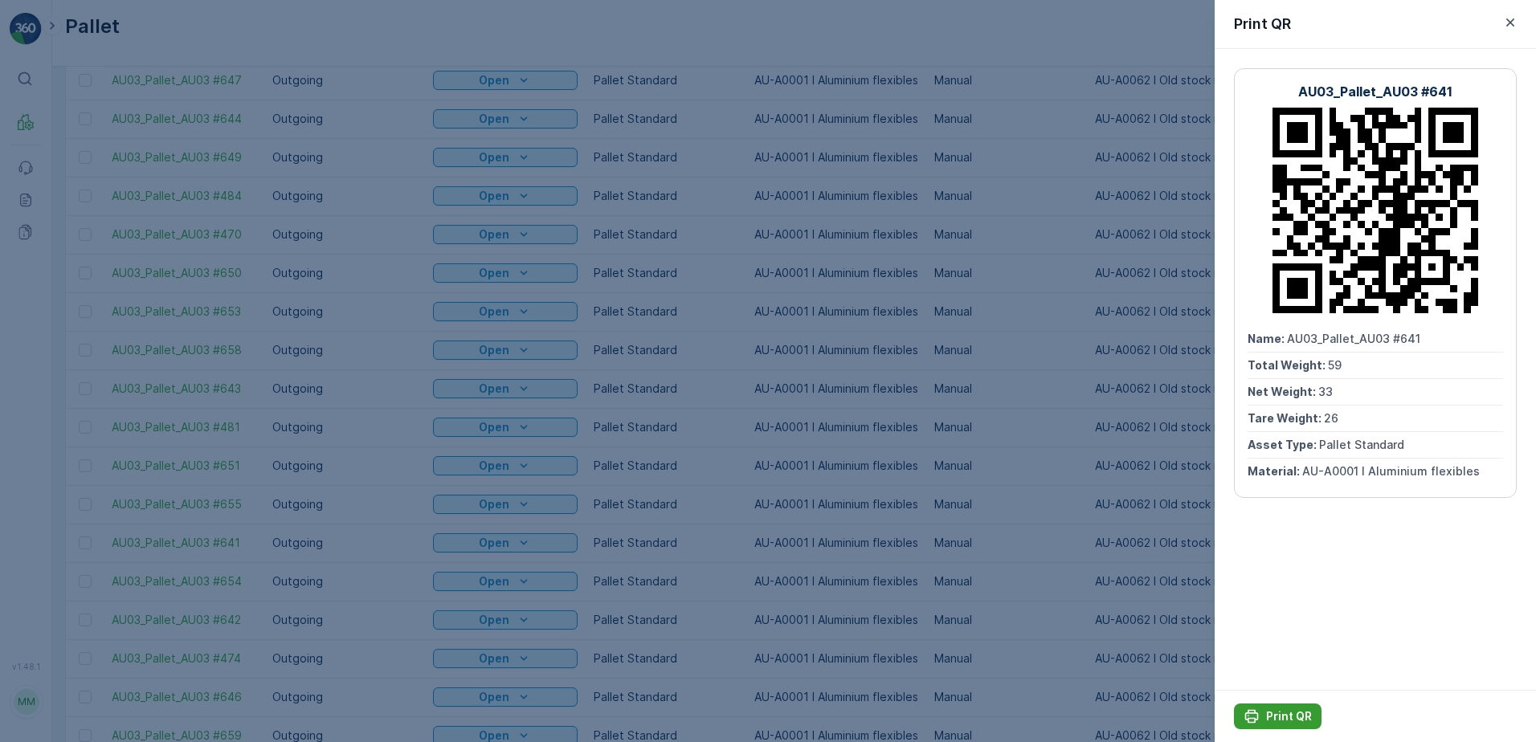
click at [1303, 715] on p "Print QR" at bounding box center [1289, 717] width 46 height 16
click at [1511, 27] on icon "button" at bounding box center [1511, 22] width 16 height 16
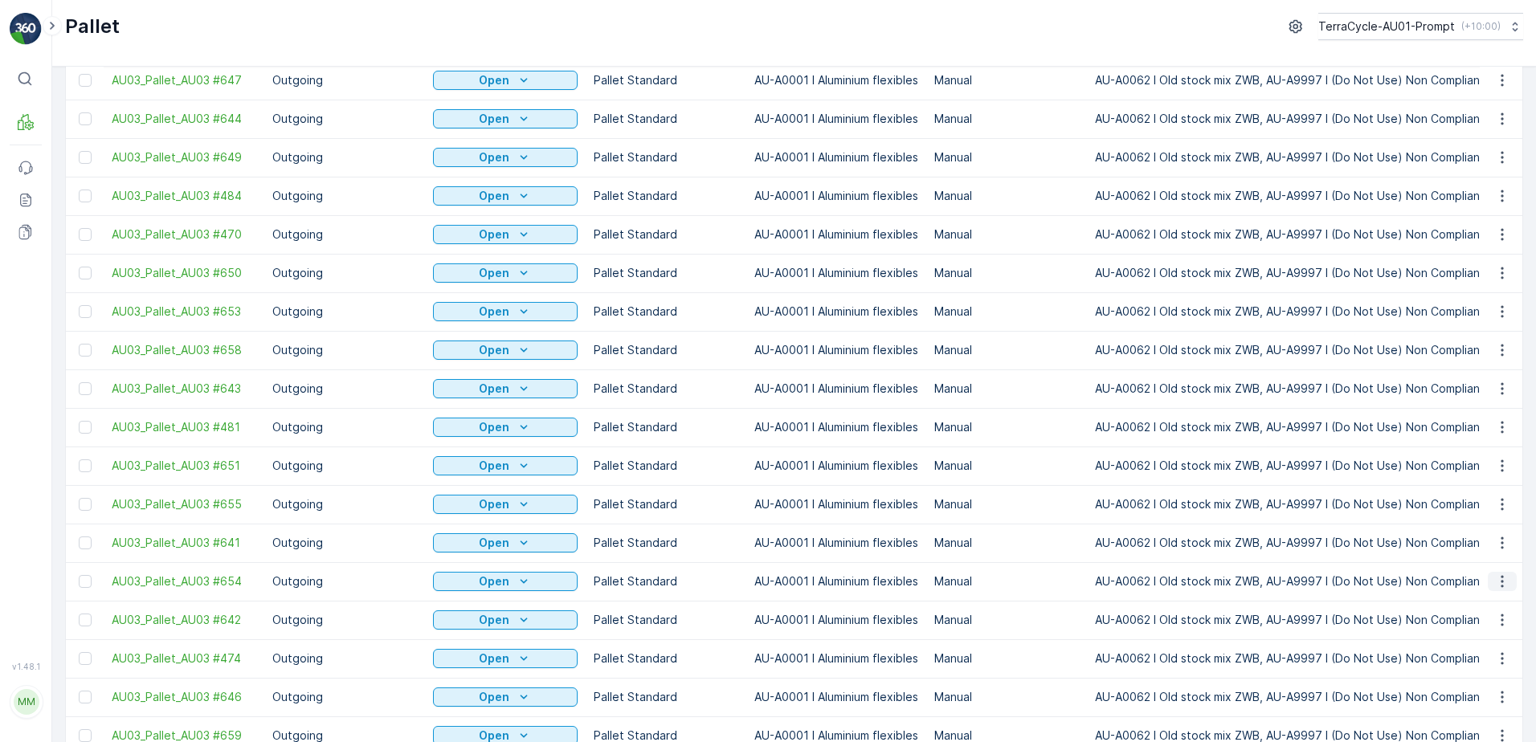
click at [1508, 572] on button "button" at bounding box center [1502, 581] width 29 height 19
click at [1469, 458] on span "Print QR" at bounding box center [1459, 460] width 44 height 16
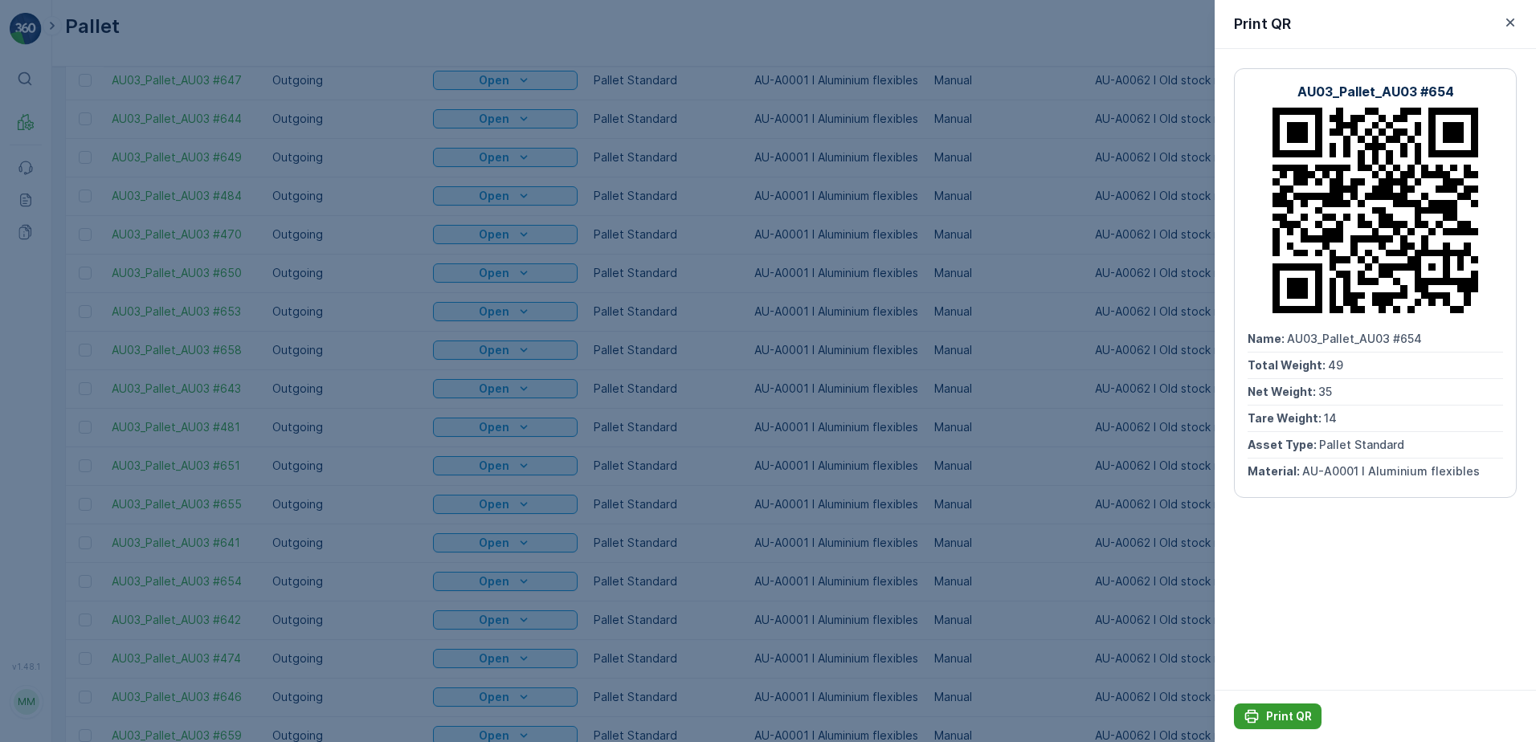
click at [1279, 712] on p "Print QR" at bounding box center [1289, 717] width 46 height 16
click at [1509, 21] on icon "button" at bounding box center [1511, 22] width 8 height 8
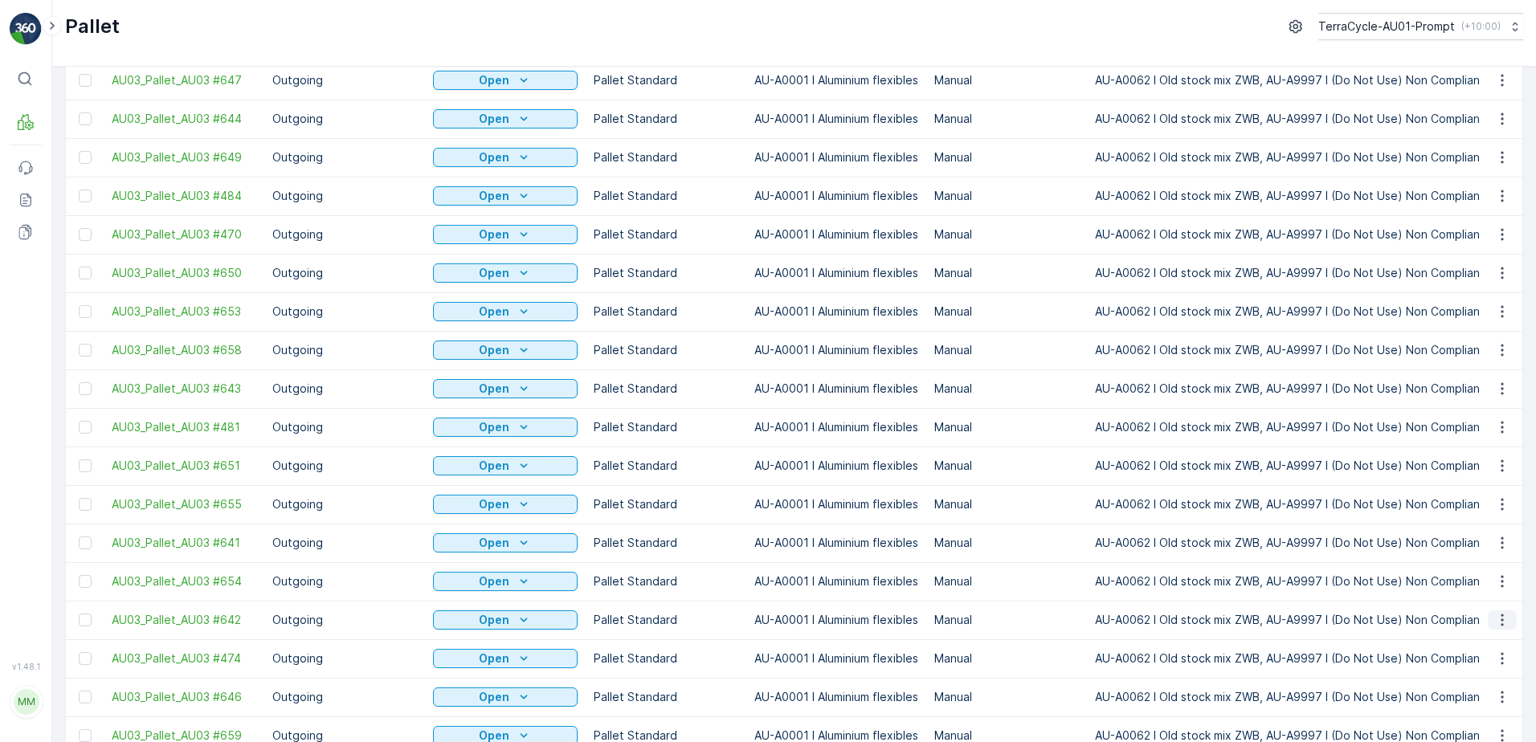
click at [1497, 612] on icon "button" at bounding box center [1503, 620] width 16 height 16
click at [1473, 497] on span "Print QR" at bounding box center [1459, 499] width 44 height 16
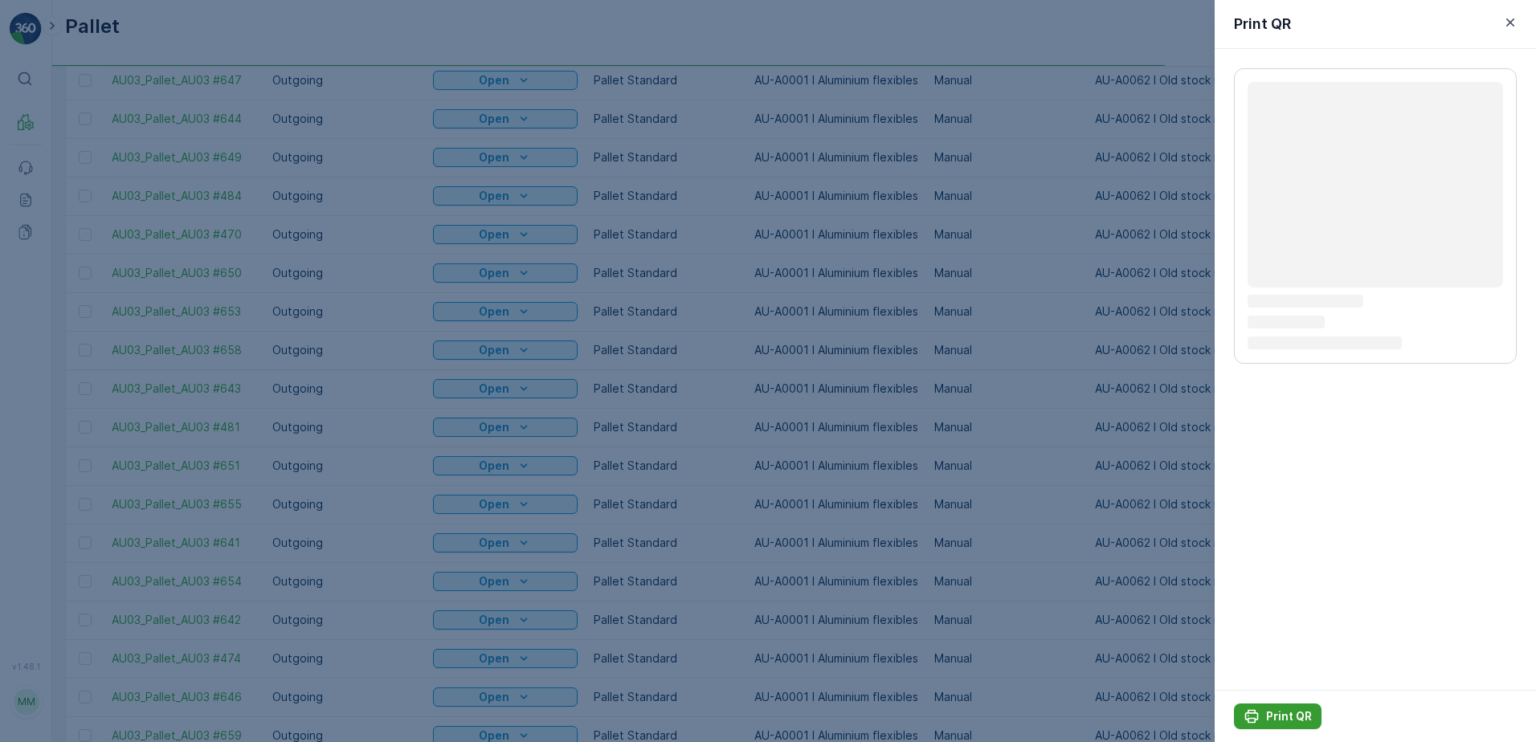
click at [1277, 714] on p "Print QR" at bounding box center [1289, 717] width 46 height 16
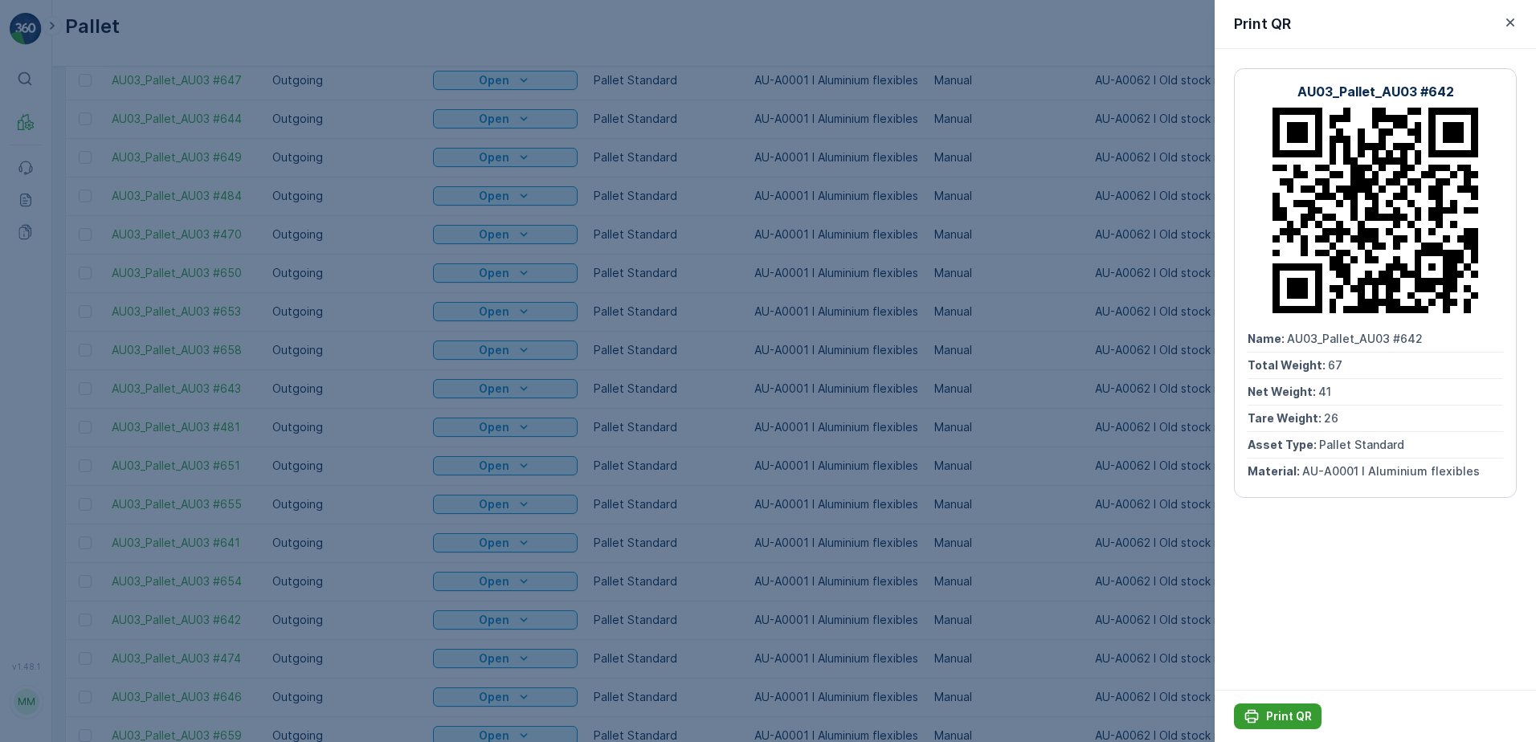
drag, startPoint x: 1290, startPoint y: 714, endPoint x: 1275, endPoint y: 689, distance: 29.5
click at [1290, 713] on p "Print QR" at bounding box center [1289, 717] width 46 height 16
click at [1512, 25] on icon "button" at bounding box center [1511, 22] width 16 height 16
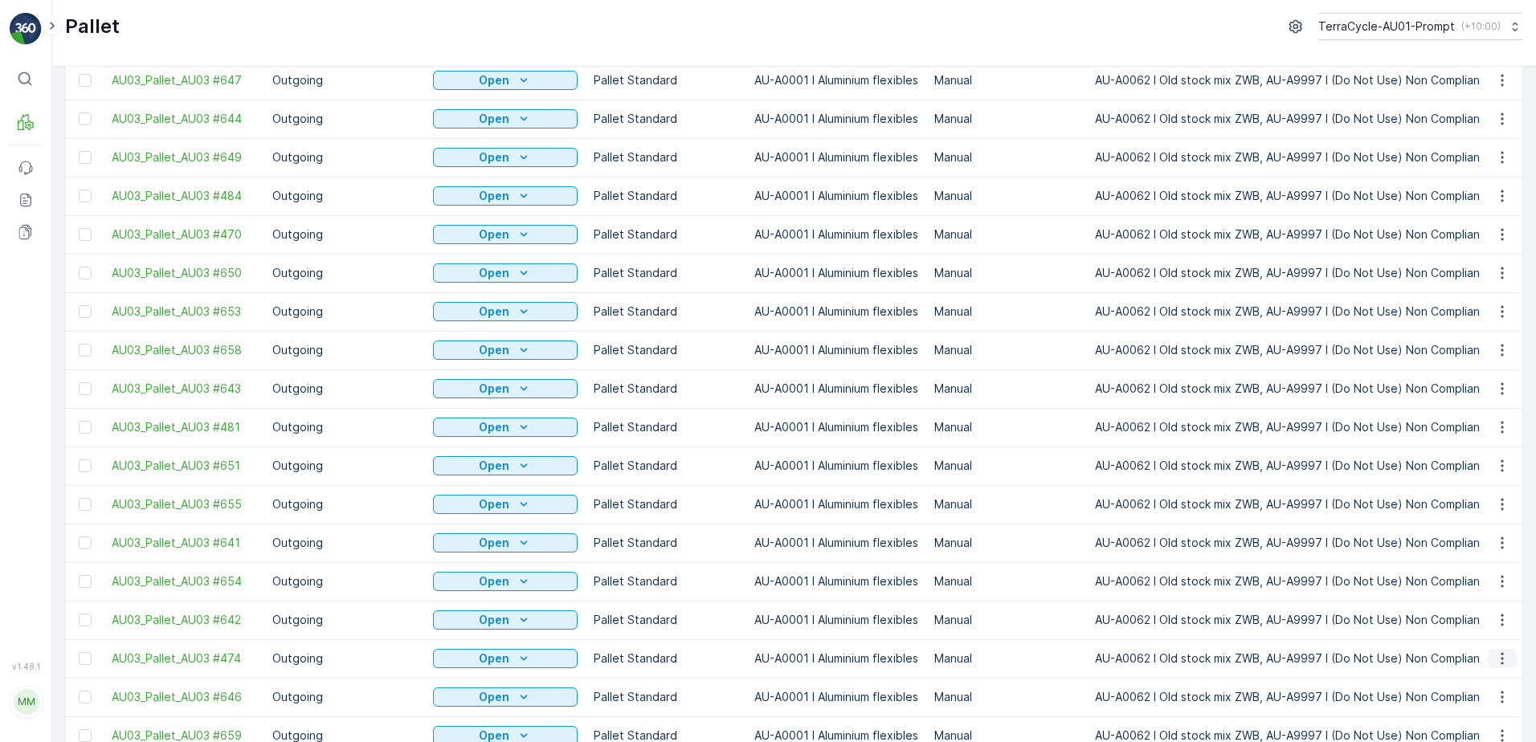
click at [1502, 651] on icon "button" at bounding box center [1503, 659] width 16 height 16
click at [1466, 532] on span "Print QR" at bounding box center [1459, 538] width 44 height 16
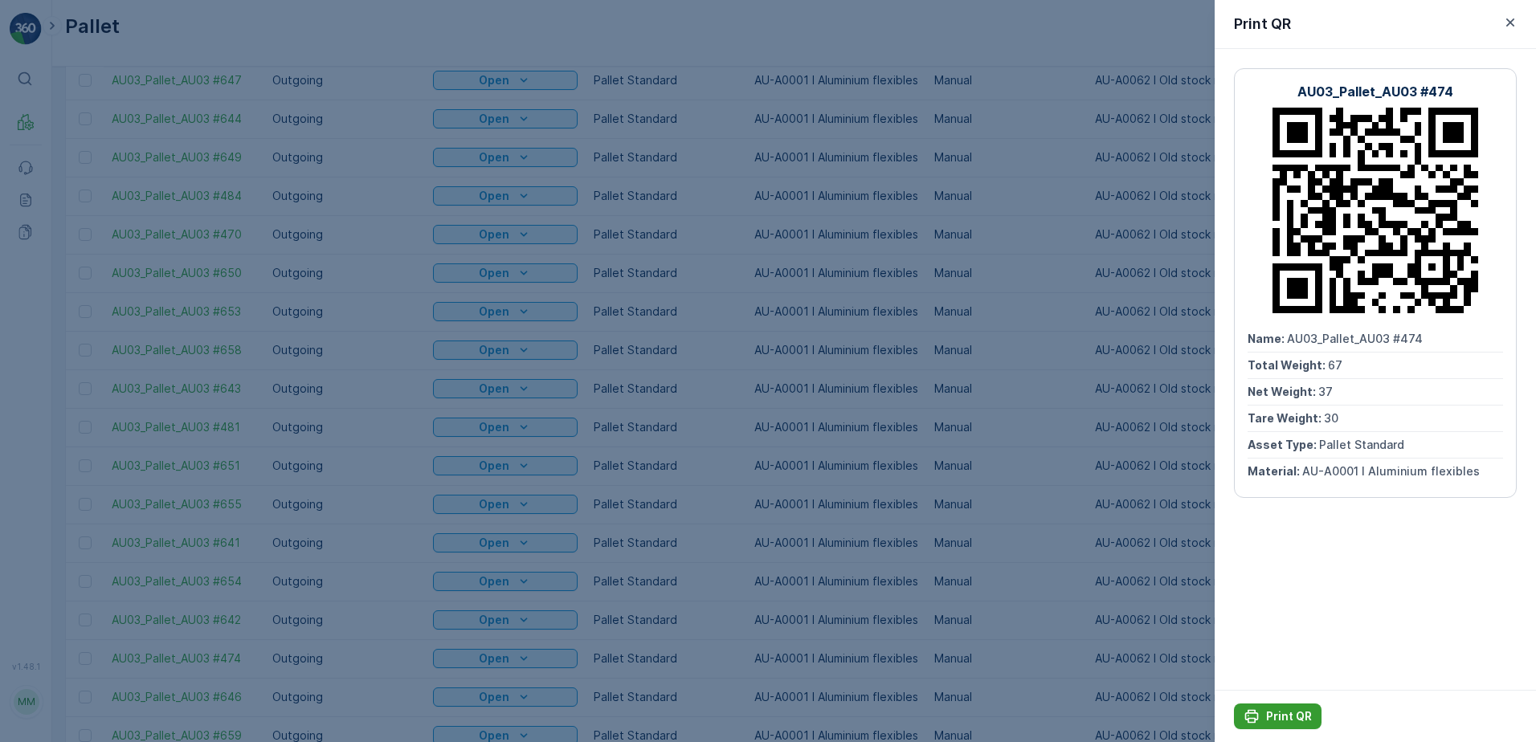
click at [1291, 710] on p "Print QR" at bounding box center [1289, 717] width 46 height 16
click at [1516, 22] on icon "button" at bounding box center [1511, 22] width 16 height 16
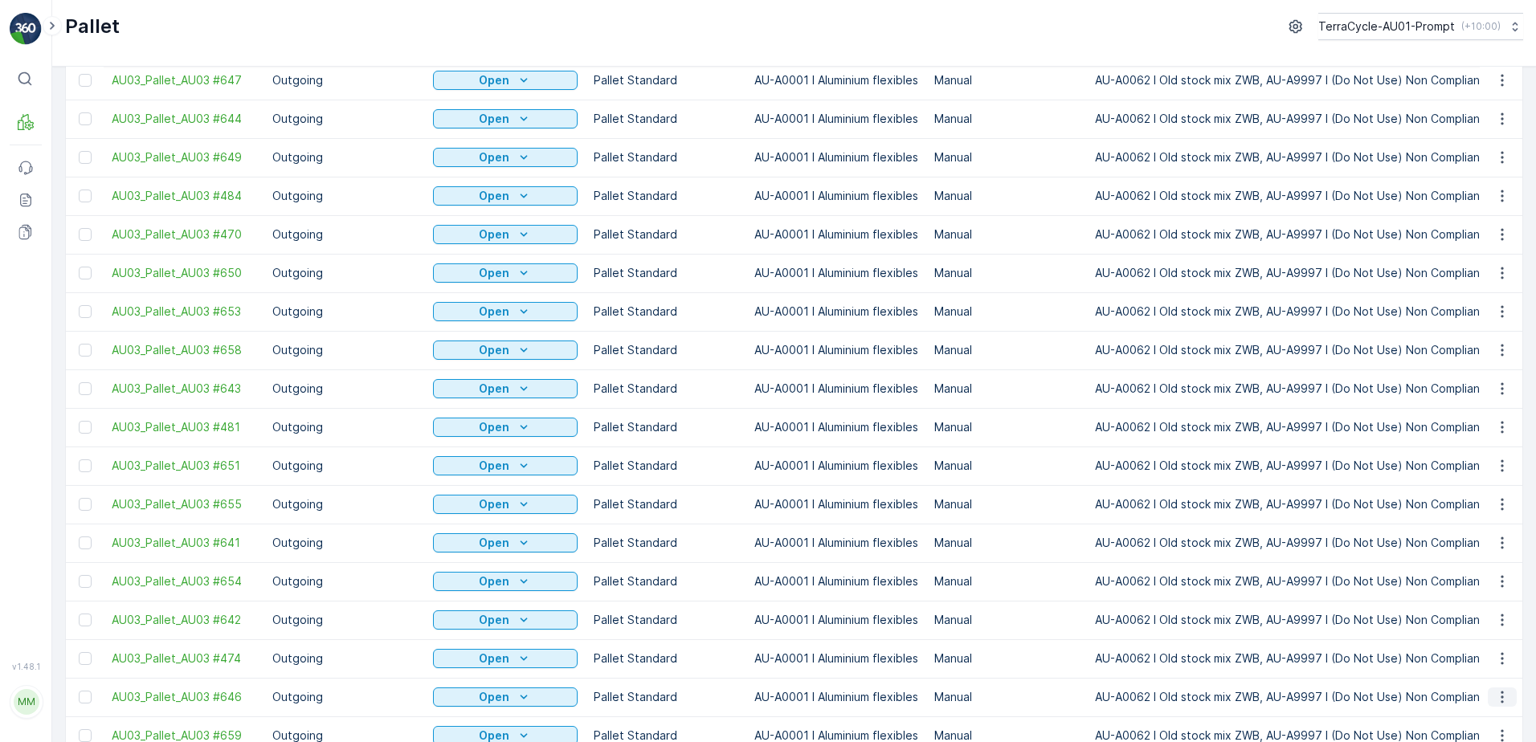
click at [1503, 689] on icon "button" at bounding box center [1503, 697] width 16 height 16
click at [1469, 579] on span "Print QR" at bounding box center [1459, 576] width 44 height 16
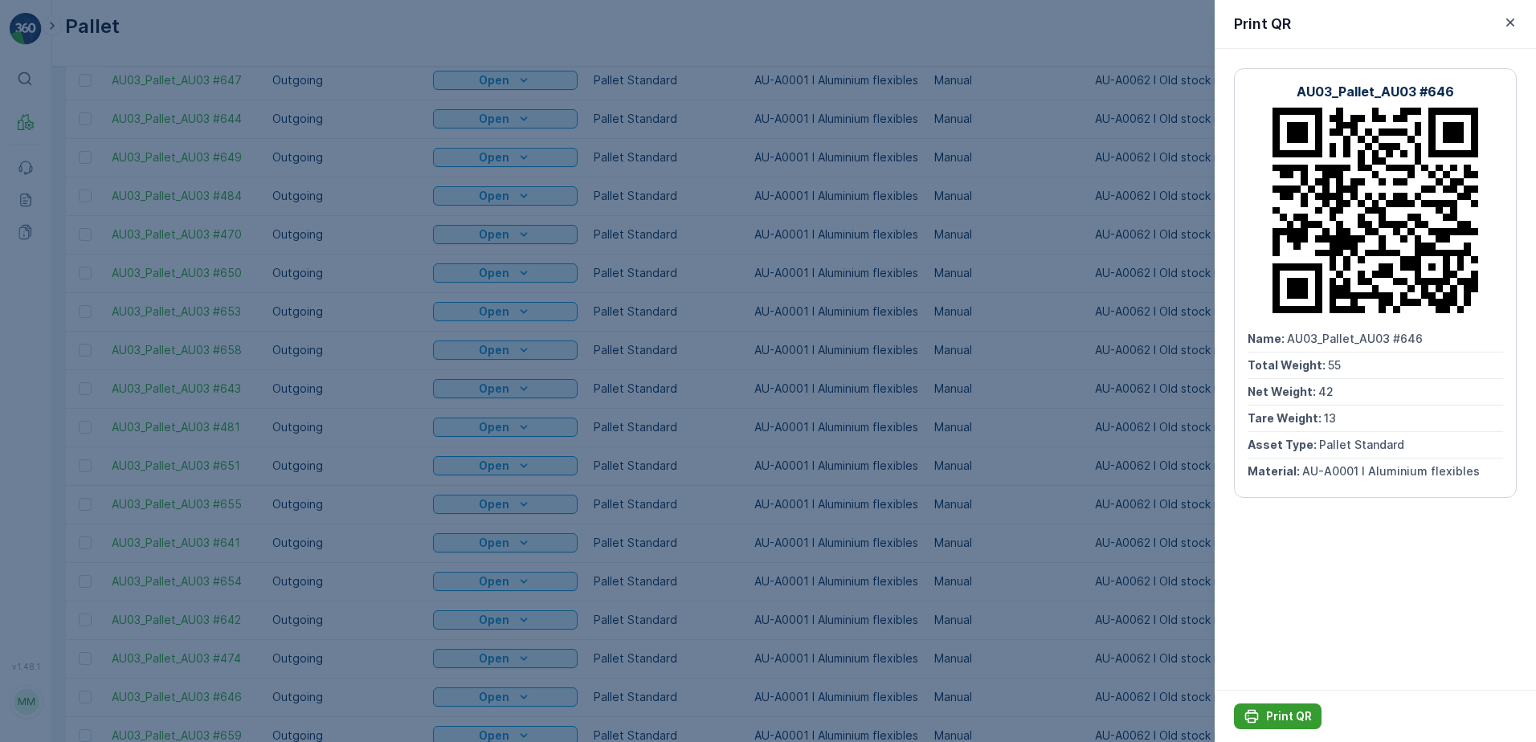
click at [1303, 721] on p "Print QR" at bounding box center [1289, 717] width 46 height 16
click at [1508, 25] on icon "button" at bounding box center [1511, 22] width 8 height 8
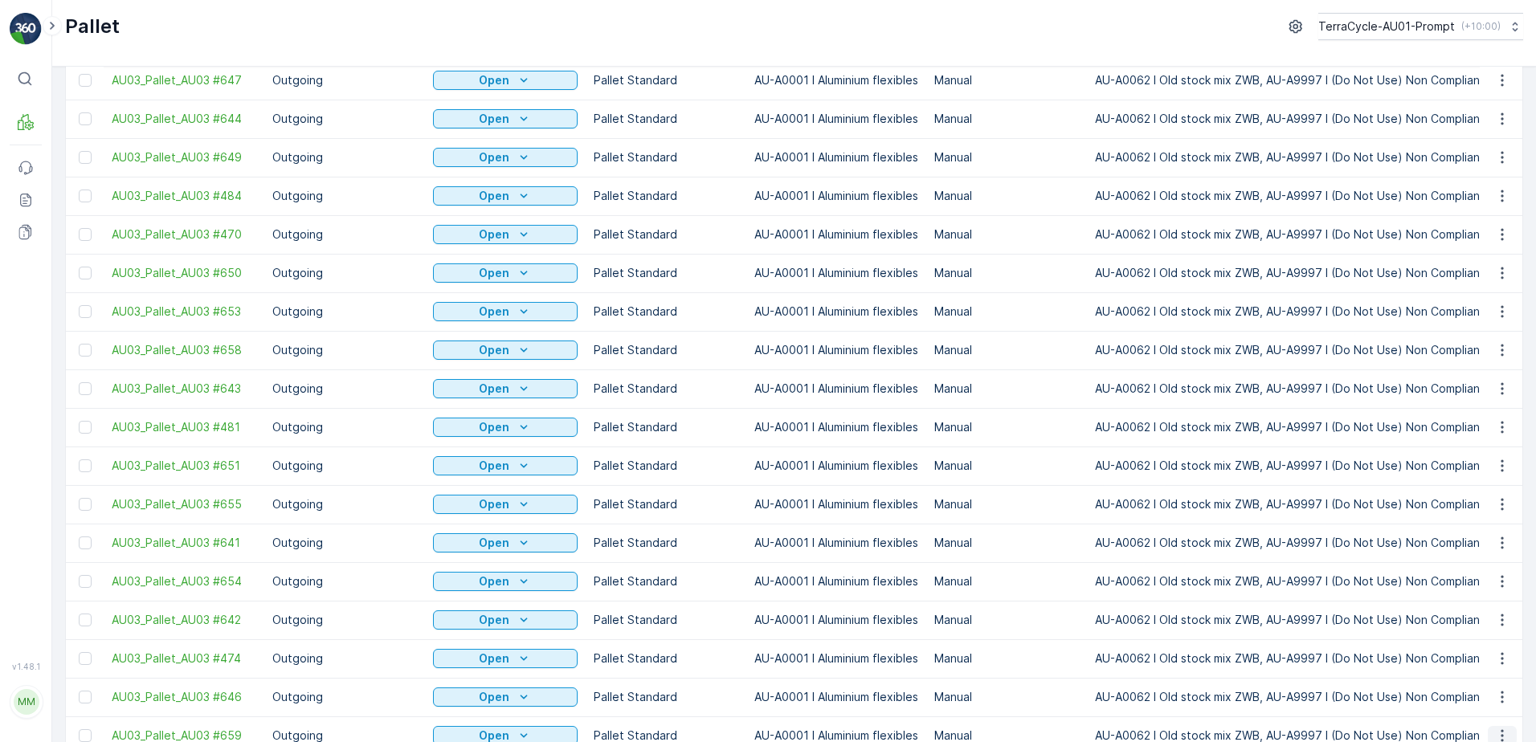
click at [1501, 730] on icon "button" at bounding box center [1502, 736] width 2 height 12
click at [1467, 620] on span "Print QR" at bounding box center [1459, 615] width 44 height 16
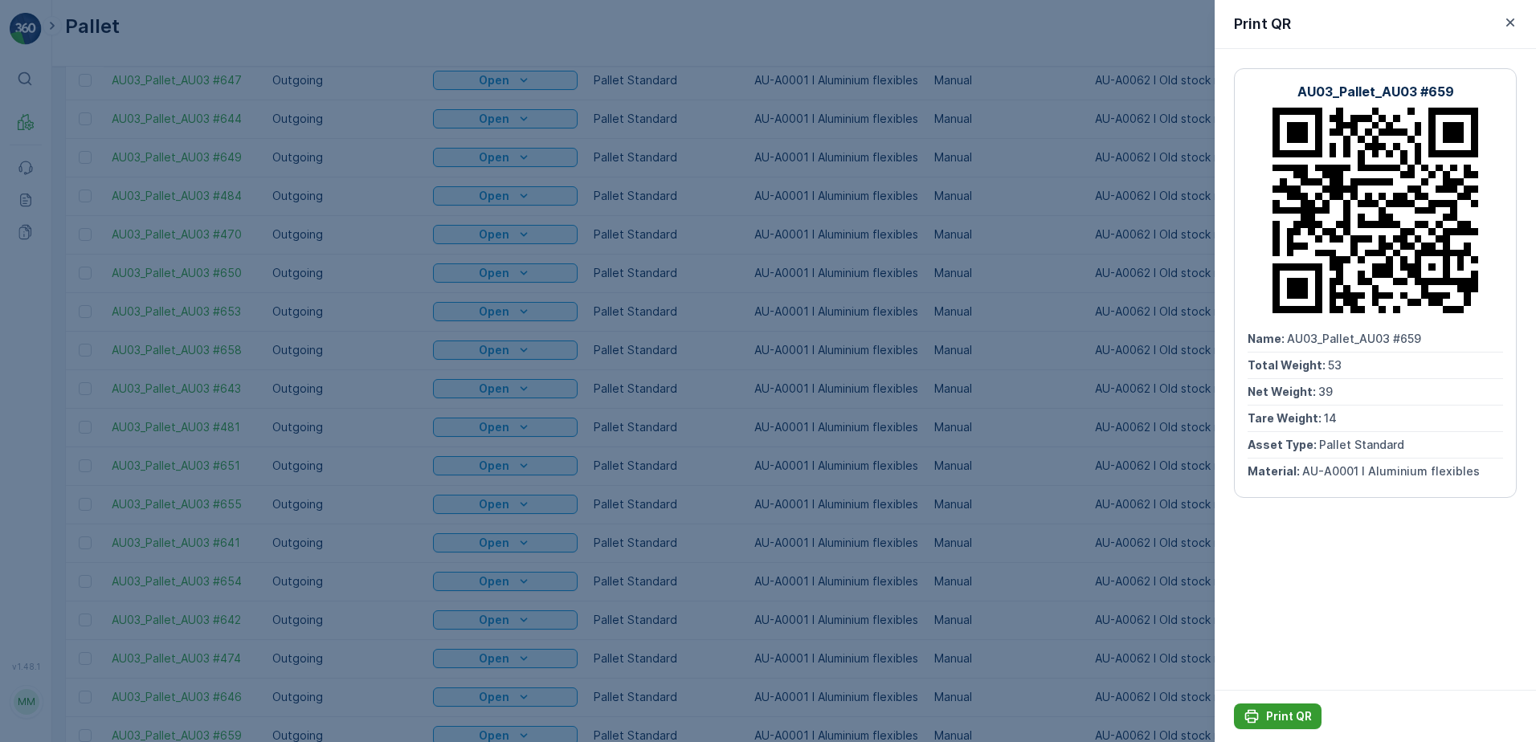
click at [1299, 717] on p "Print QR" at bounding box center [1289, 717] width 46 height 16
click at [1512, 22] on icon "button" at bounding box center [1511, 22] width 16 height 16
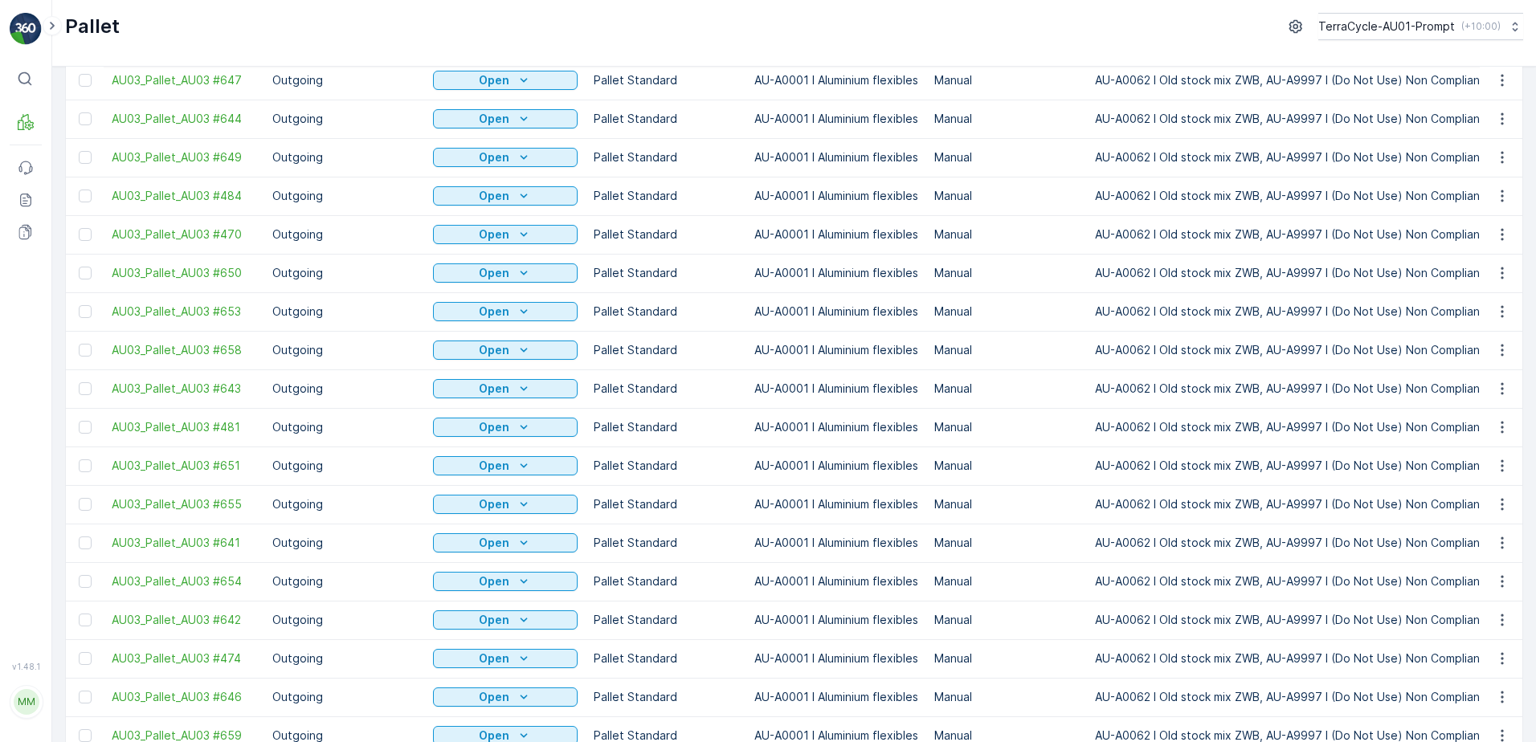
click at [1476, 657] on span "Print QR" at bounding box center [1459, 653] width 44 height 16
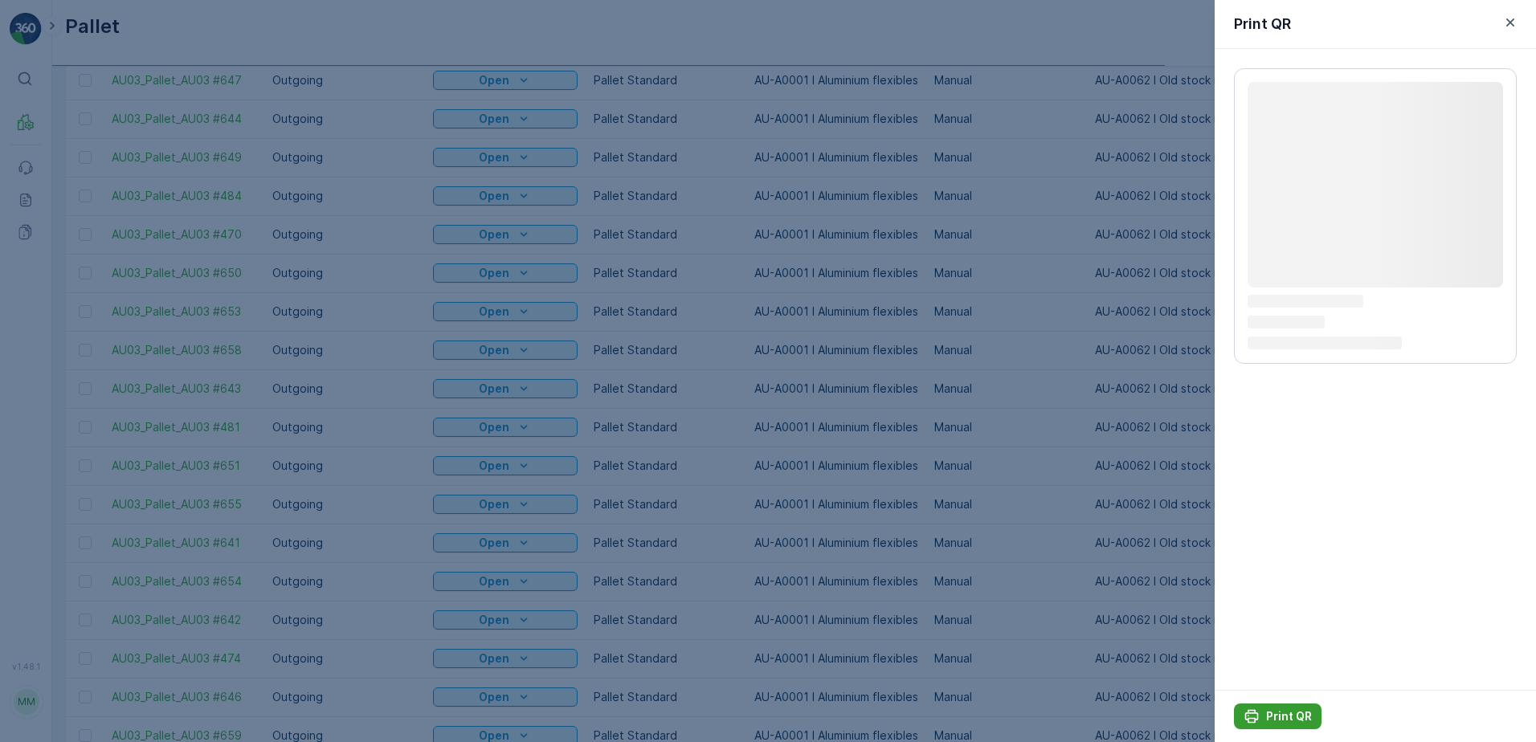
click at [1302, 715] on p "Print QR" at bounding box center [1289, 717] width 46 height 16
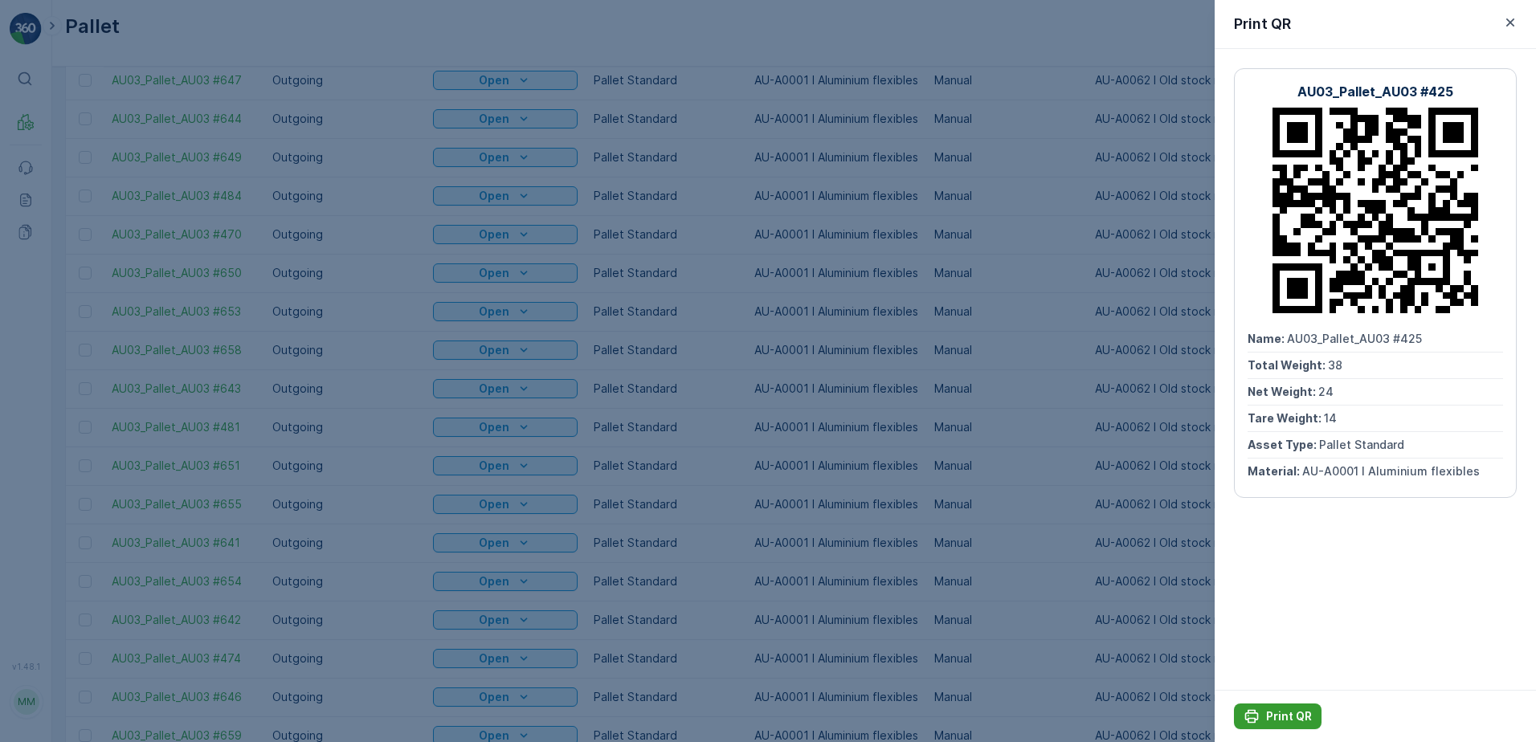
click at [1282, 714] on p "Print QR" at bounding box center [1289, 717] width 46 height 16
click at [1507, 22] on icon "button" at bounding box center [1511, 22] width 16 height 16
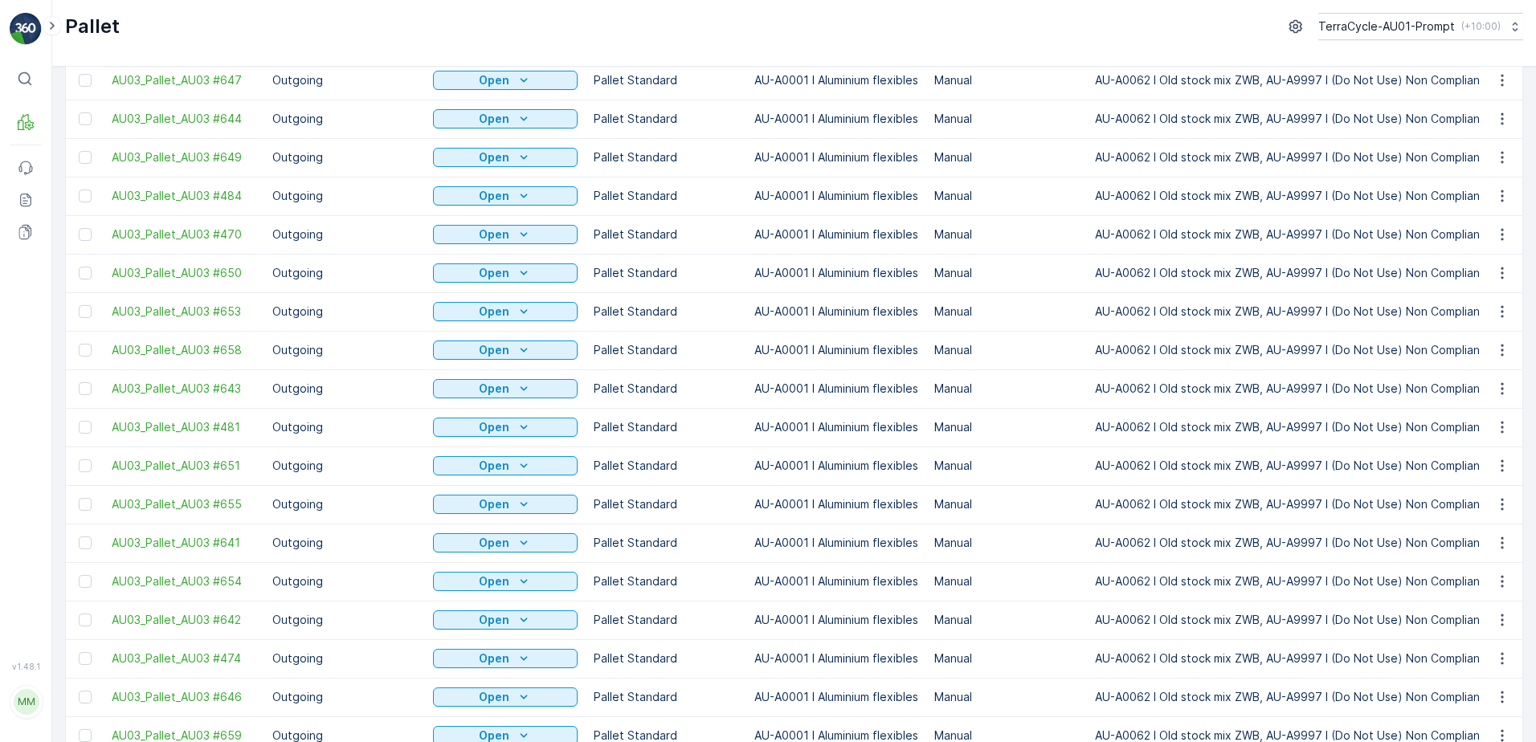
click at [1468, 689] on span "Print QR" at bounding box center [1459, 692] width 44 height 16
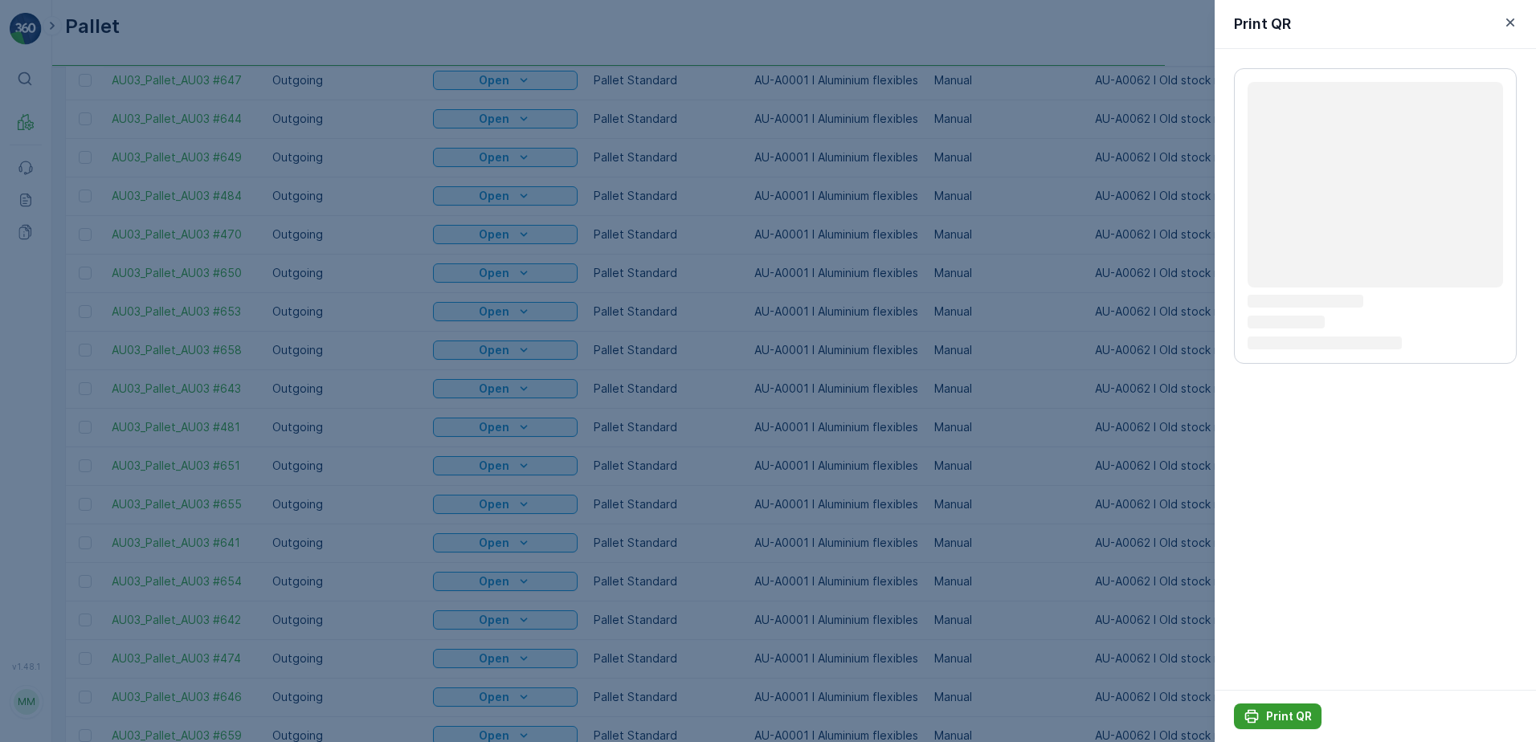
click at [1300, 712] on p "Print QR" at bounding box center [1289, 717] width 46 height 16
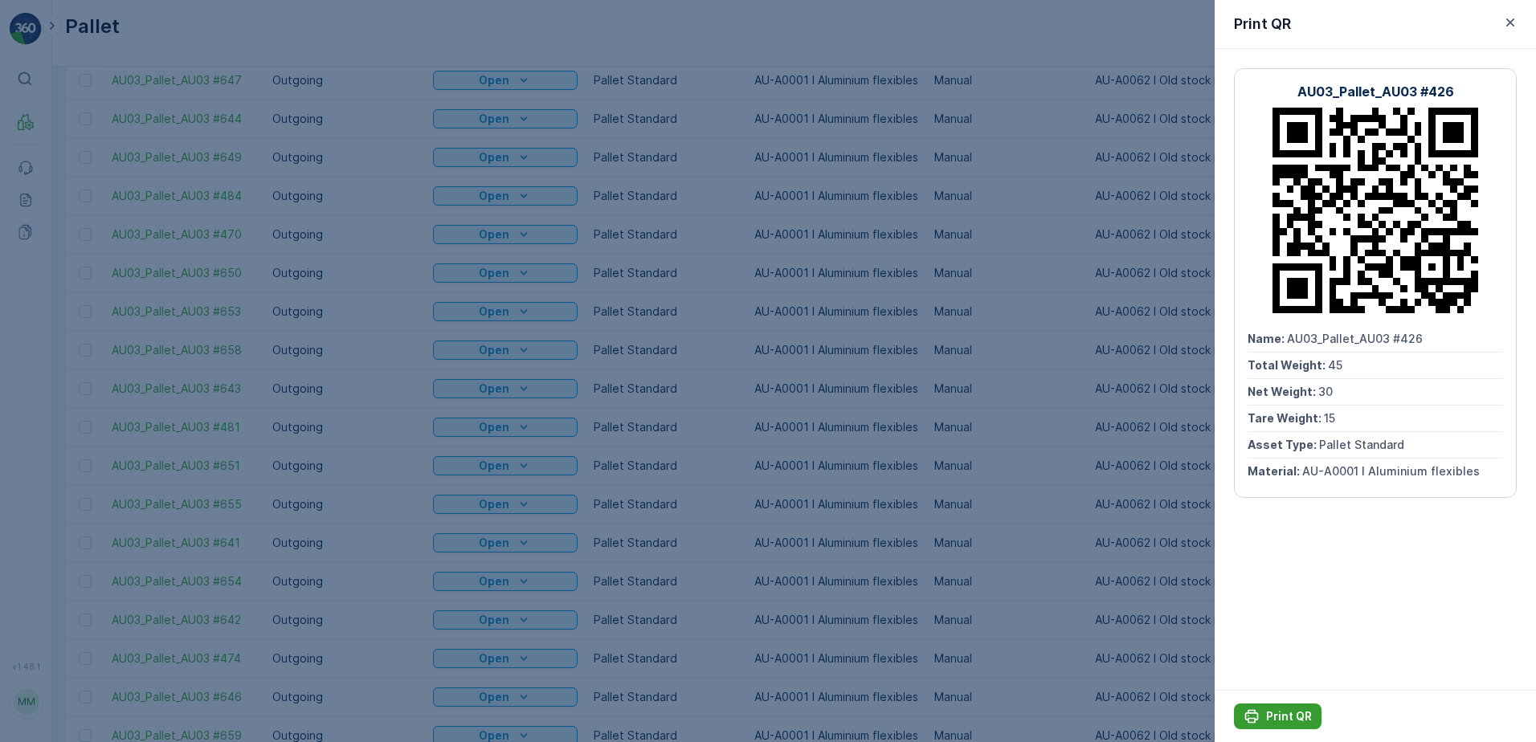
click at [1293, 707] on button "Print QR" at bounding box center [1278, 717] width 88 height 26
click at [1507, 18] on icon "button" at bounding box center [1511, 22] width 16 height 16
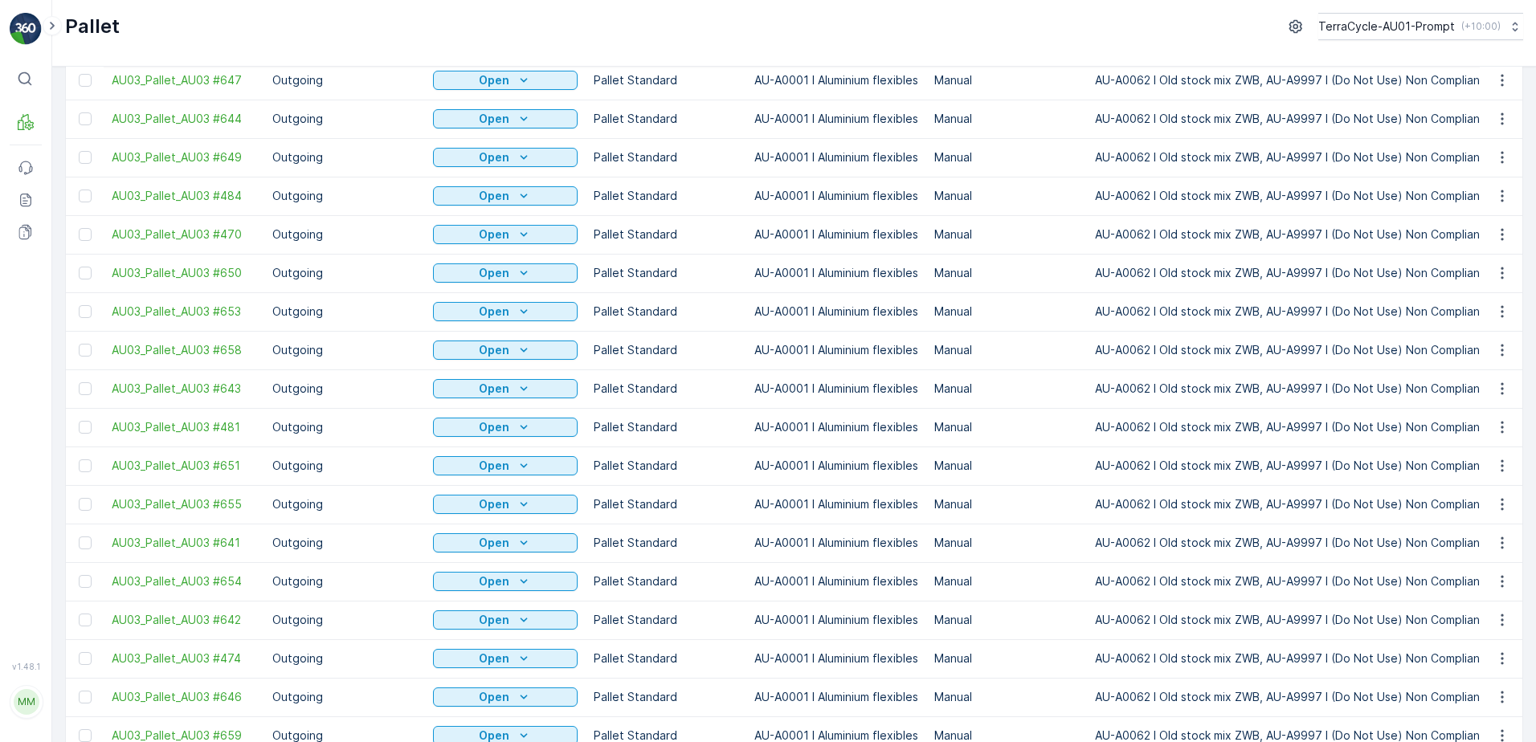
click at [1465, 565] on span "Print QR" at bounding box center [1459, 562] width 44 height 16
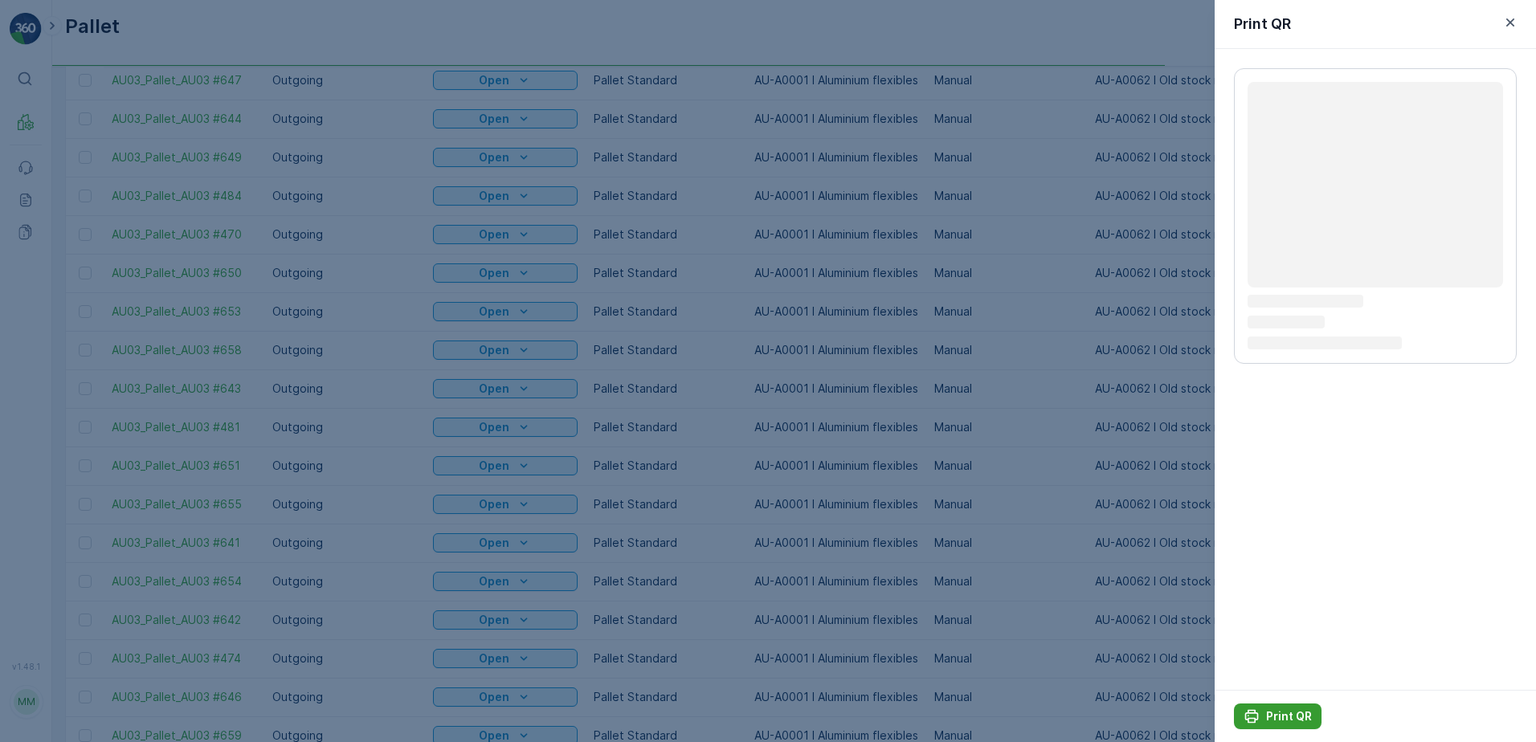
click at [1292, 718] on p "Print QR" at bounding box center [1289, 717] width 46 height 16
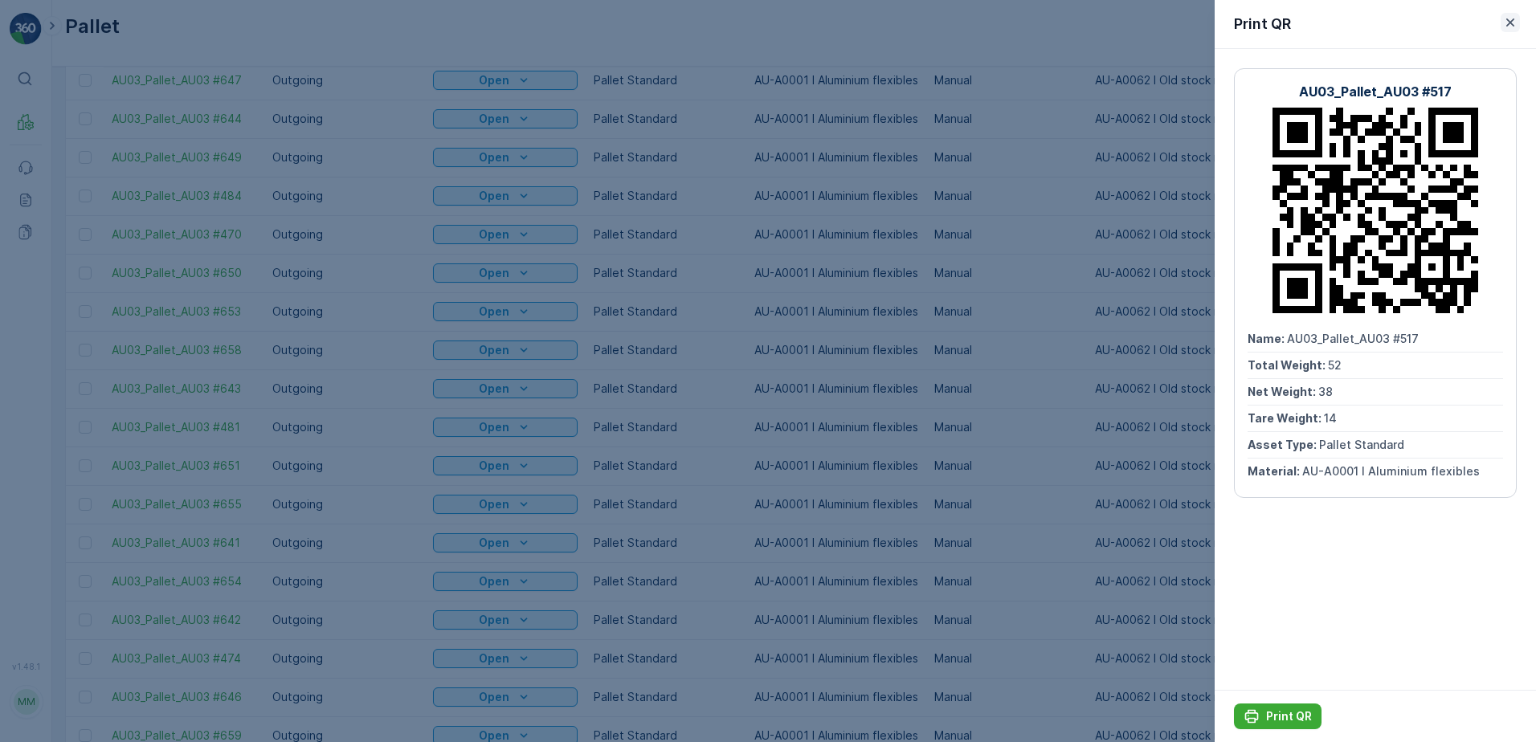
click at [1512, 18] on icon "button" at bounding box center [1511, 22] width 16 height 16
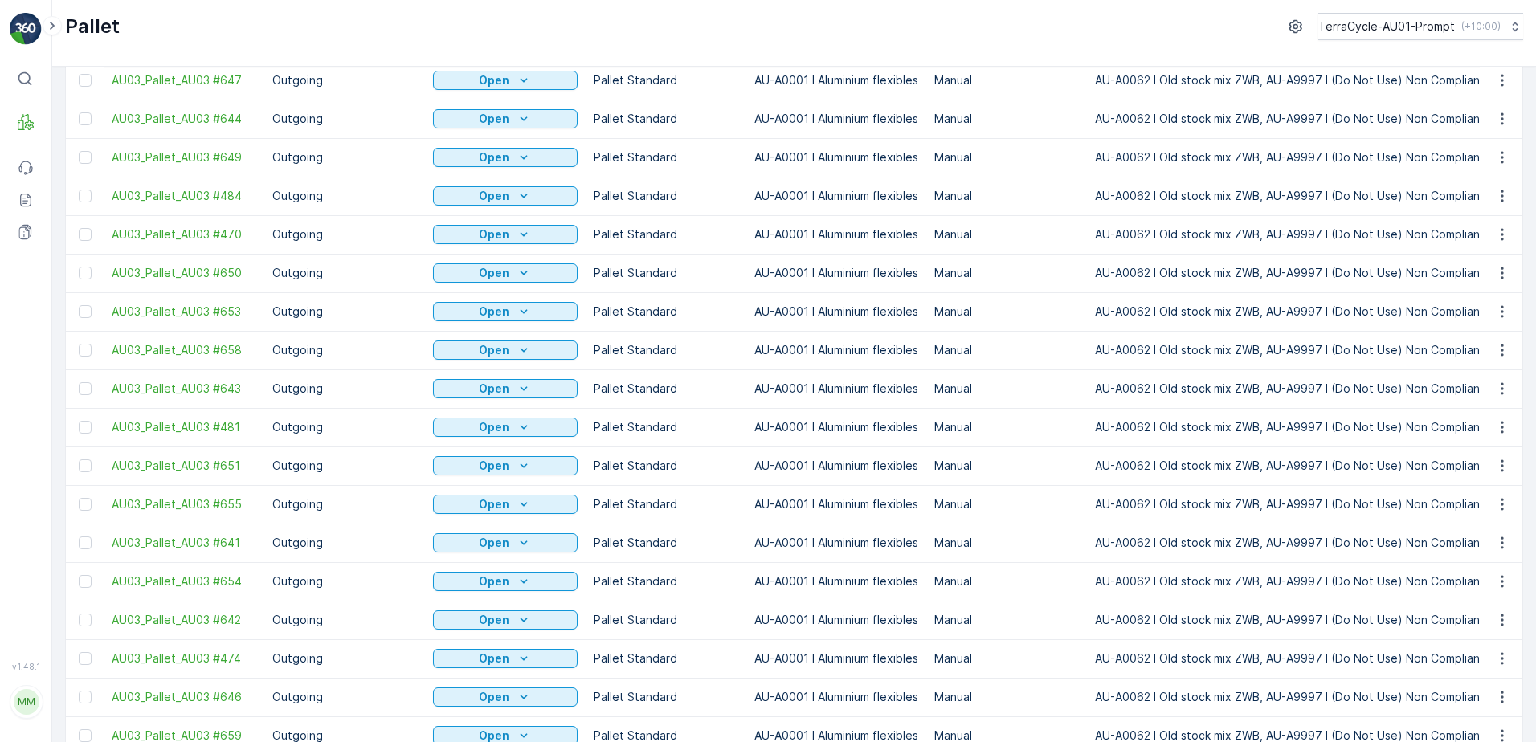
click at [1462, 598] on span "Print QR" at bounding box center [1459, 601] width 44 height 16
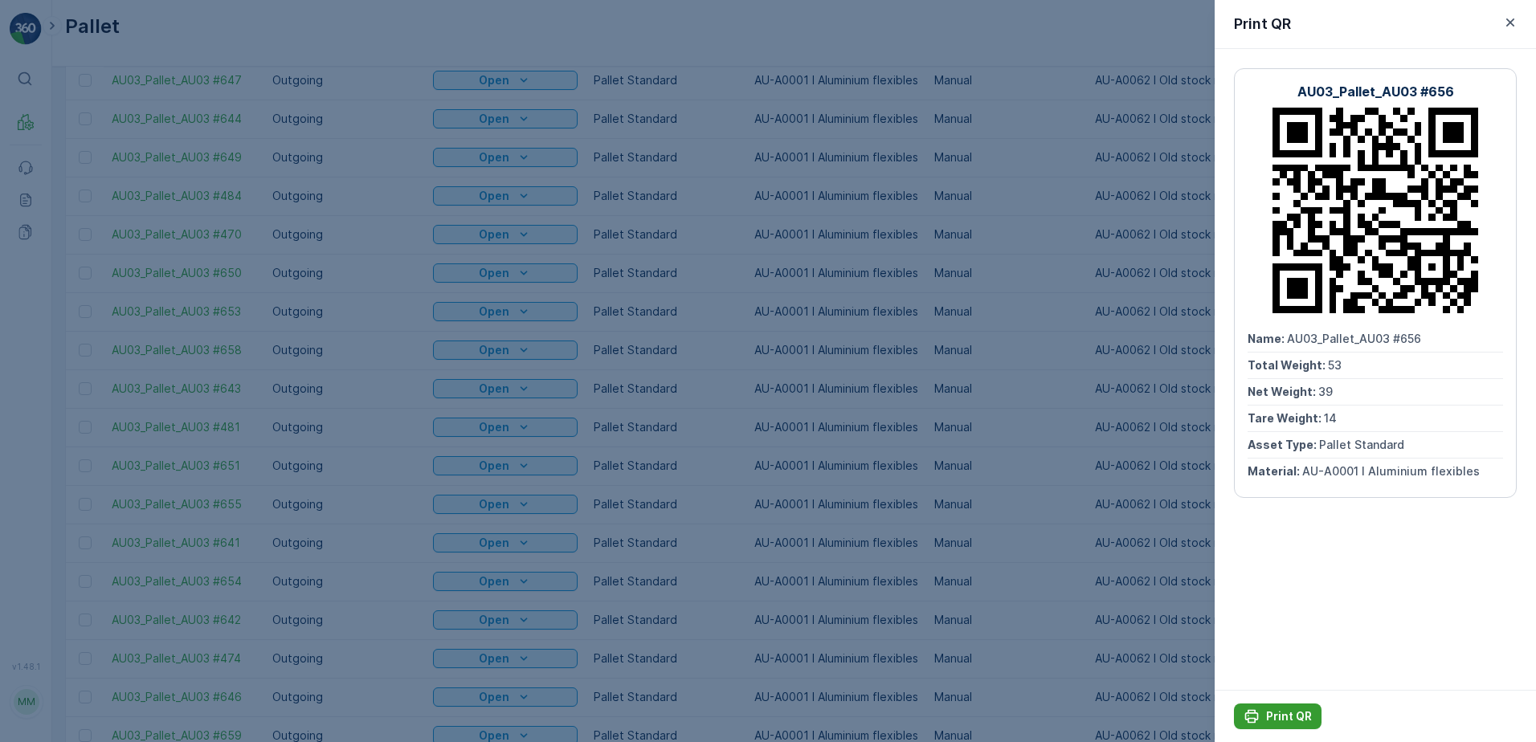
click at [1277, 716] on p "Print QR" at bounding box center [1289, 717] width 46 height 16
click at [1513, 22] on icon "button" at bounding box center [1511, 22] width 16 height 16
